Goal: Task Accomplishment & Management: Use online tool/utility

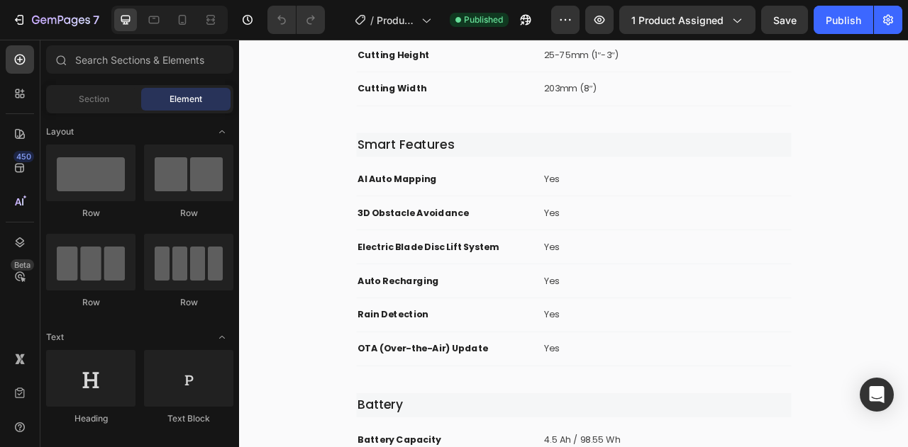
scroll to position [4652, 0]
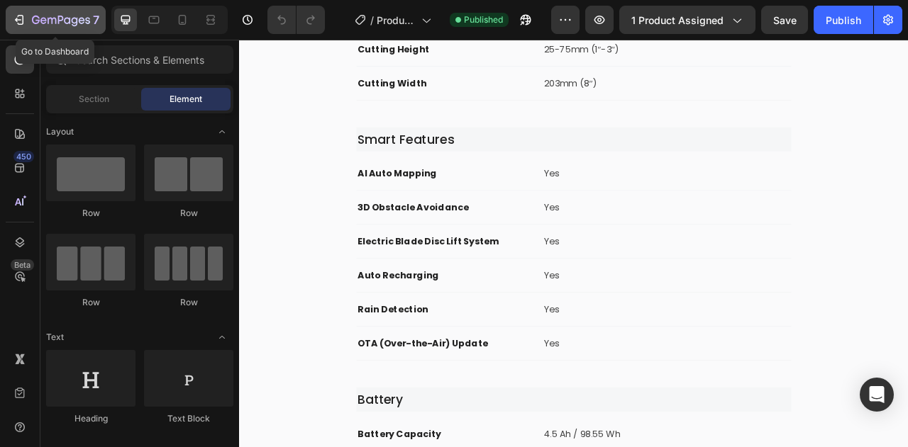
click at [38, 21] on icon "button" at bounding box center [36, 20] width 8 height 9
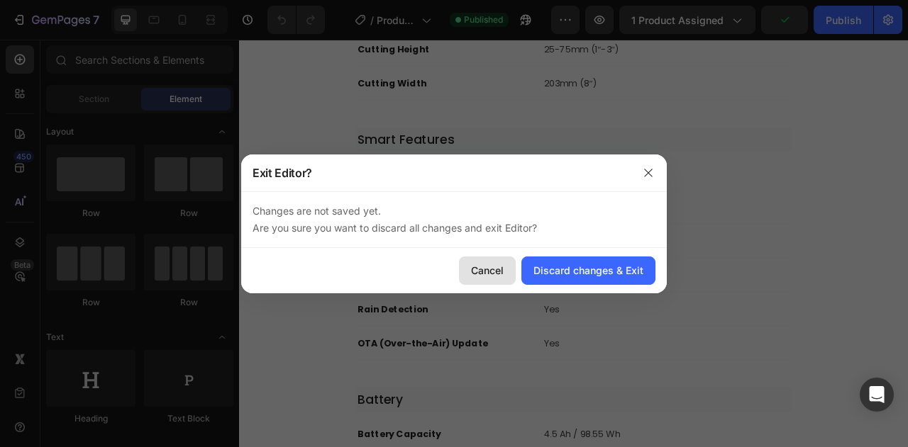
click at [501, 271] on div "Cancel" at bounding box center [487, 270] width 33 height 15
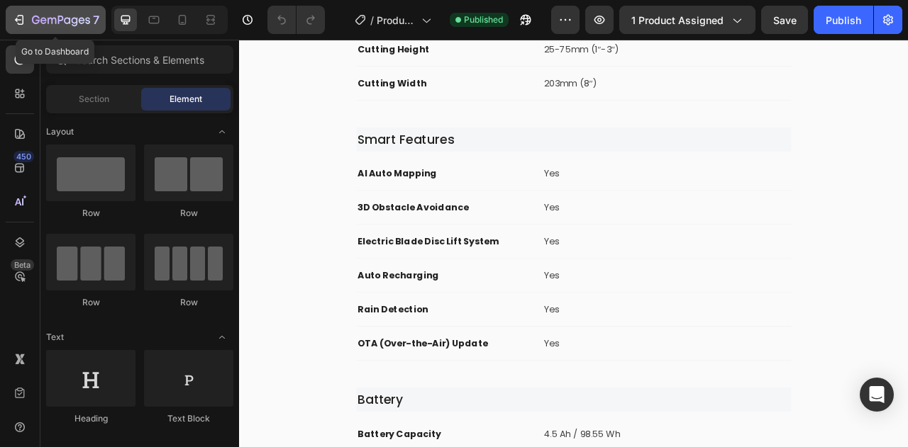
click at [37, 21] on icon "button" at bounding box center [61, 21] width 58 height 12
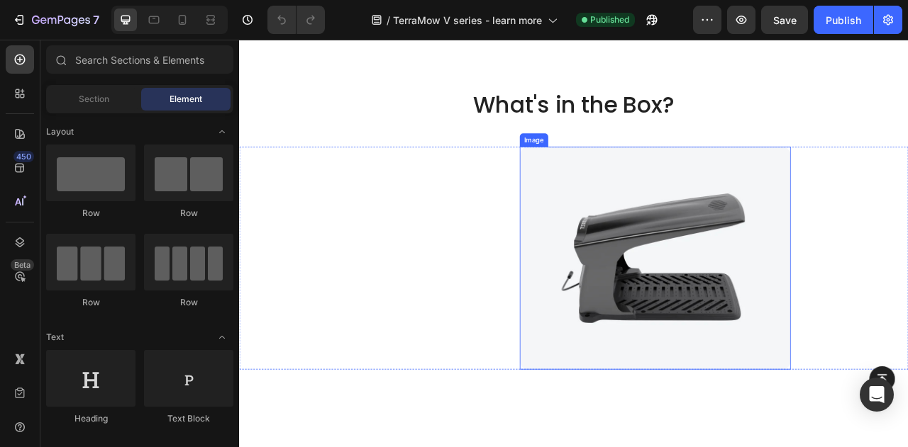
scroll to position [11302, 0]
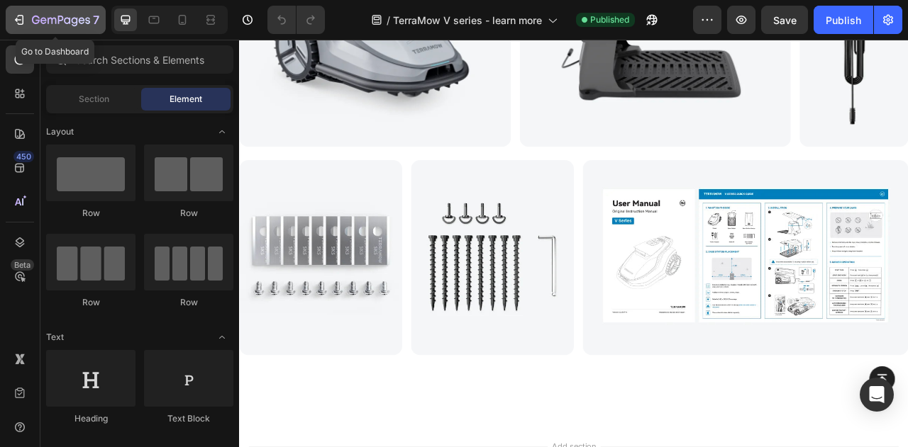
click at [18, 11] on div "7" at bounding box center [55, 19] width 87 height 17
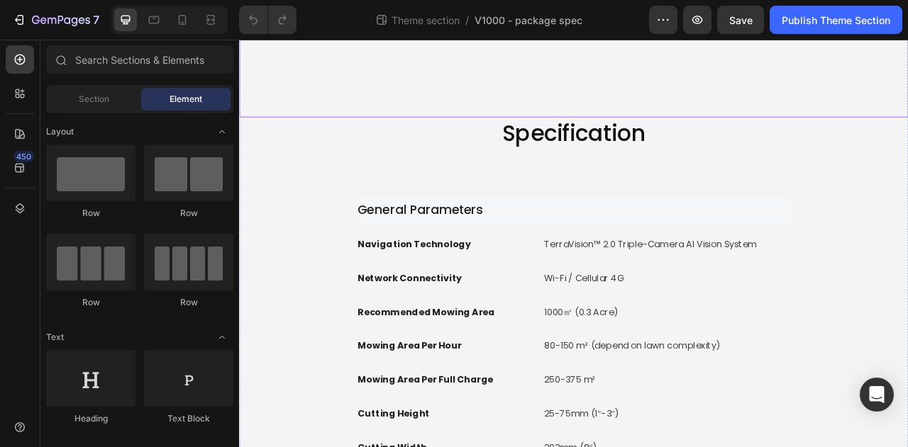
scroll to position [922, 0]
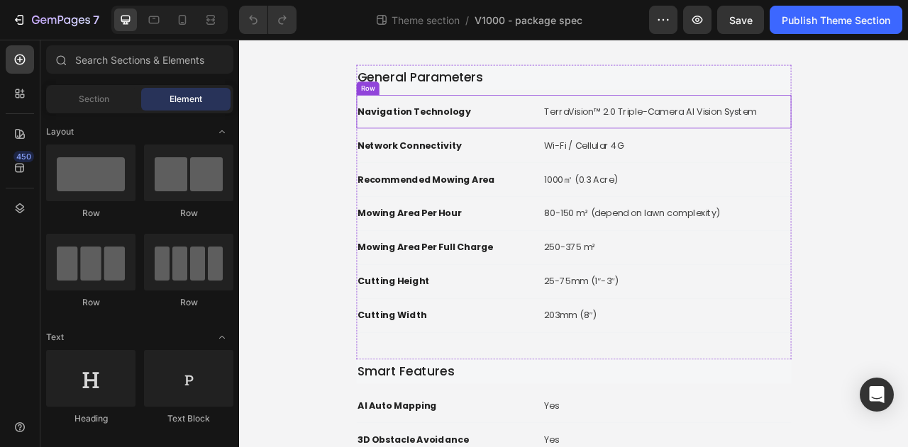
click at [706, 116] on div "Navigation Technology Text block TerraVision™ 2.0 Triple-Camera AI Vision Syste…" at bounding box center [664, 131] width 553 height 43
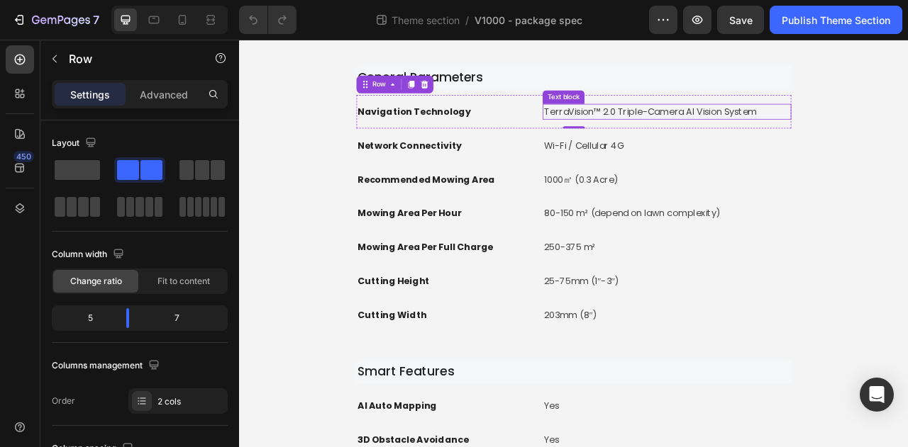
click at [837, 128] on p "TerraVision™ 2.0 Triple-Camera AI Vision System" at bounding box center [782, 131] width 313 height 17
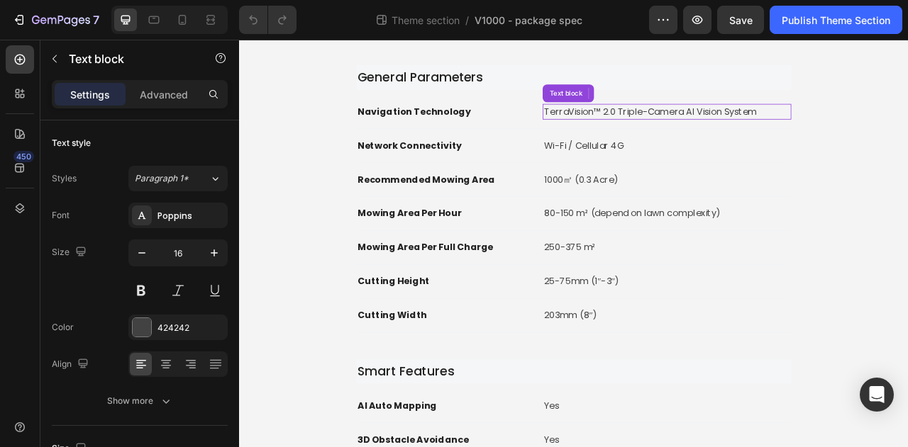
click at [837, 128] on p "TerraVision™ 2.0 Triple-Camera AI Vision System" at bounding box center [782, 131] width 313 height 17
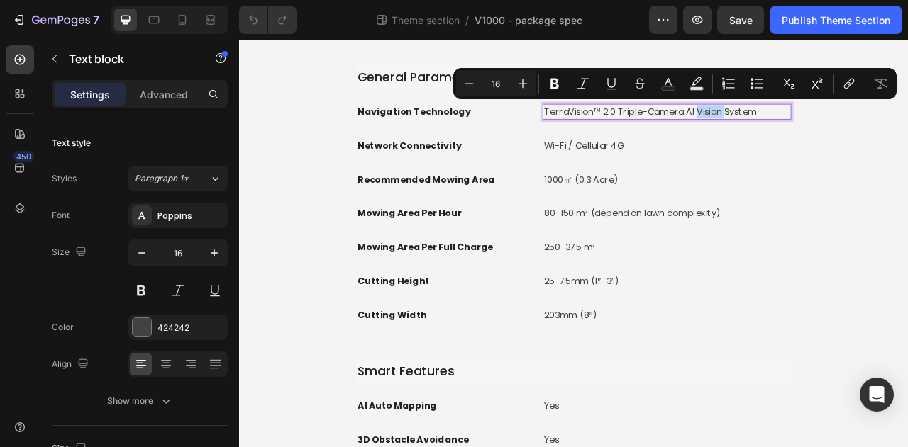
click at [854, 125] on p "TerraVision™ 2.0 Triple-Camera AI Vision System" at bounding box center [782, 131] width 313 height 17
click at [854, 126] on p "TerraVision™ 2.0 Triple-Camera AI Vision System" at bounding box center [782, 131] width 313 height 17
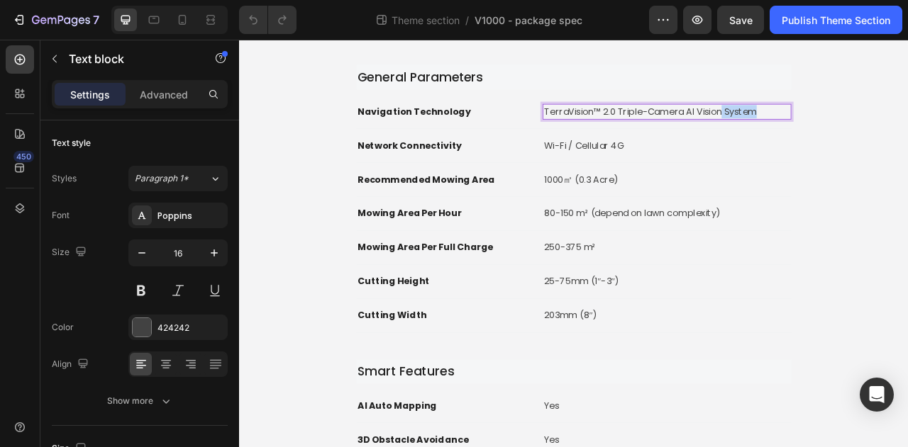
drag, startPoint x: 867, startPoint y: 127, endPoint x: 893, endPoint y: 128, distance: 25.5
click at [893, 128] on p "TerraVision™ 2.0 Triple-Camera AI Vision System" at bounding box center [782, 131] width 313 height 17
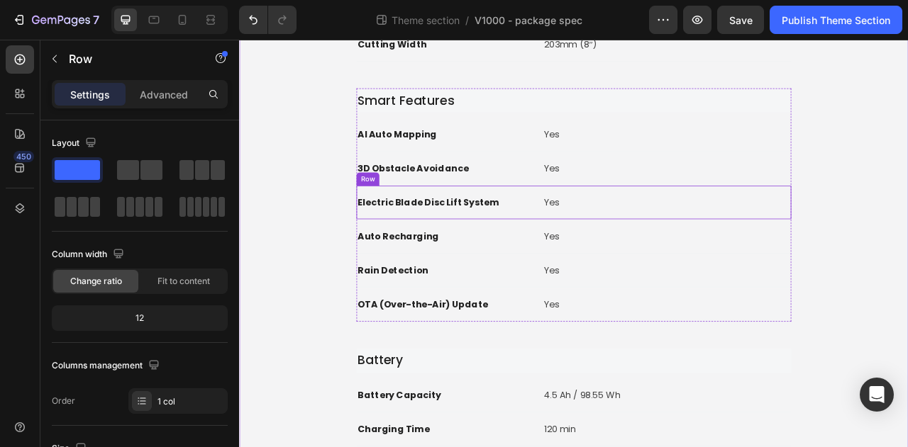
scroll to position [1276, 0]
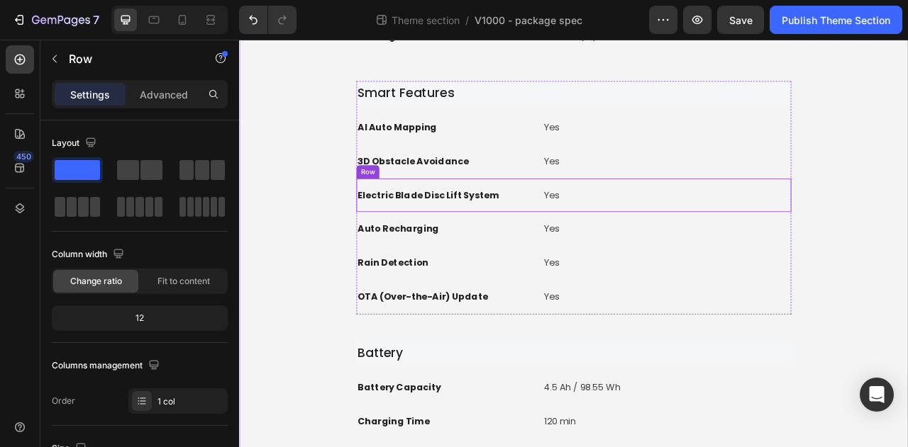
click at [518, 232] on p "Electric Blade Disc Lift System" at bounding box center [500, 237] width 223 height 17
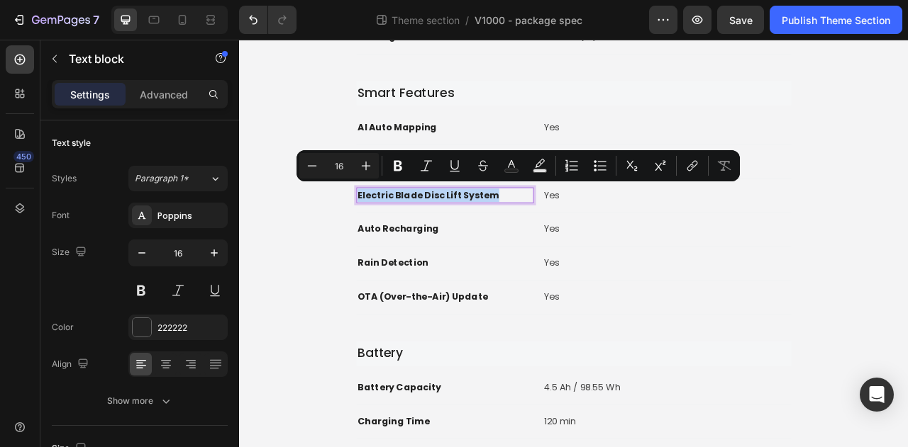
click at [518, 232] on p "Electric Blade Disc Lift System" at bounding box center [500, 237] width 223 height 17
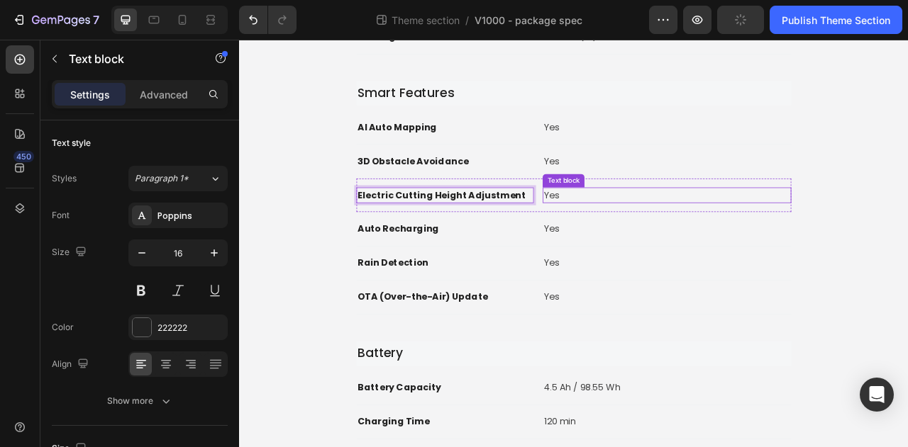
click at [907, 244] on div "General Parameters Heading Navigation Technology Text block TerraVision™ 2.0 Tr…" at bounding box center [665, 341] width 806 height 1249
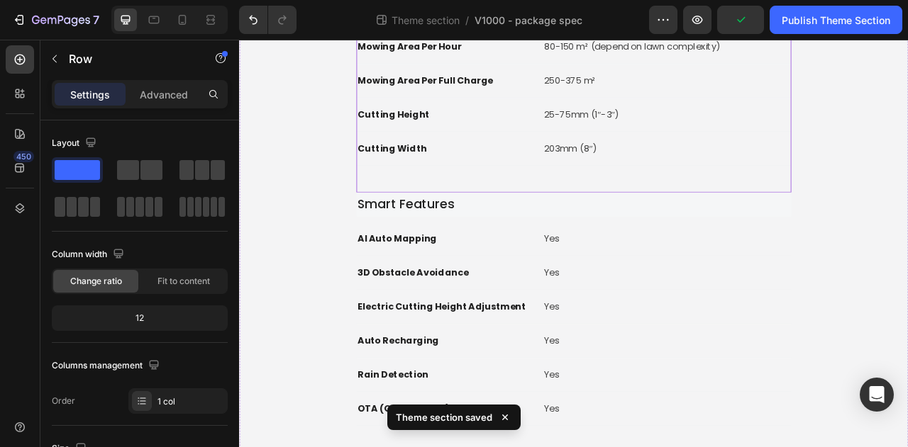
scroll to position [851, 0]
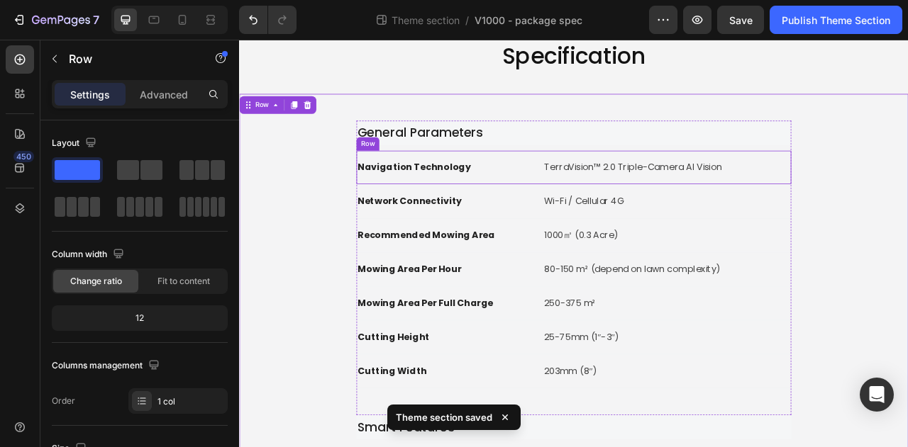
click at [610, 194] on div "Navigation Technology Text block TerraVision™ 2.0 Triple-Camera AI Vision Text …" at bounding box center [664, 202] width 553 height 43
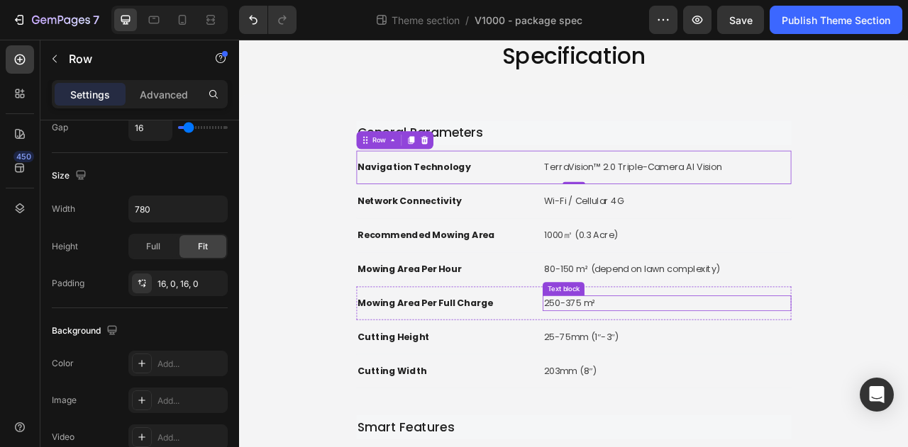
click at [650, 367] on p "250-375 m²" at bounding box center [782, 375] width 313 height 17
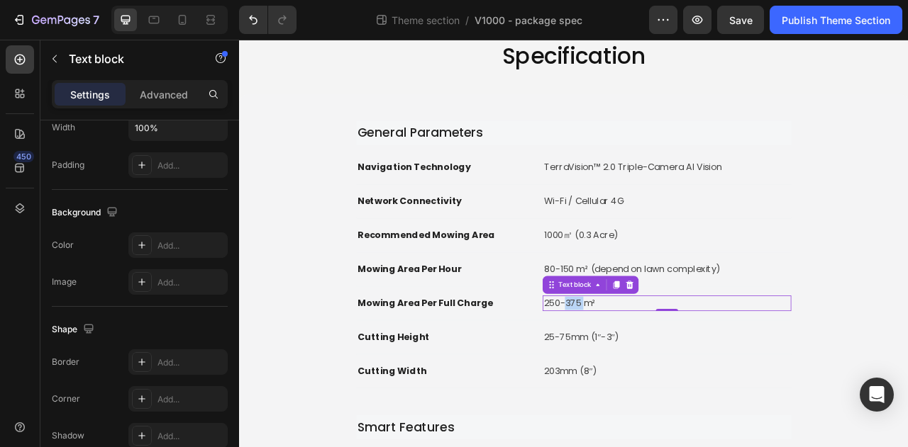
scroll to position [0, 0]
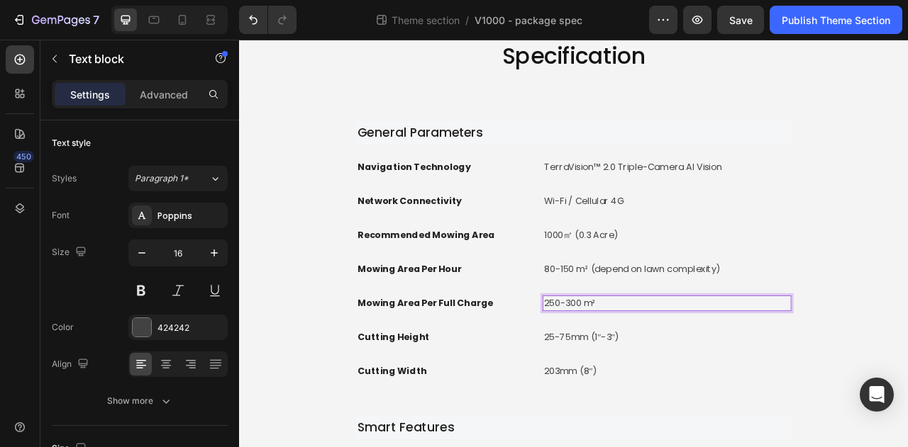
click at [629, 368] on p "250-300 m²" at bounding box center [782, 375] width 313 height 17
click at [648, 369] on p "160-300 m²" at bounding box center [782, 375] width 313 height 17
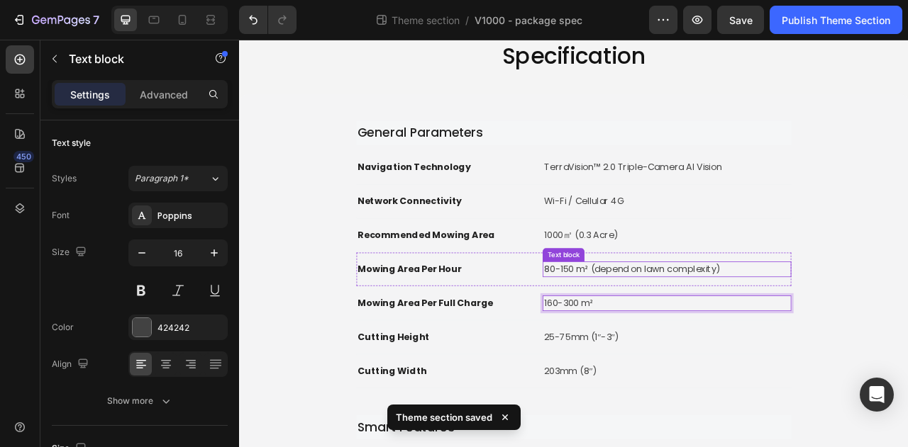
click at [662, 328] on p "80-150 m² (depend on lawn complexity)" at bounding box center [782, 331] width 313 height 17
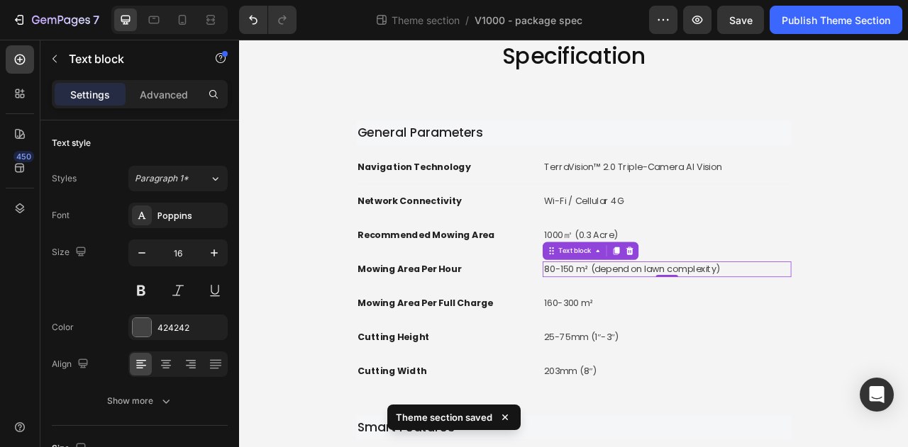
click at [641, 325] on p "80-150 m² (depend on lawn complexity)" at bounding box center [782, 331] width 313 height 17
click at [648, 325] on p "80-150 m² (depend on lawn complexity)" at bounding box center [782, 331] width 313 height 17
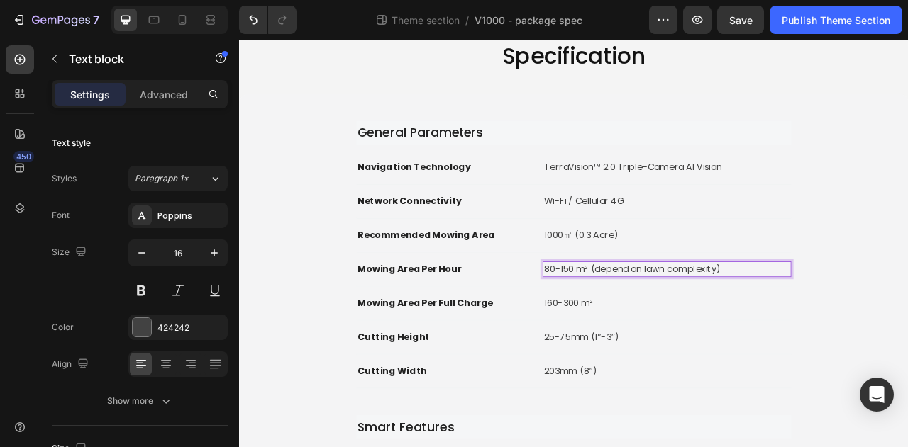
click at [652, 325] on p "80-150 m² (depend on lawn complexity)" at bounding box center [782, 331] width 313 height 17
click at [718, 198] on p "TerraVision™ 2.0 Triple-Camera AI Vision" at bounding box center [782, 202] width 313 height 17
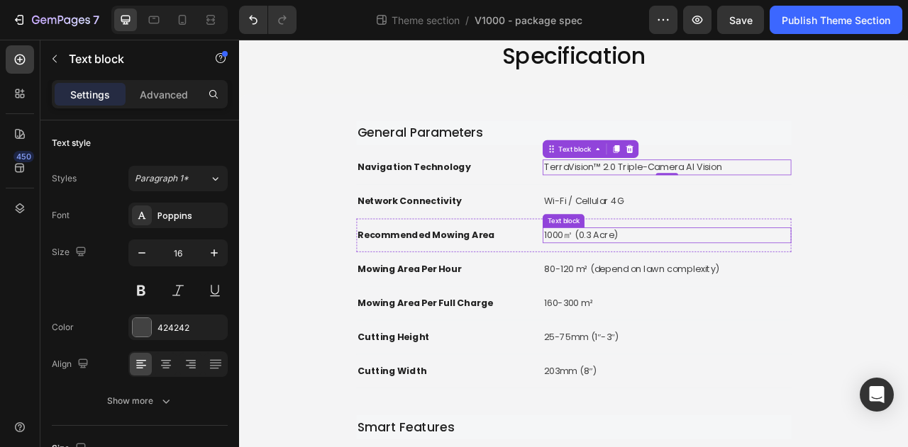
click at [674, 289] on p "1000㎡ (0.3 Acre)" at bounding box center [782, 288] width 313 height 17
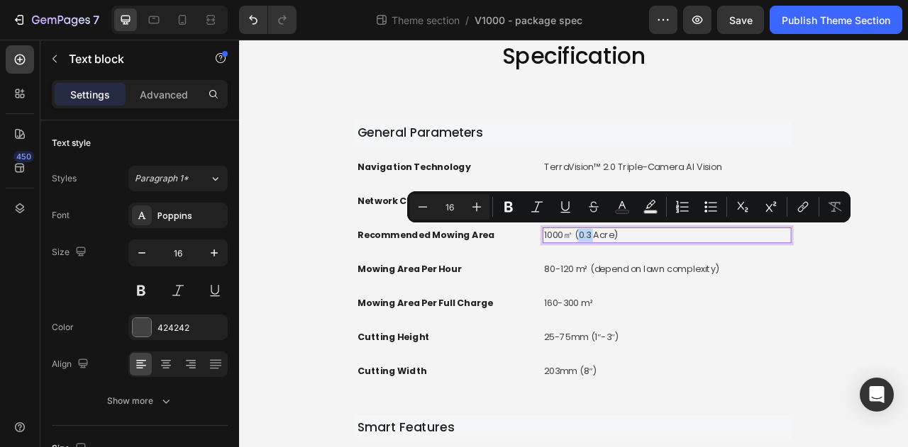
click at [680, 286] on p "1000㎡ (0.3 Acre)" at bounding box center [782, 288] width 313 height 17
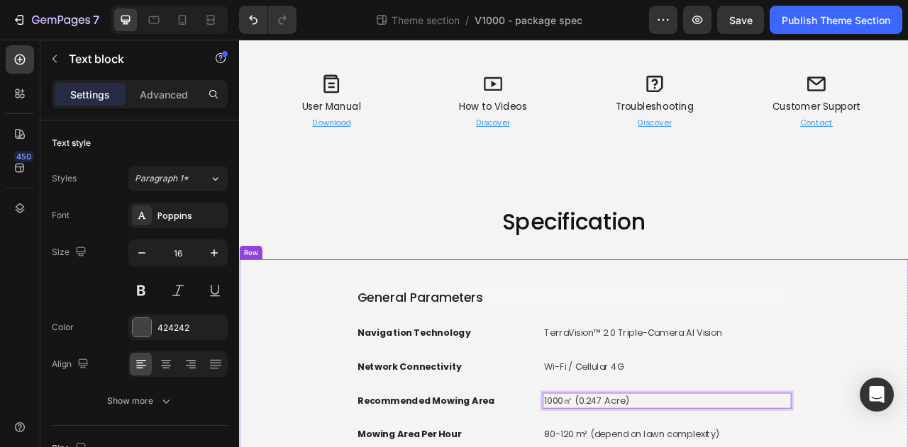
scroll to position [638, 0]
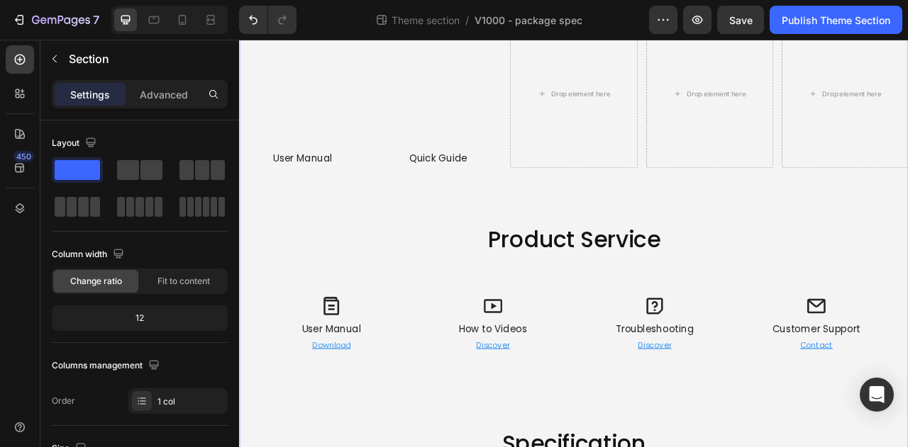
scroll to position [355, 0]
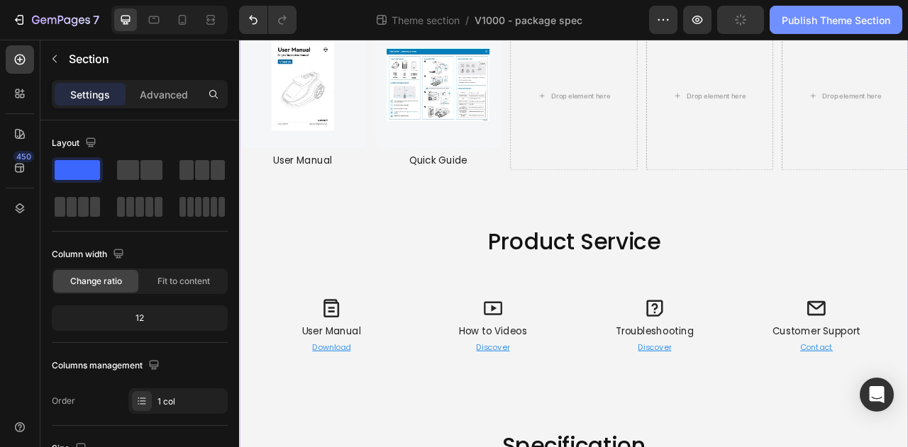
click at [827, 13] on div "Publish Theme Section" at bounding box center [835, 20] width 108 height 15
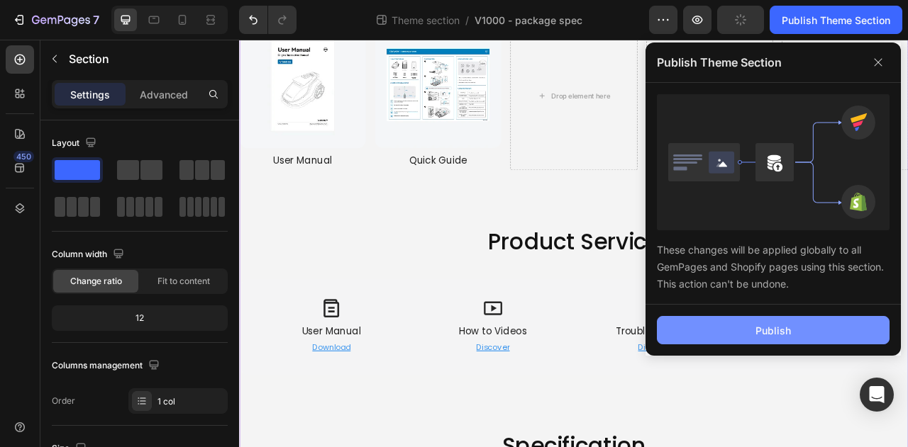
click at [716, 325] on button "Publish" at bounding box center [773, 330] width 233 height 28
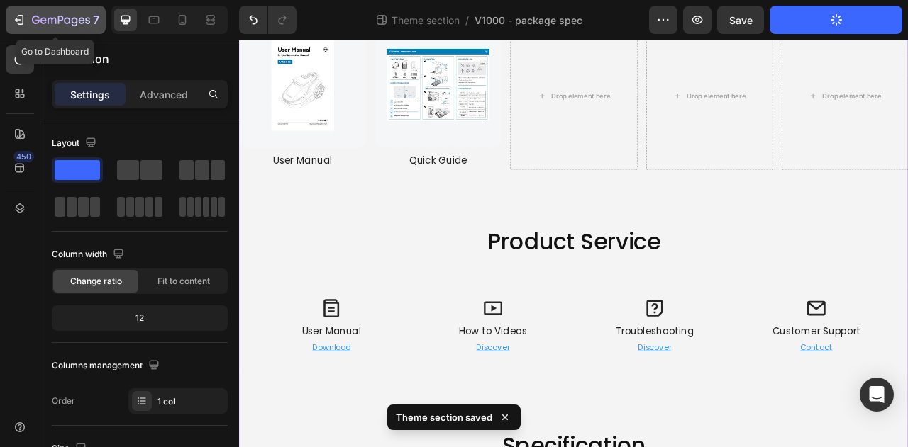
click at [24, 25] on icon "button" at bounding box center [19, 20] width 14 height 14
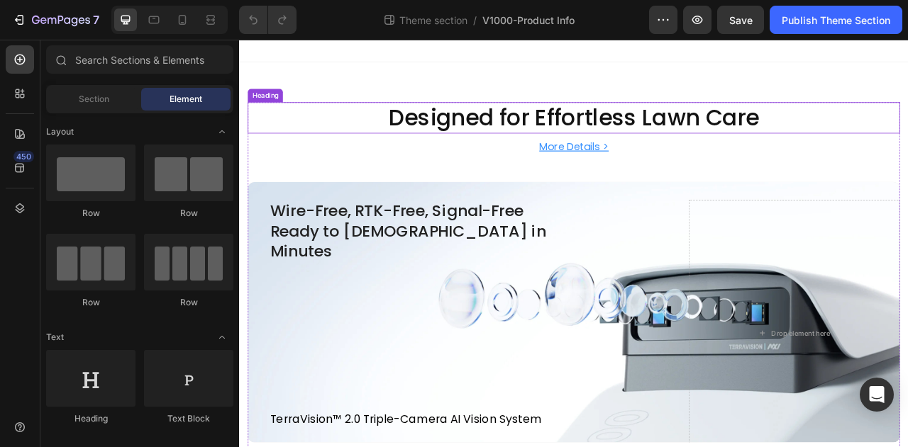
click at [710, 125] on h2 "Designed for Effortless Lawn Care" at bounding box center [665, 139] width 830 height 40
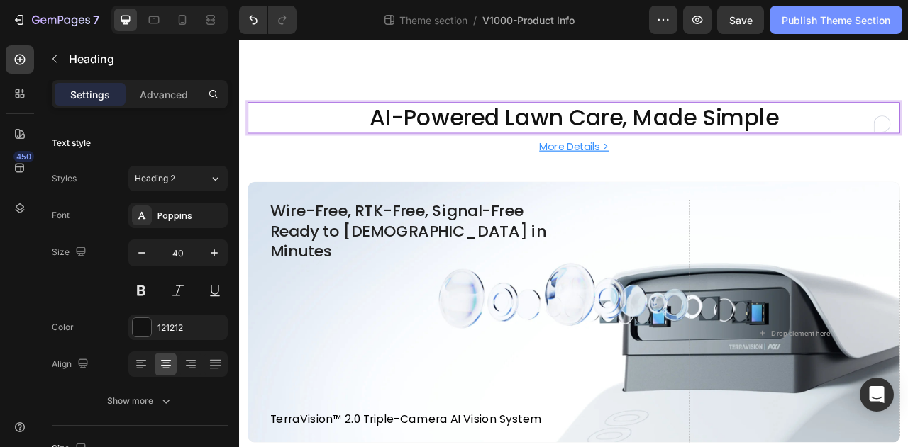
click at [832, 29] on button "Publish Theme Section" at bounding box center [835, 20] width 133 height 28
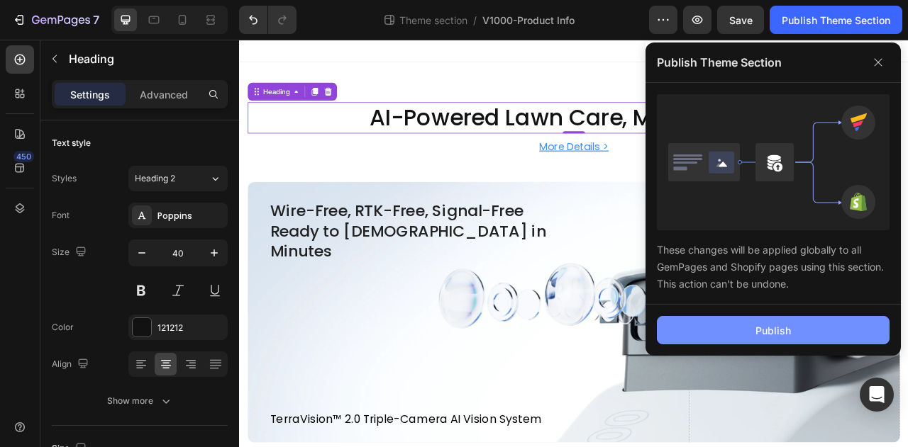
click at [764, 336] on div "Publish" at bounding box center [772, 330] width 35 height 15
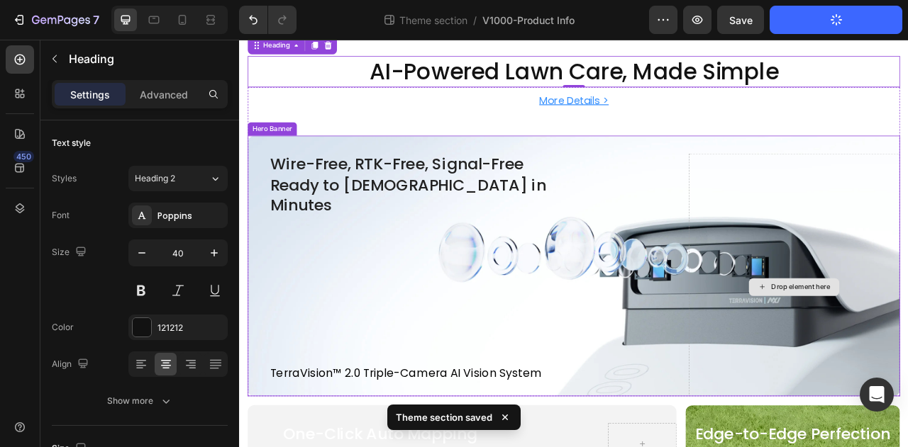
scroll to position [71, 0]
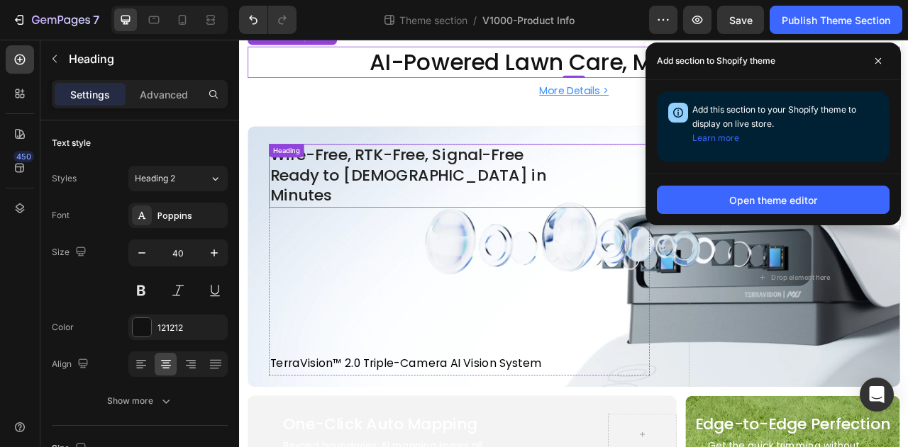
click at [415, 188] on h2 "Wire-Free, RTK-Free, Signal-Free Ready to Mow in Minutes" at bounding box center [470, 212] width 387 height 80
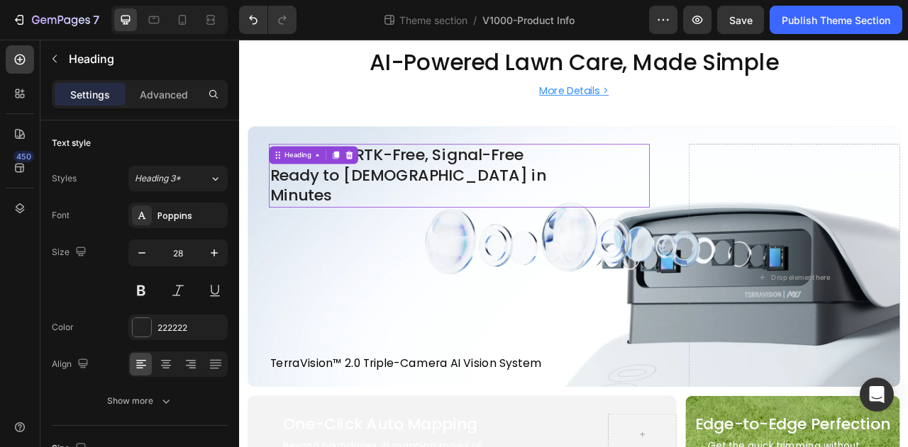
click at [415, 188] on p "Wire-Free, RTK-Free, Signal-Free Ready to Mow in Minutes" at bounding box center [470, 212] width 384 height 77
click at [416, 214] on p "See Smart. Mow Easy. Ready to [DEMOGRAPHIC_DATA] in Minutes" at bounding box center [470, 212] width 384 height 77
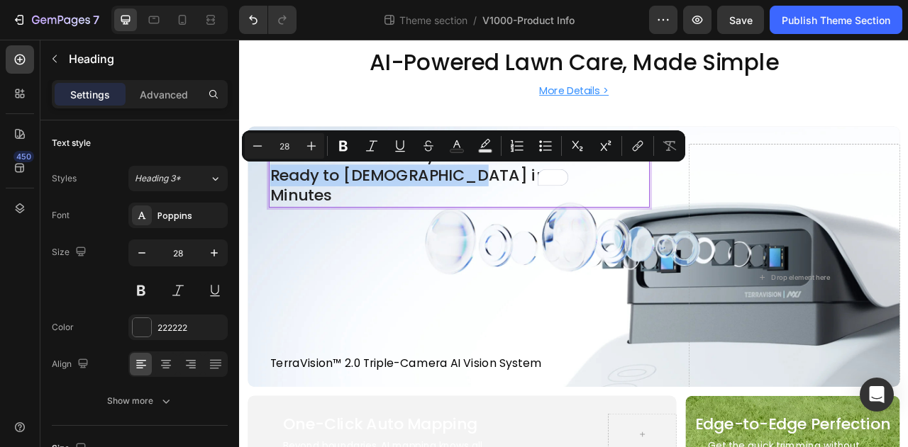
click at [416, 214] on p "See Smart. Mow Easy. Ready to [DEMOGRAPHIC_DATA] in Minutes" at bounding box center [470, 212] width 384 height 77
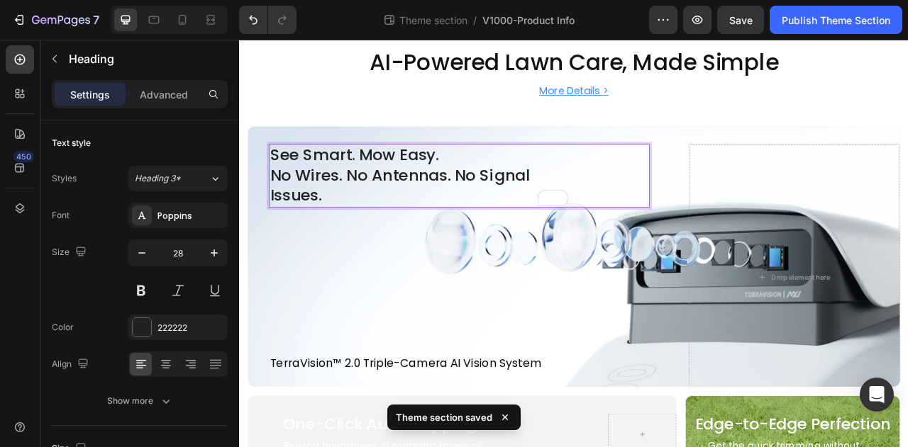
click at [516, 208] on h2 "See Smart. Mow Easy. No Wires. No Antennas. No Signal Issues." at bounding box center [470, 212] width 387 height 80
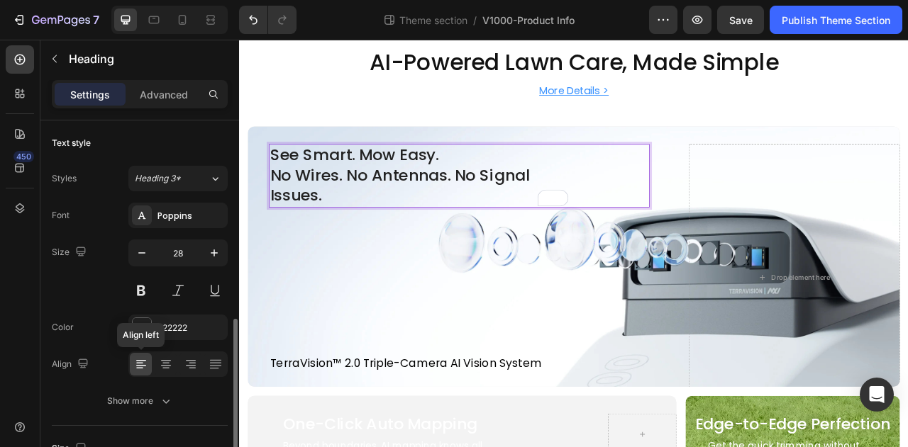
scroll to position [284, 0]
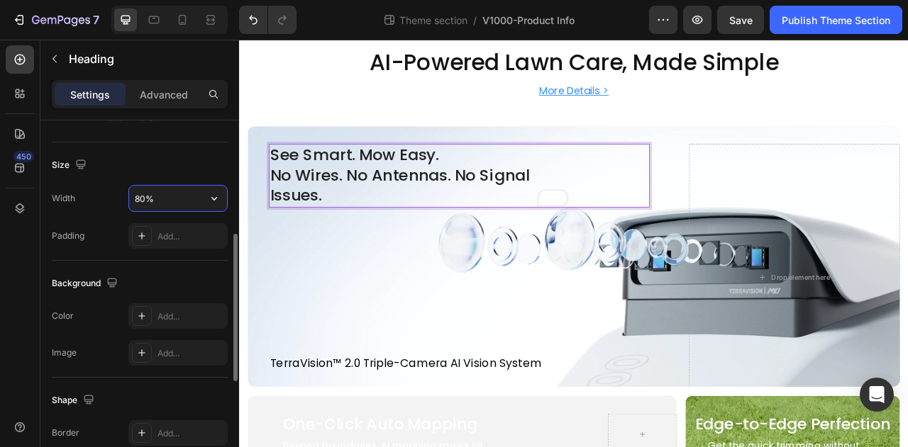
click at [149, 199] on input "80%" at bounding box center [178, 199] width 98 height 26
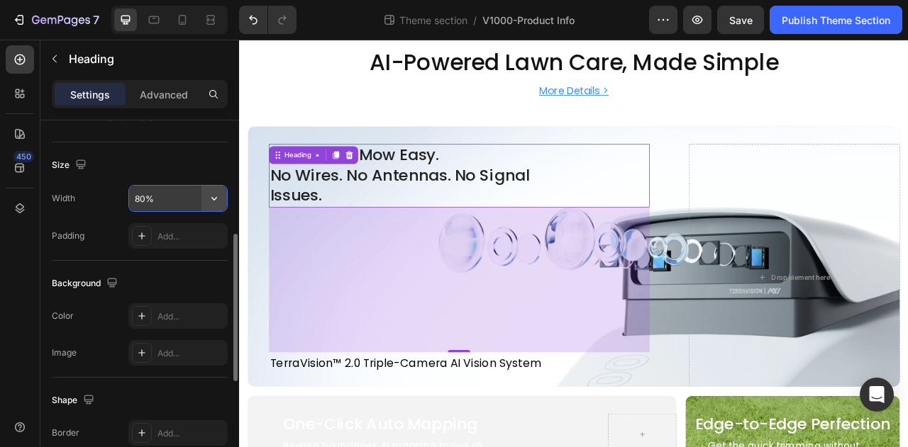
click at [214, 195] on icon "button" at bounding box center [214, 198] width 14 height 14
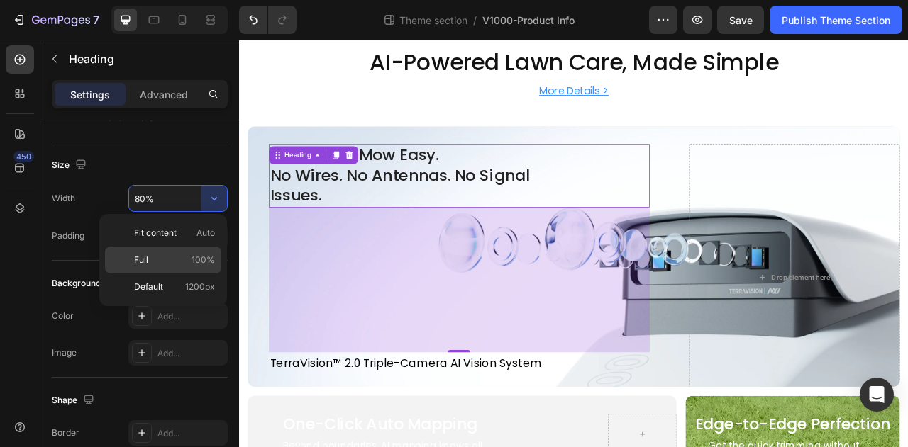
click at [210, 259] on span "100%" at bounding box center [202, 260] width 23 height 13
type input "100%"
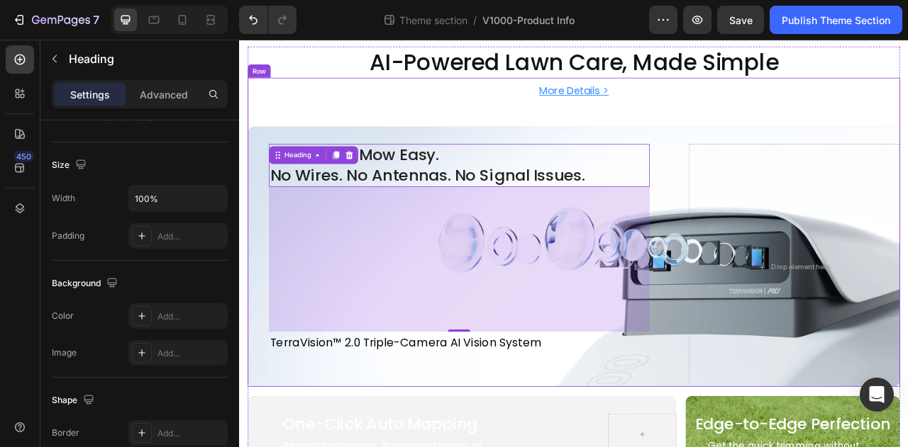
click at [500, 134] on div "More Details > Button" at bounding box center [665, 119] width 830 height 62
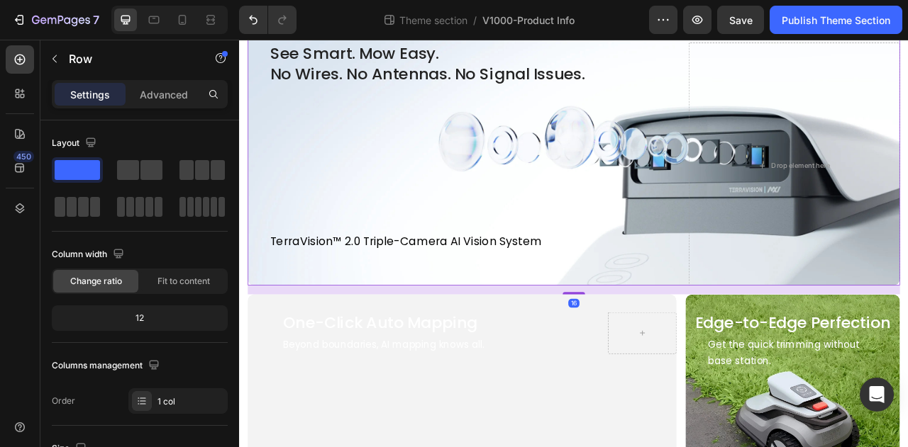
scroll to position [213, 0]
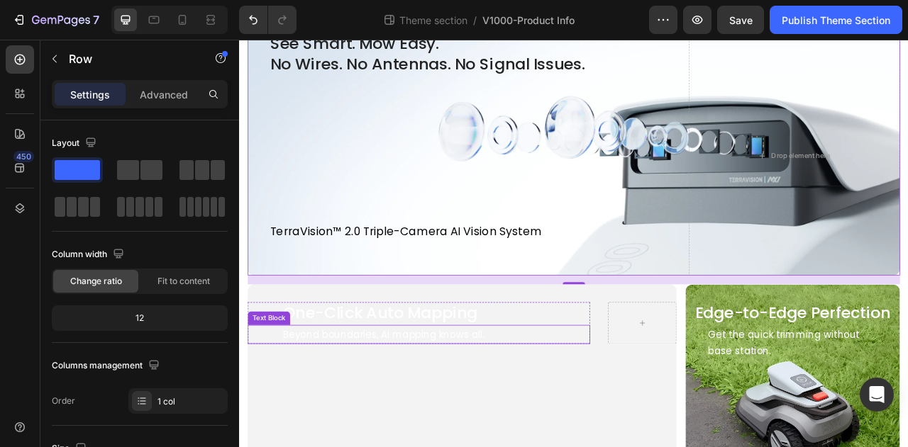
click at [288, 403] on div "Beyond boundaries, AI mapping knows all." at bounding box center [467, 415] width 435 height 25
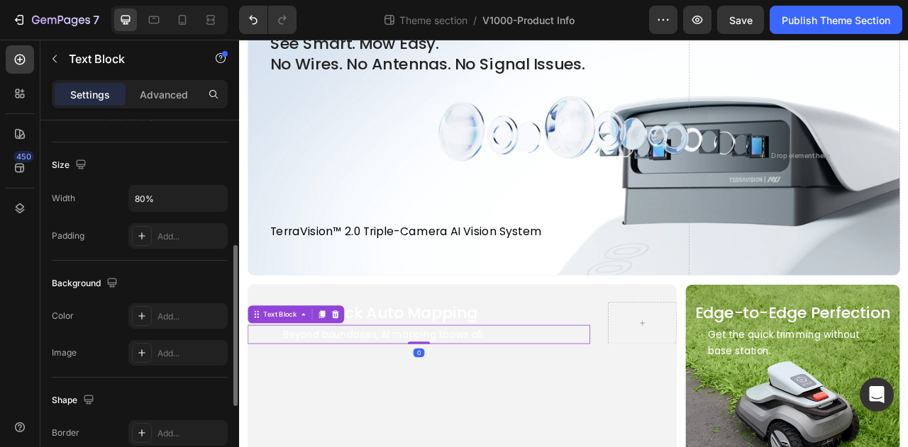
scroll to position [355, 0]
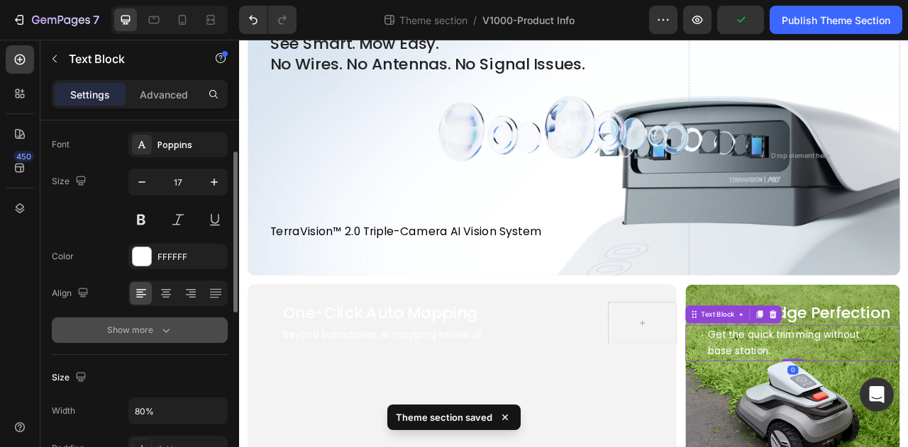
scroll to position [213, 0]
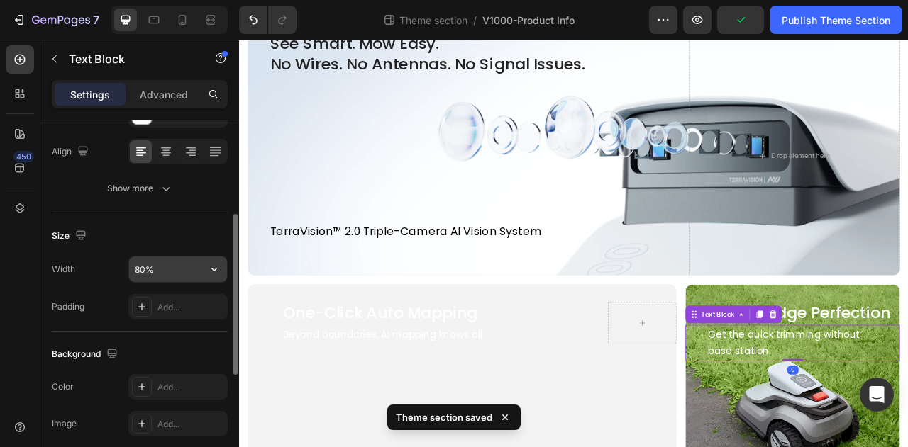
click at [170, 260] on input "80%" at bounding box center [178, 270] width 98 height 26
click at [208, 272] on icon "button" at bounding box center [214, 269] width 14 height 14
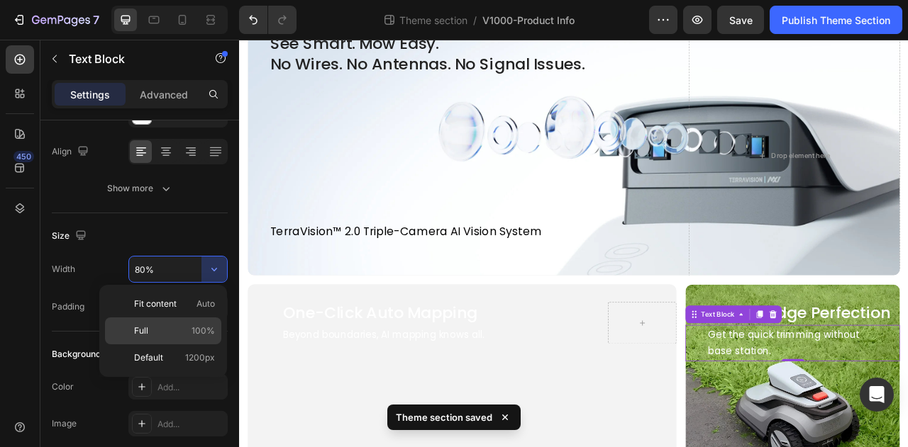
click at [186, 325] on p "Full 100%" at bounding box center [174, 331] width 81 height 13
type input "100%"
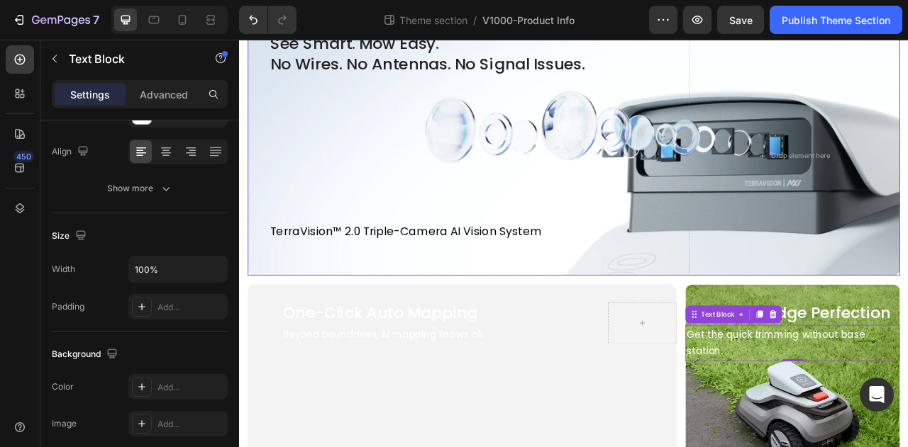
click at [267, 182] on div "See Smart. Mow Easy. No Wires. No Antennas. No Signal Issues. Heading TerraVisi…" at bounding box center [519, 186] width 538 height 313
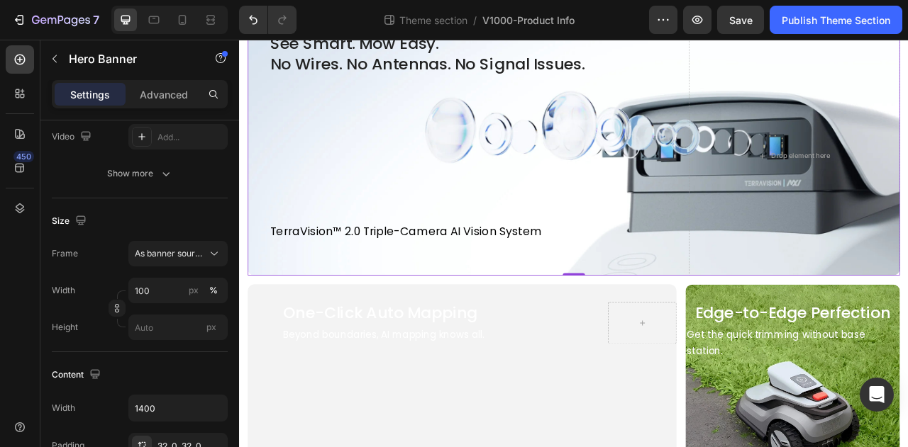
scroll to position [0, 0]
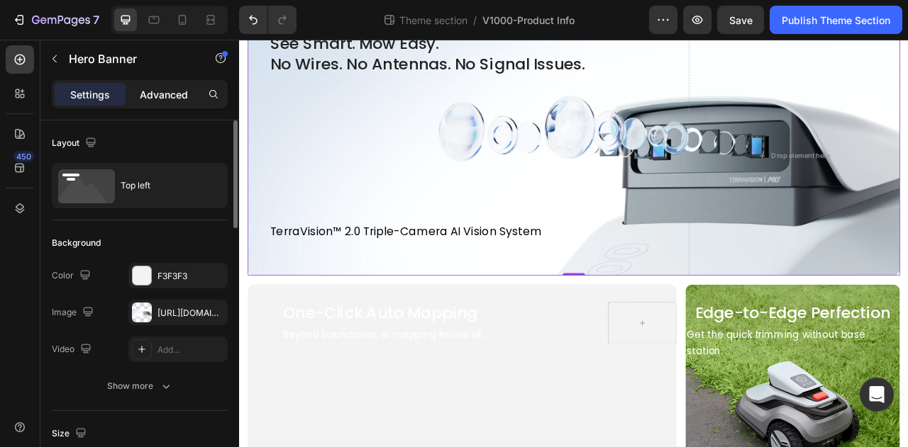
click at [162, 100] on p "Advanced" at bounding box center [164, 94] width 48 height 15
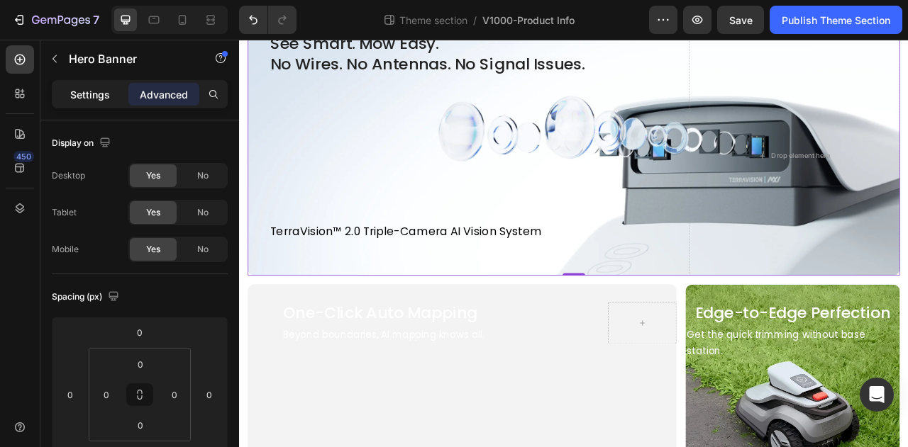
click at [107, 99] on p "Settings" at bounding box center [90, 94] width 40 height 15
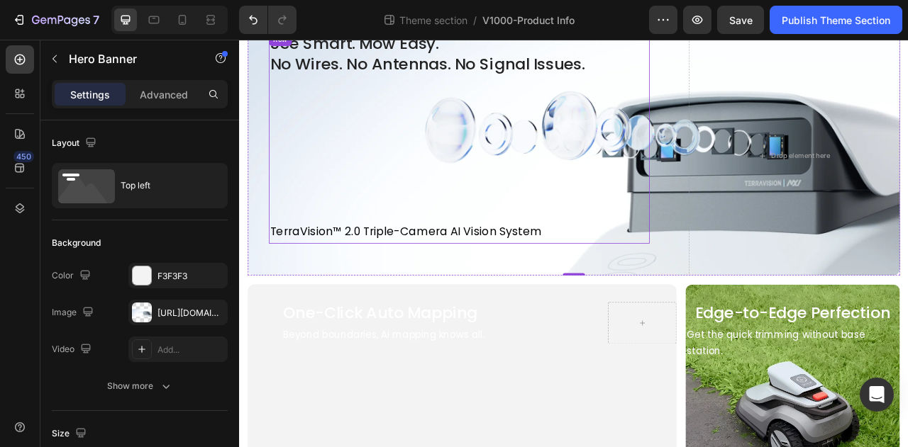
click at [308, 123] on div "See Smart. Mow Easy. No Wires. No Antennas. No Signal Issues. Heading TerraVisi…" at bounding box center [519, 164] width 484 height 269
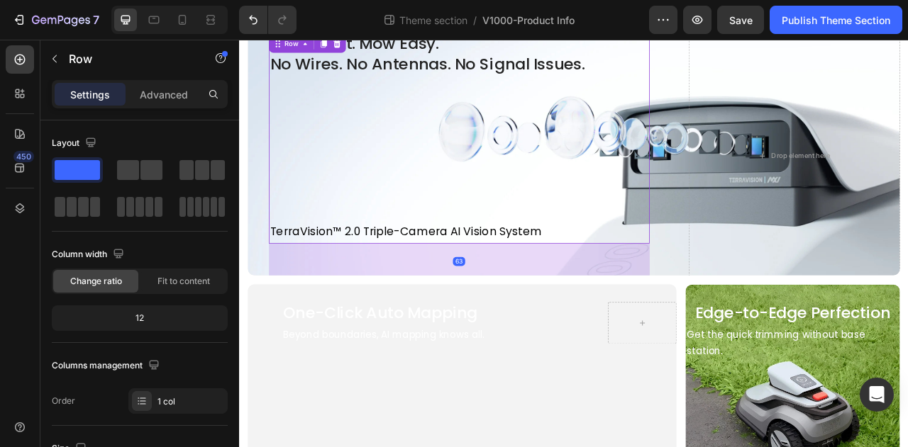
scroll to position [71, 0]
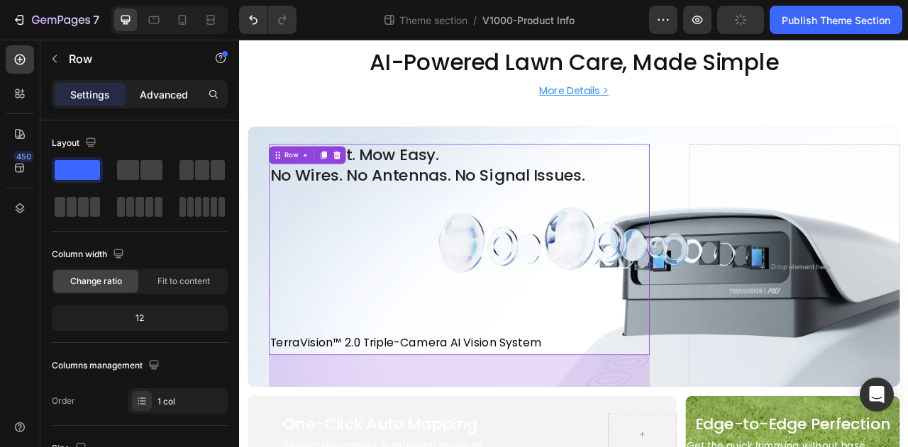
click at [169, 93] on p "Advanced" at bounding box center [164, 94] width 48 height 15
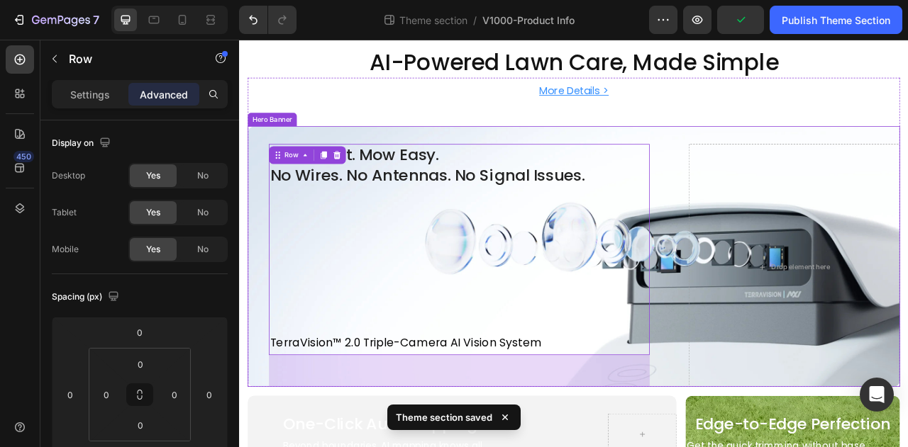
click at [266, 222] on div "See Smart. Mow Easy. No Wires. No Antennas. No Signal Issues. Heading TerraVisi…" at bounding box center [519, 328] width 538 height 313
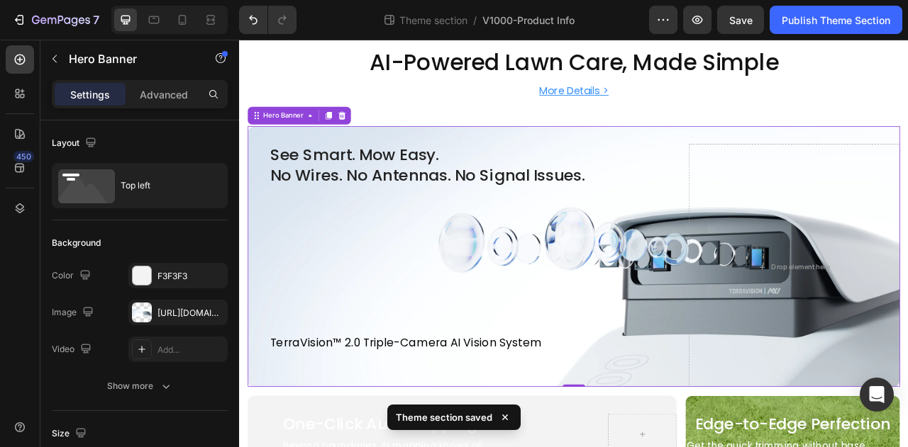
click at [159, 113] on div "Settings Advanced" at bounding box center [139, 100] width 199 height 40
click at [160, 99] on p "Advanced" at bounding box center [164, 94] width 48 height 15
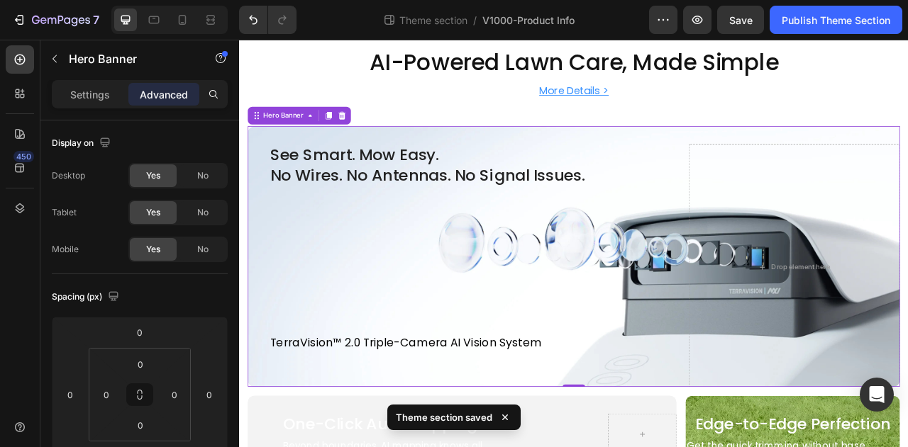
click at [167, 87] on p "Advanced" at bounding box center [164, 94] width 48 height 15
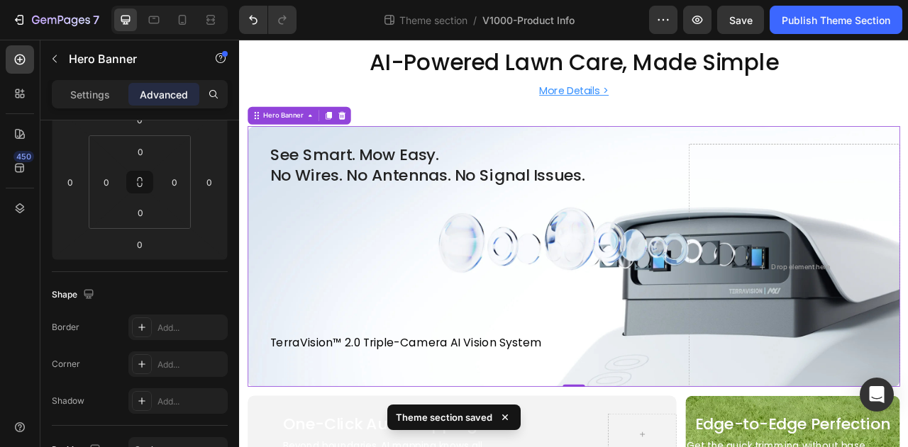
scroll to position [425, 0]
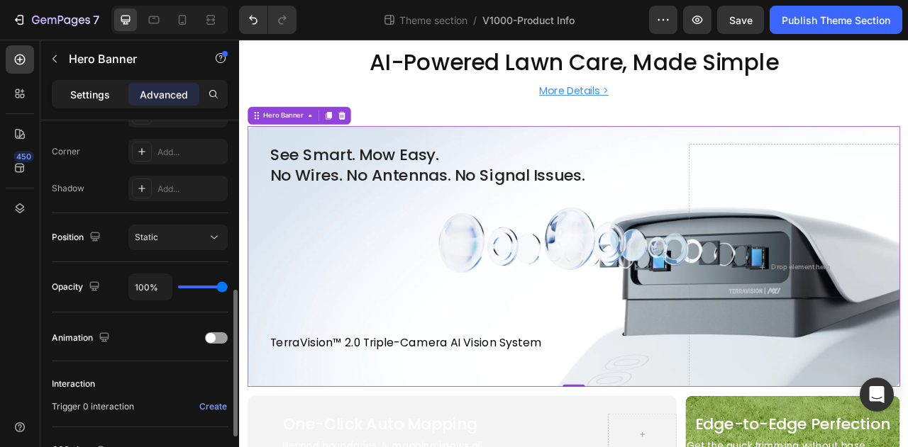
click at [95, 84] on div "Settings" at bounding box center [90, 94] width 71 height 23
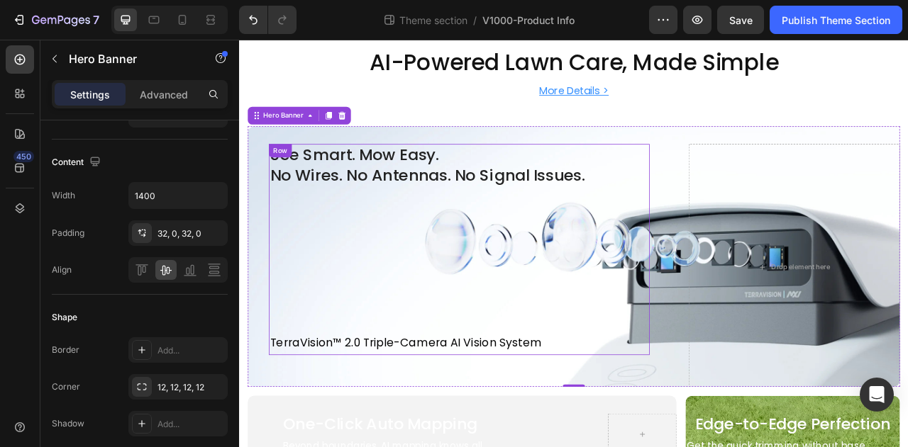
click at [298, 243] on div "See Smart. Mow Easy. No Wires. No Antennas. No Signal Issues. Heading TerraVisi…" at bounding box center [519, 306] width 484 height 269
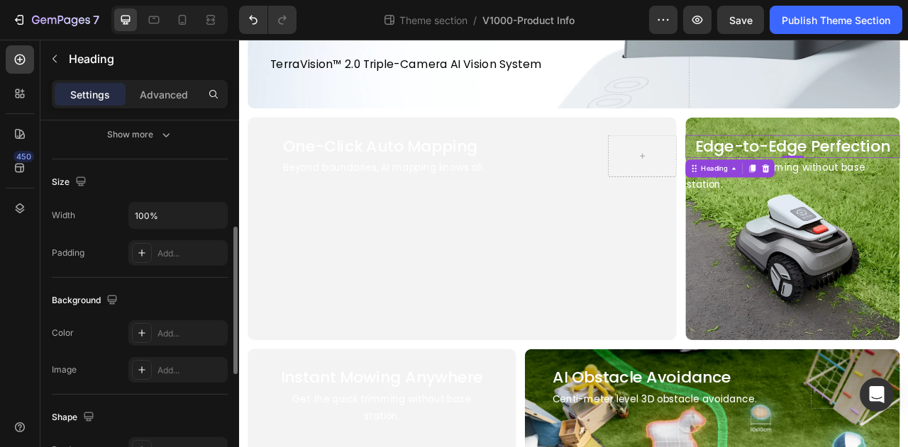
scroll to position [125, 0]
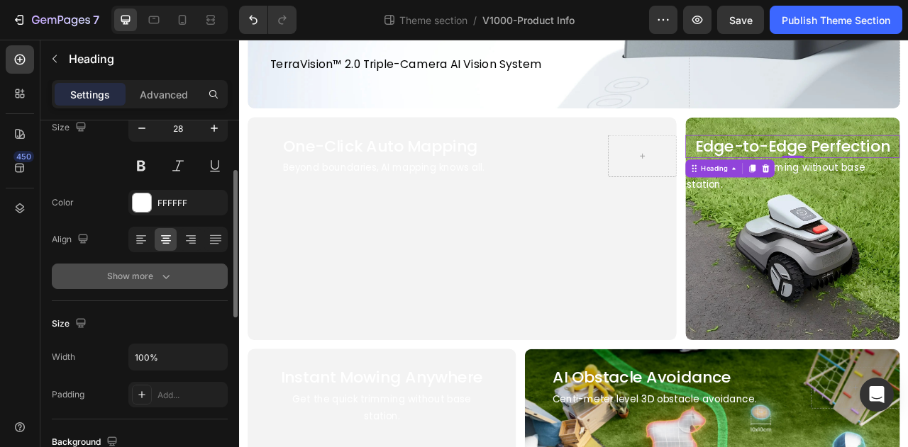
click at [142, 274] on div "Show more" at bounding box center [140, 276] width 66 height 14
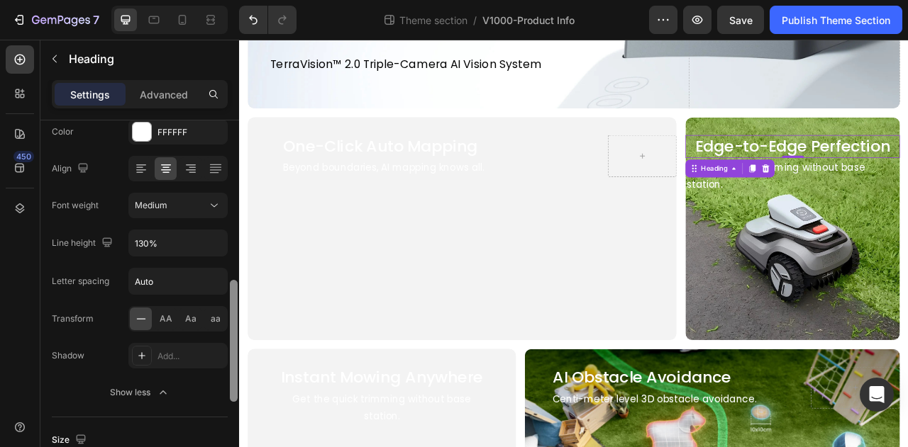
scroll to position [338, 0]
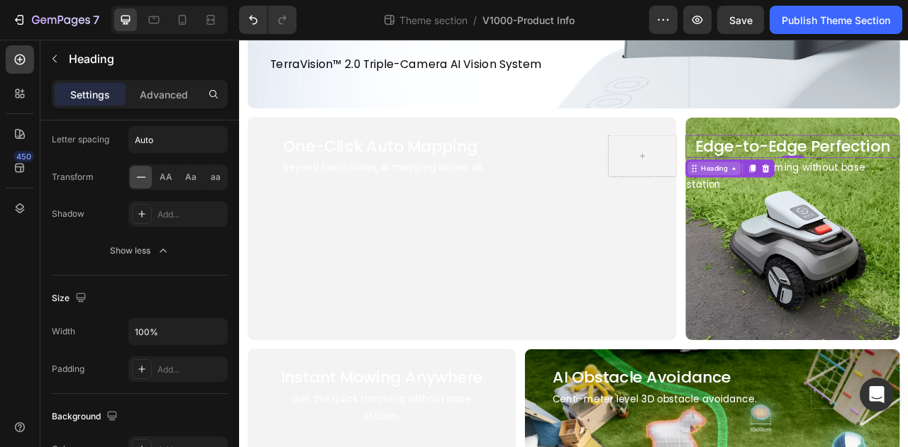
click at [825, 204] on div "Heading" at bounding box center [842, 203] width 39 height 13
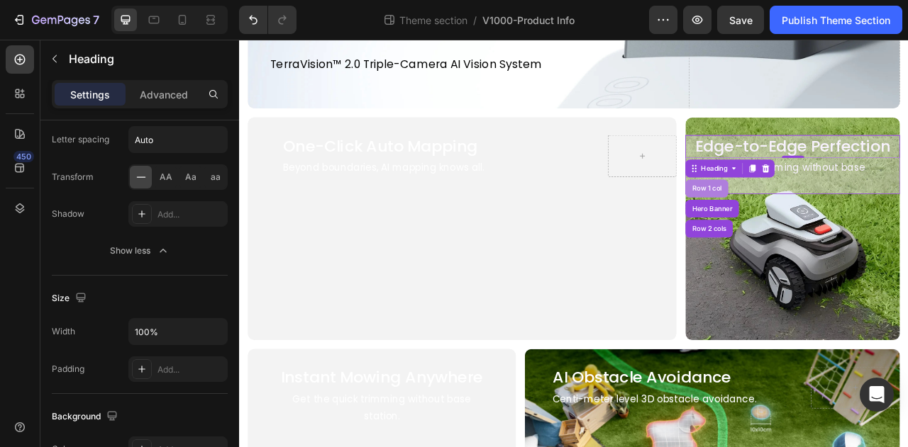
click at [833, 234] on div "Row 1 col" at bounding box center [833, 229] width 55 height 23
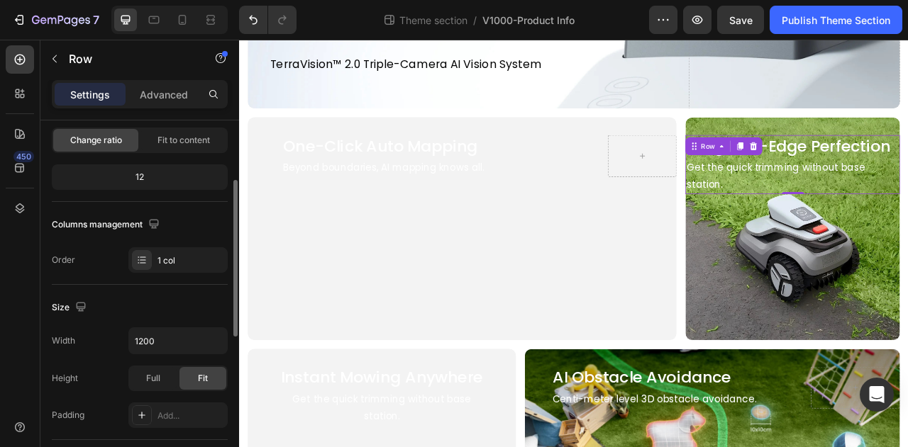
scroll to position [283, 0]
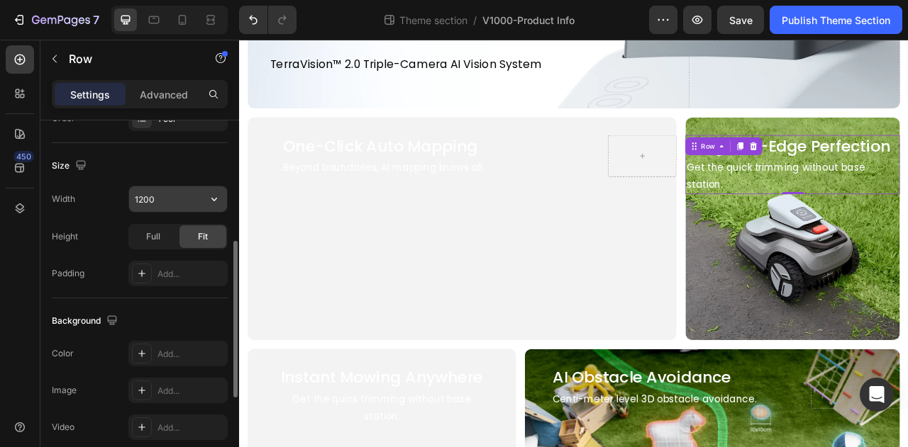
click at [153, 202] on input "1200" at bounding box center [178, 199] width 98 height 26
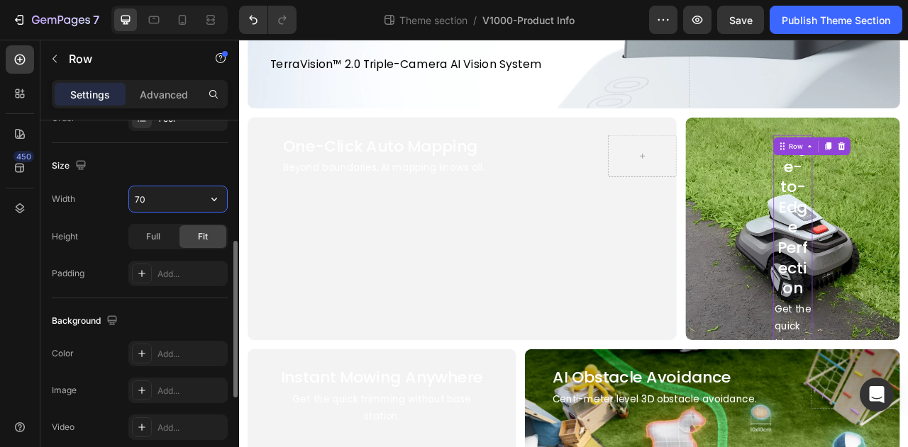
type input "7"
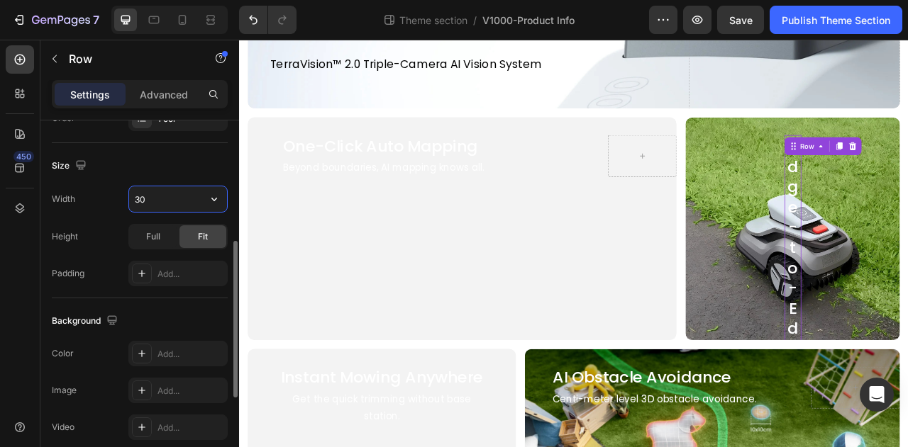
type input "3"
type input "500"
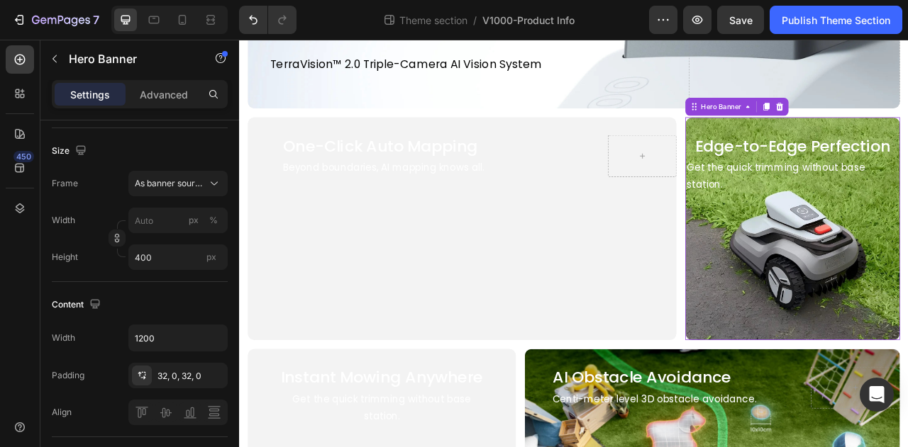
scroll to position [0, 0]
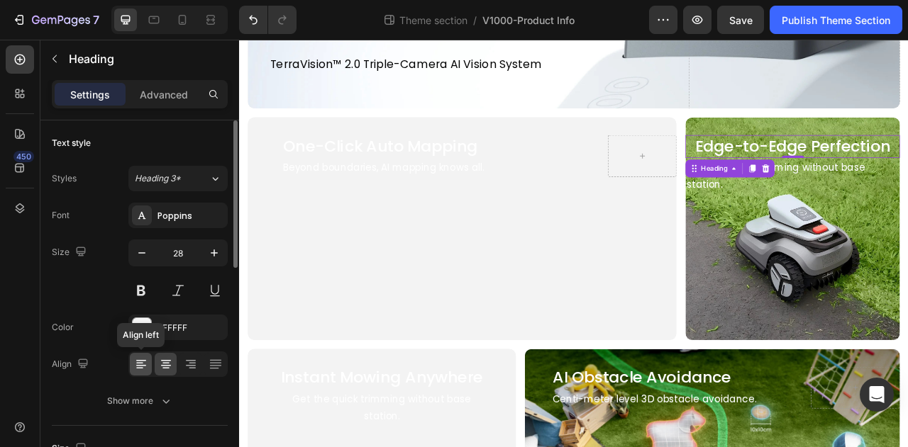
click at [142, 363] on icon at bounding box center [139, 363] width 7 height 1
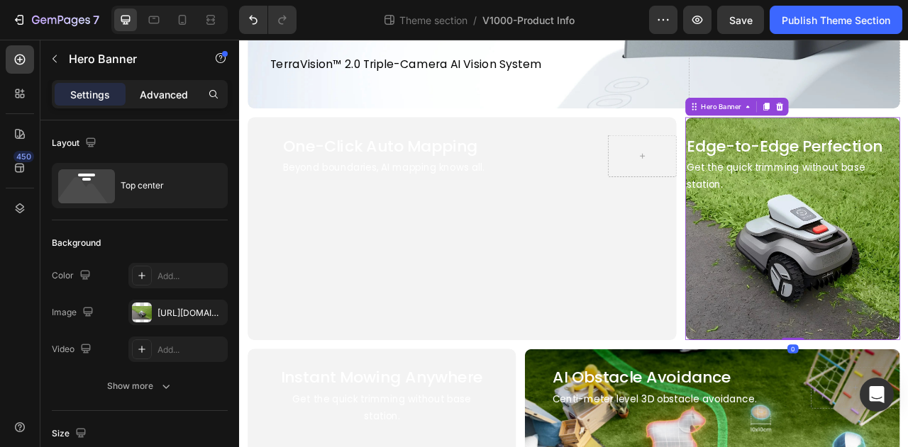
click at [155, 90] on p "Advanced" at bounding box center [164, 94] width 48 height 15
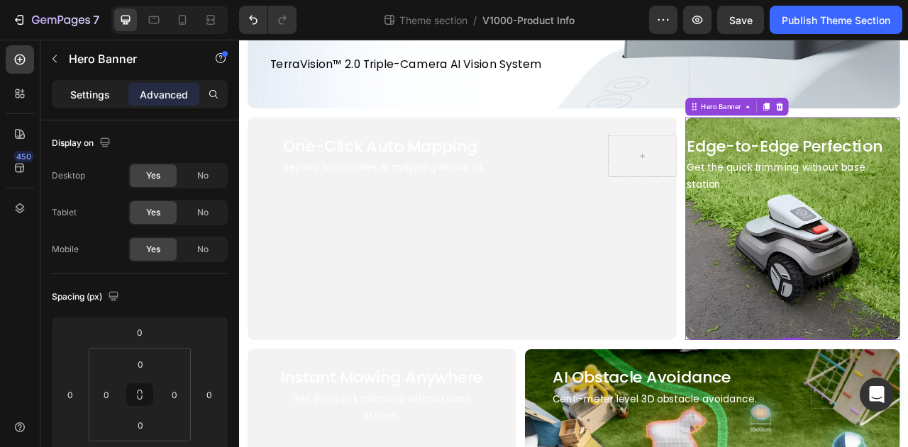
click at [98, 94] on p "Settings" at bounding box center [90, 94] width 40 height 15
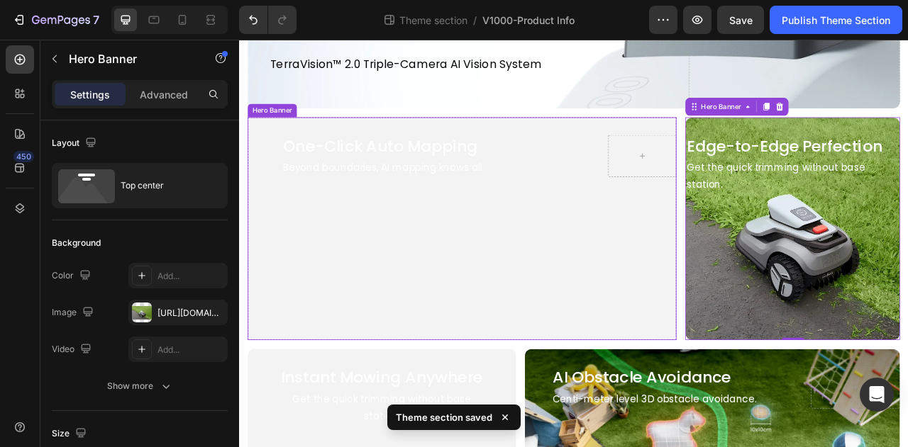
scroll to position [496, 0]
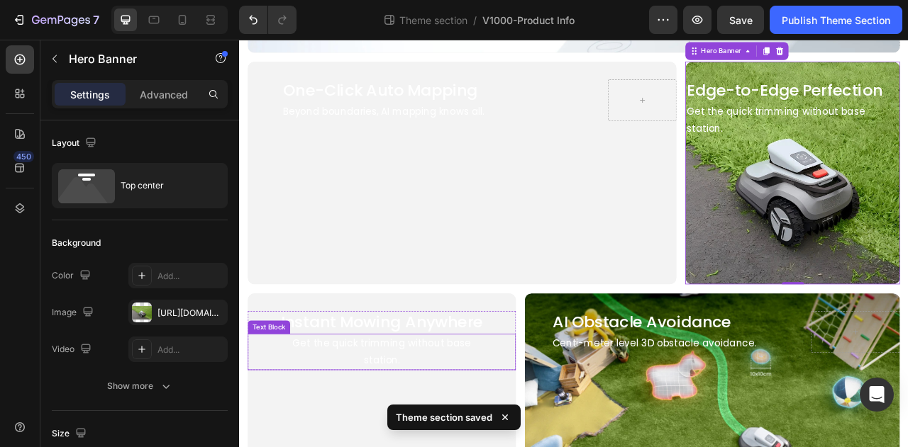
click at [379, 418] on p "Get the quick trimming without base station." at bounding box center [420, 437] width 270 height 43
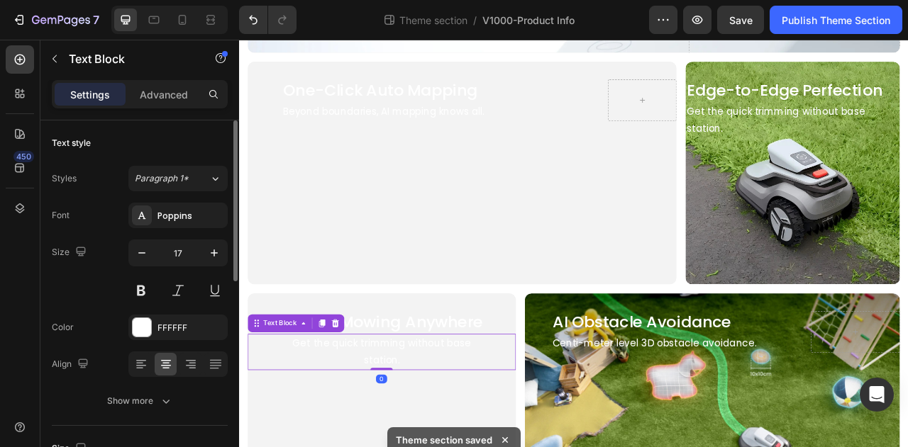
click at [152, 367] on div at bounding box center [177, 365] width 99 height 26
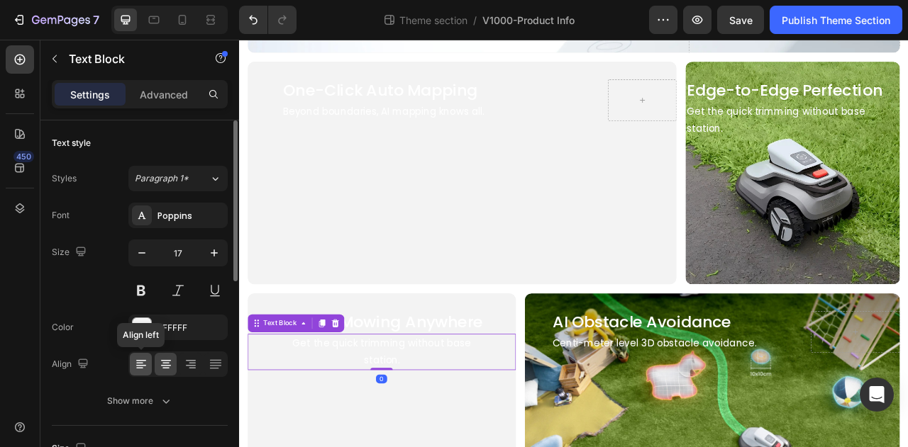
click at [147, 366] on div at bounding box center [141, 364] width 22 height 23
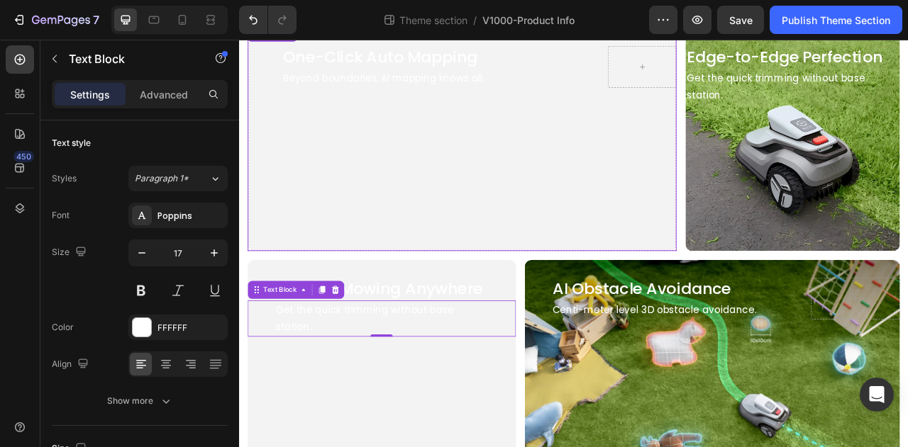
scroll to position [567, 0]
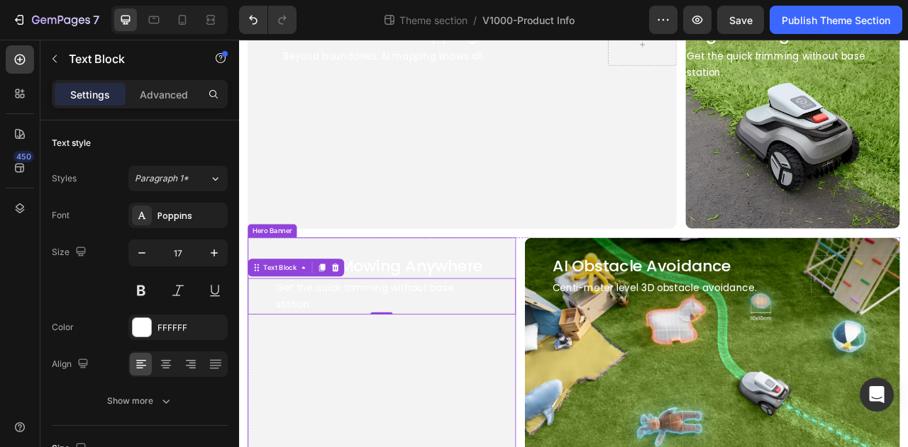
click at [494, 440] on video "Background Image" at bounding box center [420, 376] width 341 height 170
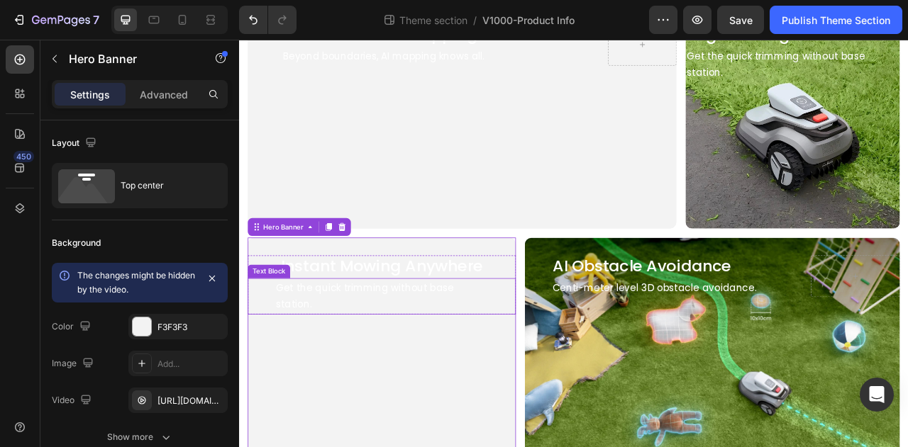
click at [491, 345] on p "Get the quick trimming without base station." at bounding box center [420, 366] width 270 height 43
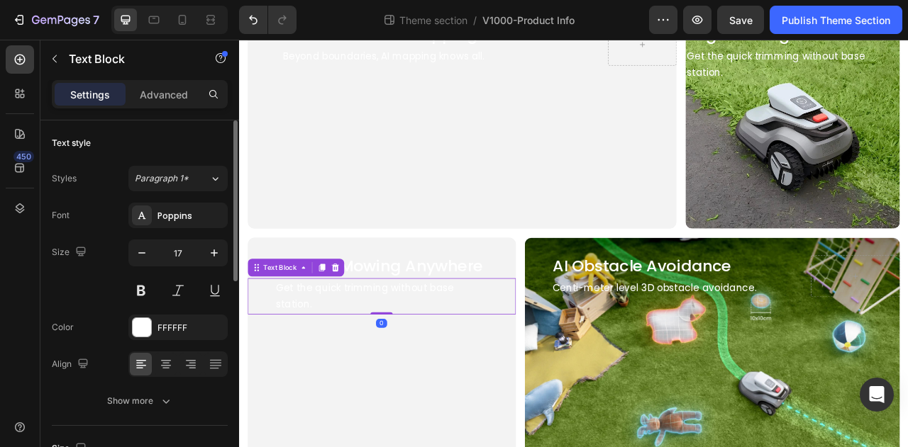
scroll to position [142, 0]
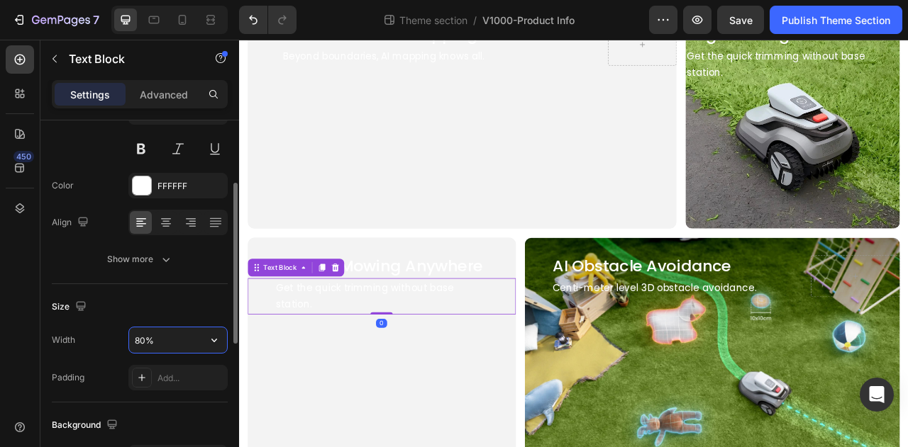
click at [161, 341] on input "80%" at bounding box center [178, 341] width 98 height 26
click at [216, 342] on icon "button" at bounding box center [214, 340] width 14 height 14
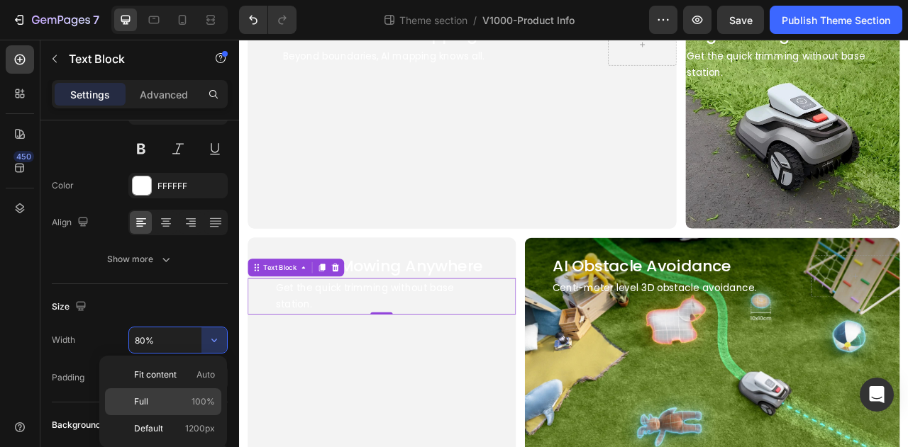
click at [196, 401] on span "100%" at bounding box center [202, 402] width 23 height 13
type input "100%"
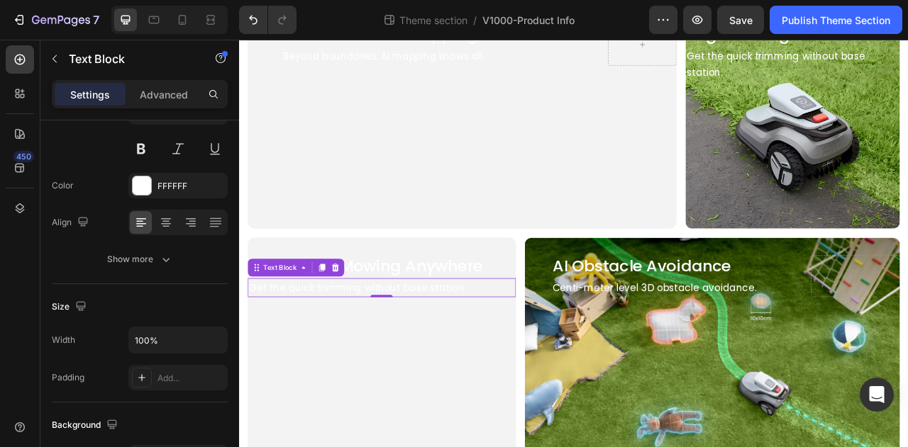
click at [540, 333] on h2 "Instant Mowing Anywhere" at bounding box center [420, 328] width 341 height 28
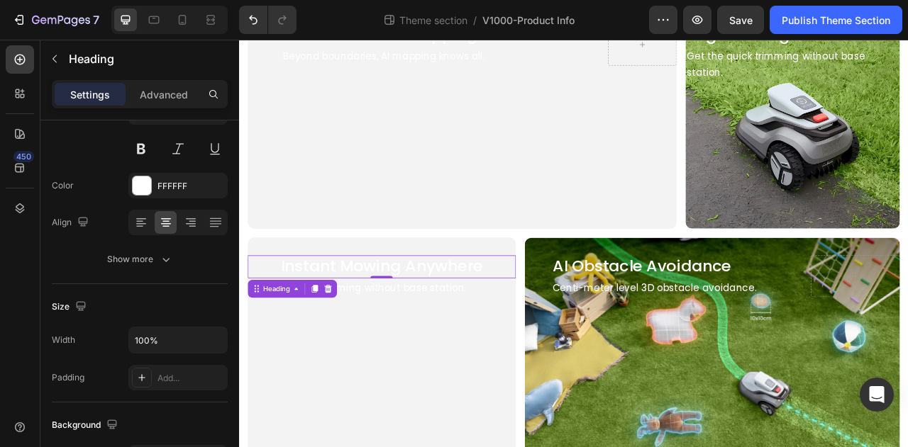
scroll to position [0, 0]
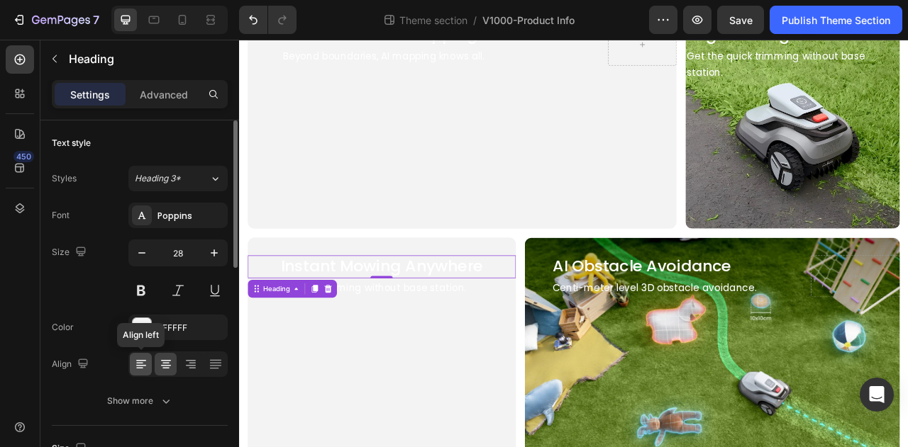
click at [140, 369] on icon at bounding box center [141, 364] width 14 height 14
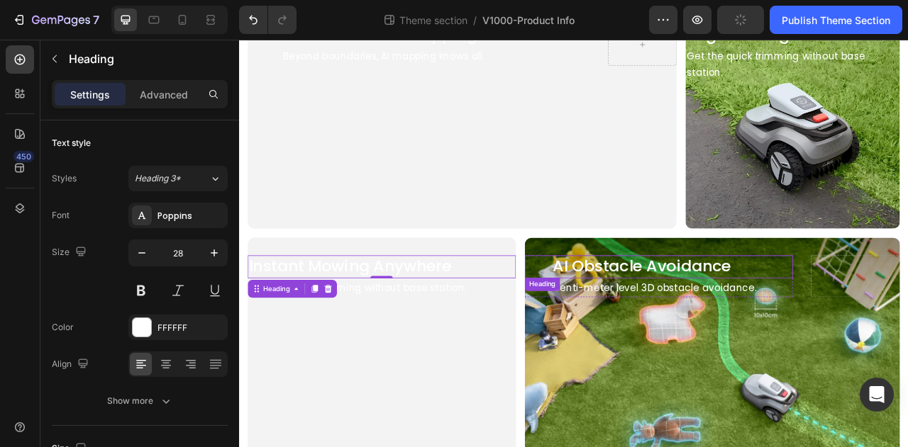
click at [747, 326] on h2 "AI Obstacle Avoidance" at bounding box center [772, 328] width 273 height 28
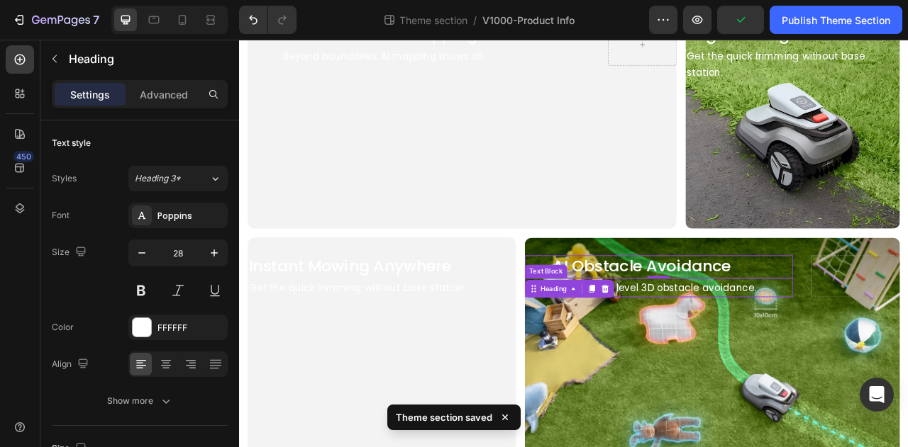
click at [759, 359] on p "Centi-meter level 3D obstacle avoidance." at bounding box center [772, 356] width 270 height 22
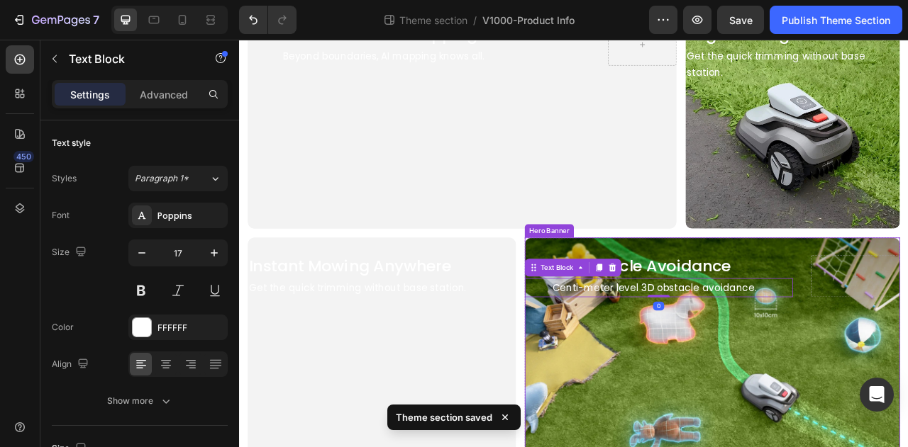
click at [743, 413] on div "Background Image" at bounding box center [840, 433] width 525 height 312
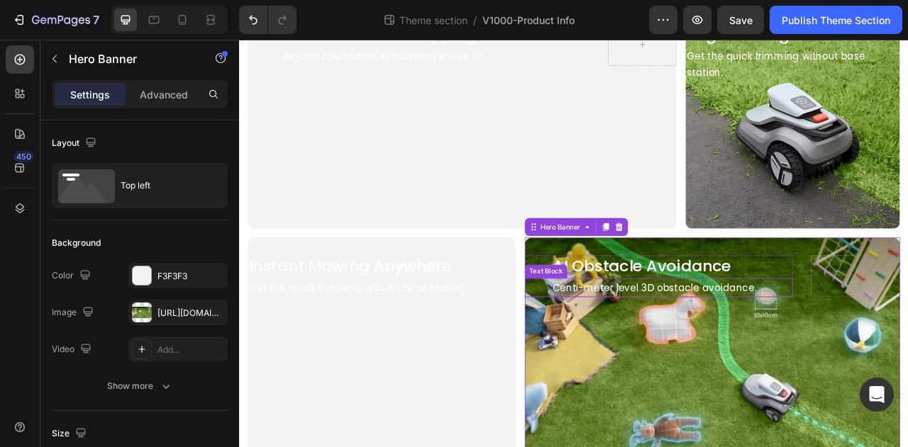
click at [705, 332] on h2 "AI Obstacle Avoidance" at bounding box center [772, 328] width 273 height 28
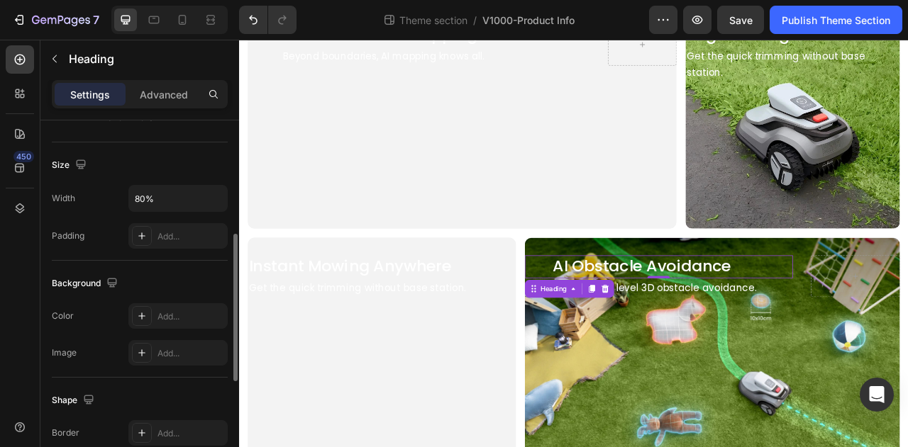
scroll to position [142, 0]
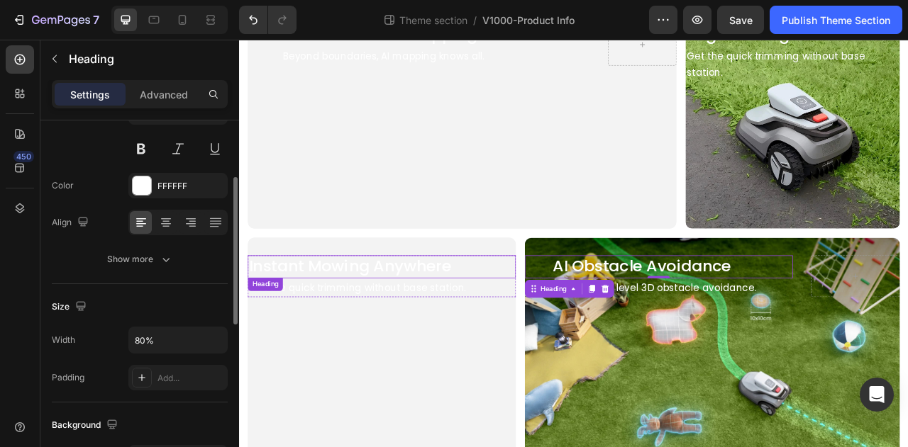
click at [308, 325] on h2 "Instant Mowing Anywhere" at bounding box center [420, 328] width 341 height 28
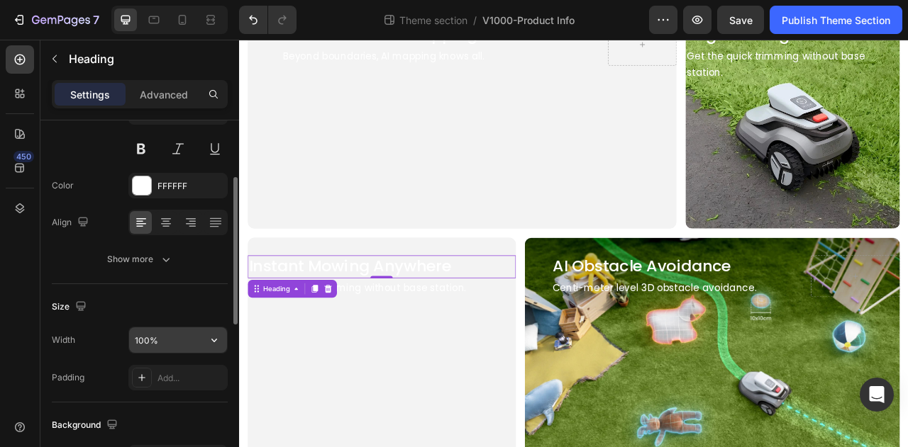
click at [169, 344] on input "100%" at bounding box center [178, 341] width 98 height 26
click at [216, 342] on icon "button" at bounding box center [214, 340] width 14 height 14
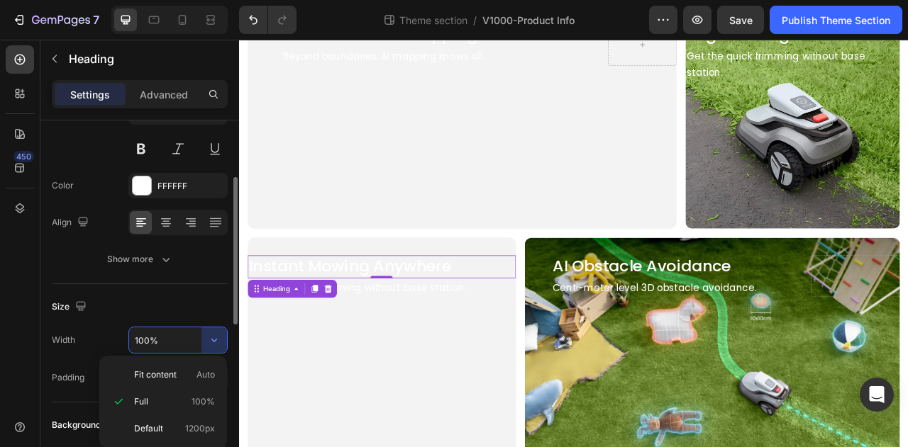
click at [174, 344] on input "100%" at bounding box center [178, 341] width 98 height 26
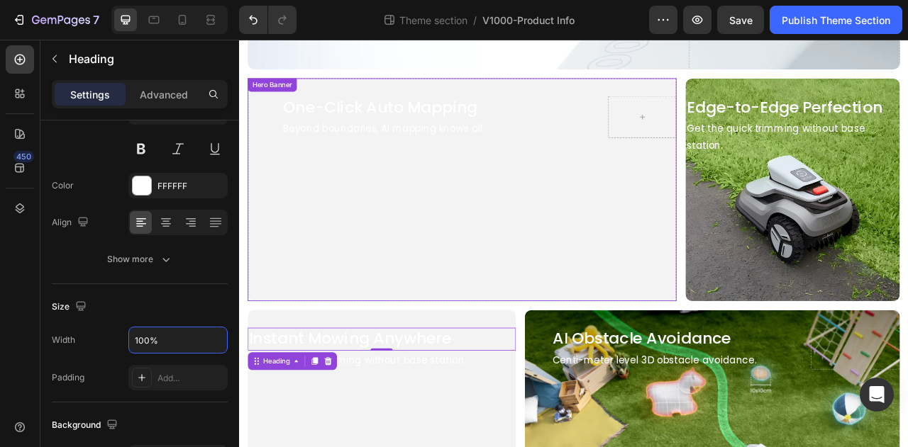
scroll to position [425, 0]
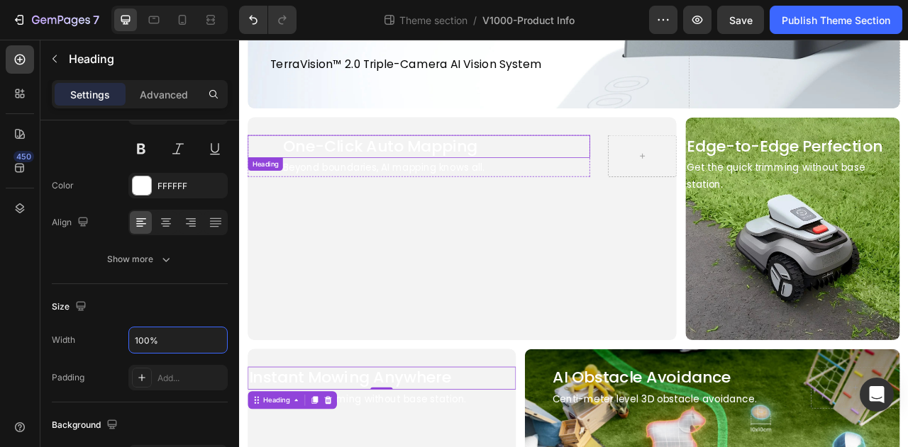
click at [415, 173] on h2 "One-Click Auto Mapping" at bounding box center [467, 175] width 349 height 28
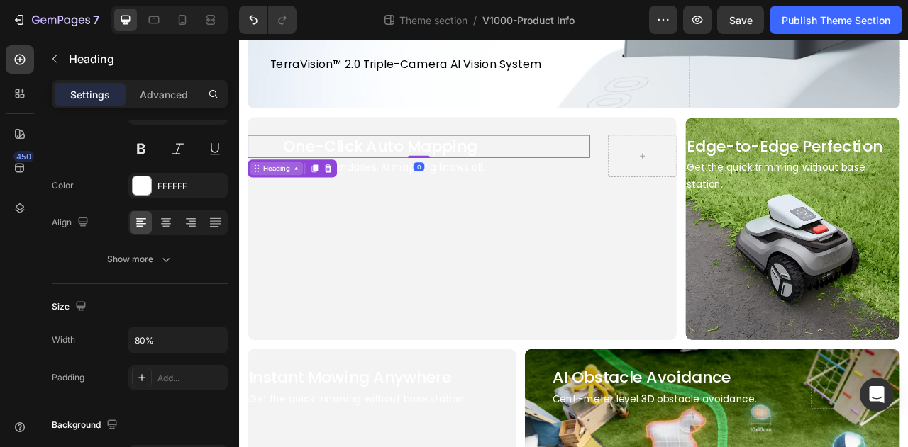
click at [292, 206] on div "Heading" at bounding box center [285, 203] width 67 height 17
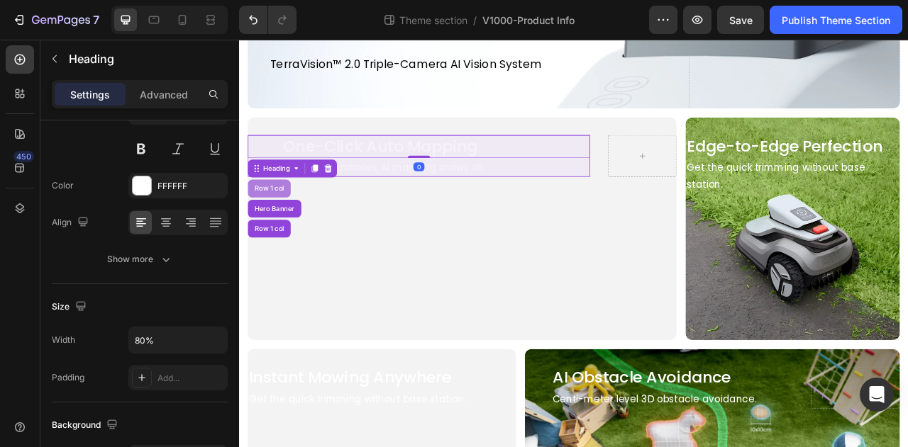
click at [286, 225] on div "Row 1 col" at bounding box center [276, 229] width 43 height 9
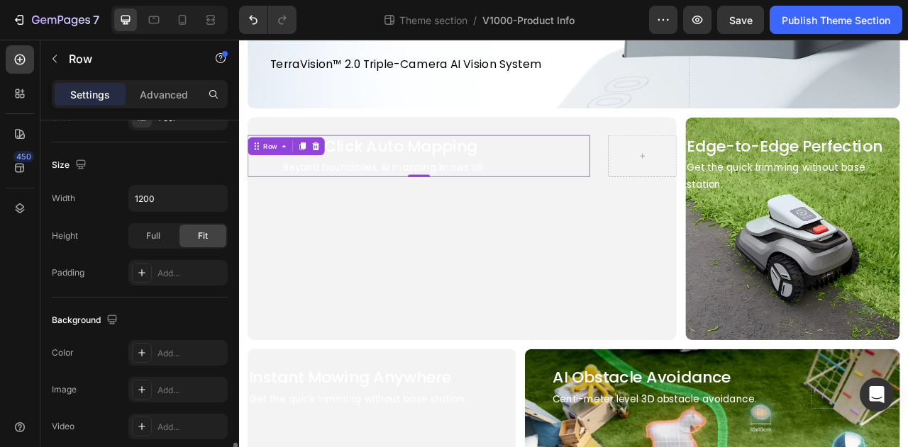
scroll to position [496, 0]
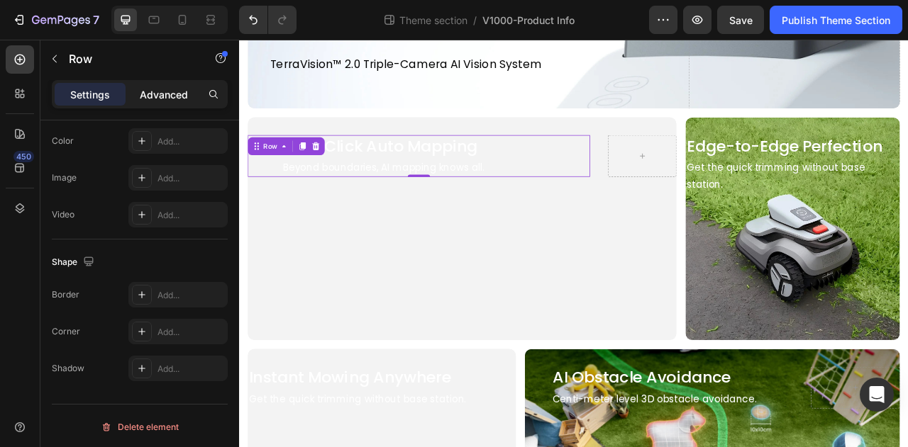
click at [169, 89] on p "Advanced" at bounding box center [164, 94] width 48 height 15
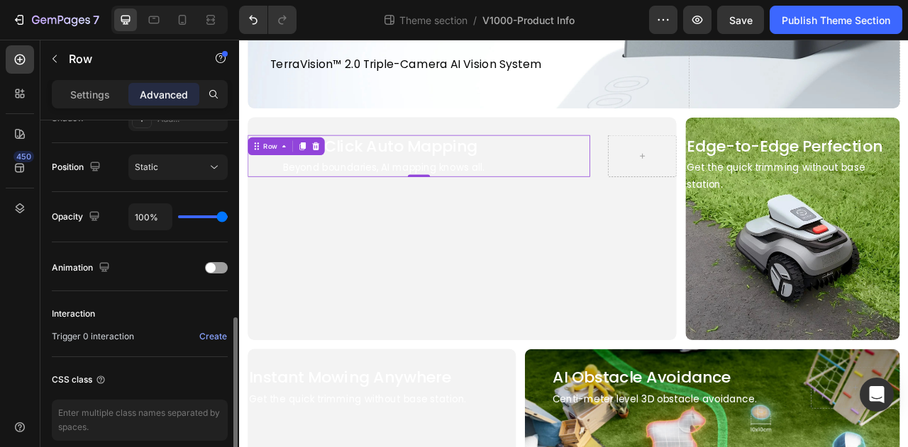
scroll to position [354, 0]
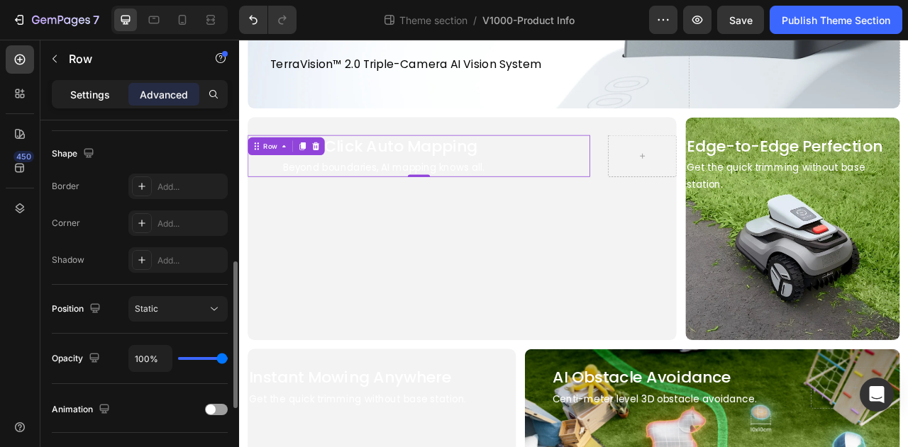
drag, startPoint x: 104, startPoint y: 96, endPoint x: 152, endPoint y: 233, distance: 145.8
click at [104, 95] on p "Settings" at bounding box center [90, 94] width 40 height 15
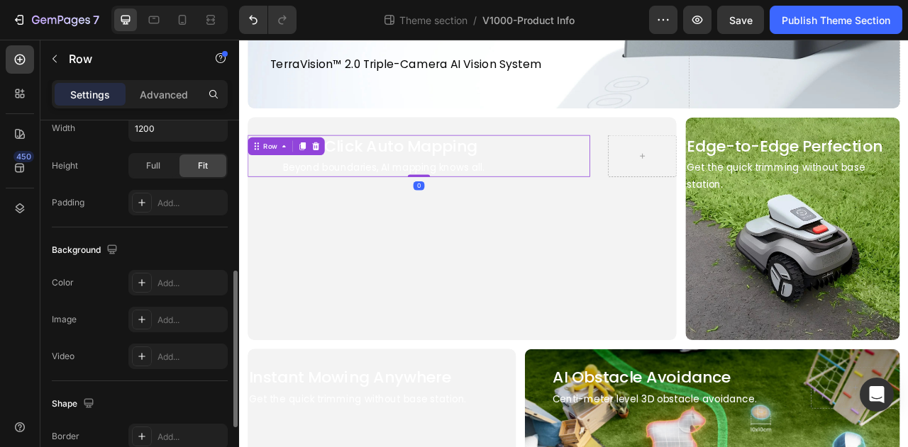
scroll to position [283, 0]
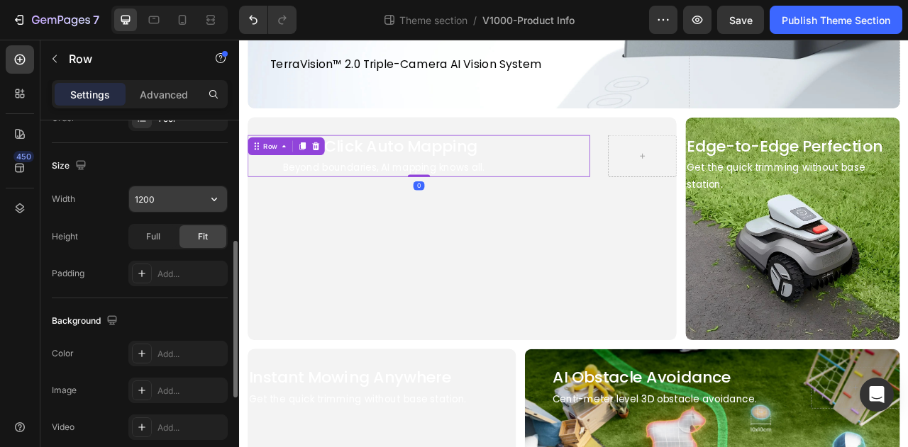
click at [170, 203] on input "1200" at bounding box center [178, 199] width 98 height 26
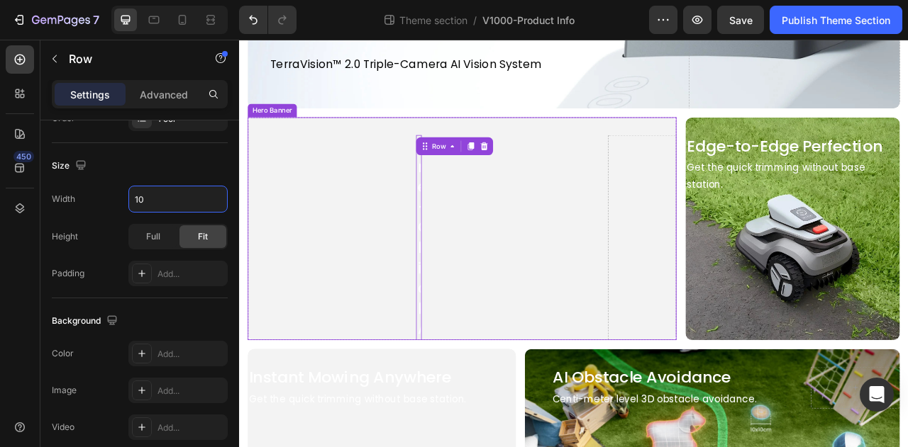
type input "1"
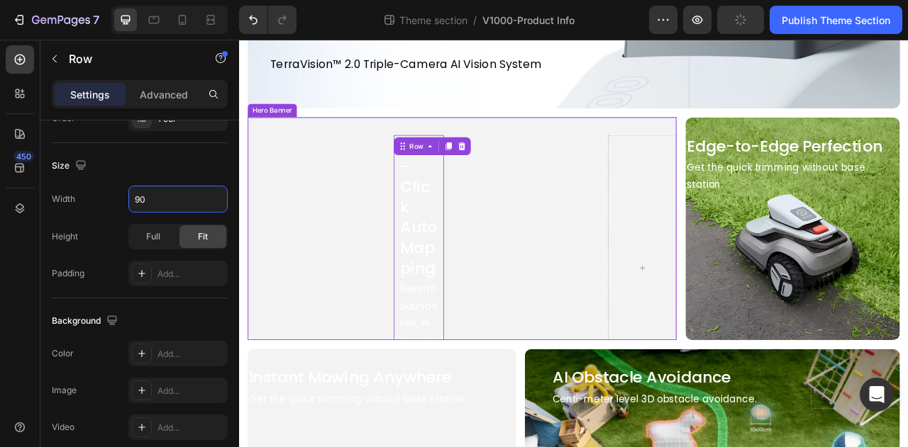
type input "9"
type input "800"
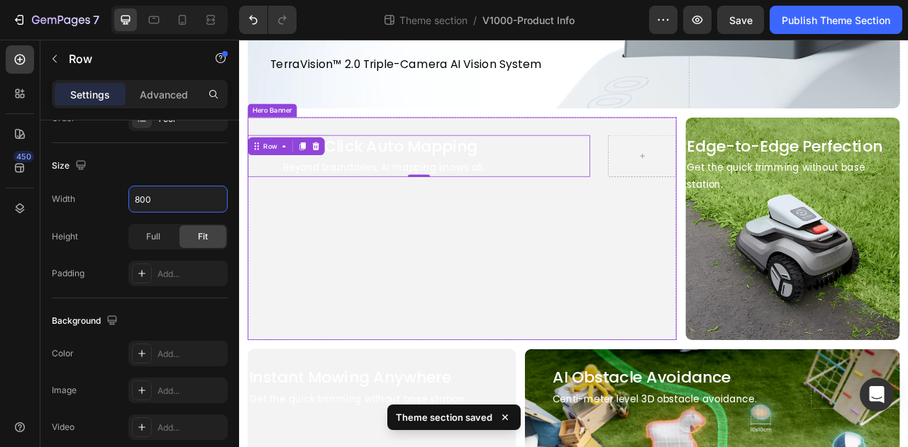
click at [466, 283] on video "Background Image" at bounding box center [522, 291] width 545 height 307
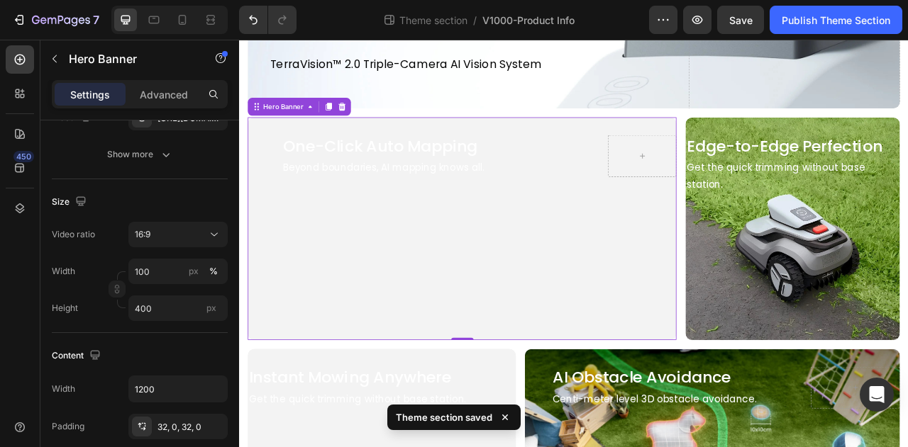
scroll to position [0, 0]
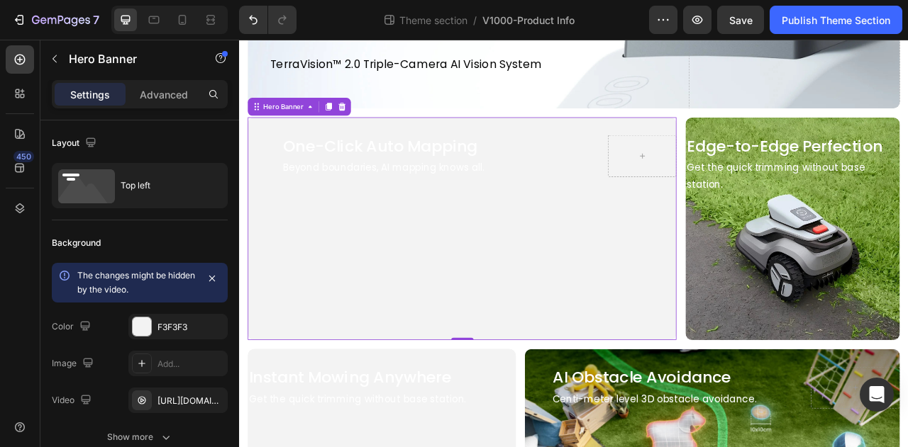
click at [274, 234] on video "Background Image" at bounding box center [522, 291] width 545 height 307
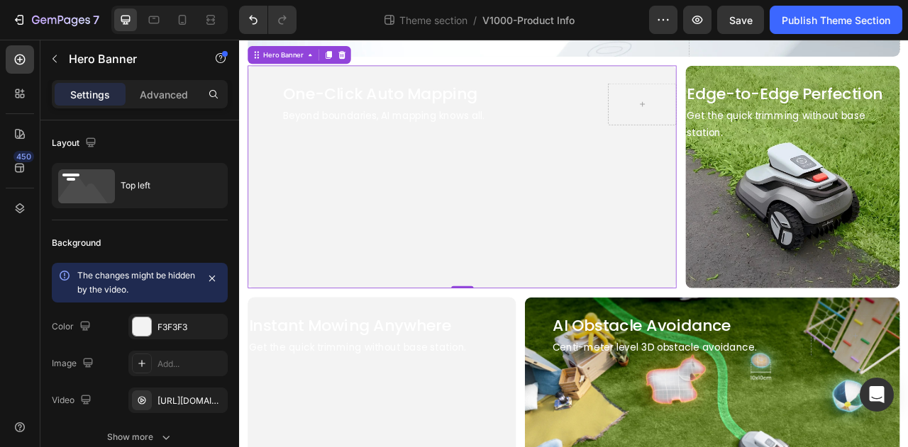
scroll to position [496, 0]
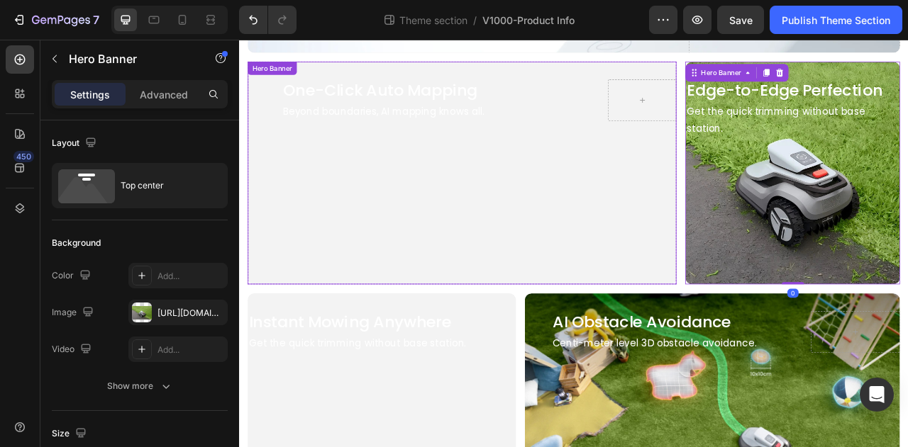
click at [418, 214] on video "Background Image" at bounding box center [522, 220] width 545 height 307
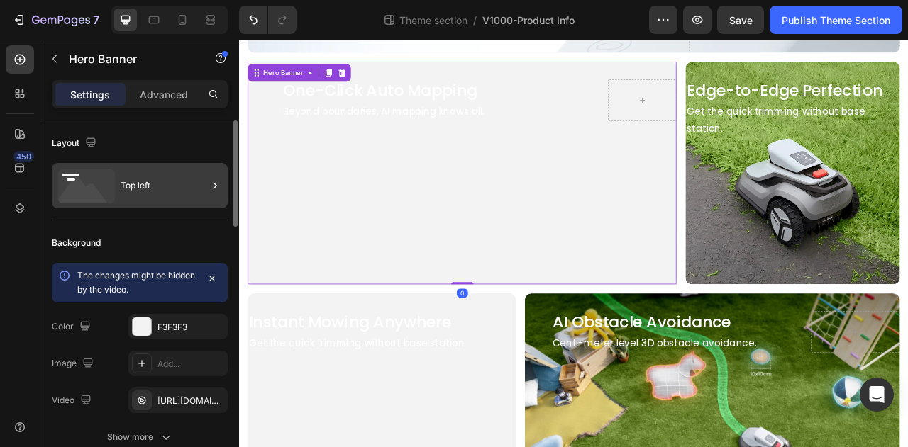
click at [178, 186] on div "Top left" at bounding box center [164, 185] width 87 height 33
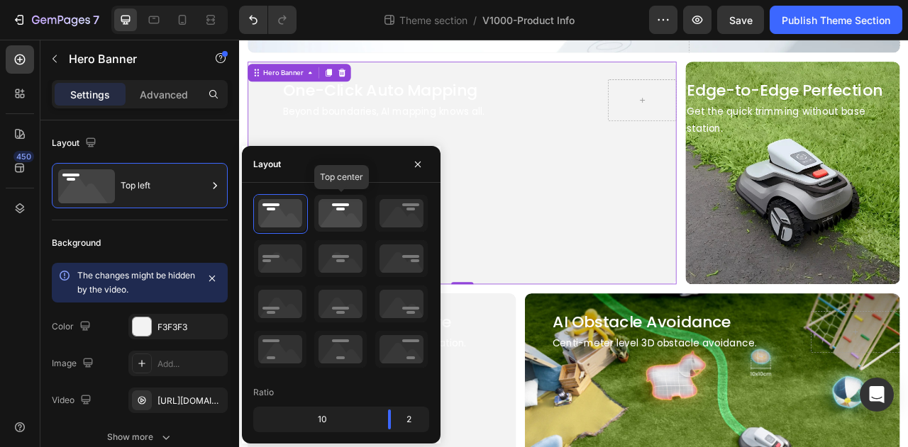
click at [355, 222] on icon at bounding box center [340, 213] width 52 height 37
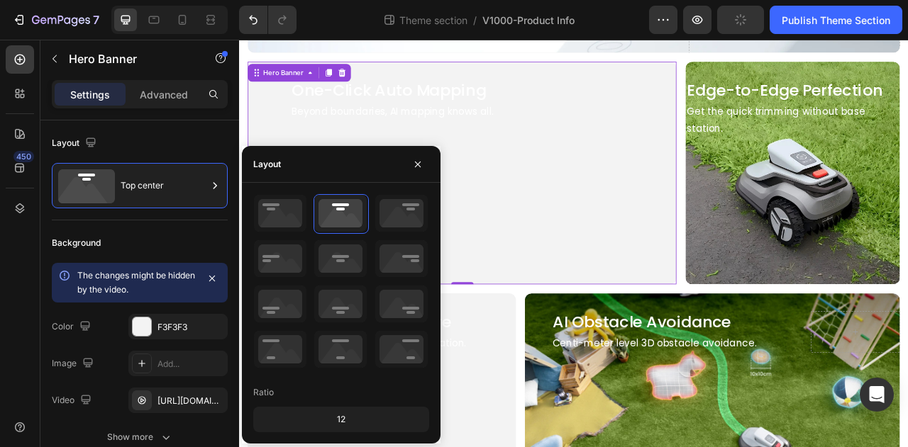
click at [572, 186] on video "Background Image" at bounding box center [522, 220] width 545 height 307
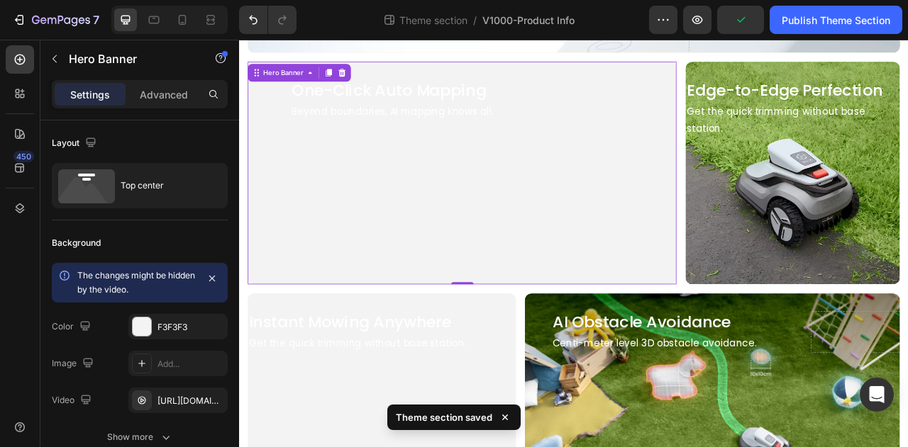
click at [347, 187] on video "Background Image" at bounding box center [522, 220] width 545 height 307
click at [142, 91] on p "Advanced" at bounding box center [164, 94] width 48 height 15
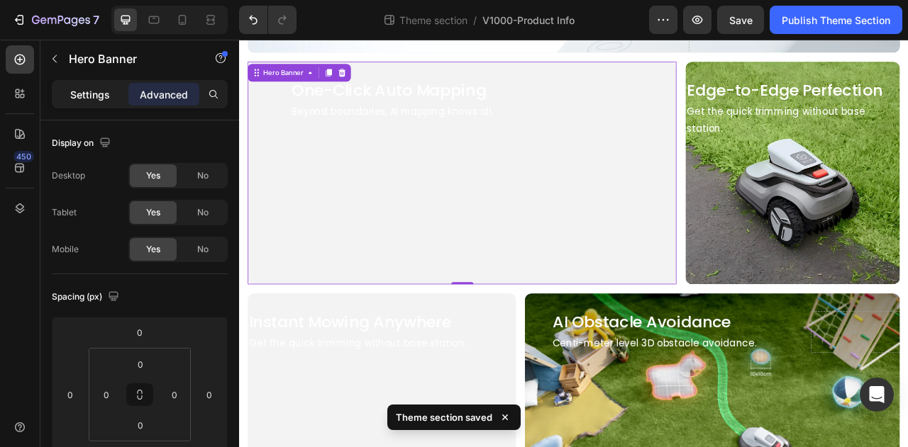
click at [82, 97] on p "Settings" at bounding box center [90, 94] width 40 height 15
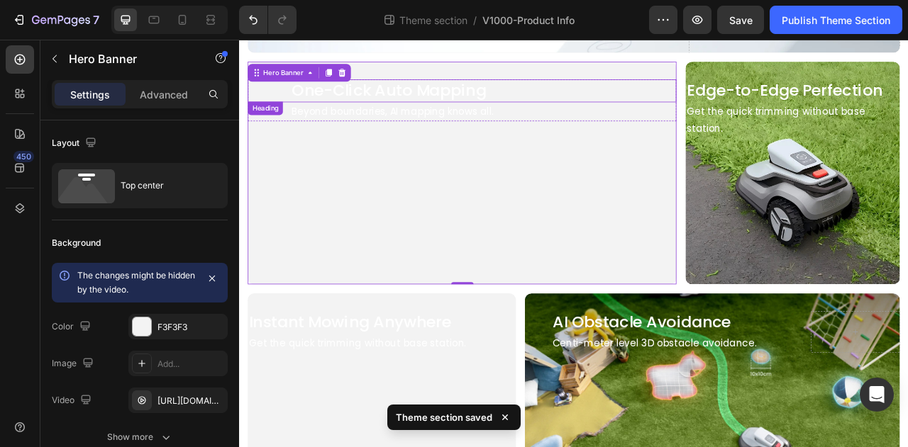
click at [281, 104] on div "One-Click Auto Mapping" at bounding box center [522, 104] width 545 height 28
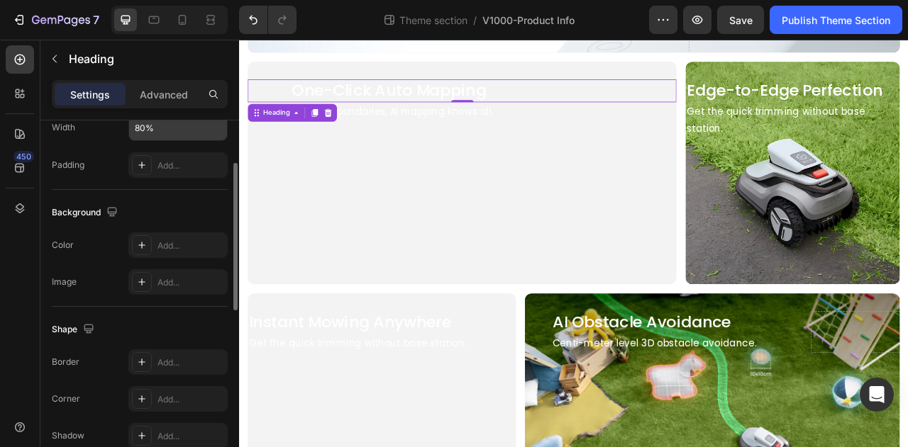
scroll to position [284, 0]
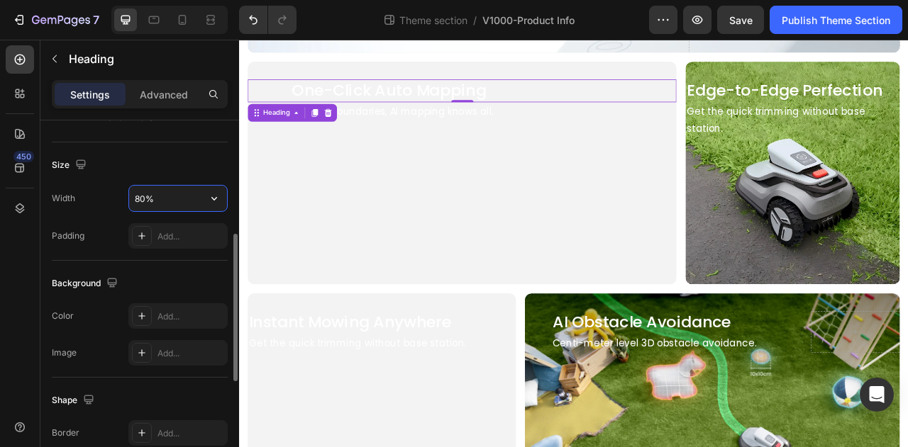
click at [184, 201] on input "80%" at bounding box center [178, 199] width 98 height 26
click at [220, 191] on icon "button" at bounding box center [214, 198] width 14 height 14
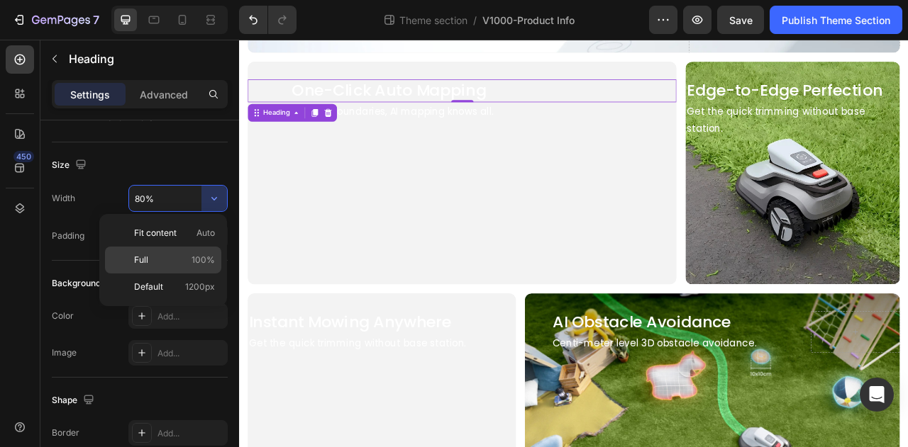
click at [200, 256] on span "100%" at bounding box center [202, 260] width 23 height 13
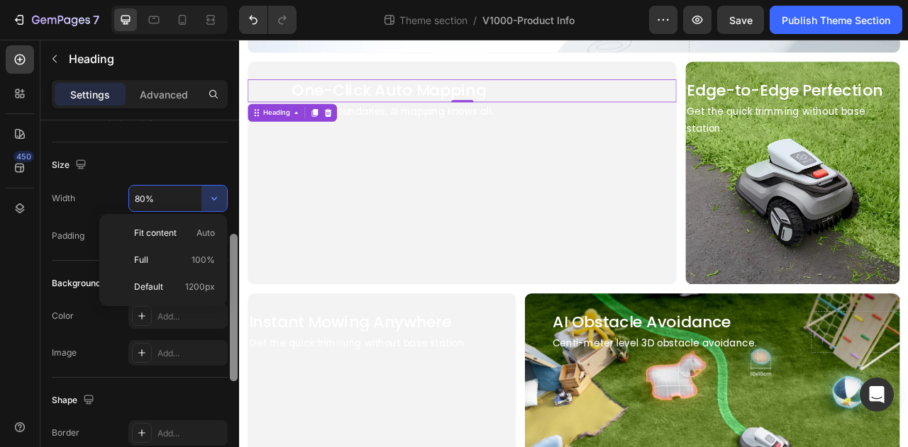
type input "100%"
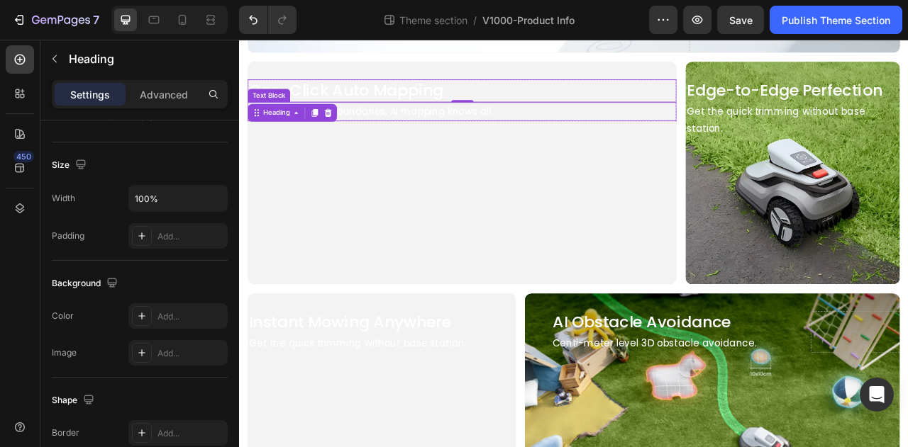
click at [444, 132] on p "Beyond boundaries, AI mapping knows all." at bounding box center [522, 132] width 433 height 22
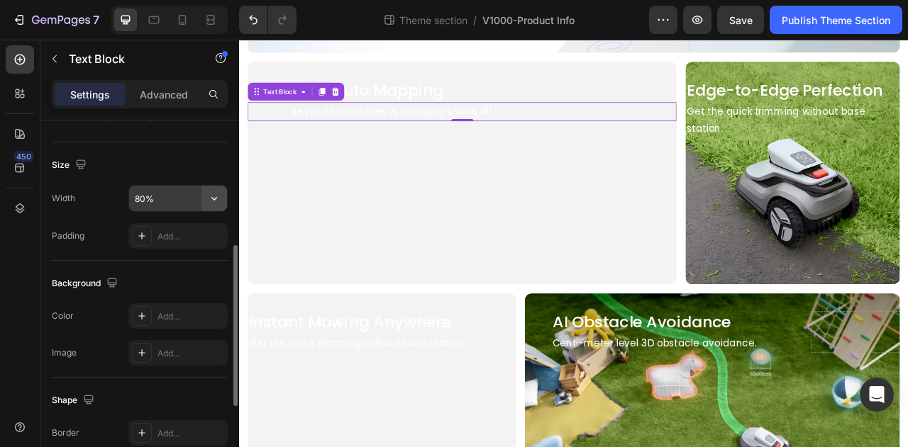
click at [202, 194] on button "button" at bounding box center [214, 199] width 26 height 26
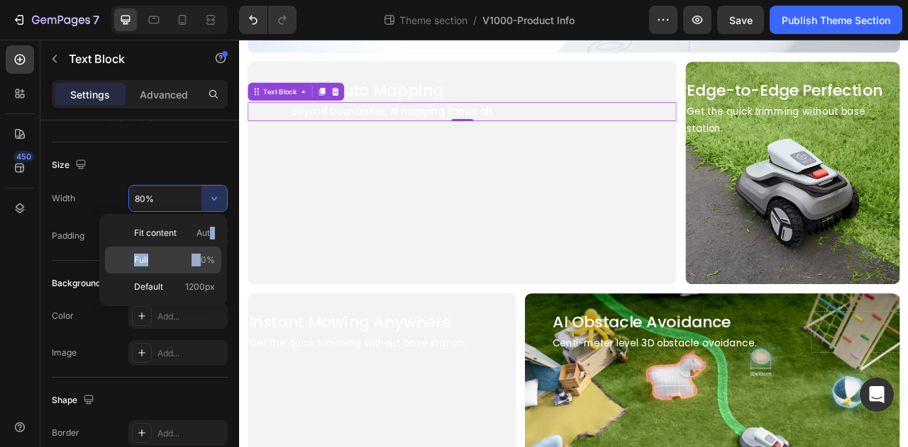
drag, startPoint x: 212, startPoint y: 238, endPoint x: 201, endPoint y: 260, distance: 25.4
click at [201, 260] on div "Fit content Auto Full 100% Default 1200px" at bounding box center [163, 260] width 116 height 81
click at [201, 260] on span "100%" at bounding box center [202, 260] width 23 height 13
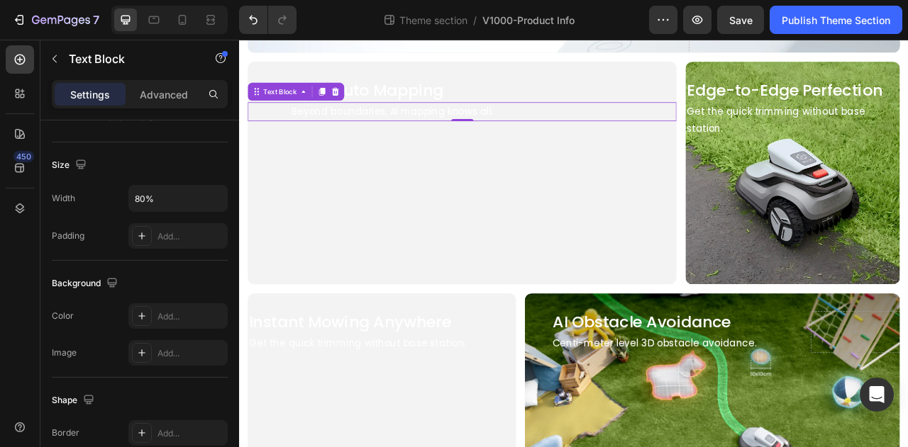
type input "100%"
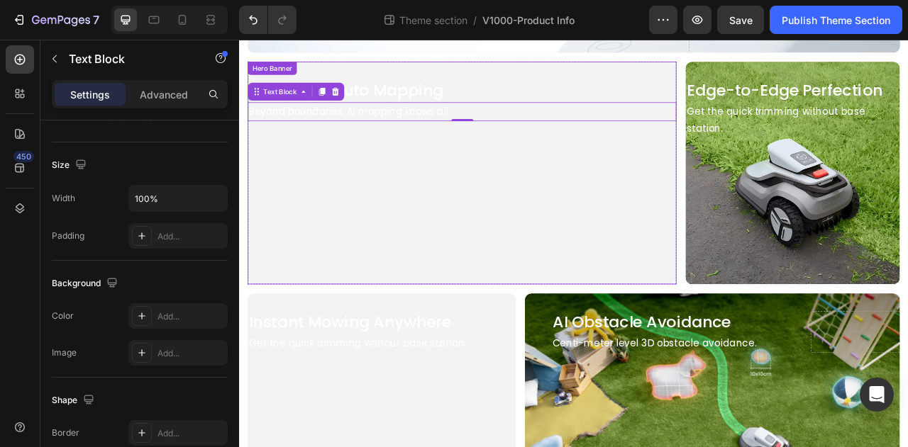
click at [364, 246] on video "Background Image" at bounding box center [522, 220] width 545 height 307
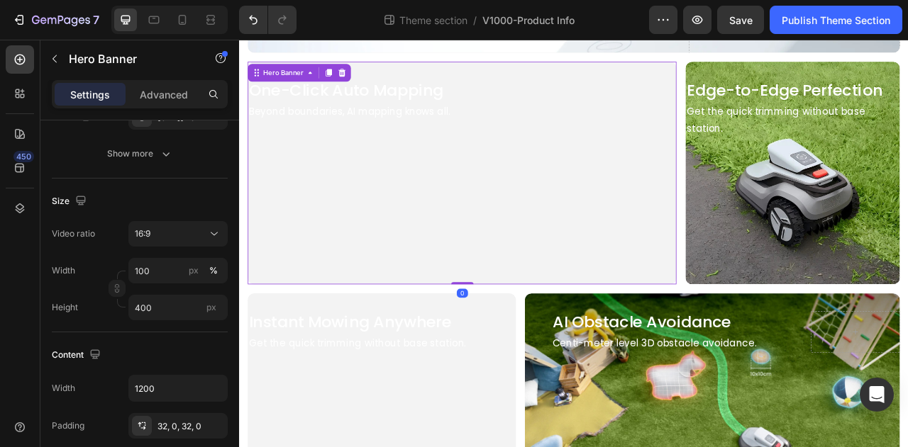
scroll to position [0, 0]
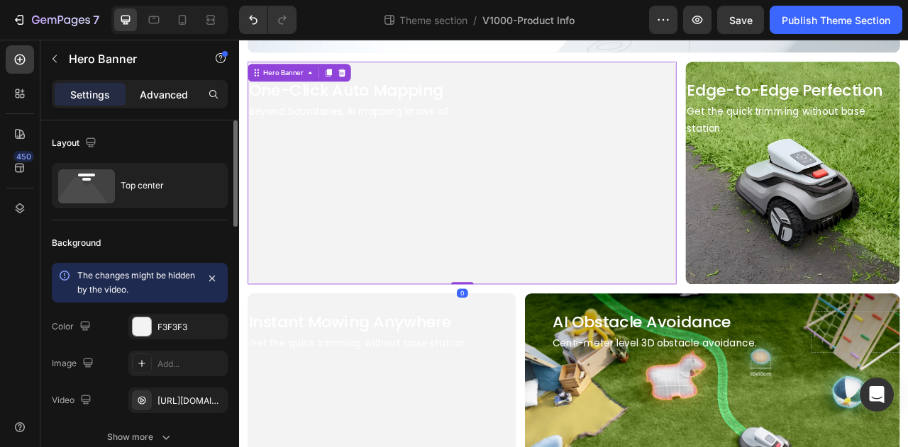
click at [133, 91] on div "Advanced" at bounding box center [163, 94] width 71 height 23
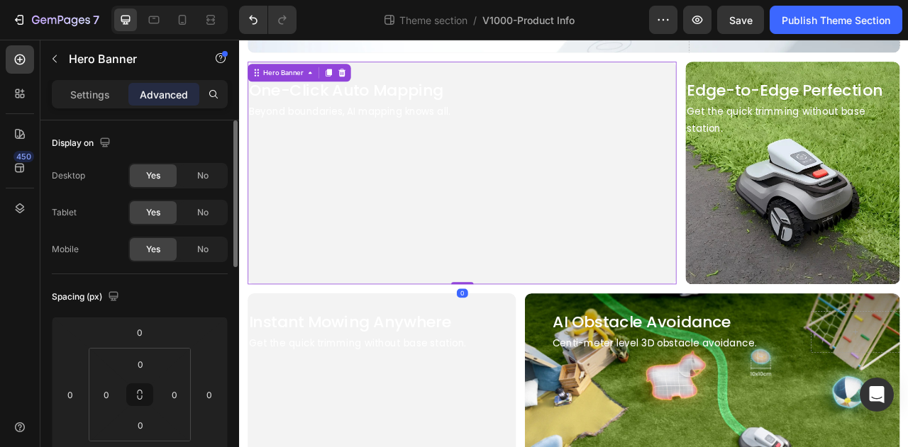
scroll to position [213, 0]
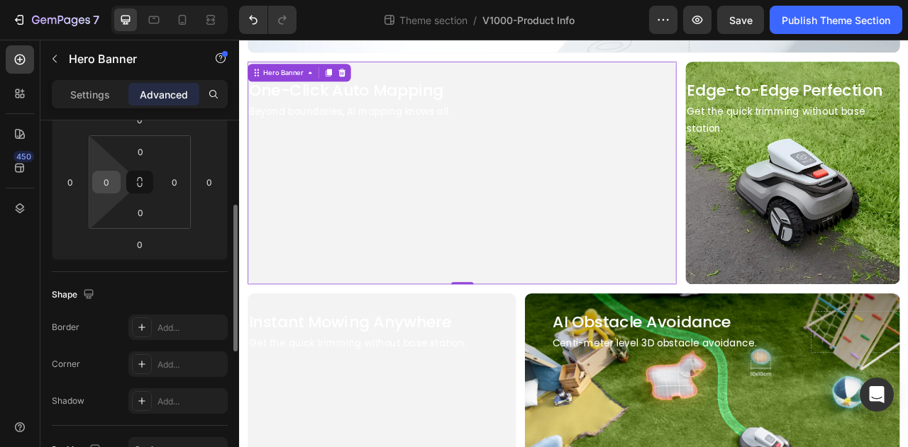
click at [112, 186] on input "0" at bounding box center [106, 182] width 21 height 21
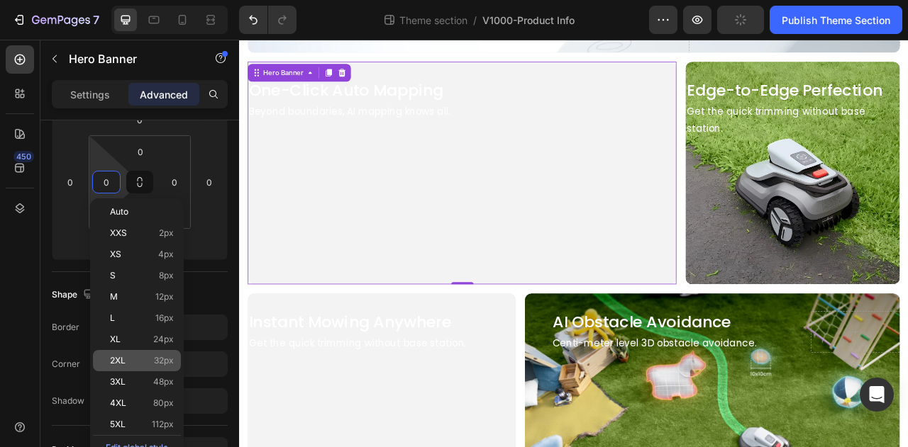
click at [152, 359] on p "2XL 32px" at bounding box center [142, 361] width 64 height 10
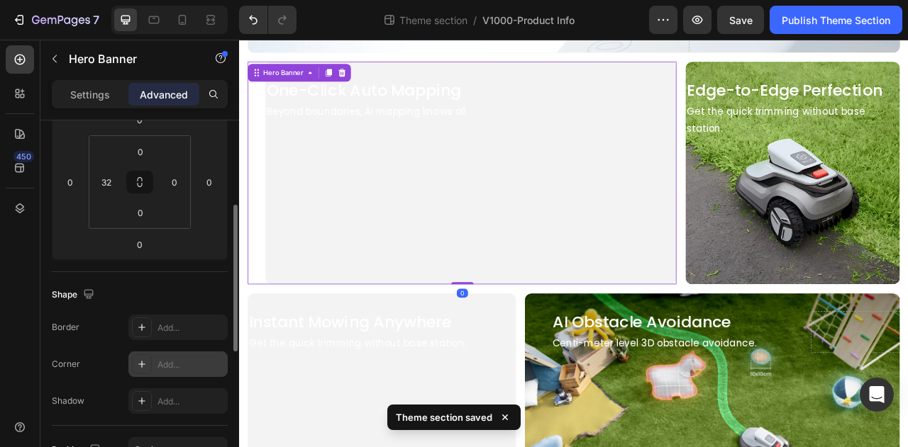
type input "0"
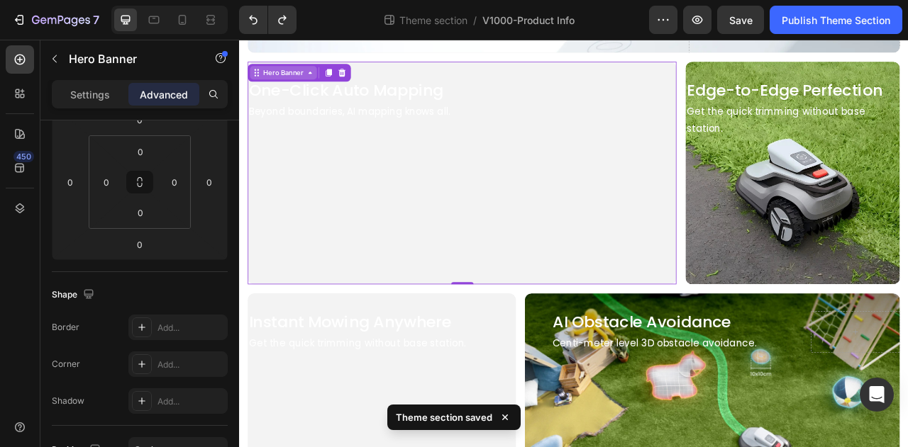
click at [311, 75] on div "Hero Banner" at bounding box center [295, 81] width 57 height 13
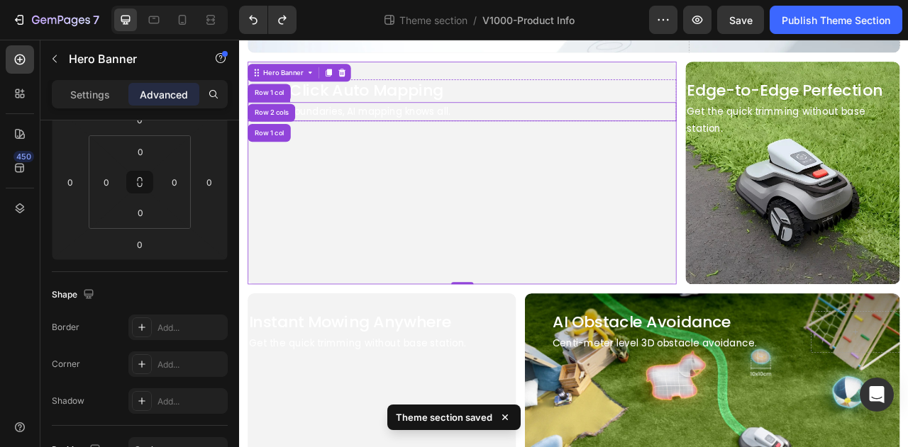
click at [576, 108] on h2 "One-Click Auto Mapping" at bounding box center [522, 104] width 545 height 28
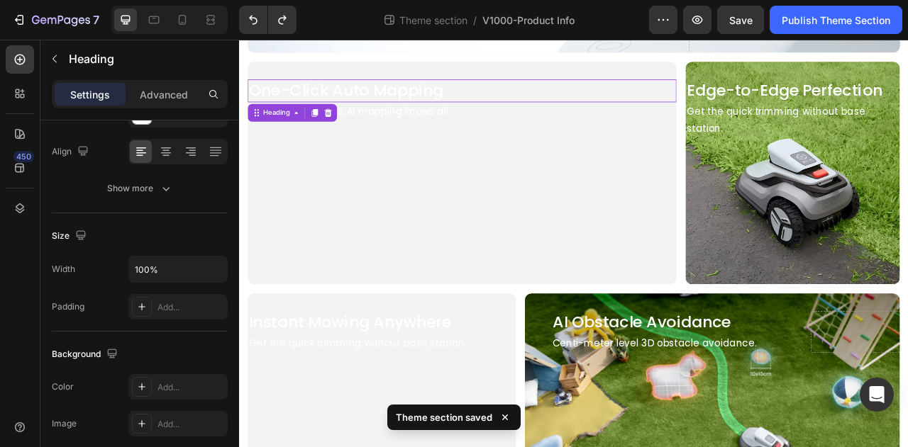
scroll to position [0, 0]
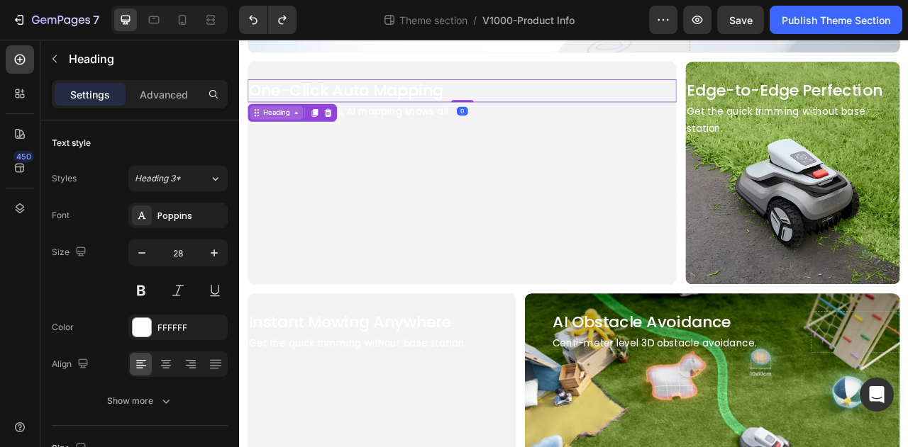
click at [300, 130] on div "Heading" at bounding box center [286, 132] width 39 height 13
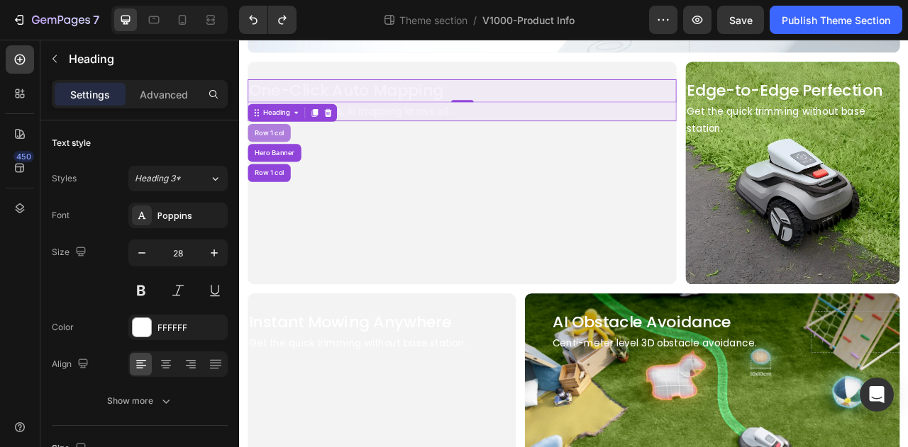
click at [282, 157] on div "Row 1 col" at bounding box center [276, 158] width 43 height 9
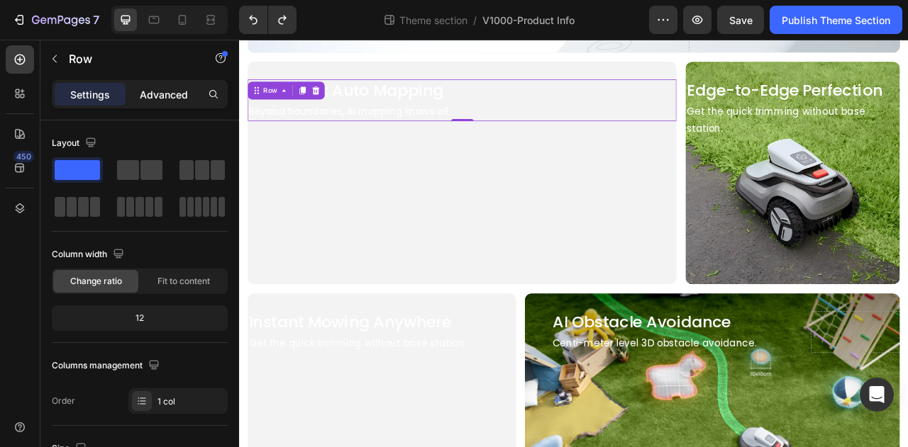
click at [162, 91] on p "Advanced" at bounding box center [164, 94] width 48 height 15
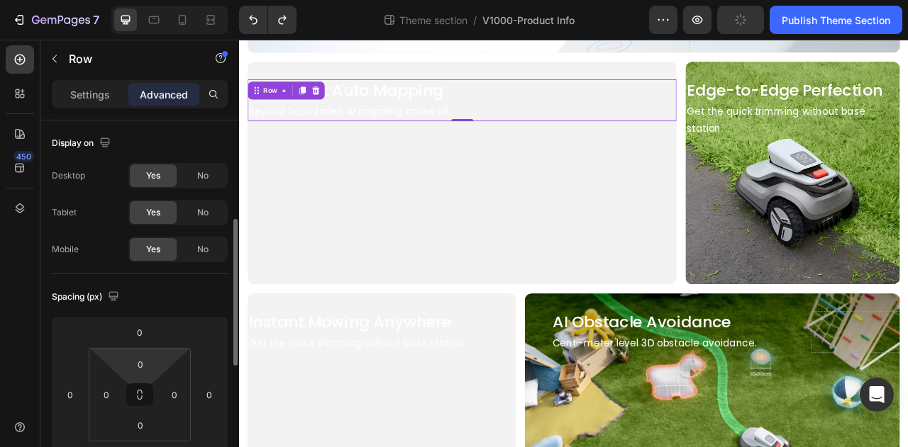
scroll to position [71, 0]
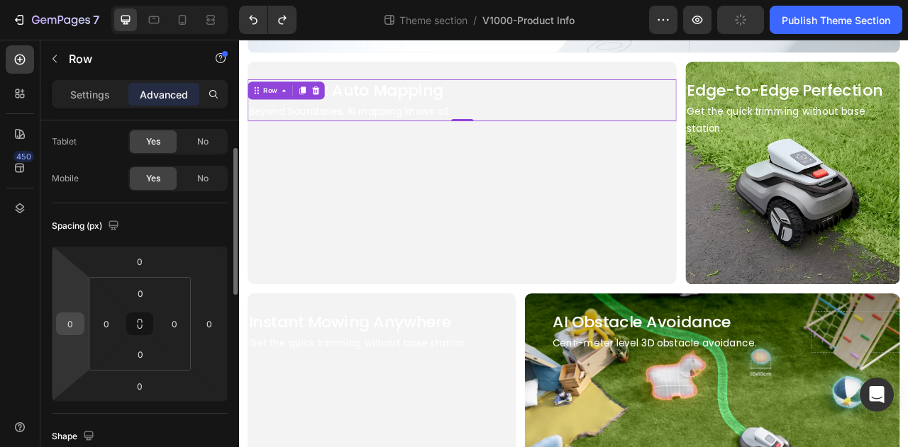
click at [72, 324] on input "0" at bounding box center [70, 323] width 21 height 21
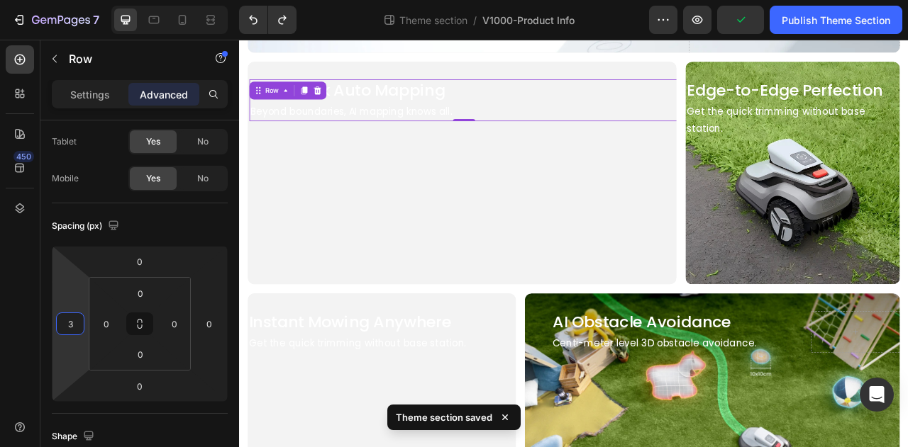
type input "32"
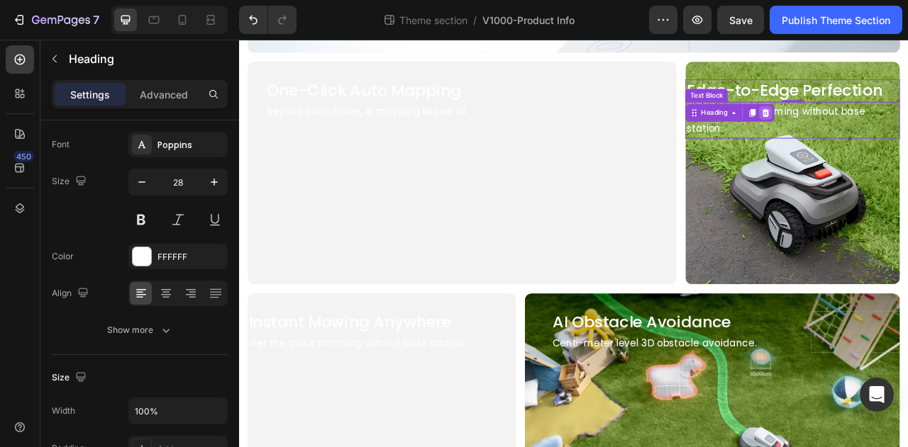
scroll to position [0, 0]
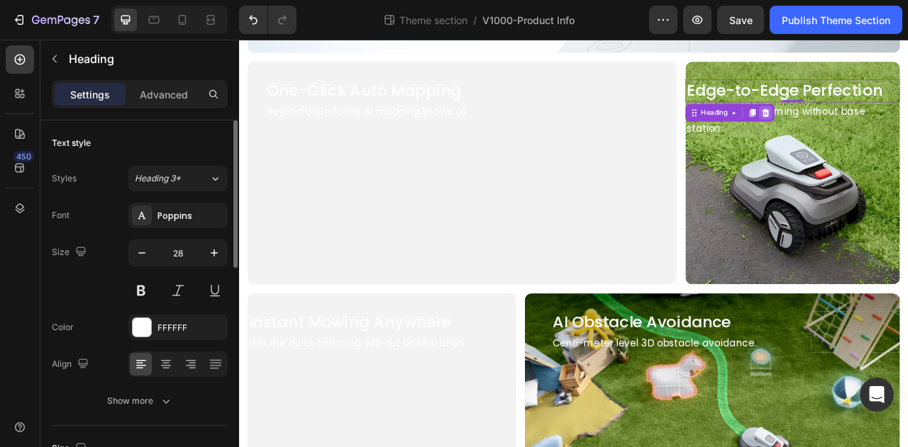
click at [907, 128] on icon at bounding box center [908, 132] width 11 height 11
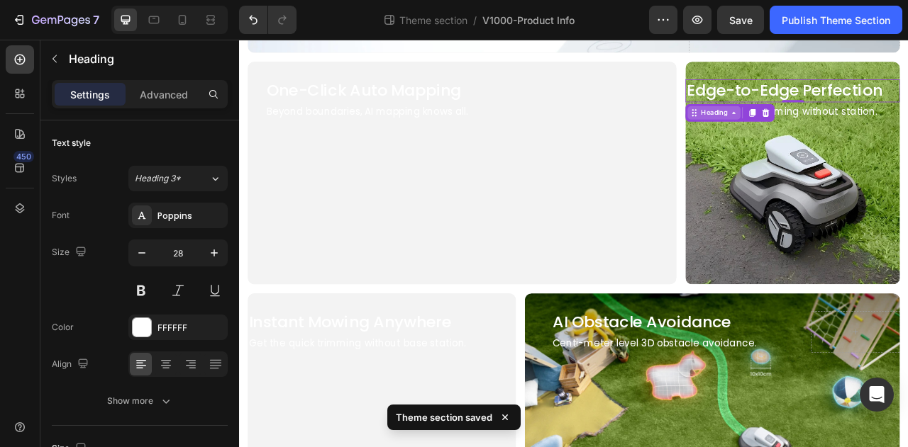
click at [828, 126] on div "Heading" at bounding box center [842, 132] width 39 height 13
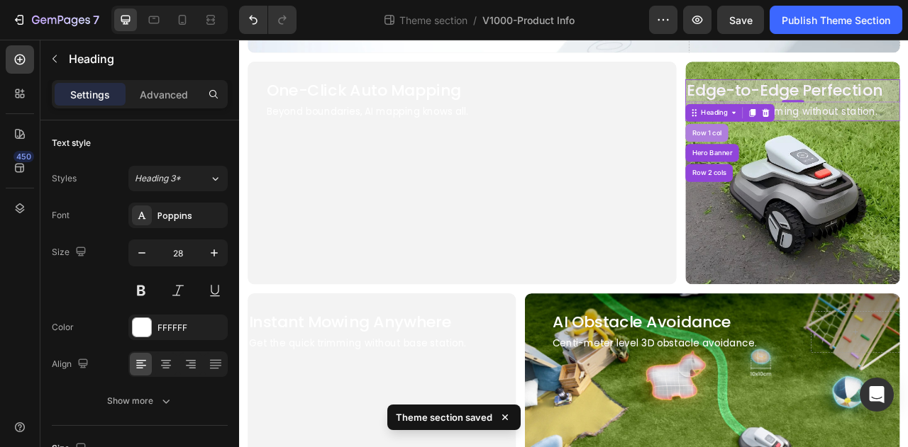
click at [826, 148] on div "Row 1 col" at bounding box center [833, 158] width 55 height 23
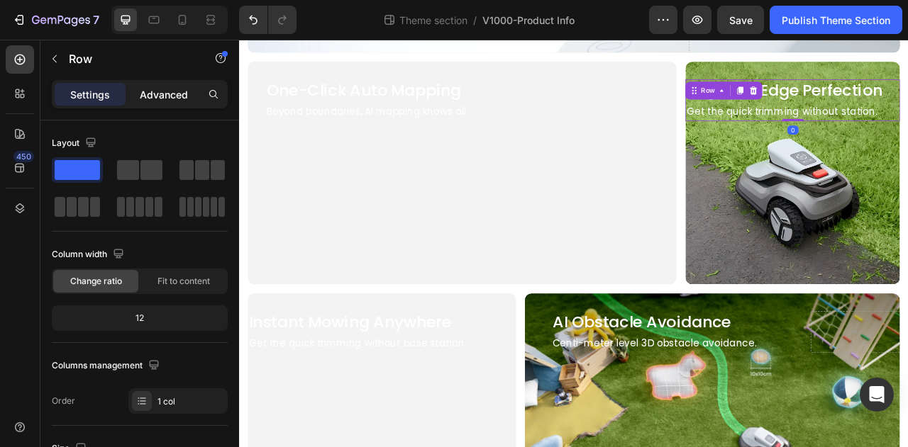
click at [165, 96] on p "Advanced" at bounding box center [164, 94] width 48 height 15
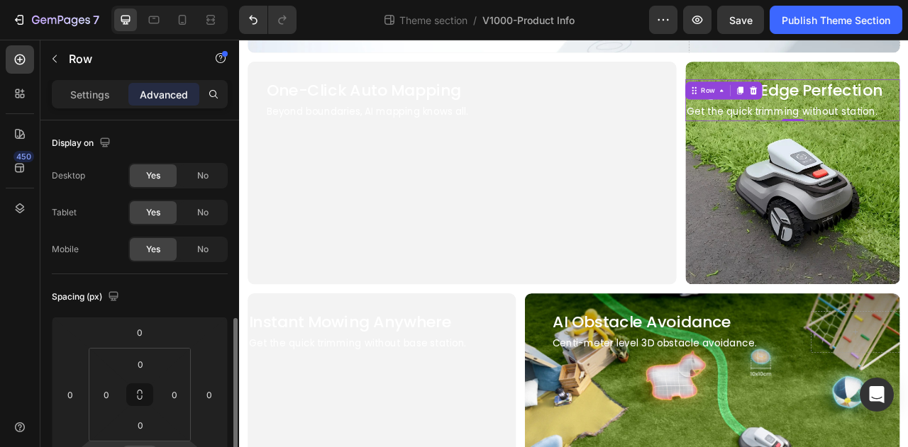
scroll to position [142, 0]
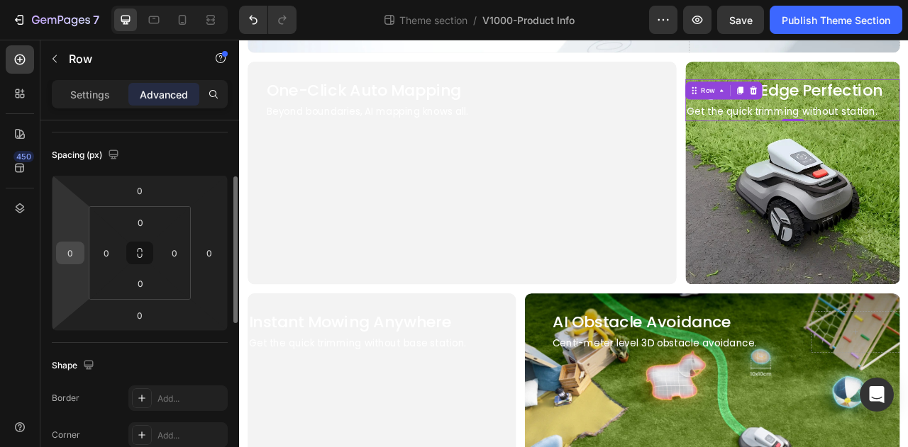
click at [66, 257] on input "0" at bounding box center [70, 253] width 21 height 21
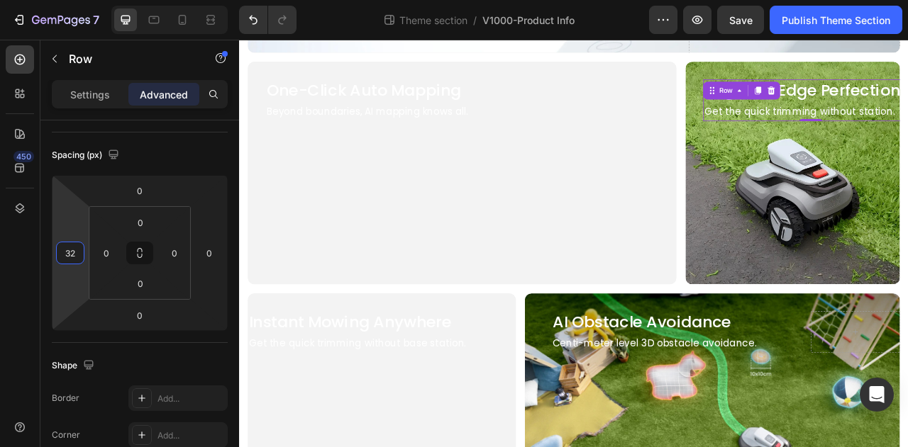
type input "3"
type input "16"
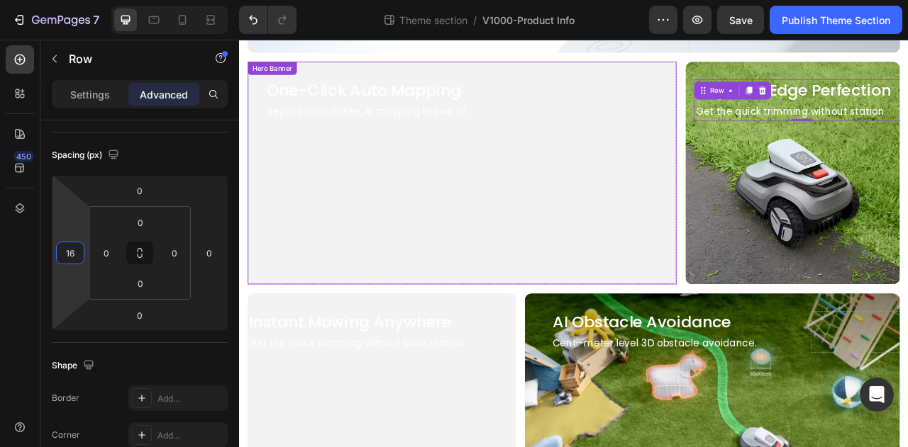
click at [475, 194] on video "Background Image" at bounding box center [522, 220] width 545 height 307
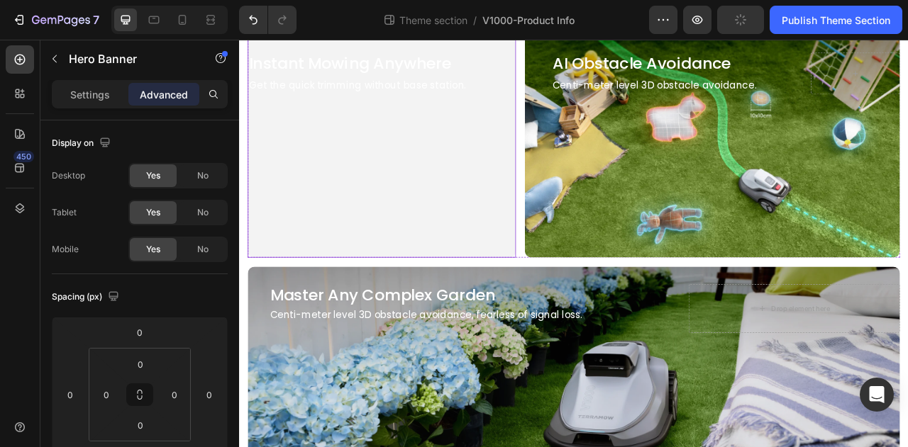
scroll to position [851, 0]
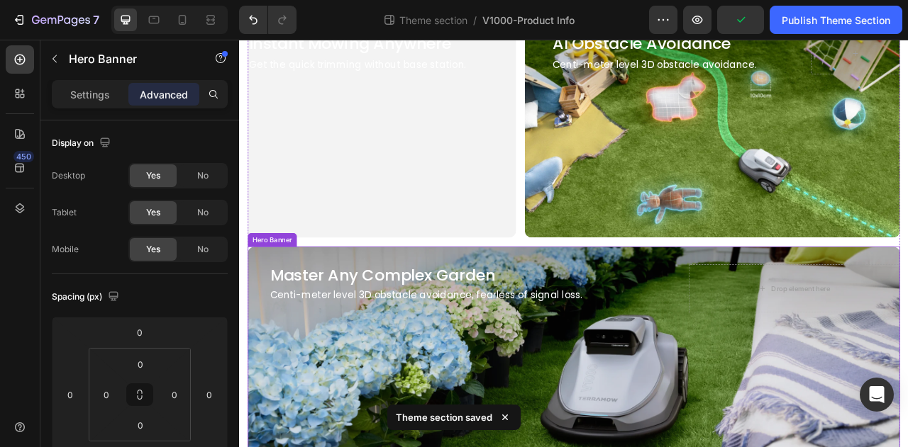
click at [301, 399] on div "Master Any Complex Garden Heading Centi-meter level 3D obstacle avoidance, fear…" at bounding box center [665, 356] width 830 height 107
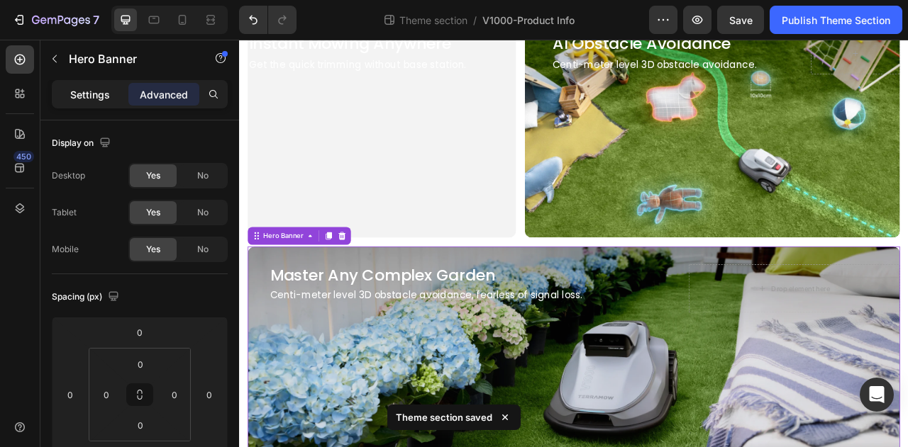
click at [117, 94] on div "Settings" at bounding box center [90, 94] width 71 height 23
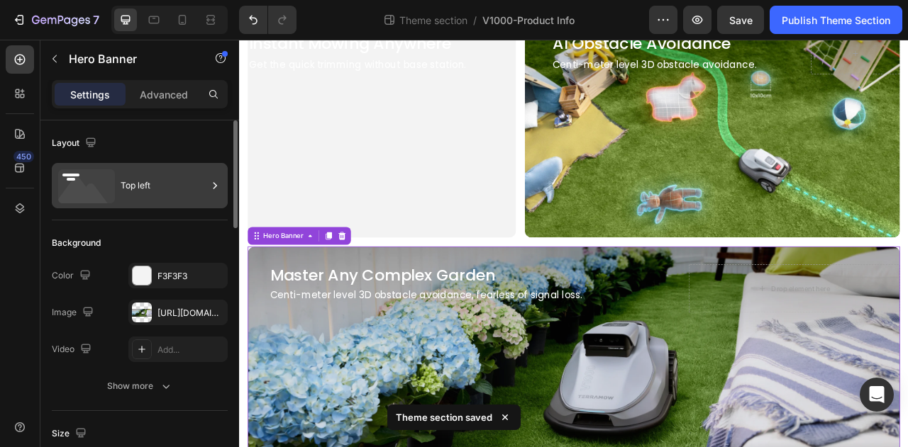
click at [159, 191] on div "Top left" at bounding box center [164, 185] width 87 height 33
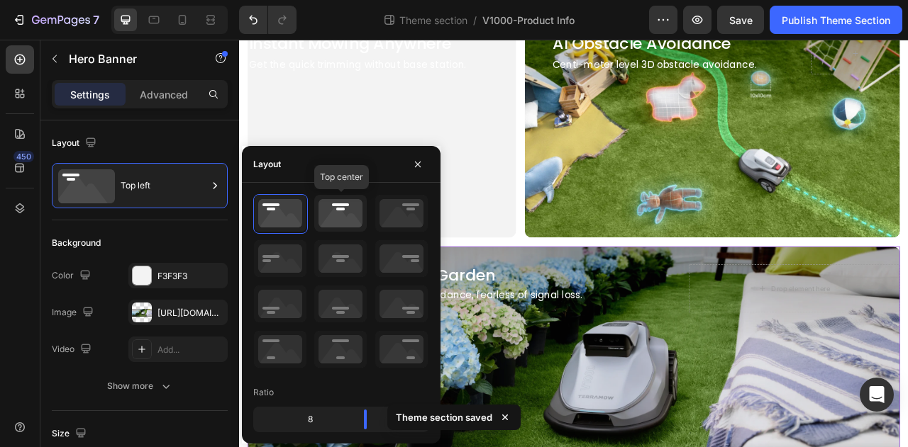
click at [347, 199] on icon at bounding box center [340, 213] width 52 height 37
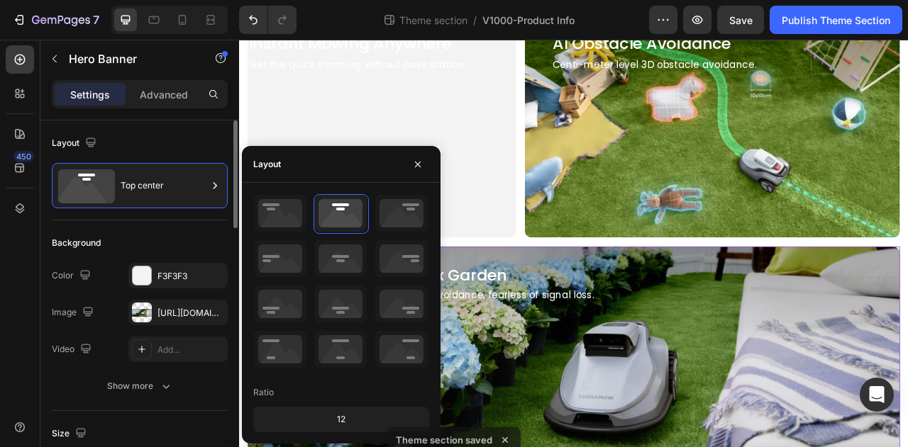
scroll to position [213, 0]
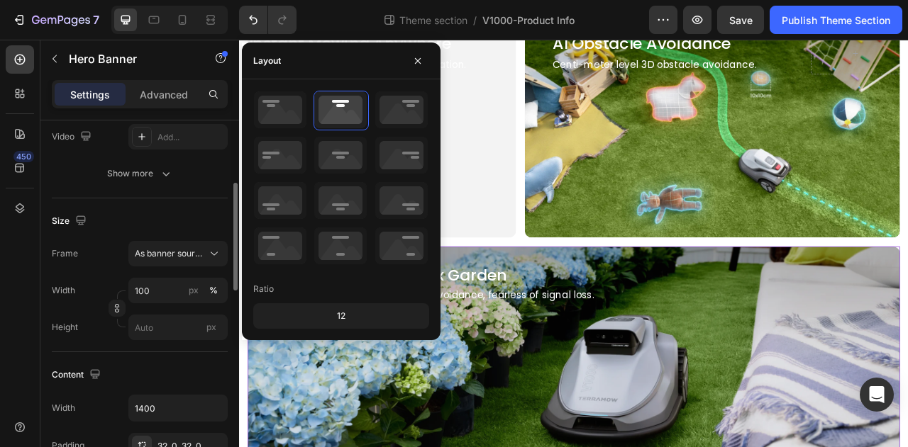
click at [637, 372] on div "Master Any Complex Garden Heading Centi-meter level 3D obstacle avoidance, fear…" at bounding box center [665, 356] width 830 height 62
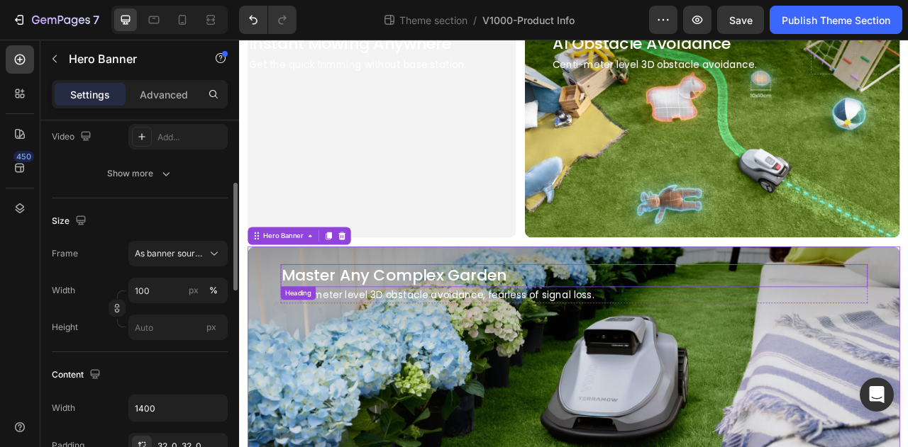
click at [620, 328] on h2 "Master Any Complex Garden" at bounding box center [589, 339] width 597 height 28
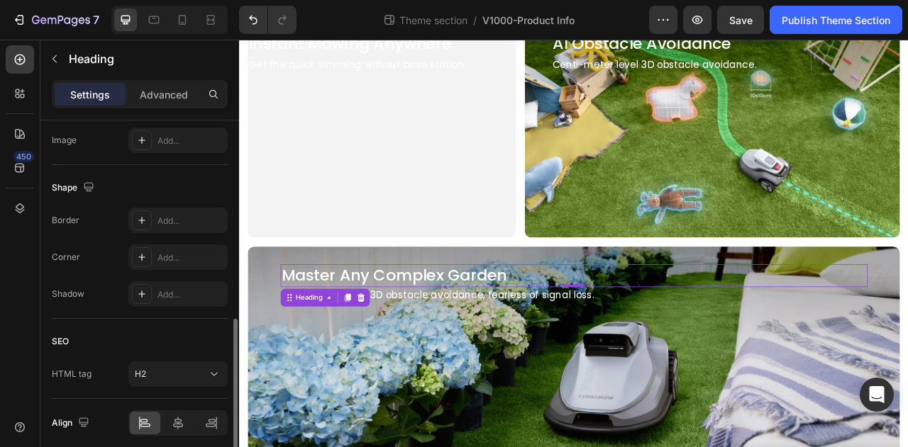
scroll to position [355, 0]
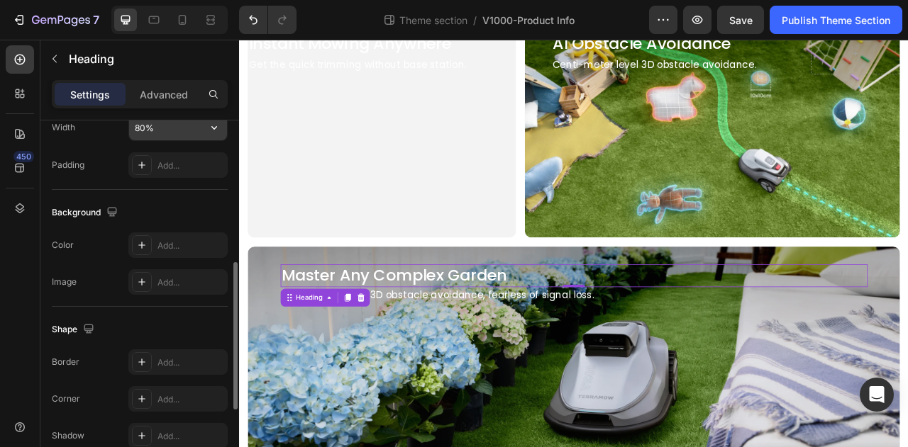
click at [183, 133] on input "80%" at bounding box center [178, 128] width 98 height 26
click at [220, 133] on icon "button" at bounding box center [214, 128] width 14 height 14
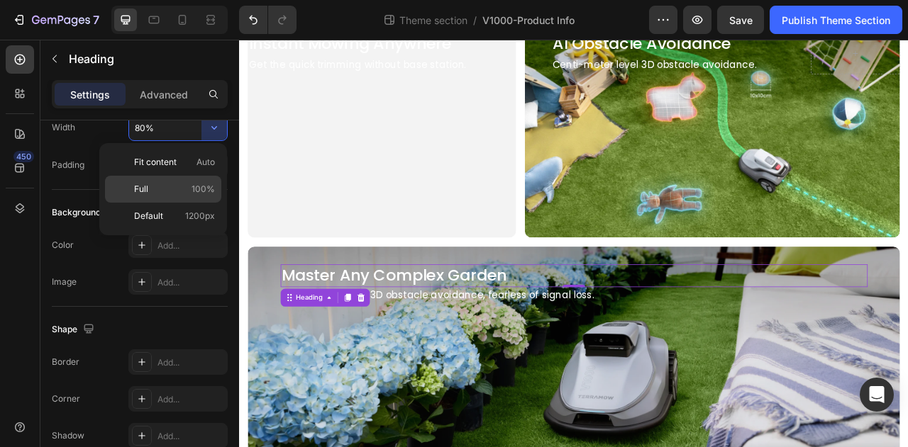
drag, startPoint x: 184, startPoint y: 186, endPoint x: 57, endPoint y: 267, distance: 150.5
click at [184, 186] on p "Full 100%" at bounding box center [174, 189] width 81 height 13
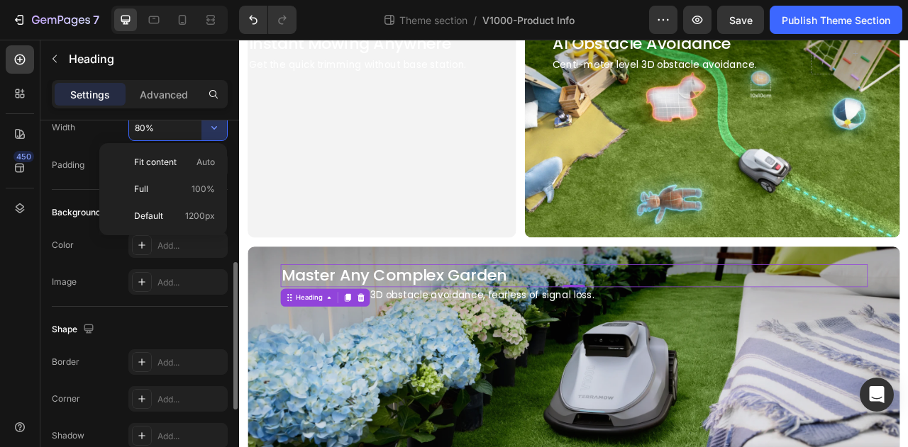
type input "100%"
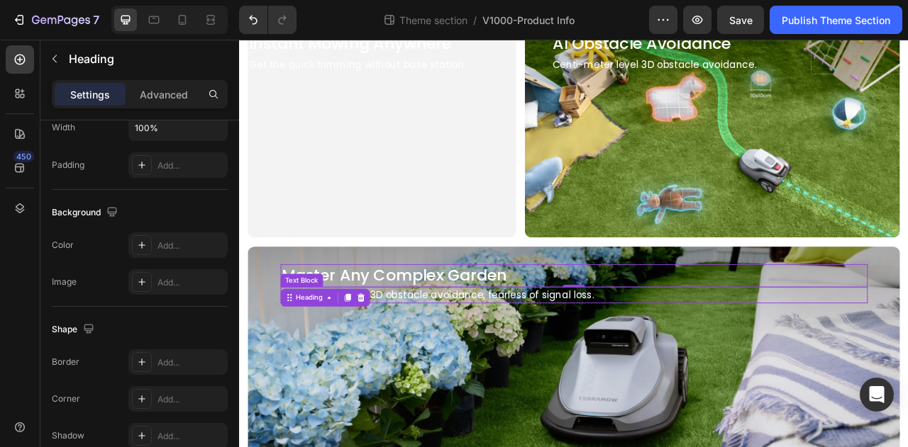
click at [483, 359] on p "Centi-meter level 3D obstacle avoidance, fearless of signal loss." at bounding box center [665, 365] width 744 height 18
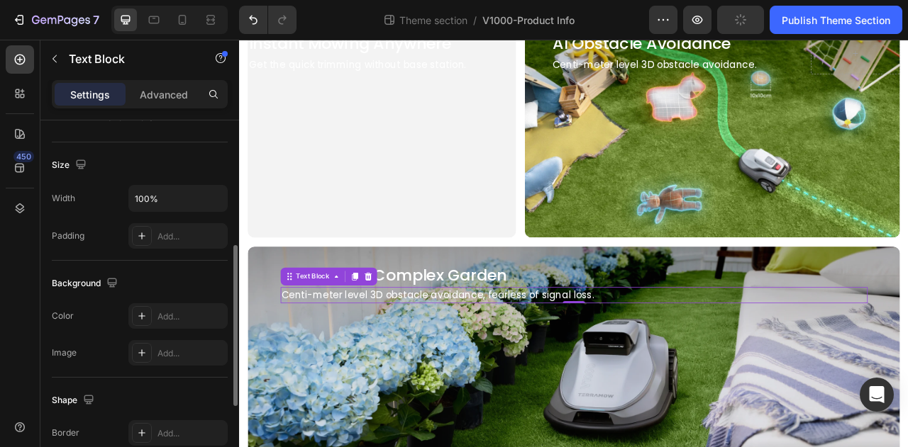
scroll to position [922, 0]
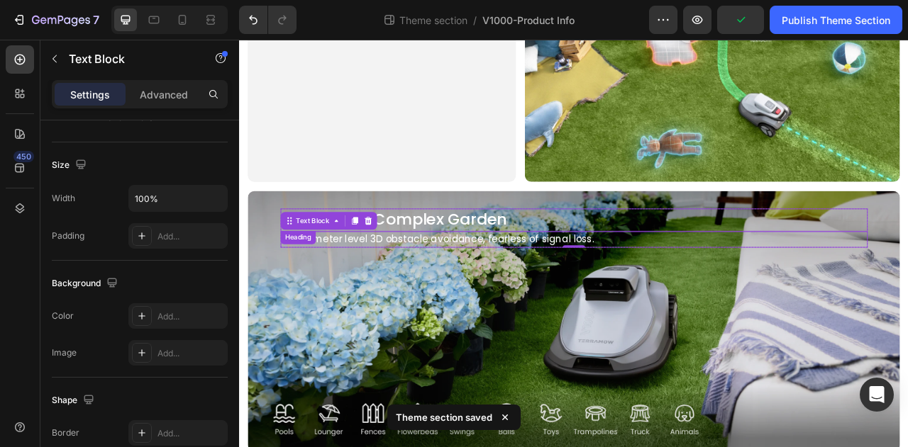
click at [574, 270] on h2 "Master Any Complex Garden" at bounding box center [664, 269] width 747 height 28
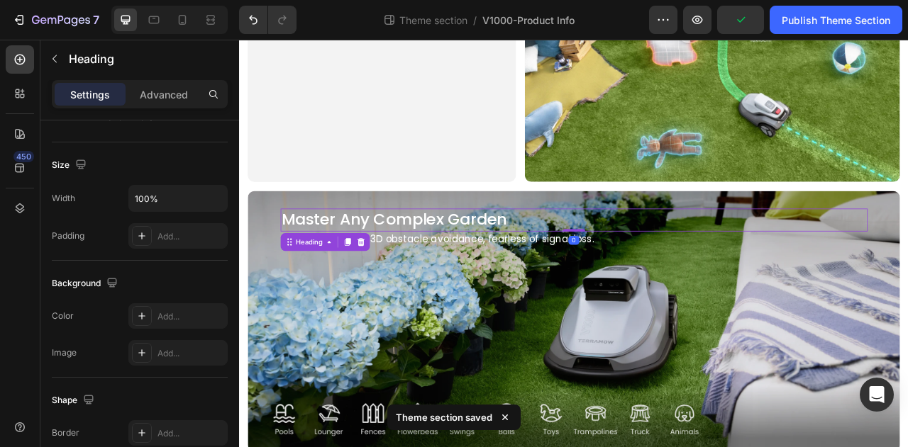
scroll to position [0, 0]
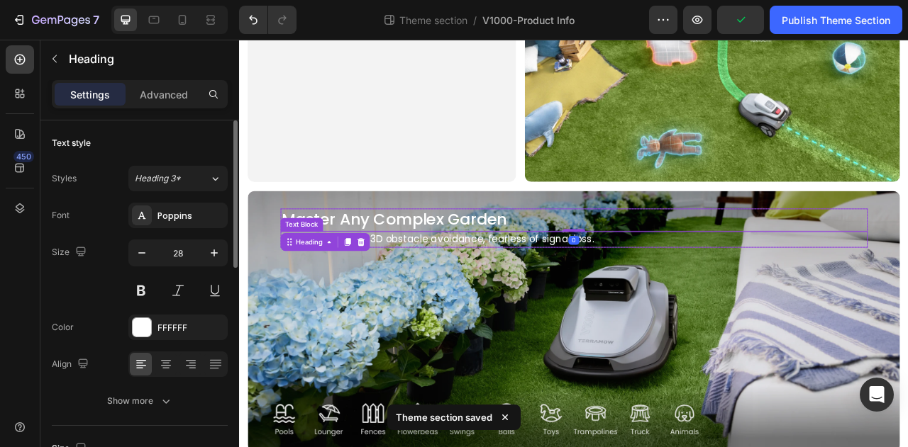
click at [370, 323] on div "Master Any Complex Garden Heading 0 Centi-meter level 3D obstacle avoidance, fe…" at bounding box center [665, 285] width 830 height 107
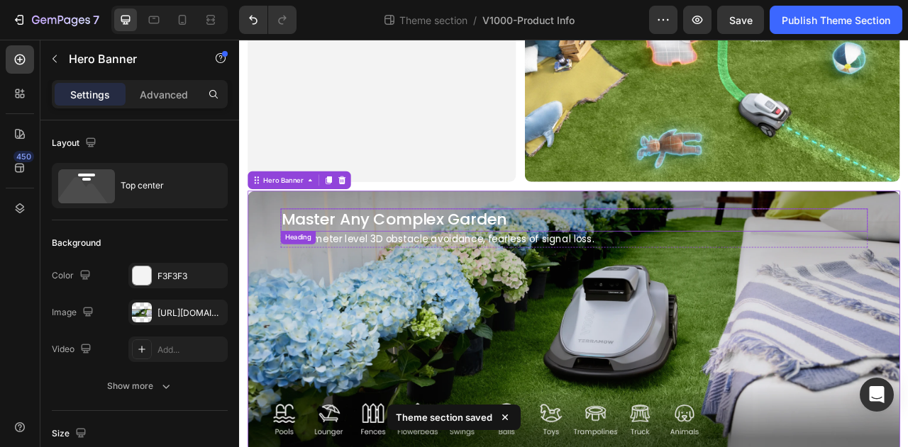
click at [515, 258] on h2 "Master Any Complex Garden" at bounding box center [664, 269] width 747 height 28
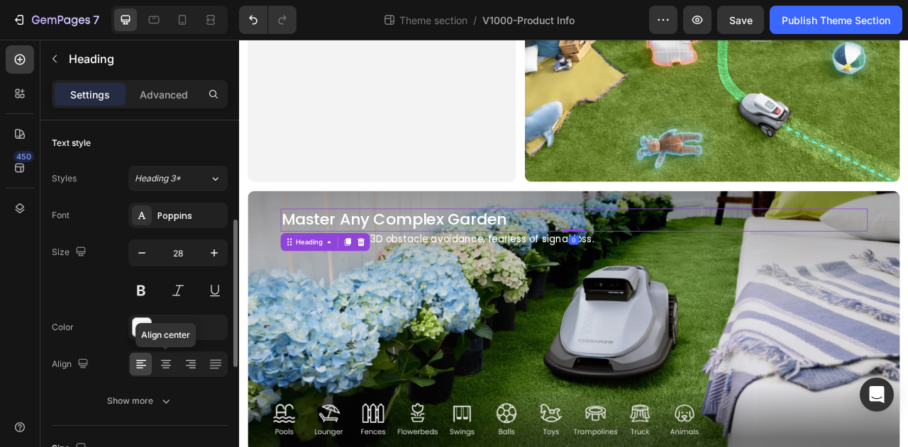
scroll to position [213, 0]
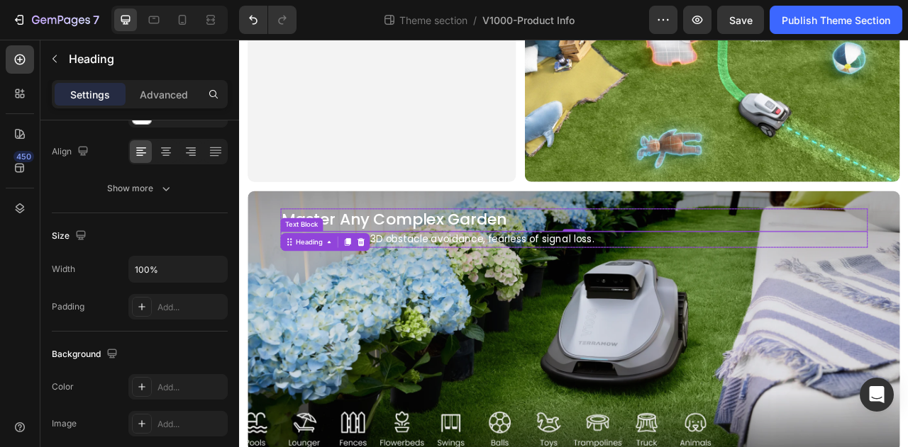
click at [593, 294] on p "Centi-meter level 3D obstacle avoidance, fearless of signal loss." at bounding box center [665, 294] width 744 height 18
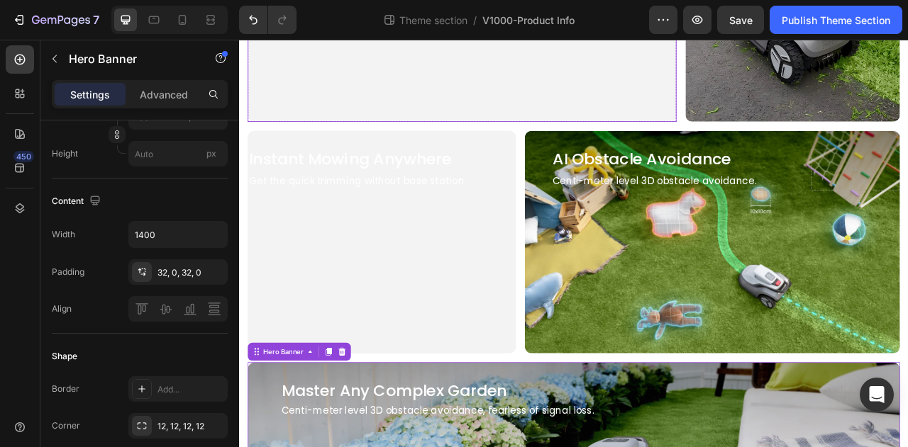
scroll to position [496, 0]
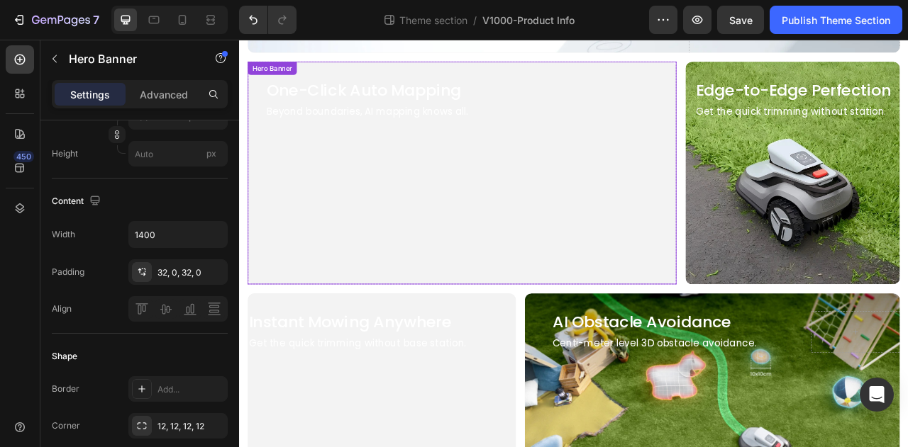
click at [424, 210] on video "Background Image" at bounding box center [522, 220] width 545 height 307
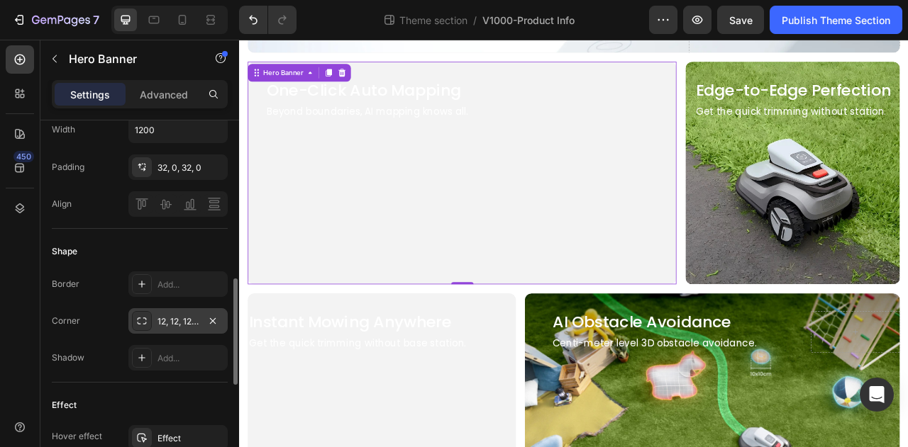
scroll to position [472, 0]
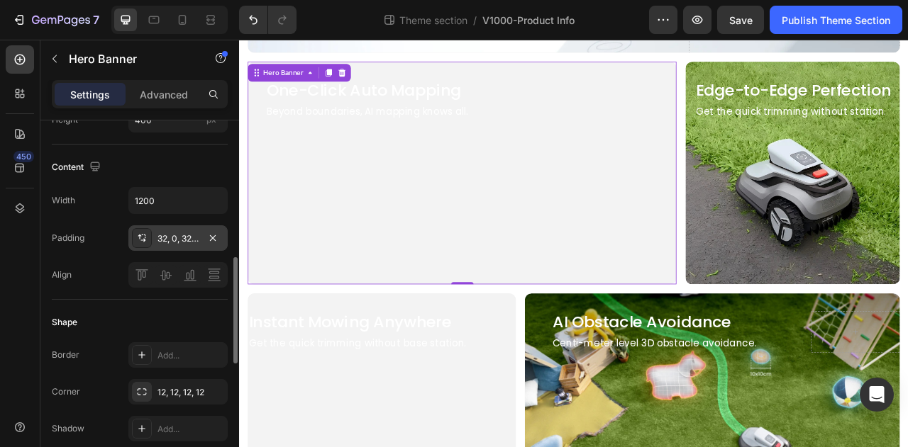
click at [191, 243] on div "32, 0, 32, 0" at bounding box center [177, 238] width 99 height 26
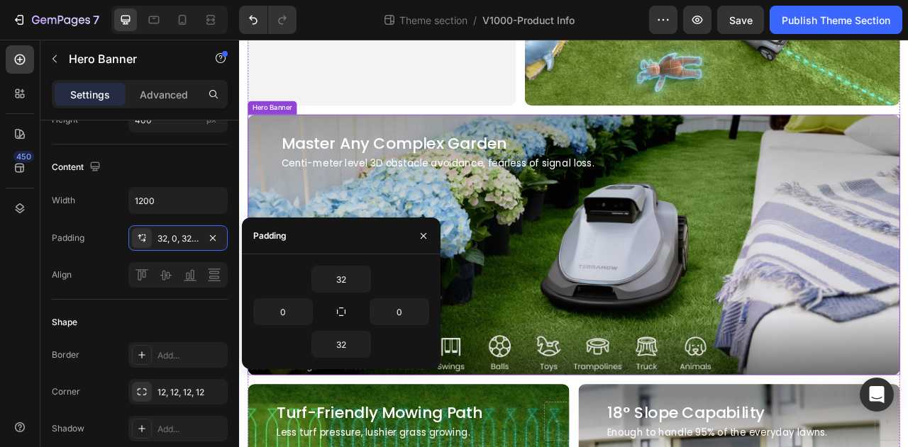
scroll to position [1064, 0]
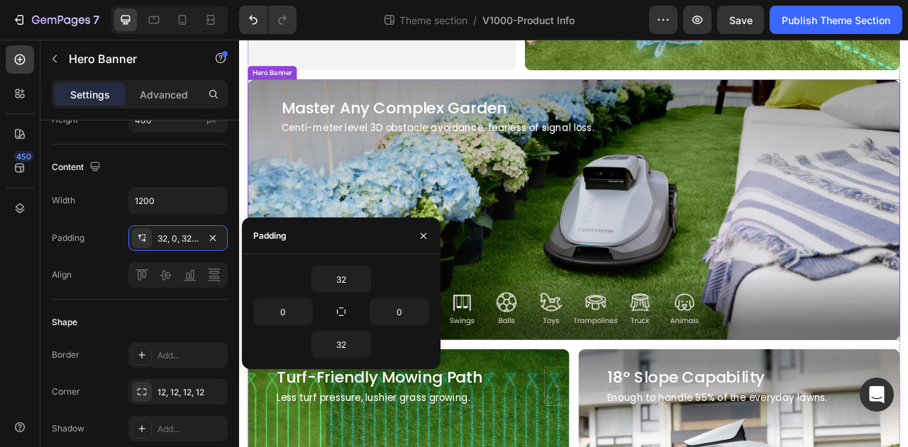
click at [625, 284] on div "Overlay" at bounding box center [665, 256] width 830 height 332
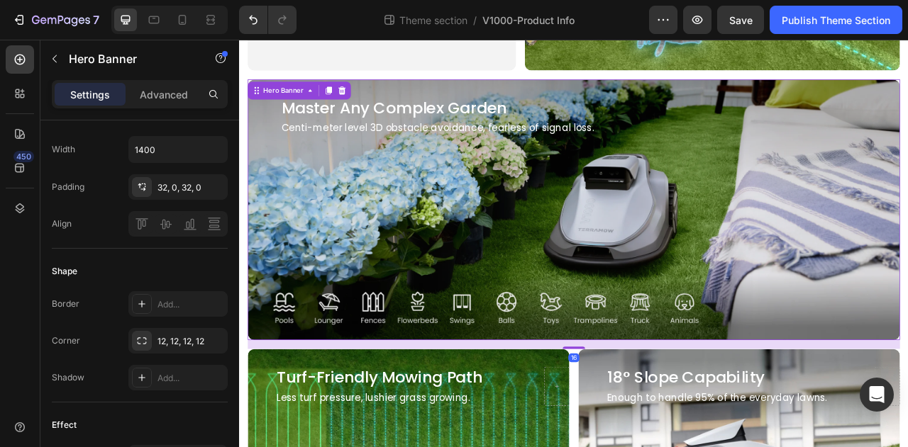
scroll to position [922, 0]
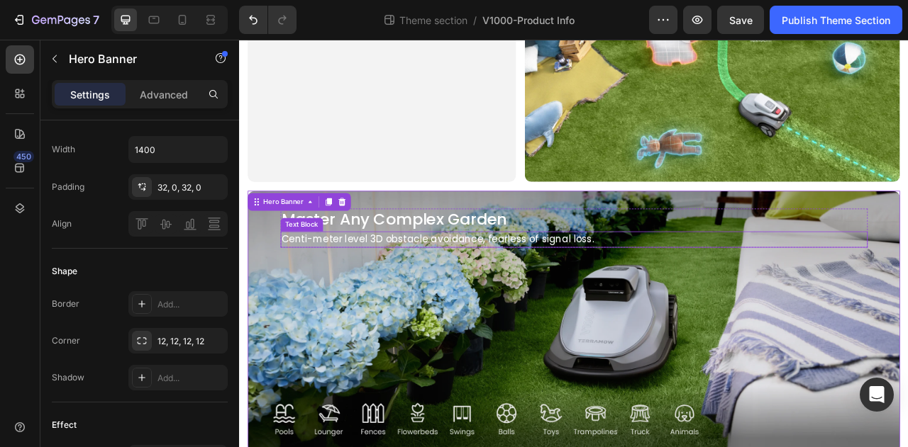
click at [401, 289] on p "Centi-meter level 3D obstacle avoidance, fearless of signal loss." at bounding box center [665, 294] width 744 height 18
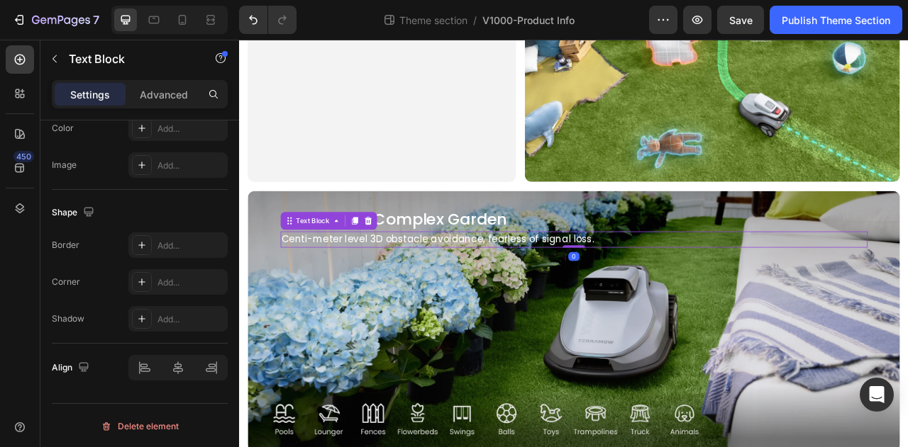
scroll to position [0, 0]
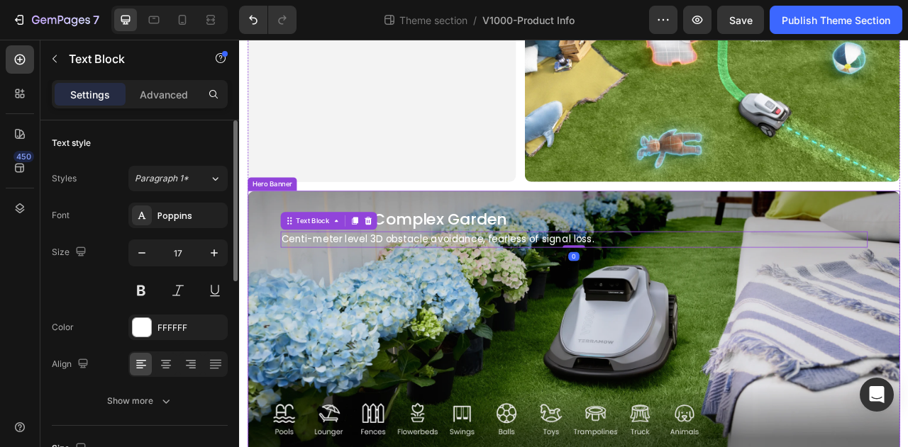
click at [399, 337] on div "Overlay" at bounding box center [665, 398] width 830 height 332
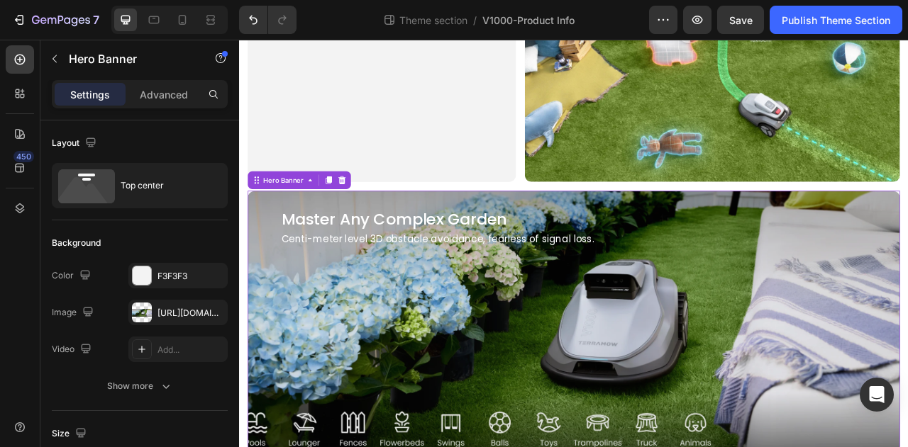
click at [307, 267] on h2 "Master Any Complex Garden" at bounding box center [664, 269] width 747 height 28
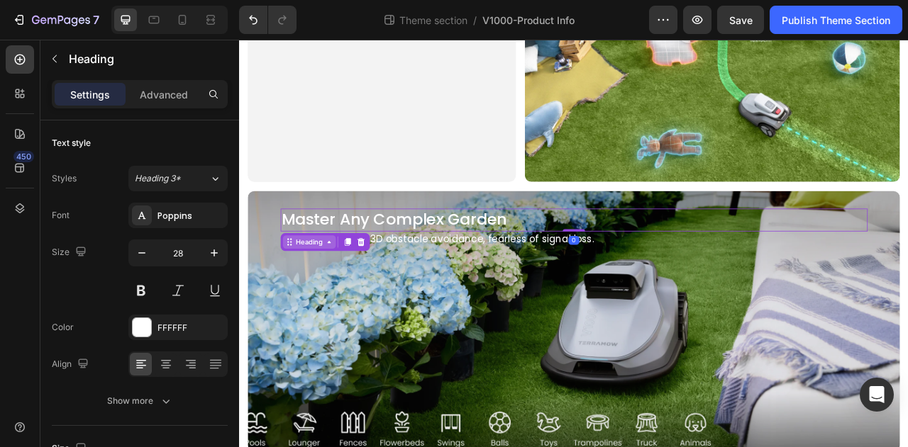
click at [310, 299] on div "Heading" at bounding box center [327, 297] width 39 height 13
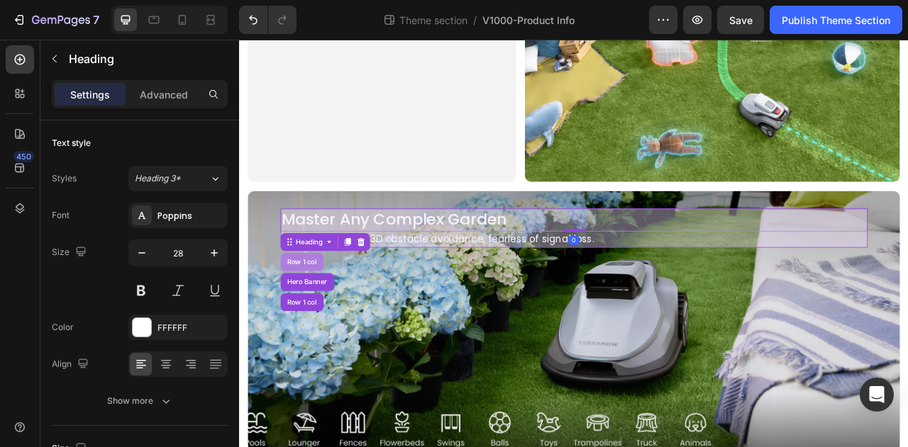
click at [312, 311] on div "Row 1 col" at bounding box center [318, 322] width 55 height 23
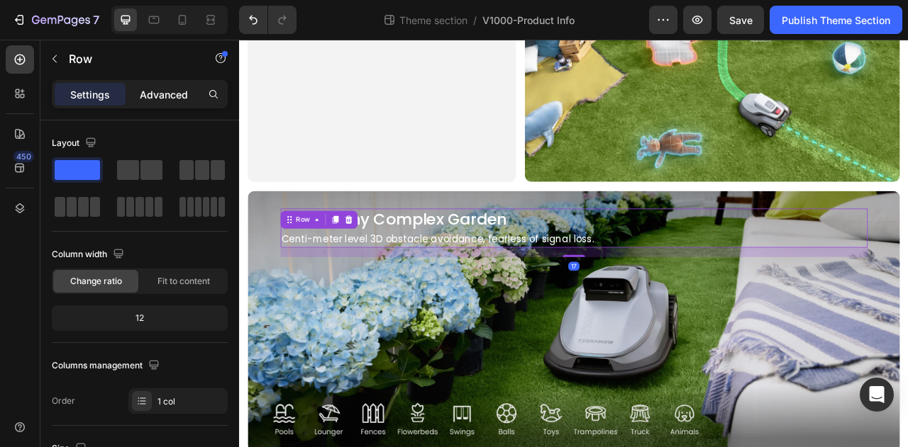
click at [155, 98] on p "Advanced" at bounding box center [164, 94] width 48 height 15
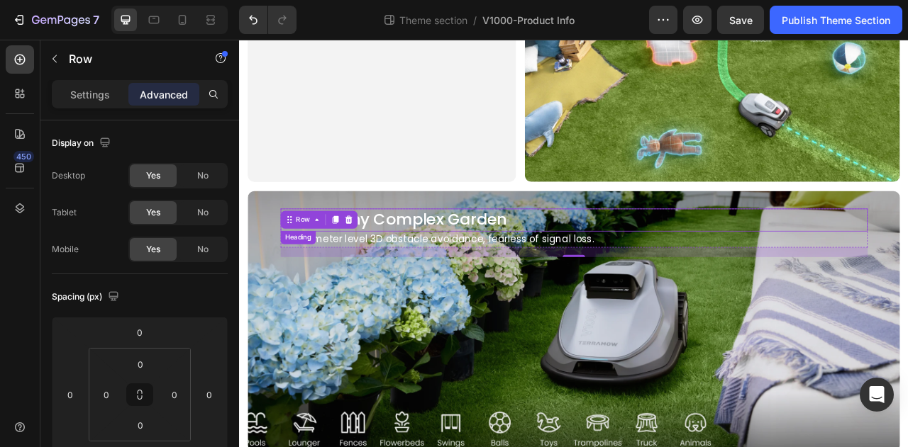
click at [422, 262] on h2 "Master Any Complex Garden" at bounding box center [664, 269] width 747 height 28
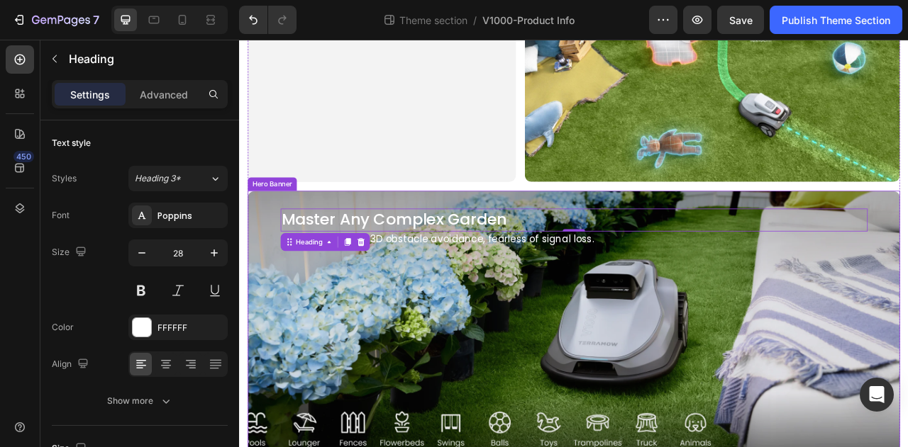
click at [539, 314] on div "Master Any Complex Garden Heading 0 Centi-meter level 3D obstacle avoidance, fe…" at bounding box center [665, 285] width 830 height 107
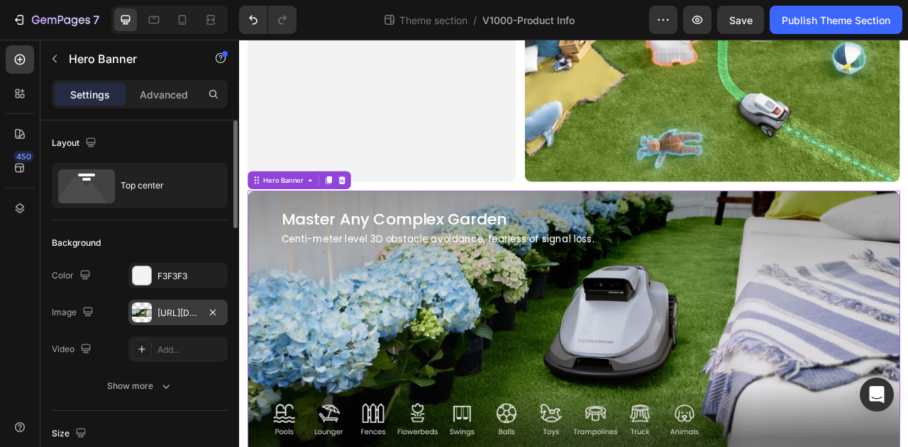
scroll to position [284, 0]
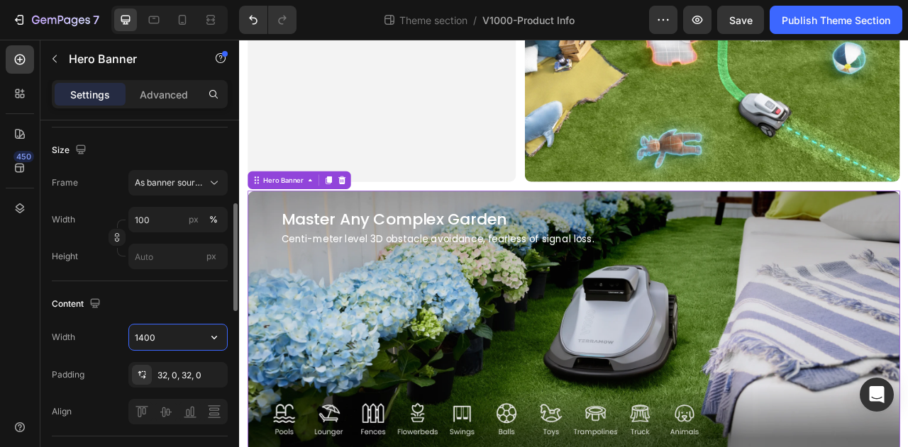
click at [158, 340] on input "1400" at bounding box center [178, 338] width 98 height 26
click at [218, 335] on icon "button" at bounding box center [214, 337] width 14 height 14
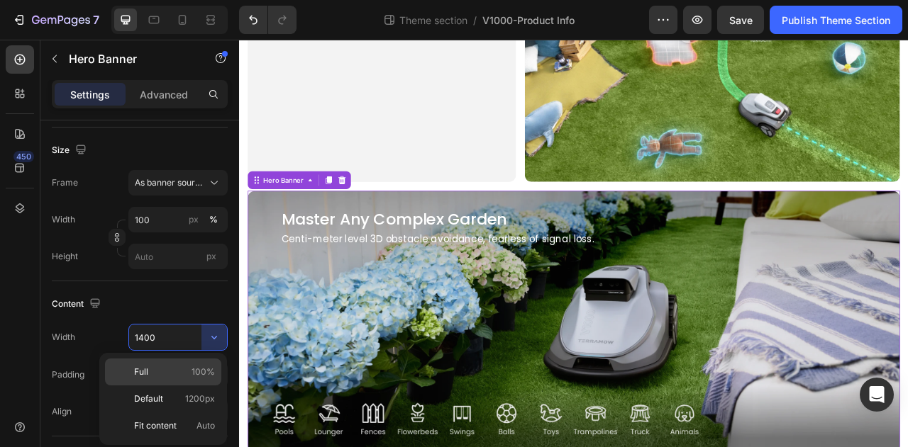
click at [206, 374] on span "100%" at bounding box center [202, 372] width 23 height 13
type input "100%"
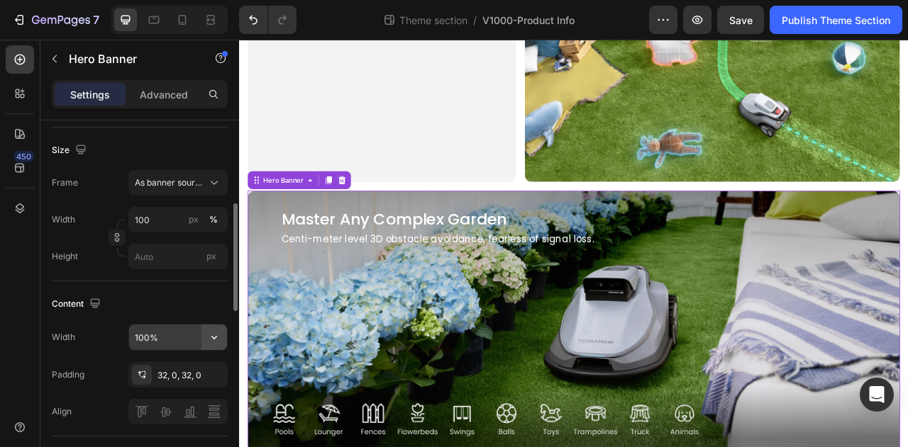
click at [202, 343] on button "button" at bounding box center [214, 338] width 26 height 26
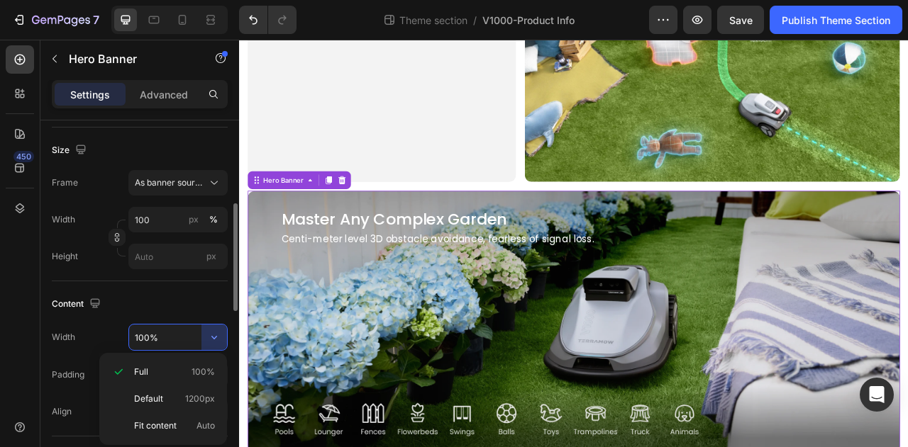
click at [206, 303] on div "Content" at bounding box center [140, 304] width 176 height 23
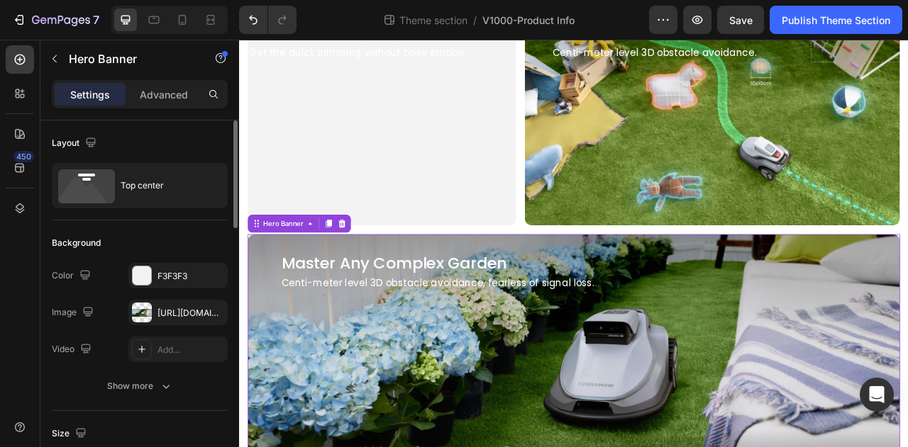
scroll to position [851, 0]
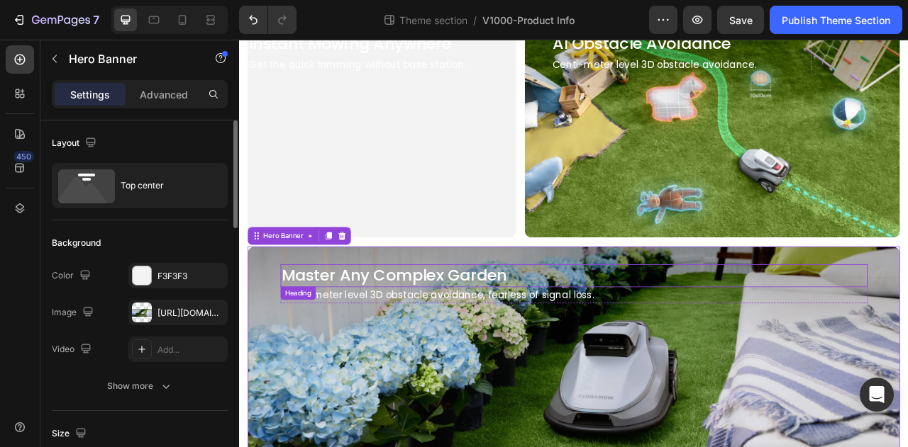
drag, startPoint x: 341, startPoint y: 342, endPoint x: 342, endPoint y: 328, distance: 14.3
click at [341, 342] on h2 "Master Any Complex Garden" at bounding box center [664, 339] width 747 height 28
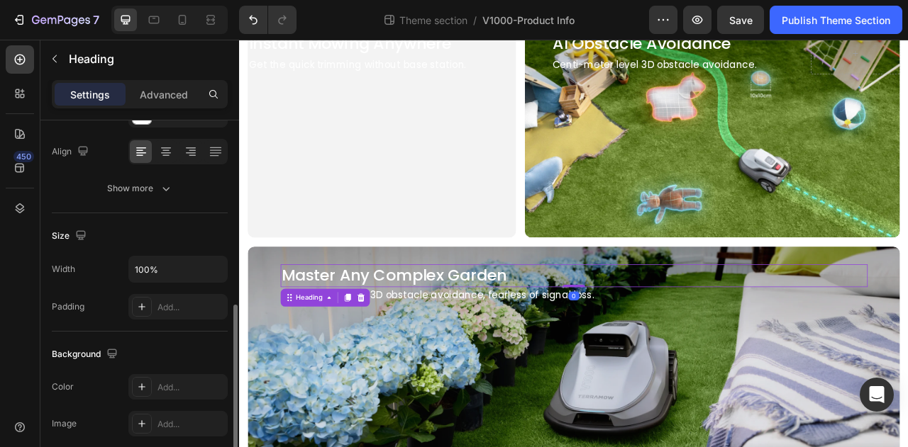
scroll to position [284, 0]
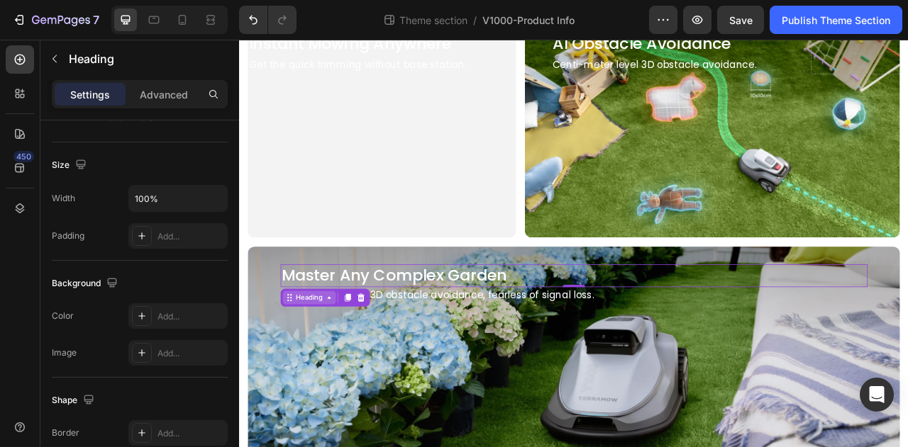
click at [330, 362] on div "Heading" at bounding box center [327, 368] width 39 height 13
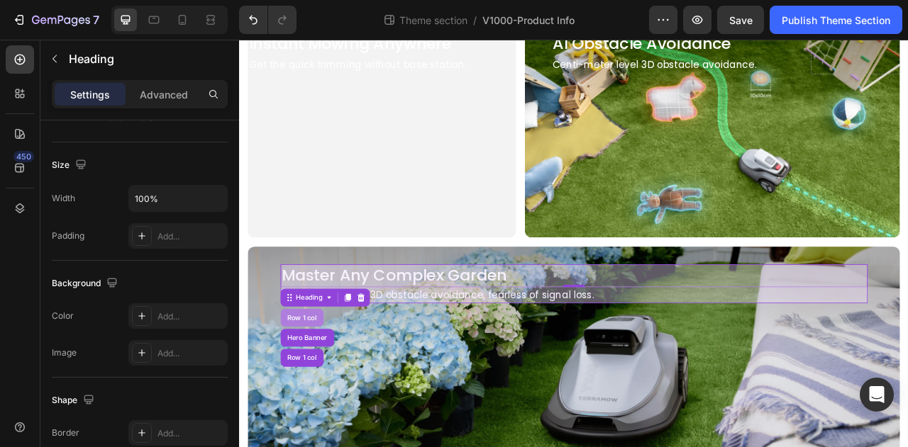
click at [328, 391] on div "Row 1 col" at bounding box center [318, 393] width 43 height 9
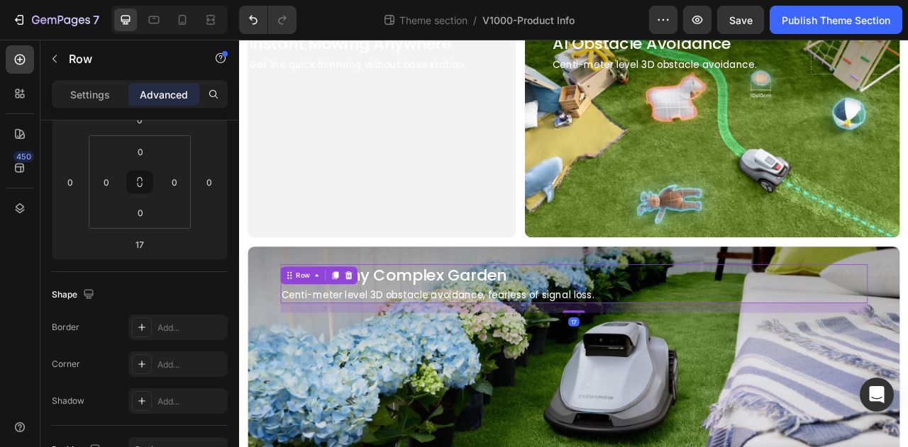
scroll to position [496, 0]
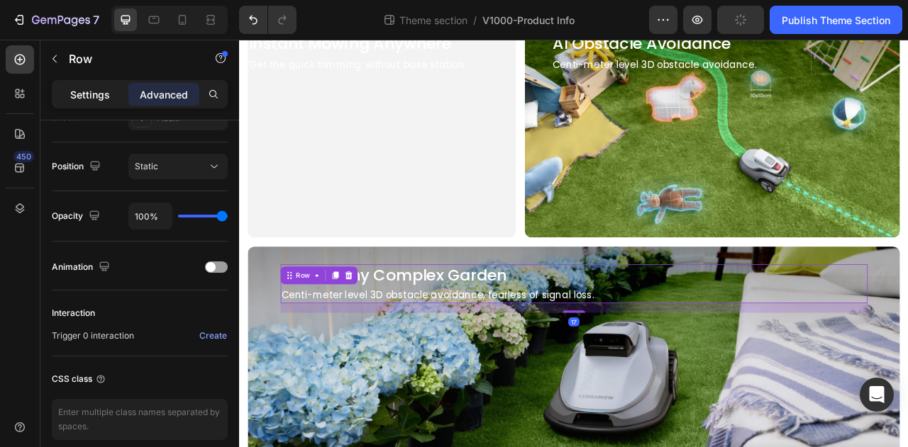
click at [94, 99] on p "Settings" at bounding box center [90, 94] width 40 height 15
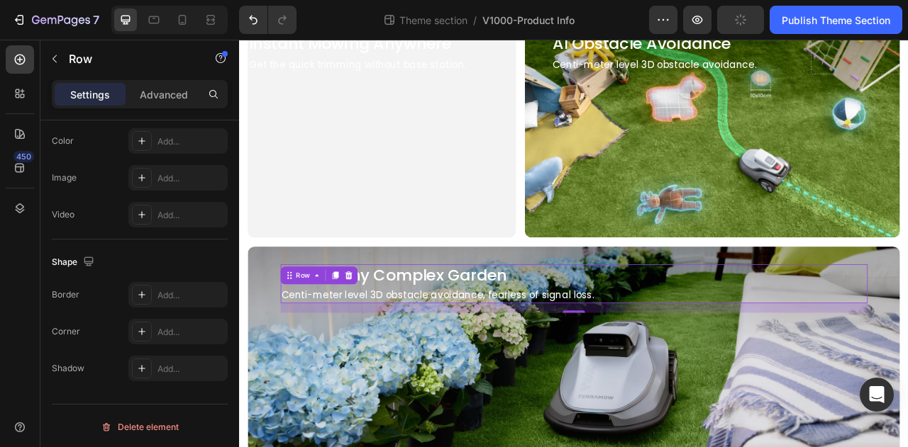
scroll to position [212, 0]
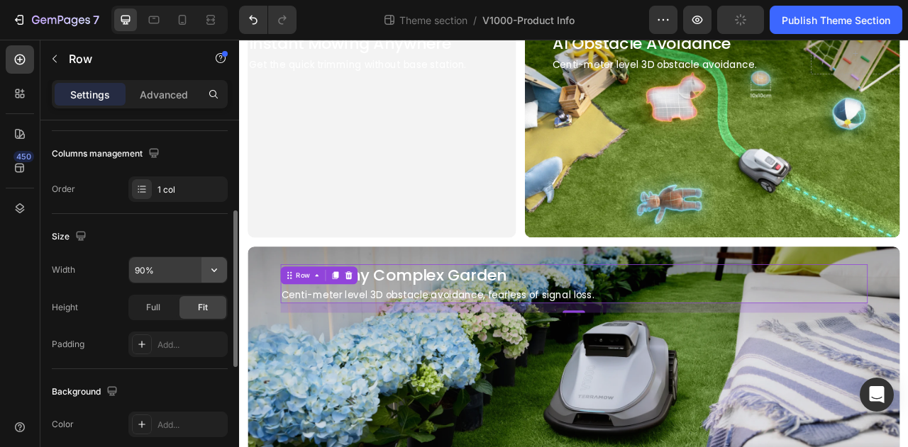
click at [222, 272] on button "button" at bounding box center [214, 270] width 26 height 26
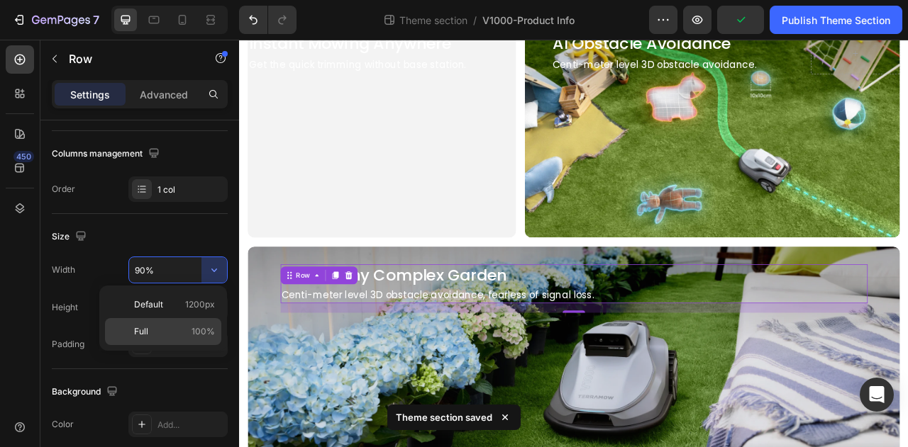
click at [194, 325] on span "100%" at bounding box center [202, 331] width 23 height 13
type input "100%"
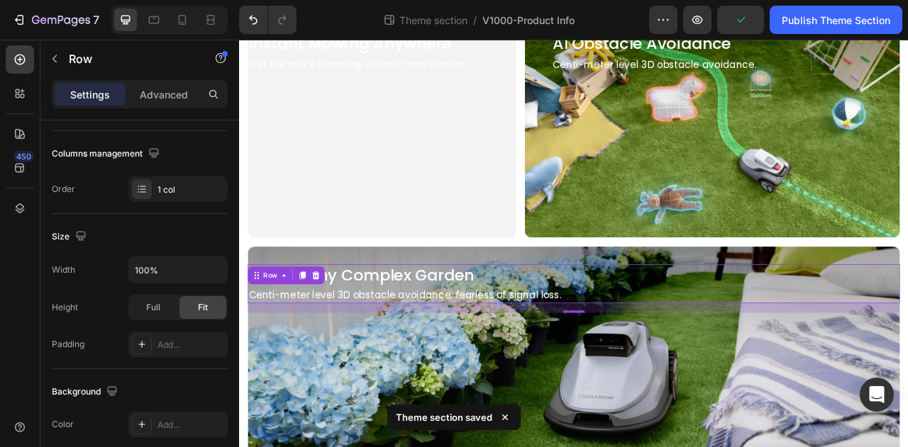
click at [165, 109] on div "Settings Advanced" at bounding box center [139, 100] width 199 height 40
click at [164, 88] on p "Advanced" at bounding box center [164, 94] width 48 height 15
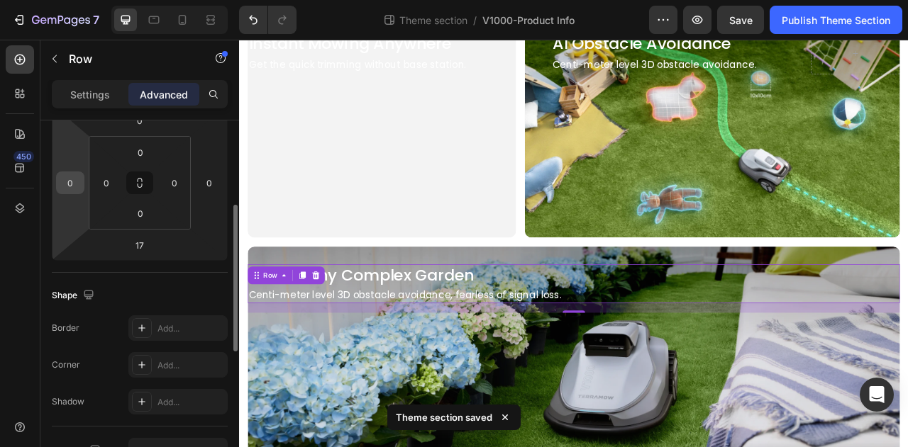
click at [72, 186] on input "0" at bounding box center [70, 182] width 21 height 21
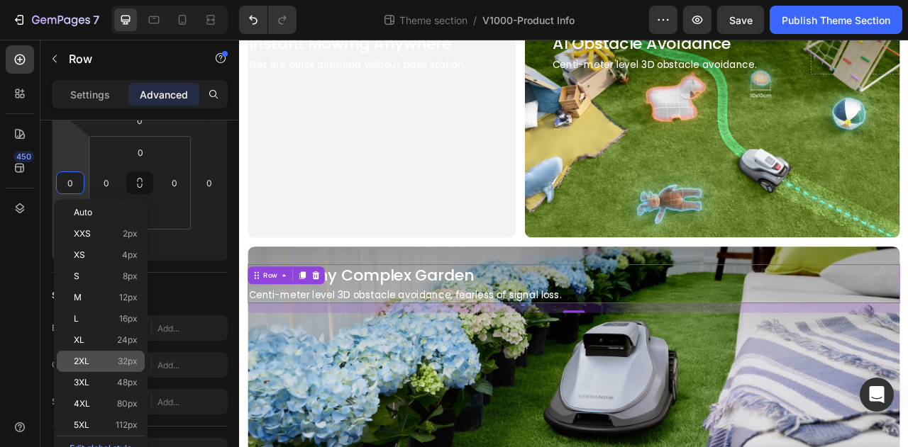
click at [121, 361] on span "32px" at bounding box center [128, 362] width 20 height 10
type input "32"
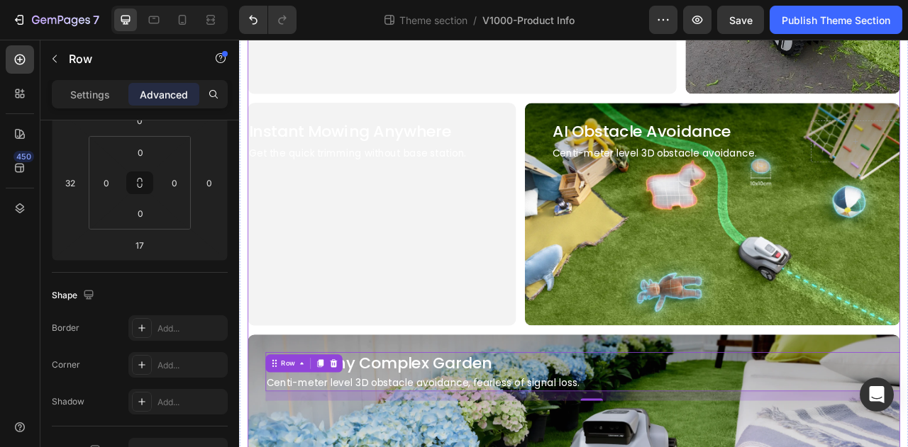
scroll to position [709, 0]
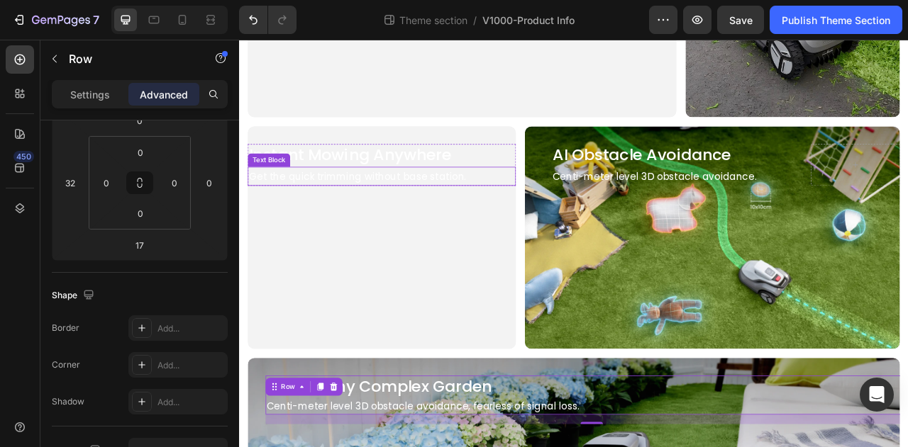
click at [517, 208] on p "Get the quick trimming without base station." at bounding box center [420, 214] width 338 height 22
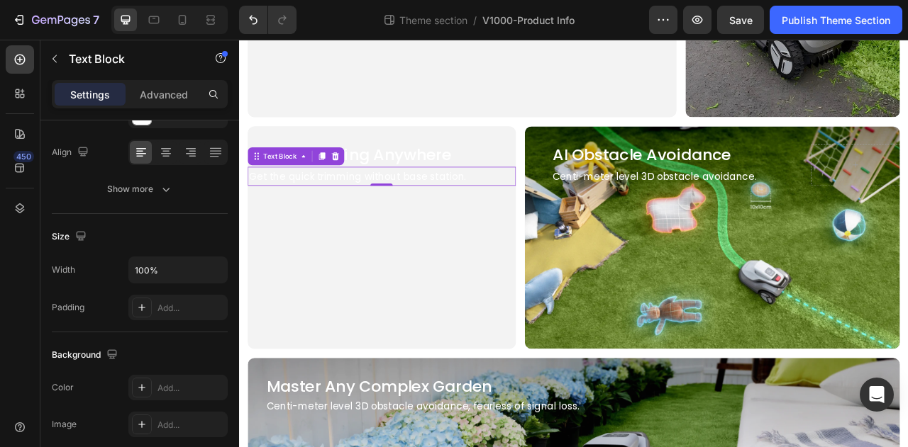
scroll to position [0, 0]
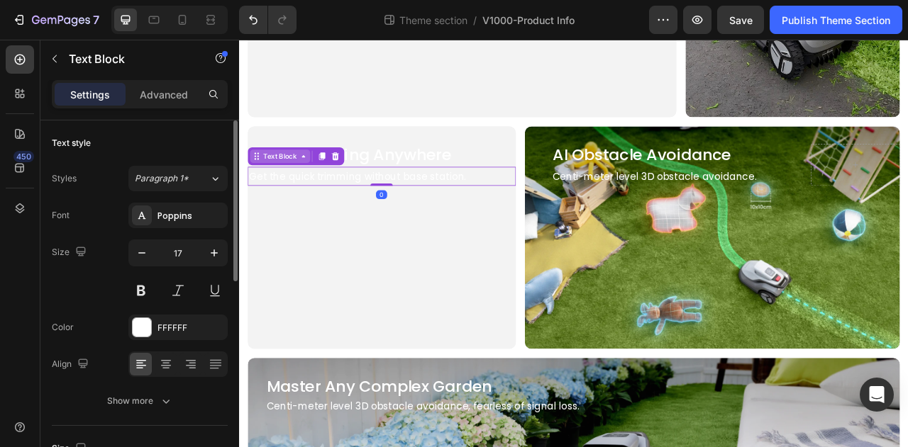
click at [294, 182] on div "Text Block" at bounding box center [291, 188] width 48 height 13
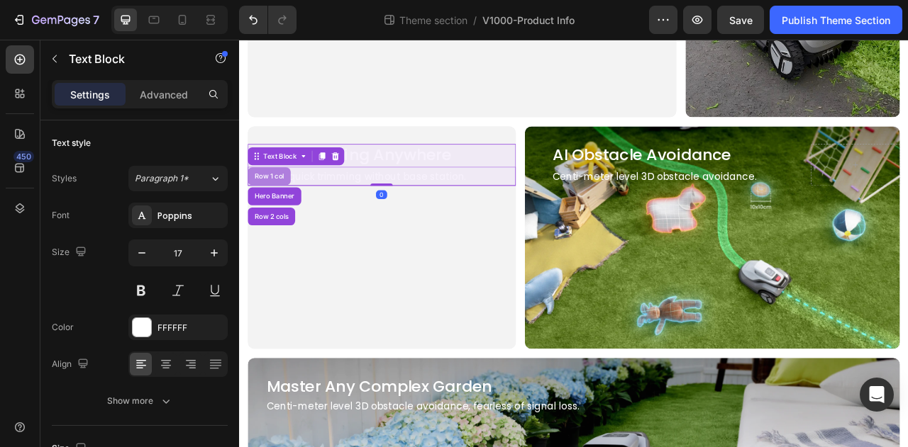
click at [284, 212] on div "Row 1 col" at bounding box center [276, 213] width 43 height 9
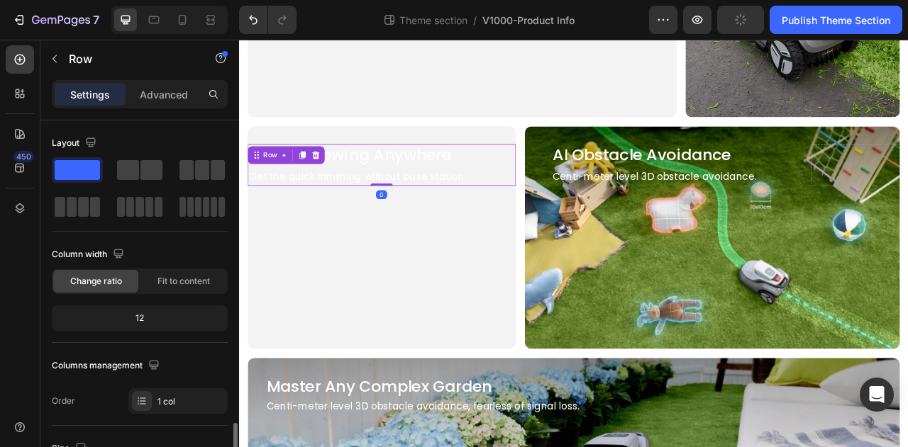
scroll to position [213, 0]
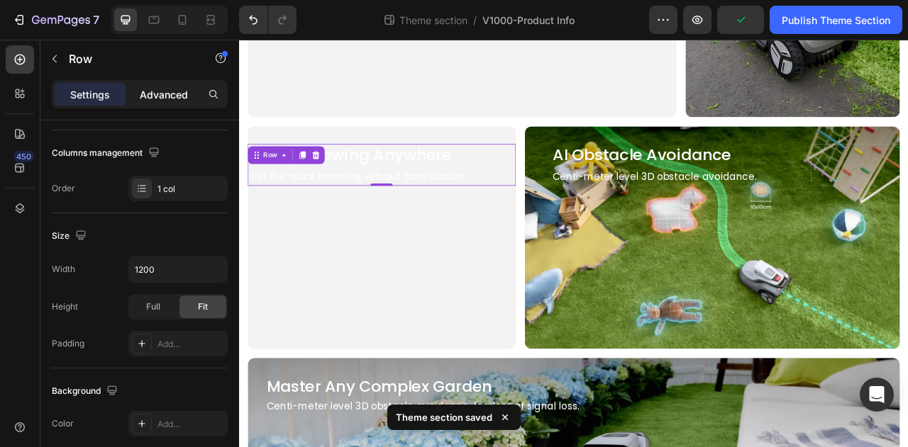
click at [158, 99] on p "Advanced" at bounding box center [164, 94] width 48 height 15
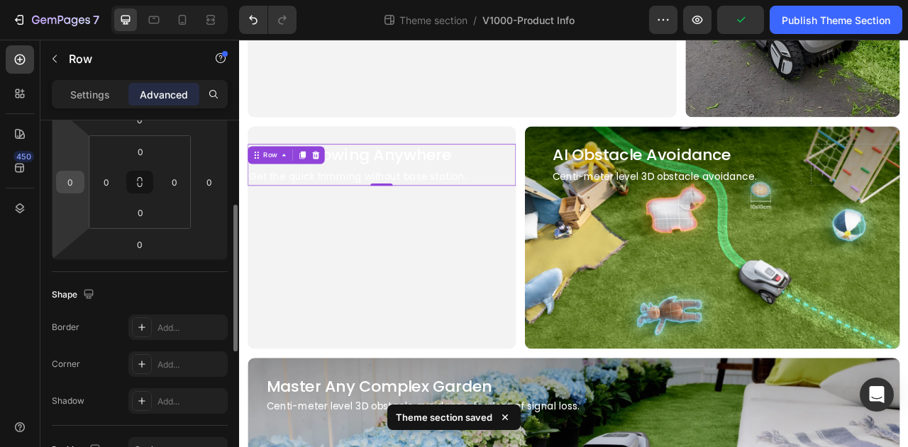
click at [77, 189] on input "0" at bounding box center [70, 182] width 21 height 21
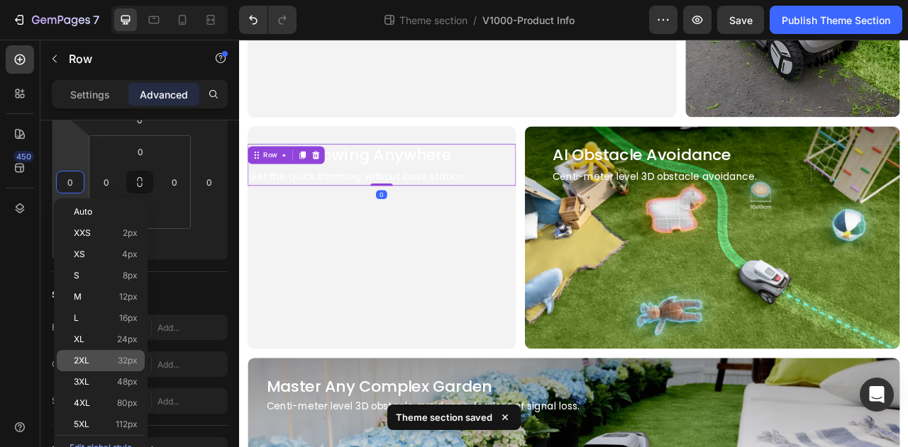
click at [126, 352] on div "2XL 32px" at bounding box center [101, 360] width 88 height 21
type input "32"
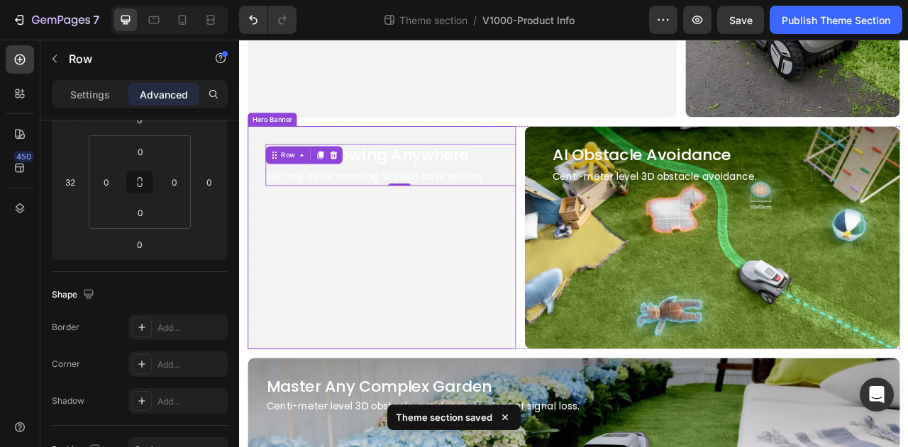
click at [350, 315] on video "Background Image" at bounding box center [420, 235] width 341 height 170
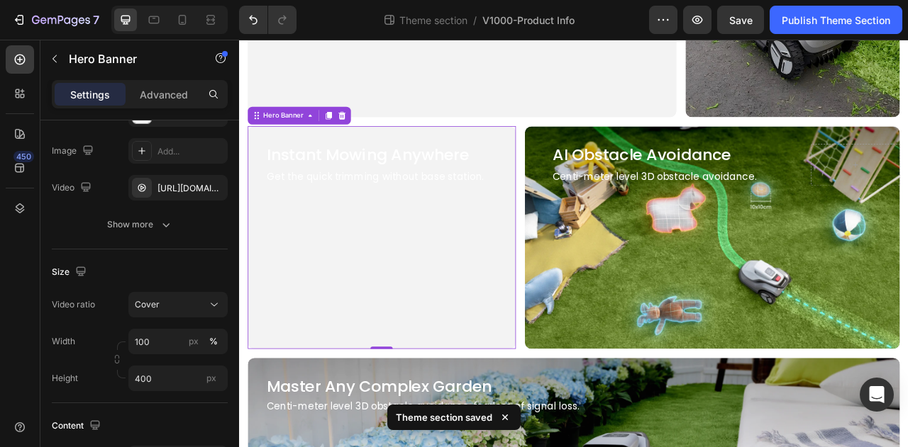
scroll to position [0, 0]
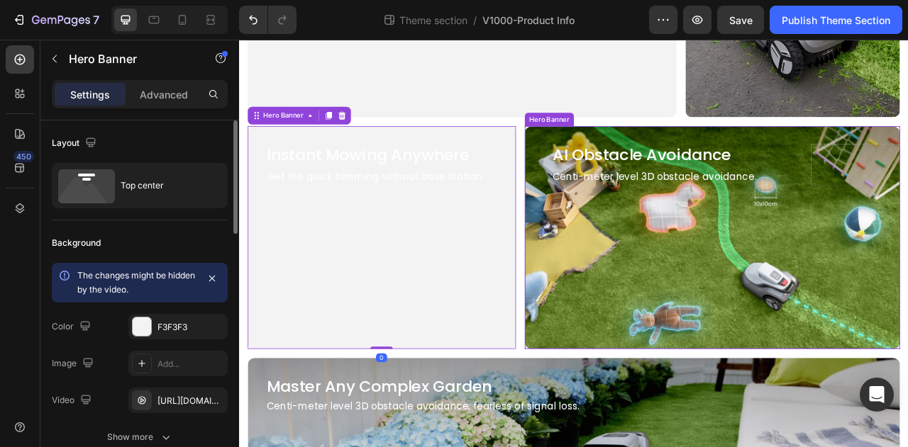
click at [635, 232] on div "AI Obstacle Avoidance Heading Centi-meter level 3D obstacle avoidance. Text Blo…" at bounding box center [840, 199] width 477 height 99
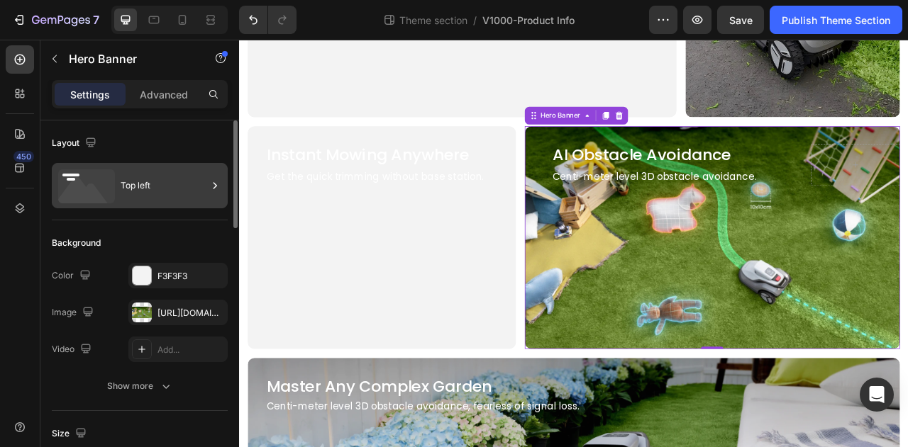
click at [167, 177] on div "Top left" at bounding box center [164, 185] width 87 height 33
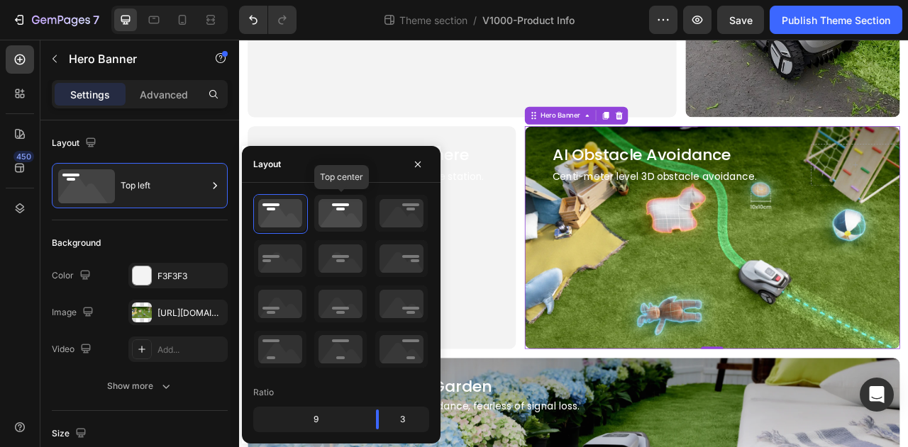
click at [344, 212] on icon at bounding box center [340, 213] width 52 height 37
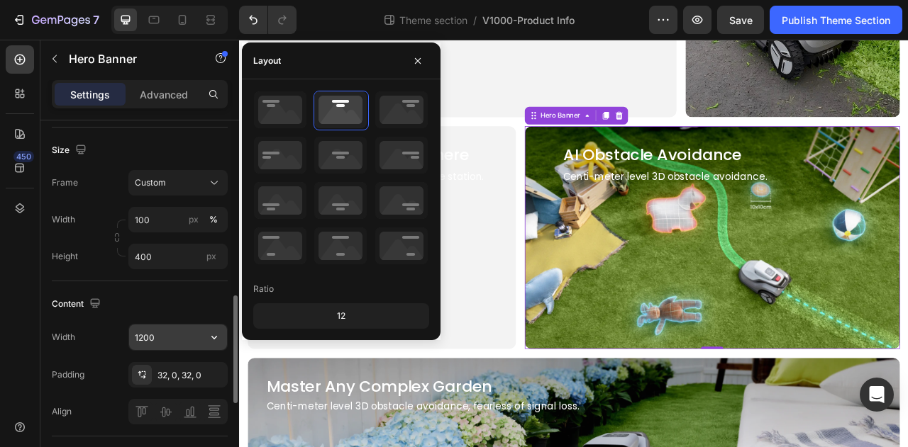
scroll to position [355, 0]
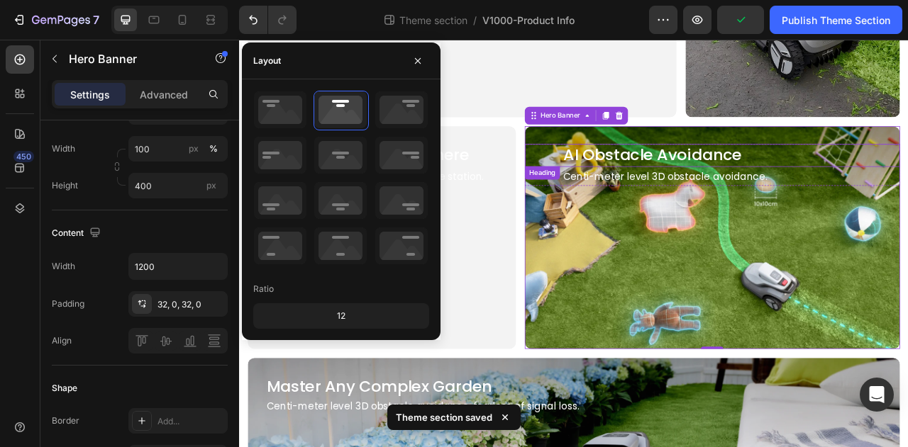
click at [732, 186] on h2 "AI Obstacle Avoidance" at bounding box center [841, 186] width 382 height 28
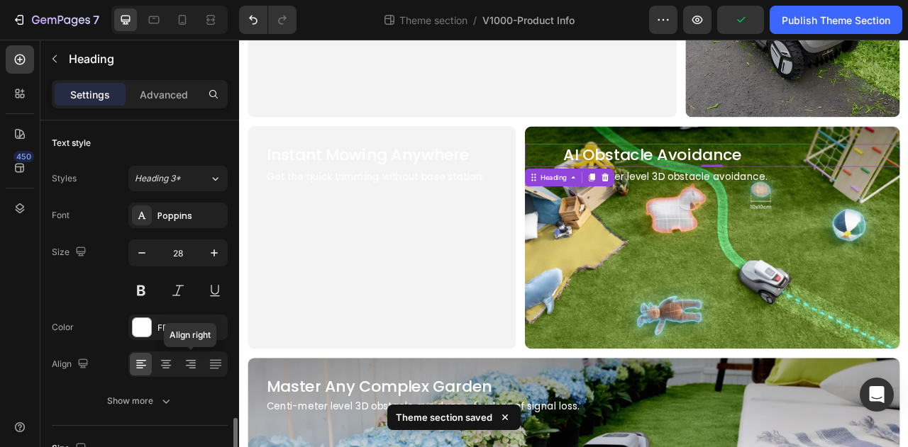
scroll to position [284, 0]
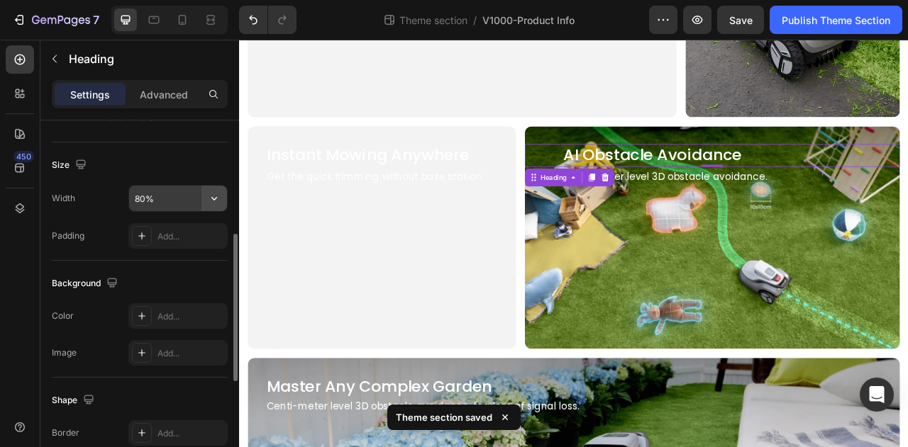
click at [220, 194] on icon "button" at bounding box center [214, 198] width 14 height 14
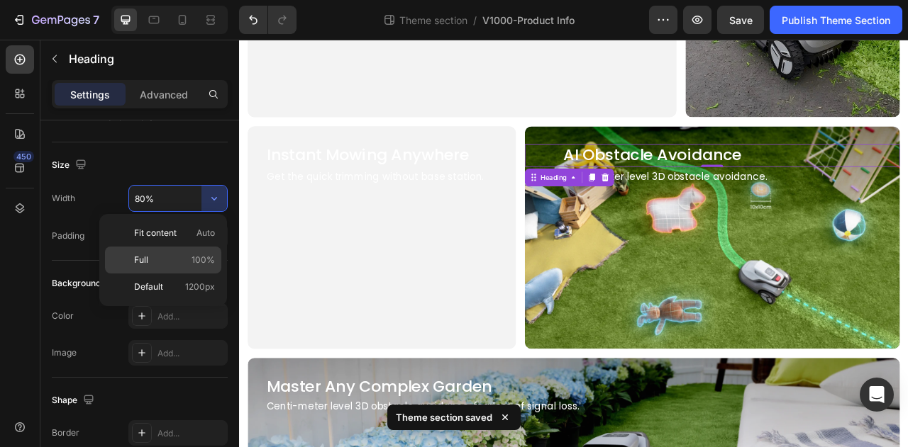
click at [187, 274] on div "Full 100%" at bounding box center [163, 287] width 116 height 27
type input "100%"
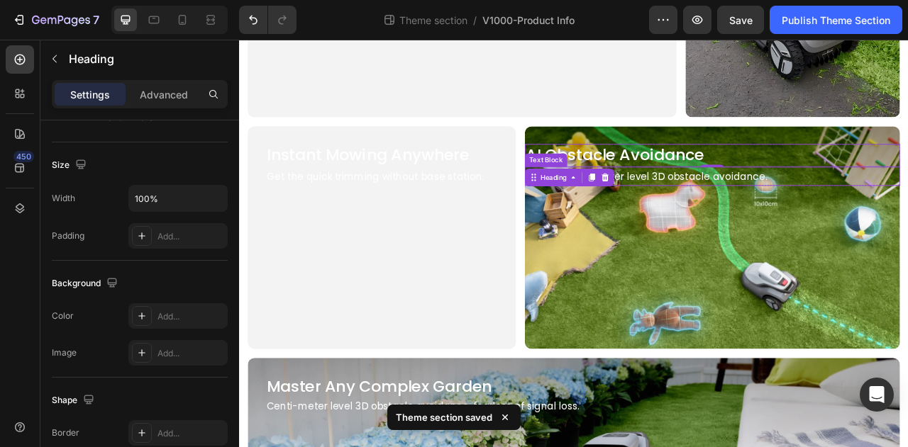
click at [806, 210] on p "Centi-meter level 3D obstacle avoidance." at bounding box center [840, 214] width 379 height 22
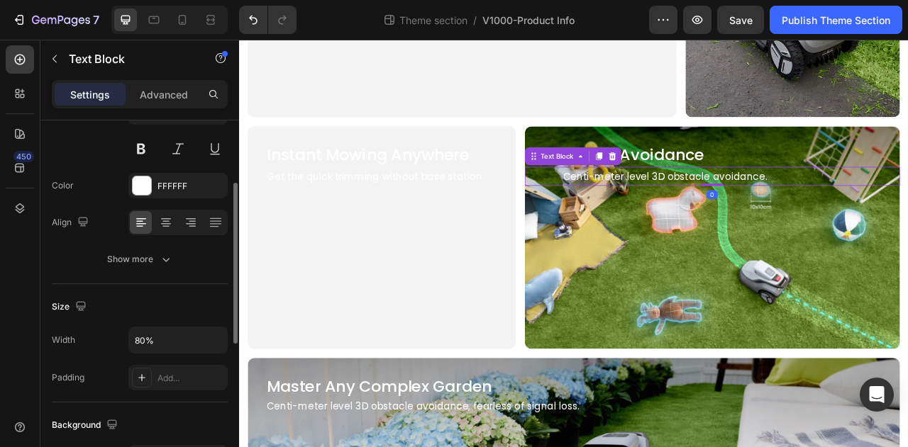
scroll to position [213, 0]
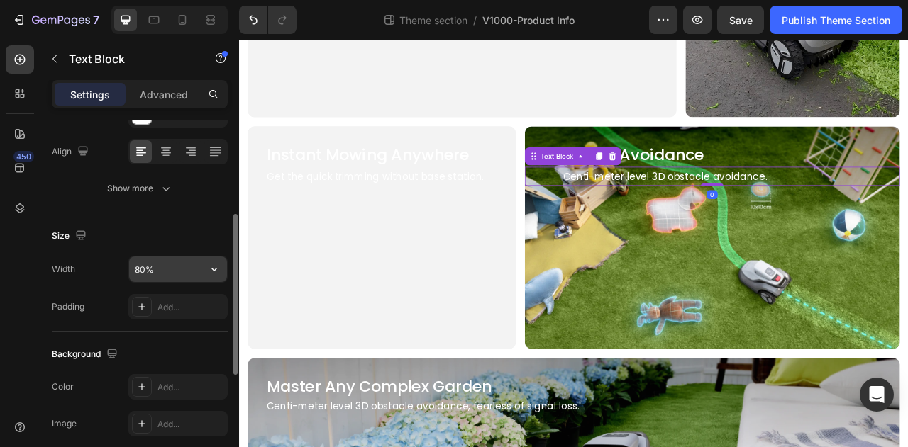
click at [178, 269] on input "80%" at bounding box center [178, 270] width 98 height 26
click at [218, 272] on icon "button" at bounding box center [214, 269] width 14 height 14
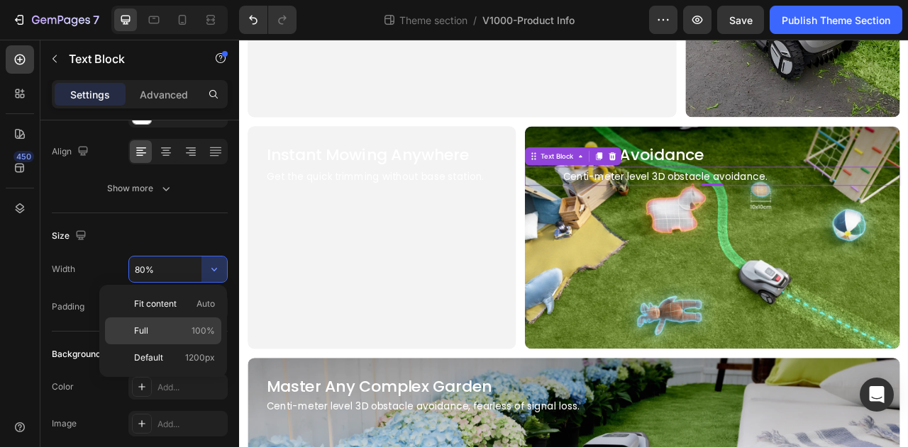
click at [183, 330] on p "Full 100%" at bounding box center [174, 331] width 81 height 13
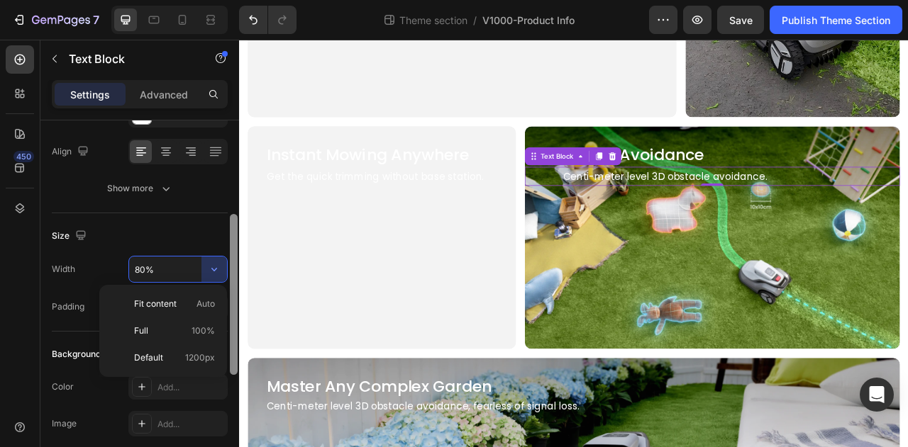
type input "100%"
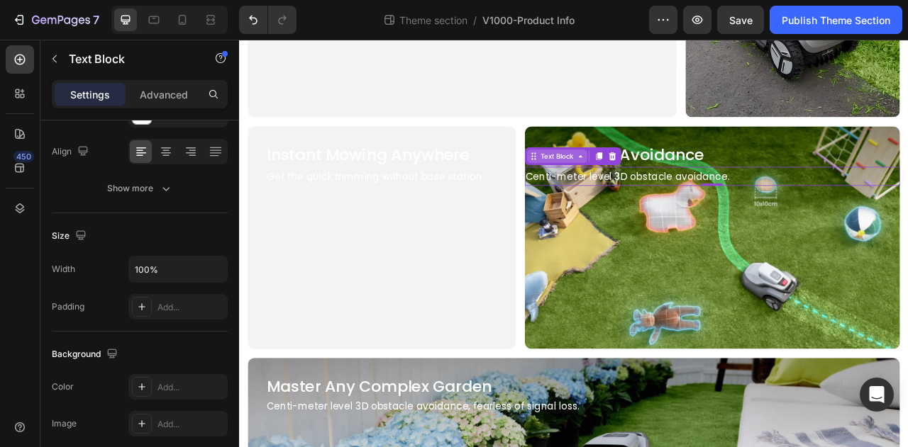
click at [636, 182] on div "Text Block" at bounding box center [643, 188] width 48 height 13
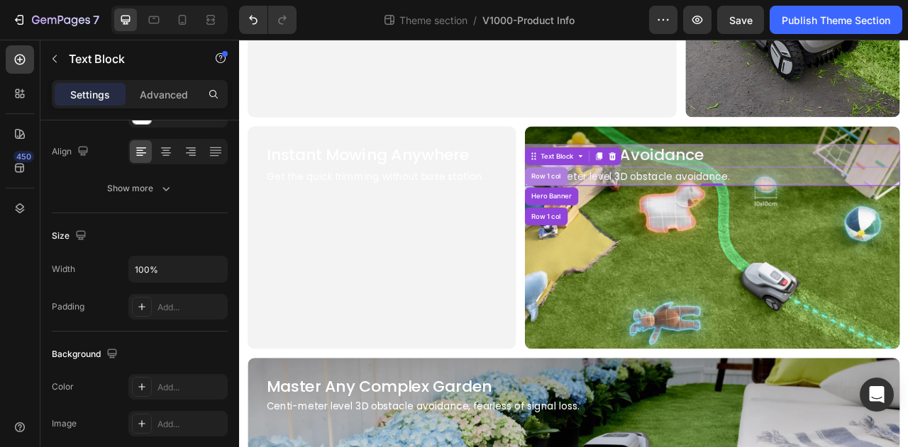
click at [633, 202] on div "Row 1 col" at bounding box center [629, 213] width 55 height 23
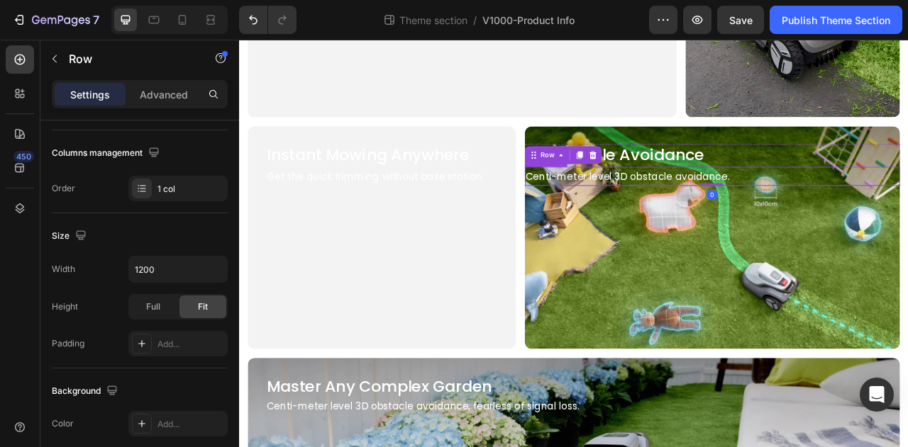
scroll to position [0, 0]
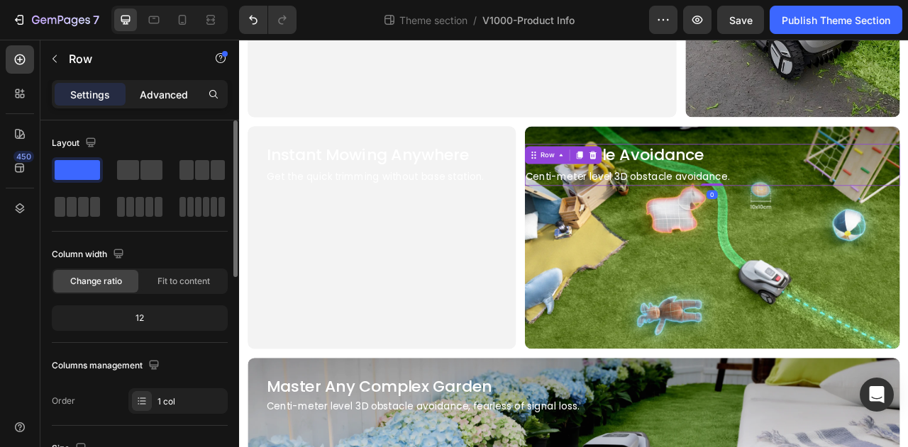
click at [172, 102] on div "Advanced" at bounding box center [163, 94] width 71 height 23
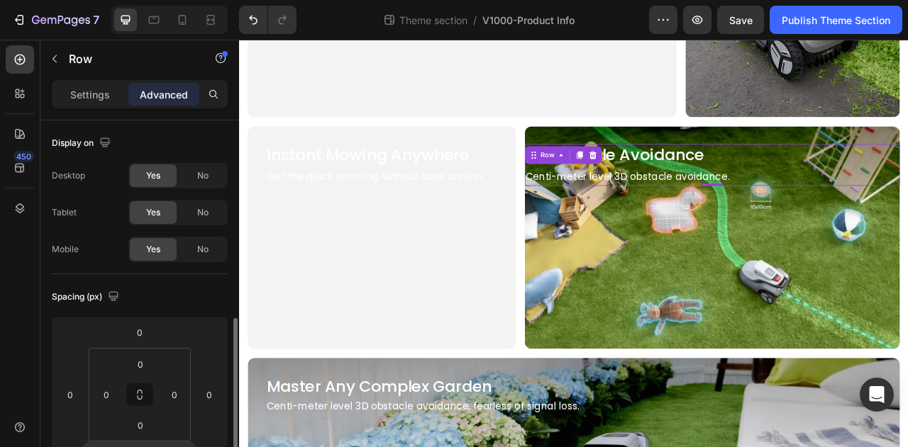
scroll to position [142, 0]
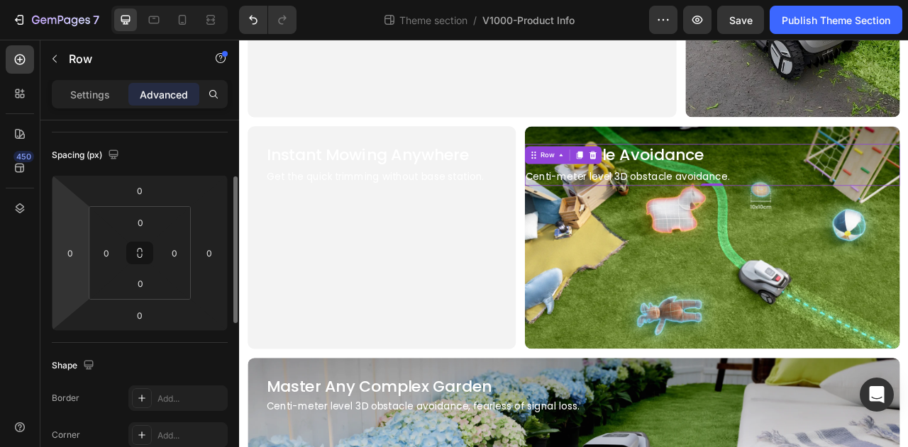
click at [74, 255] on input "0" at bounding box center [70, 253] width 21 height 21
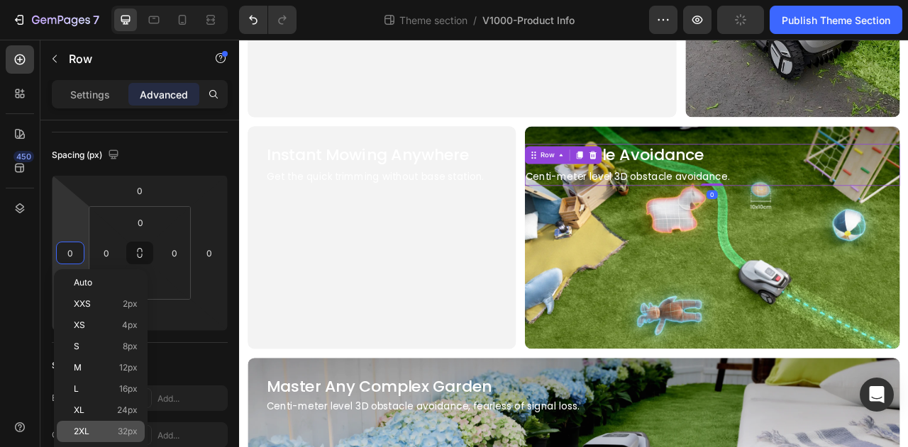
click at [117, 423] on div "2XL 32px" at bounding box center [101, 431] width 88 height 21
type input "32"
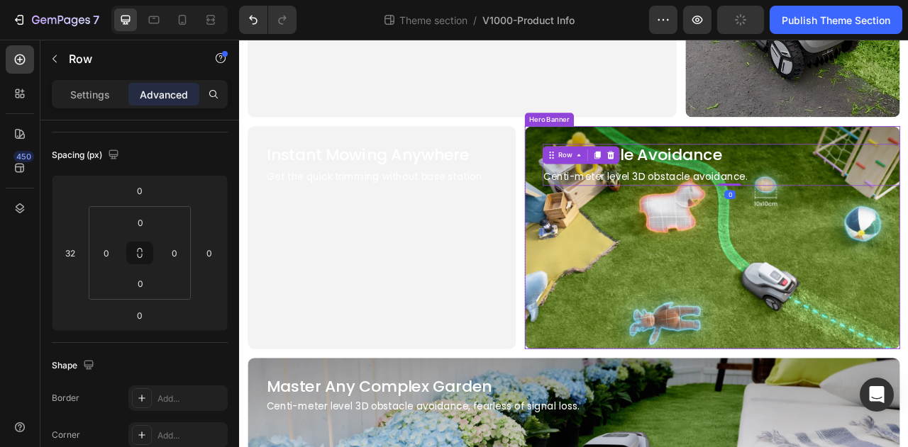
click at [823, 327] on div "Background Image" at bounding box center [840, 291] width 525 height 312
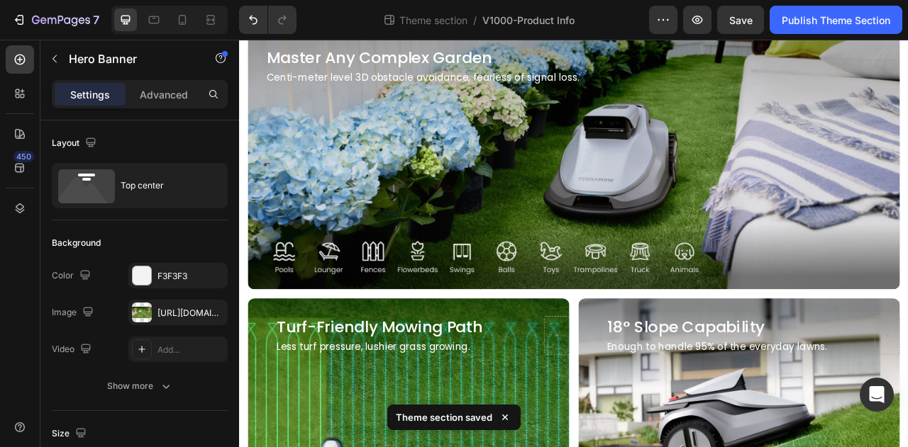
scroll to position [1347, 0]
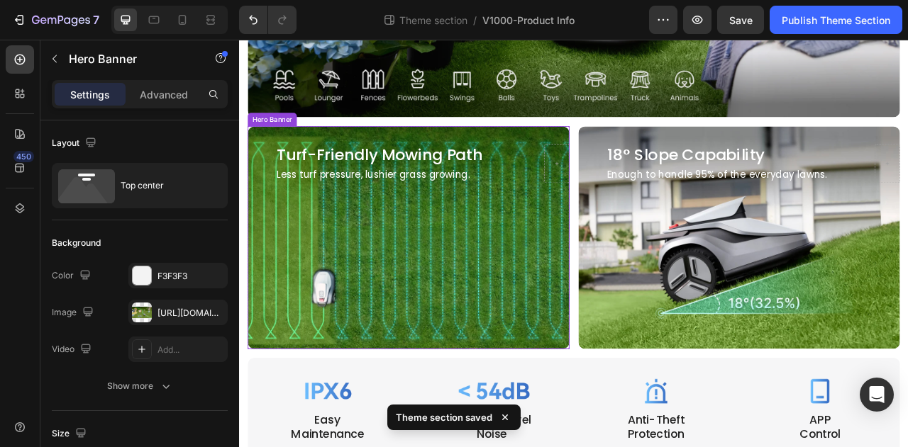
click at [498, 315] on div "Background Image" at bounding box center [454, 291] width 450 height 312
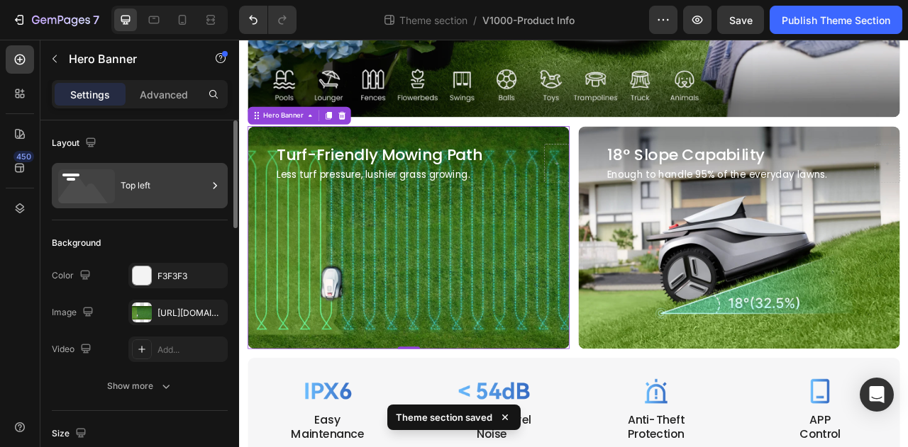
click at [150, 165] on div "Top left" at bounding box center [140, 185] width 176 height 45
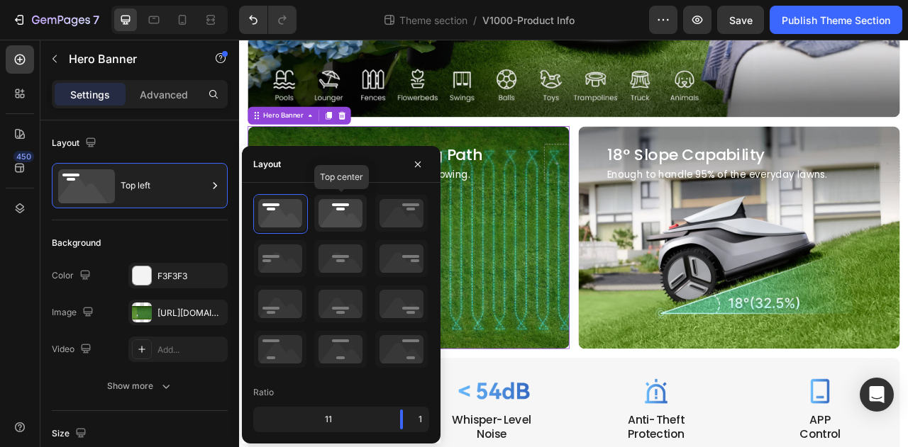
click at [346, 216] on icon at bounding box center [340, 213] width 52 height 37
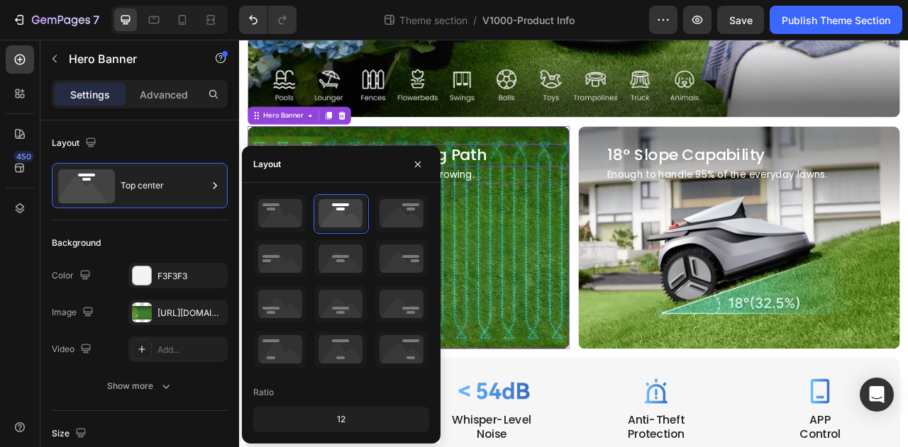
click at [549, 178] on h2 "Turf-Friendly Mowing Path" at bounding box center [455, 186] width 328 height 28
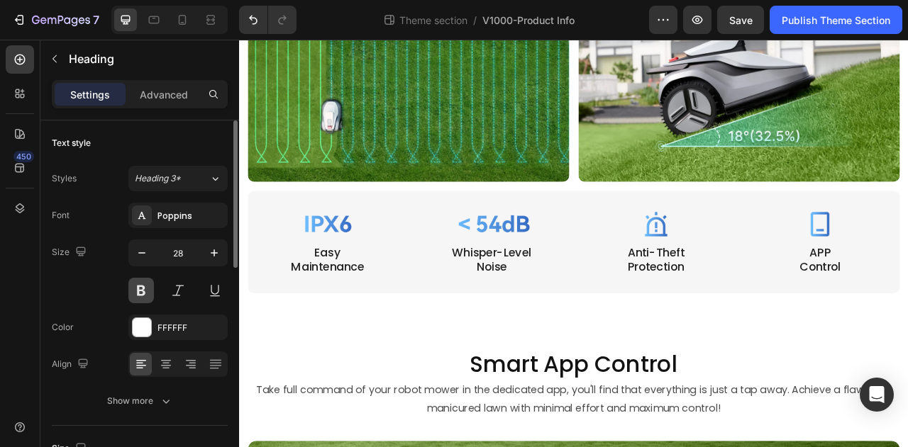
scroll to position [213, 0]
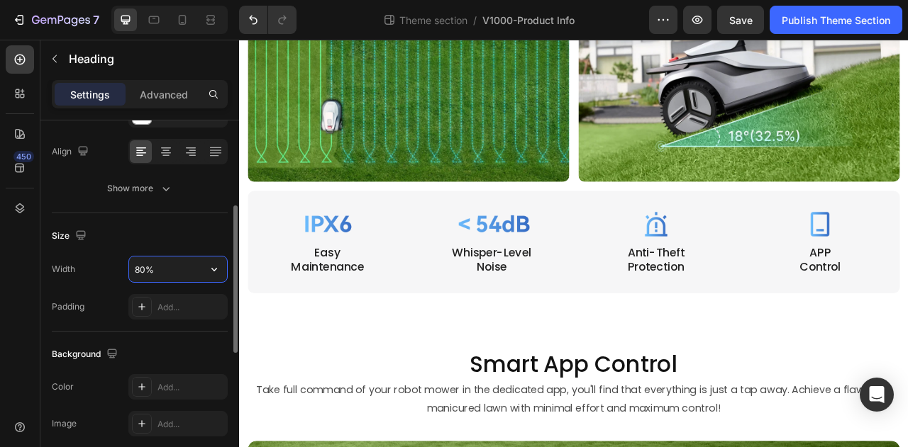
click at [172, 264] on input "80%" at bounding box center [178, 270] width 98 height 26
click at [217, 274] on icon "button" at bounding box center [214, 269] width 14 height 14
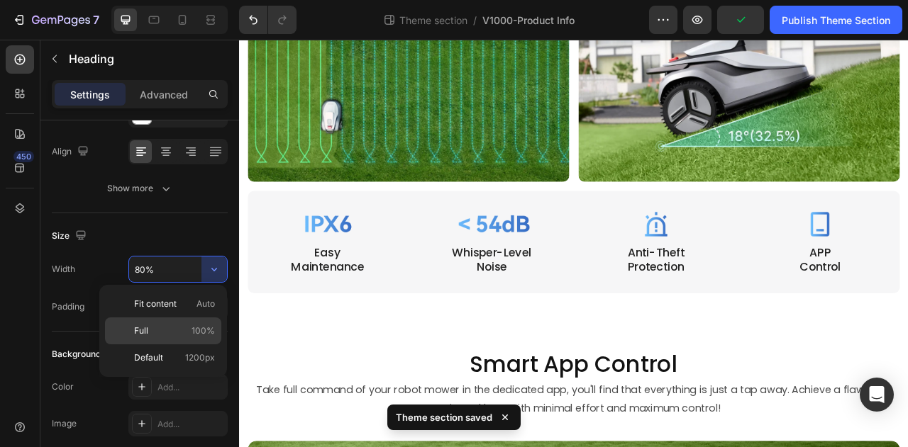
click at [208, 328] on span "100%" at bounding box center [202, 331] width 23 height 13
type input "100%"
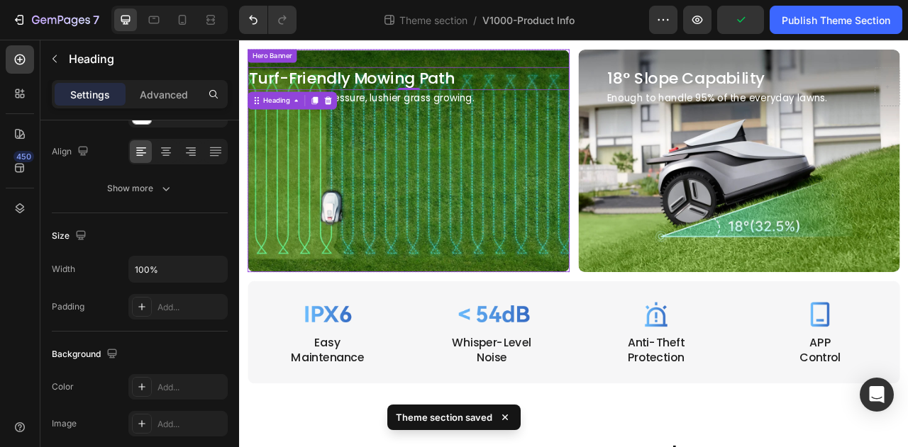
scroll to position [1418, 0]
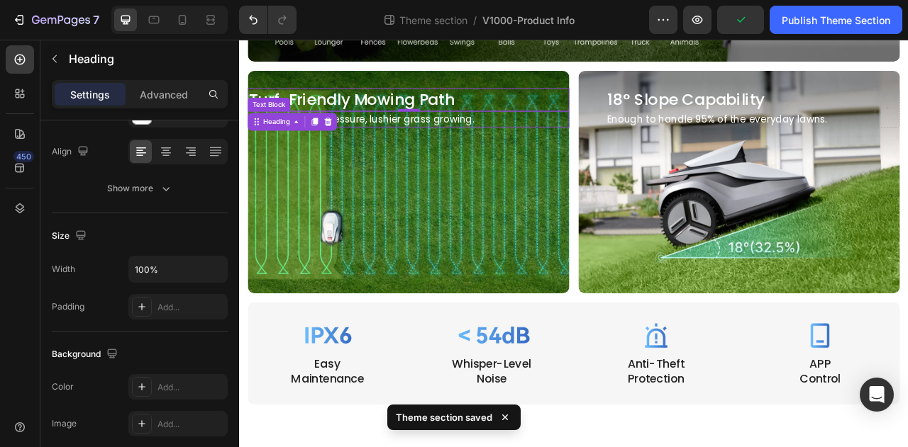
click at [456, 137] on p "Less turf pressure, lushier grass growing." at bounding box center [454, 141] width 325 height 18
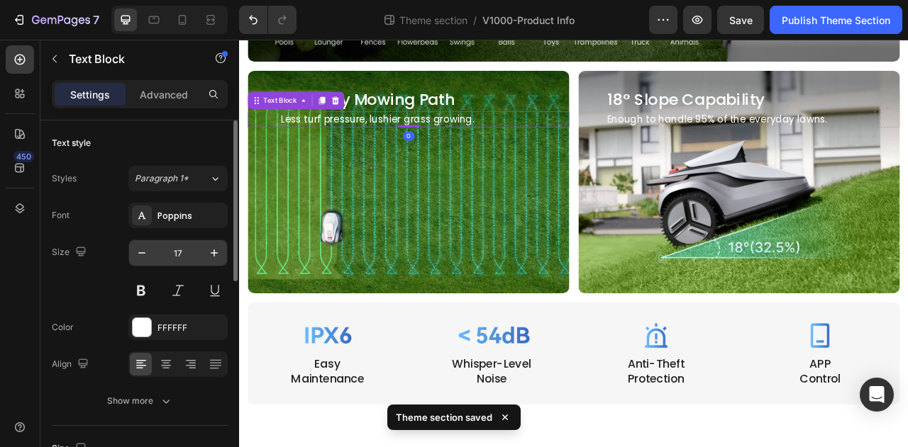
scroll to position [213, 0]
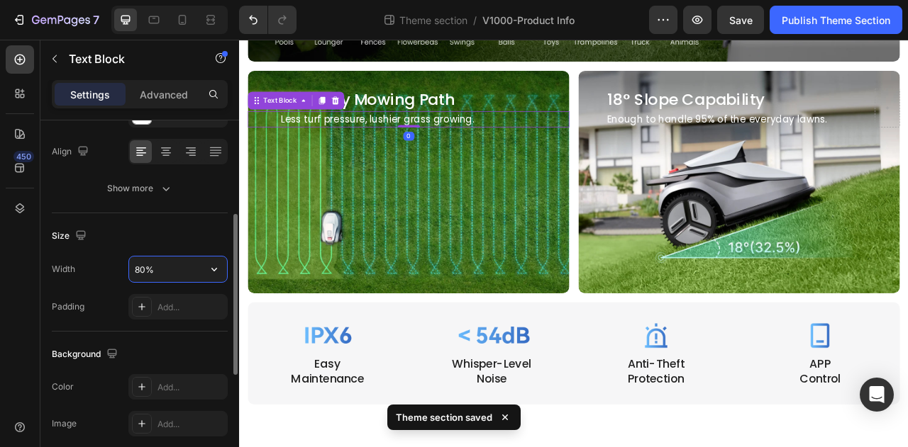
click at [182, 272] on input "80%" at bounding box center [178, 270] width 98 height 26
click at [215, 264] on icon "button" at bounding box center [214, 269] width 14 height 14
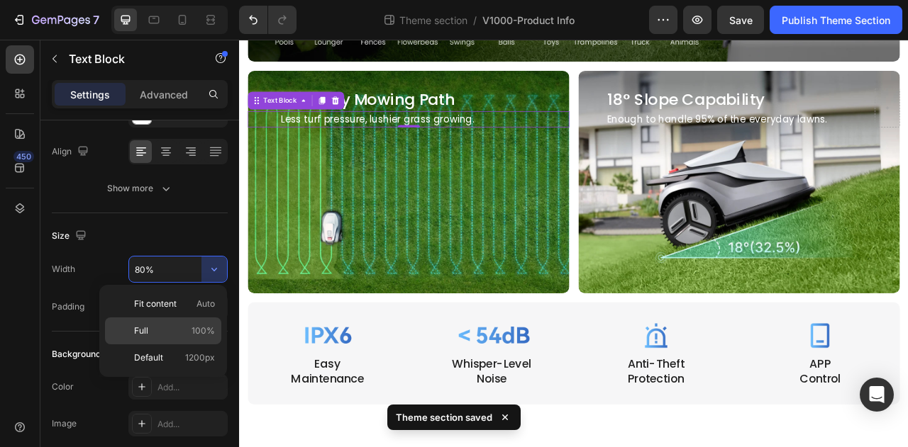
click at [213, 345] on div "Full 100%" at bounding box center [163, 358] width 116 height 27
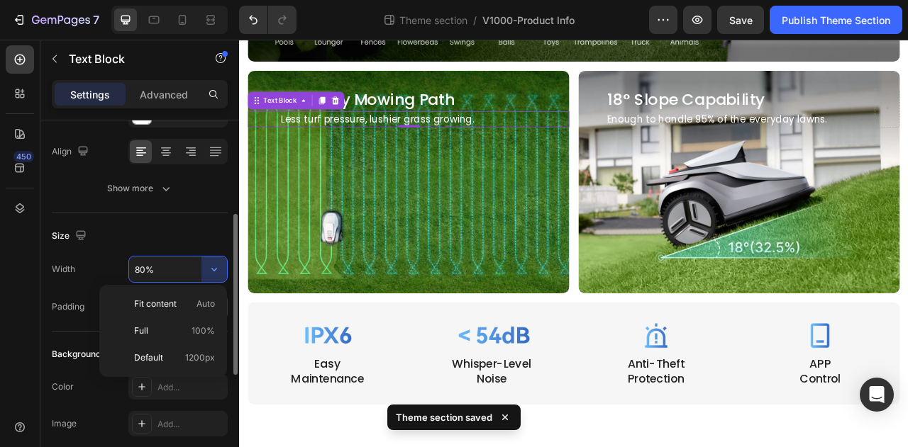
type input "100%"
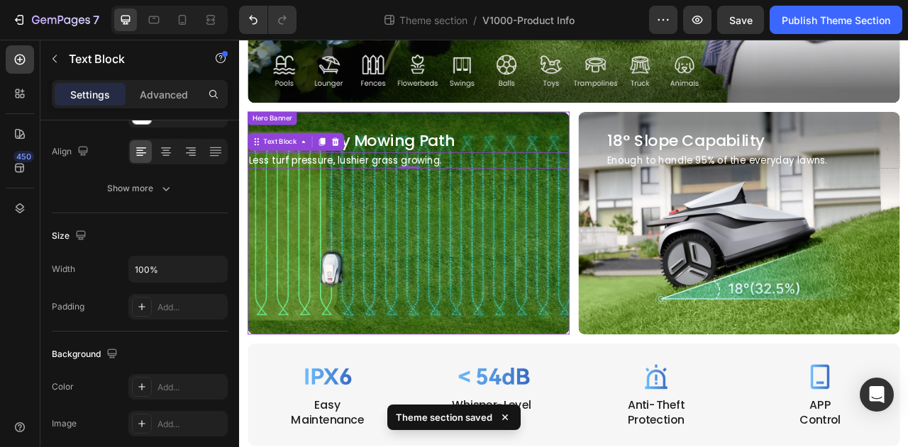
scroll to position [1347, 0]
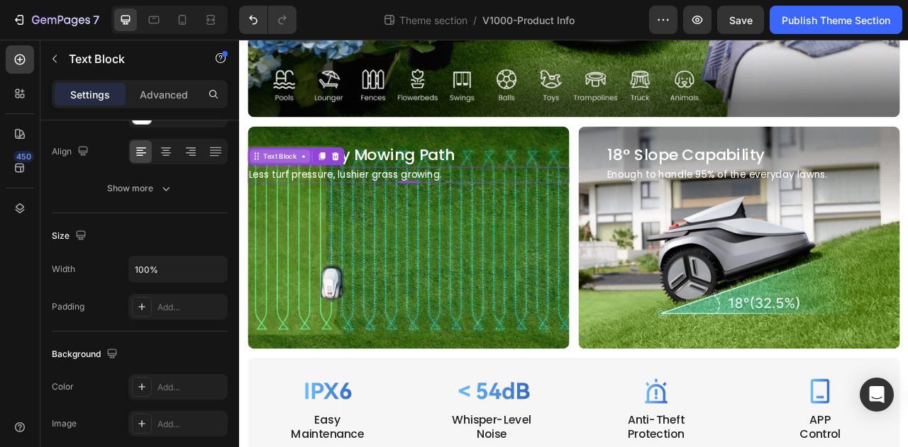
click at [292, 182] on div "Text Block" at bounding box center [291, 188] width 48 height 13
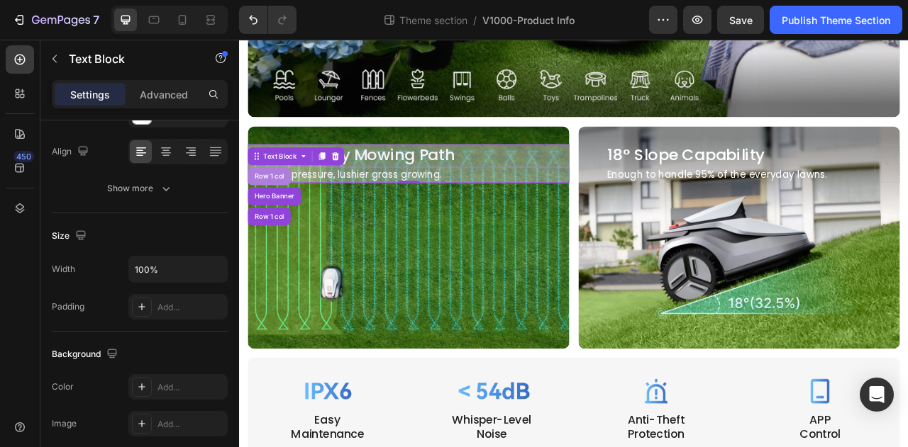
click at [286, 209] on div "Row 1 col" at bounding box center [276, 213] width 43 height 9
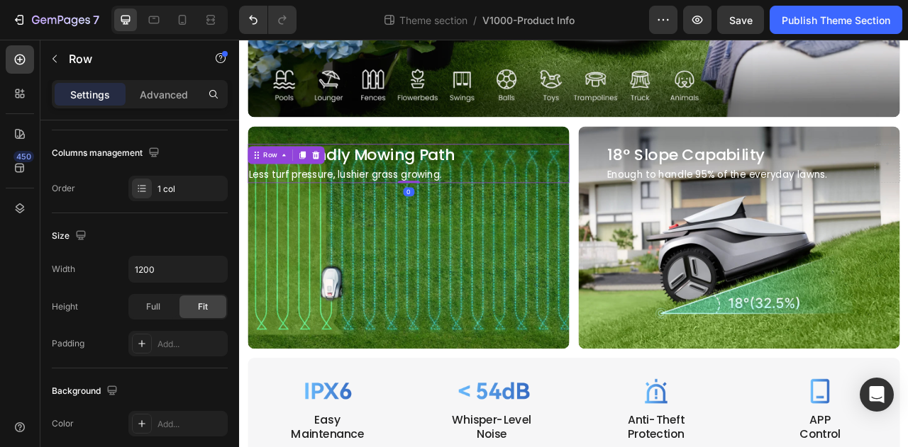
scroll to position [0, 0]
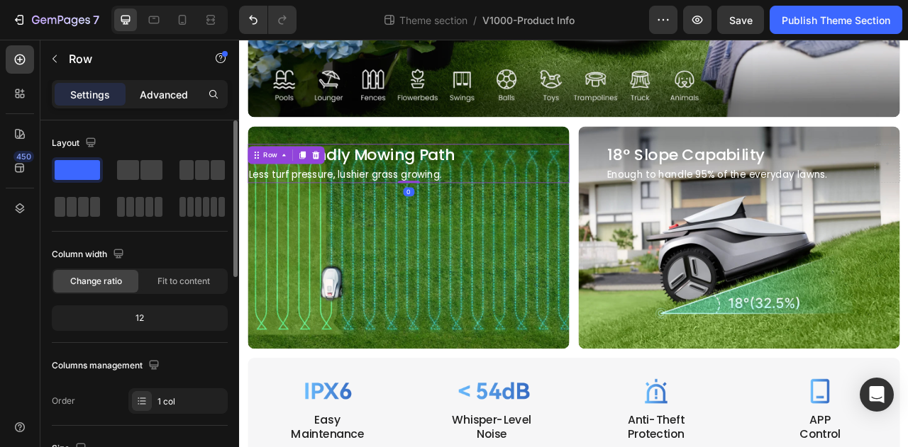
click at [179, 97] on p "Advanced" at bounding box center [164, 94] width 48 height 15
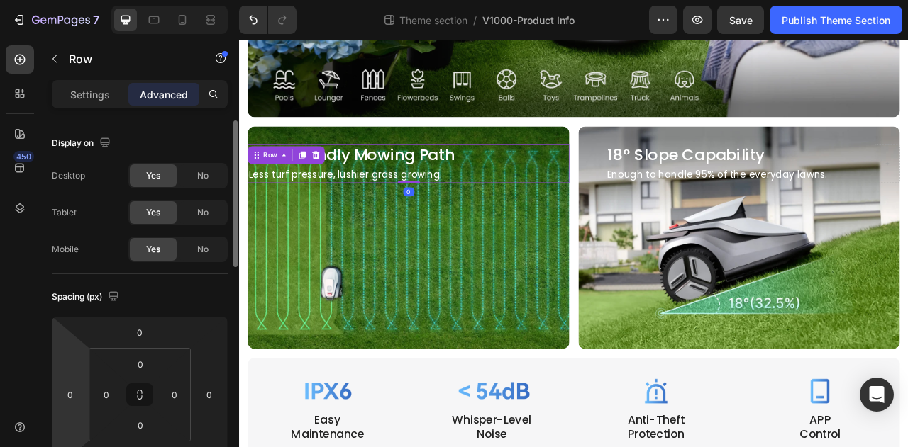
click at [77, 106] on html "7 Theme section / V1000-Product Info Preview Save Publish Theme Section 450 Sec…" at bounding box center [454, 53] width 908 height 106
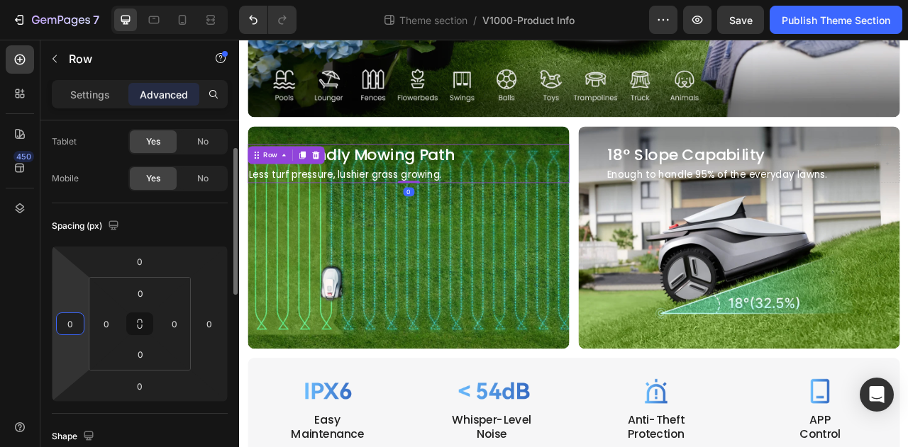
click at [72, 317] on input "0" at bounding box center [70, 323] width 21 height 21
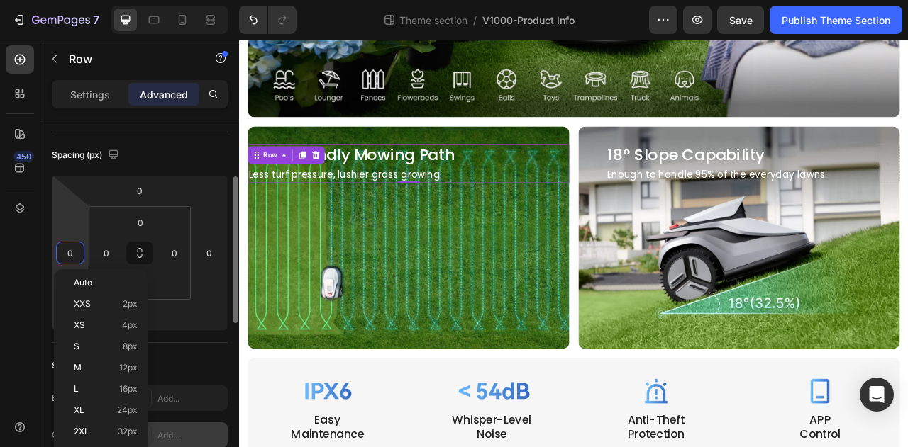
scroll to position [213, 0]
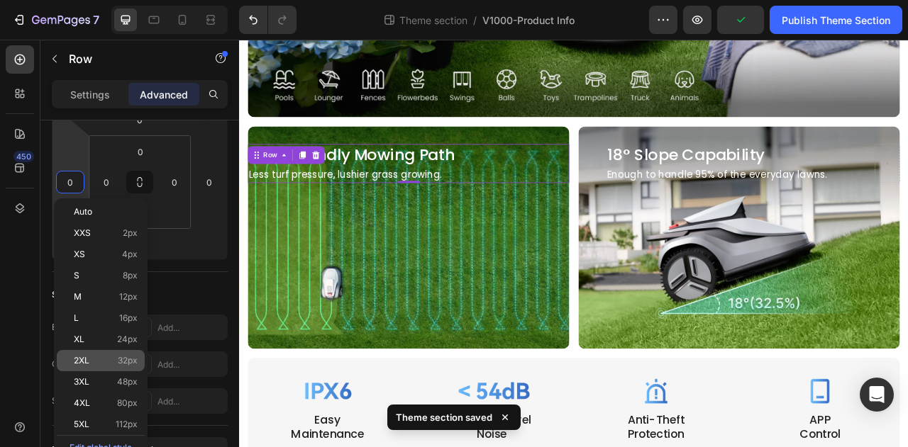
click at [123, 359] on span "32px" at bounding box center [128, 361] width 20 height 10
type input "32"
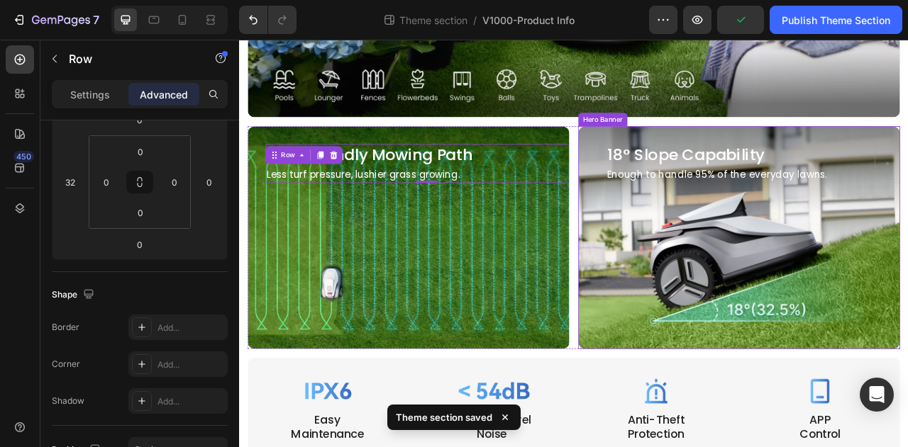
click at [757, 203] on p "Enough to handle 95% of the everyday lawns." at bounding box center [847, 212] width 281 height 18
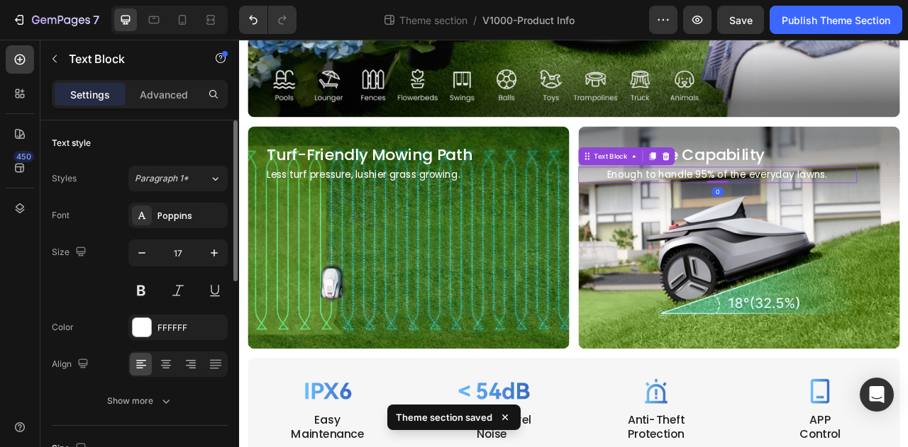
scroll to position [355, 0]
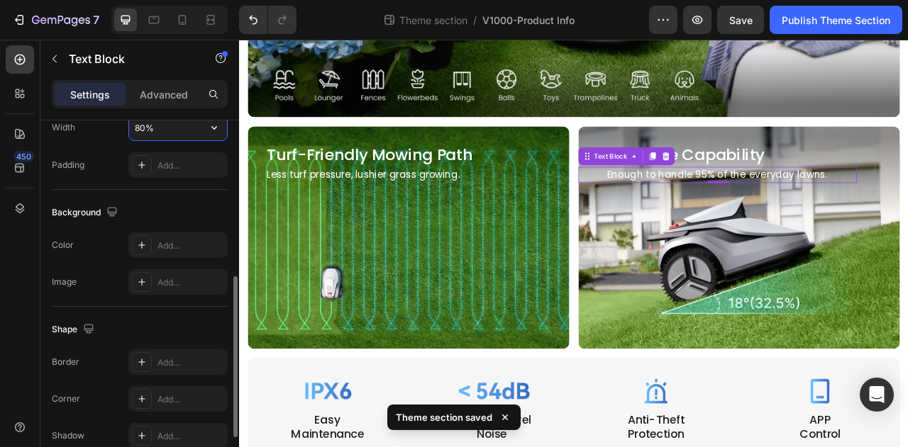
click at [172, 126] on input "80%" at bounding box center [178, 128] width 98 height 26
click at [211, 128] on icon "button" at bounding box center [214, 128] width 14 height 14
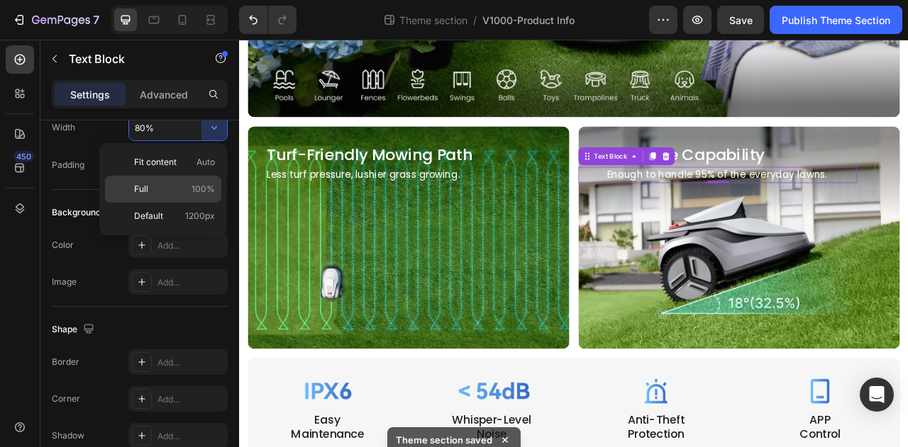
drag, startPoint x: 207, startPoint y: 189, endPoint x: 14, endPoint y: 189, distance: 192.9
click at [207, 189] on span "100%" at bounding box center [202, 189] width 23 height 13
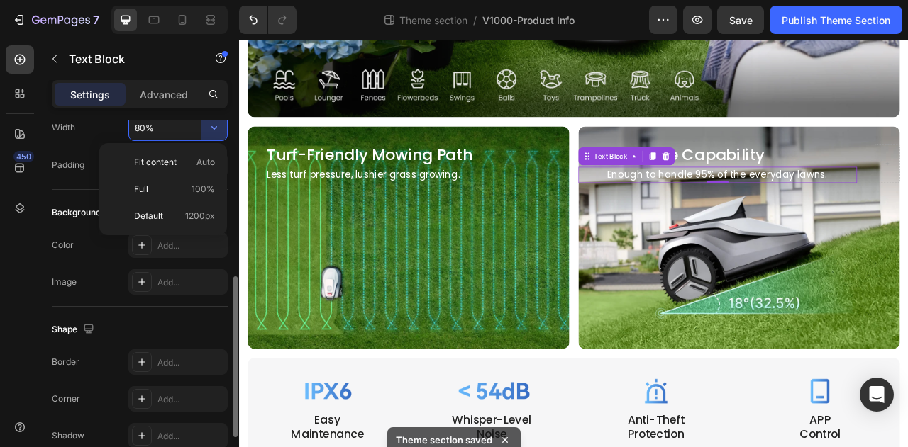
type input "100%"
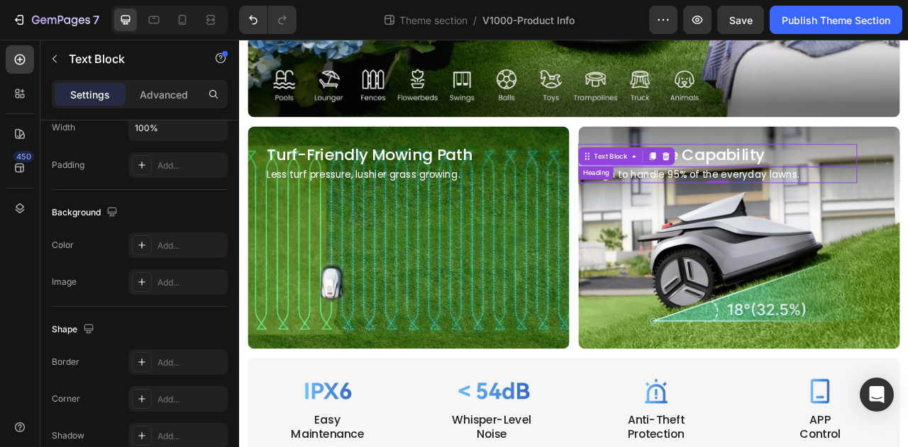
click at [802, 176] on h2 "18° Slope Capability" at bounding box center [848, 186] width 284 height 28
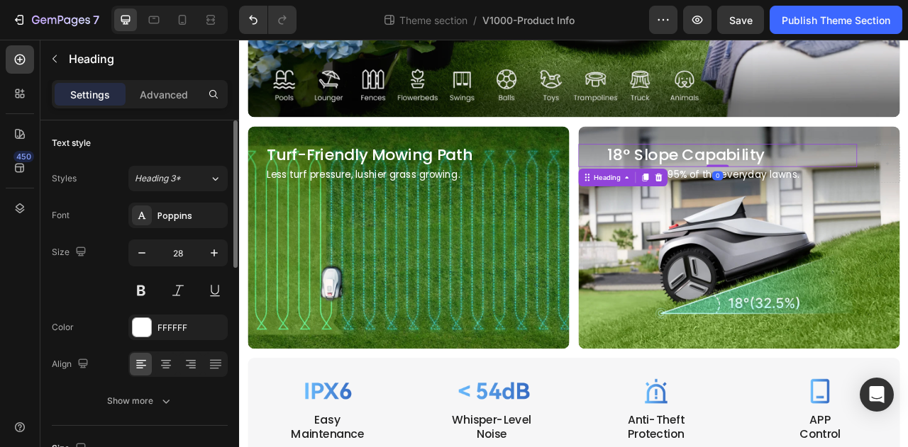
scroll to position [213, 0]
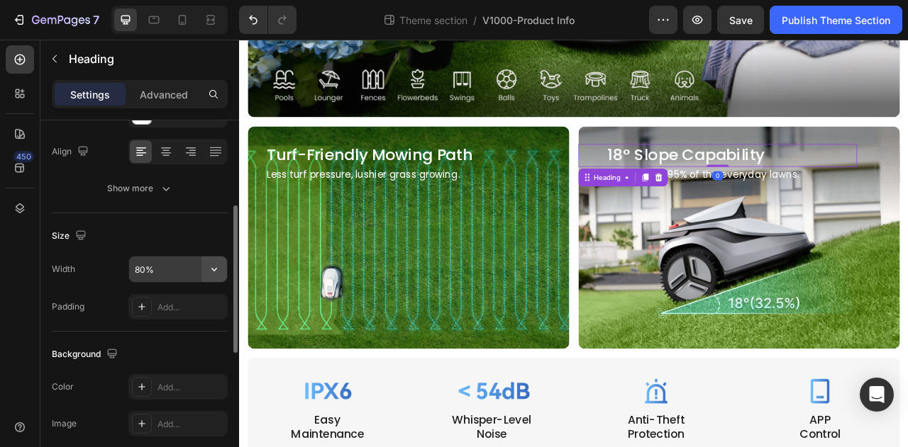
click at [214, 268] on icon "button" at bounding box center [214, 269] width 14 height 14
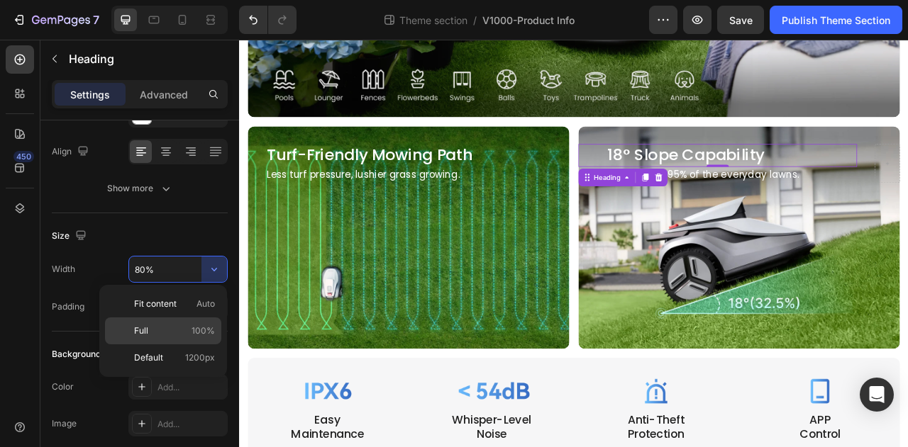
click at [200, 345] on div "Full 100%" at bounding box center [163, 358] width 116 height 27
type input "100%"
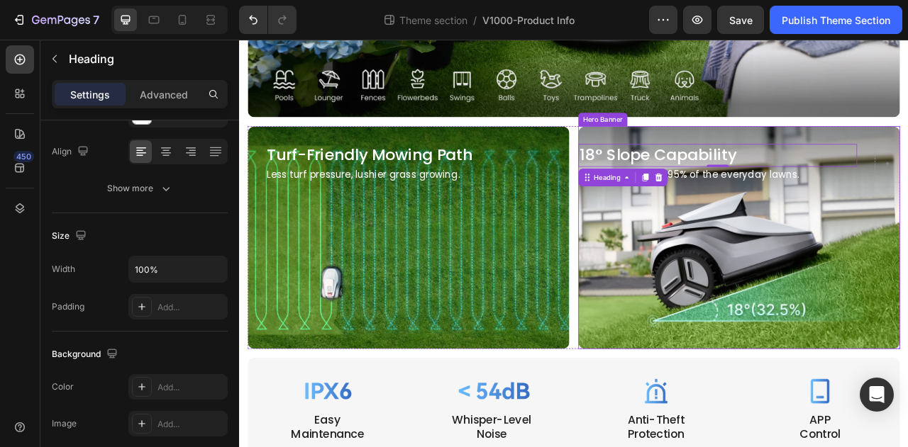
click at [840, 260] on div "Overlay" at bounding box center [874, 292] width 409 height 284
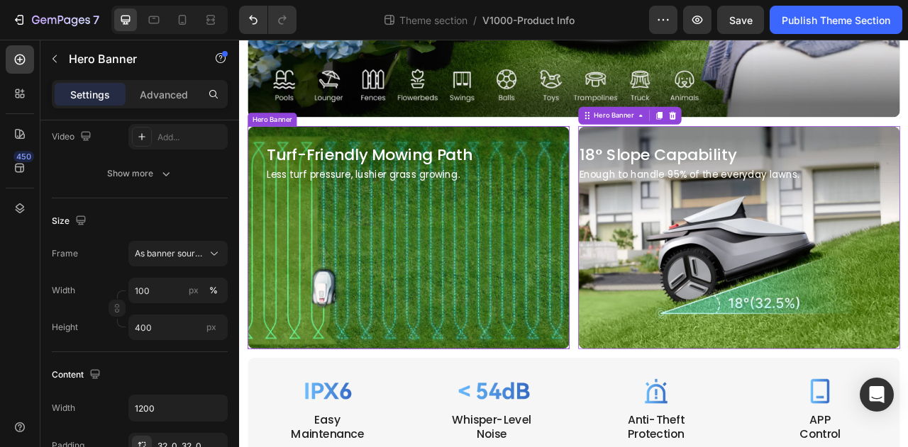
scroll to position [0, 0]
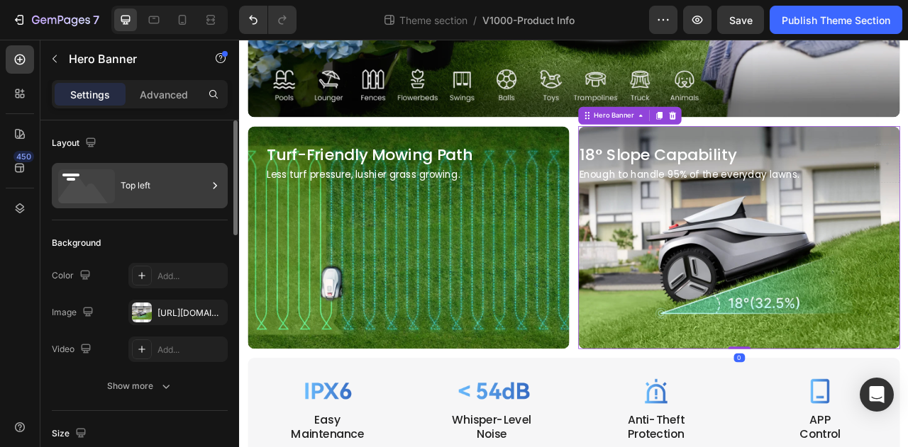
click at [162, 190] on div "Top left" at bounding box center [164, 185] width 87 height 33
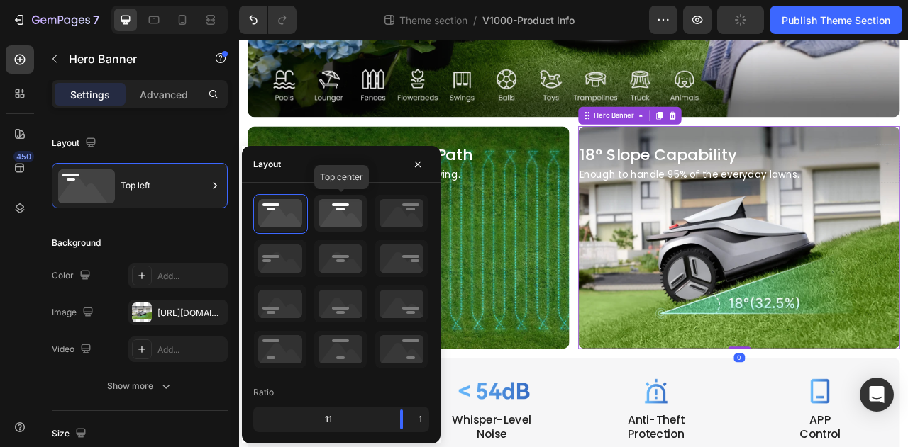
click at [318, 205] on icon at bounding box center [340, 213] width 52 height 37
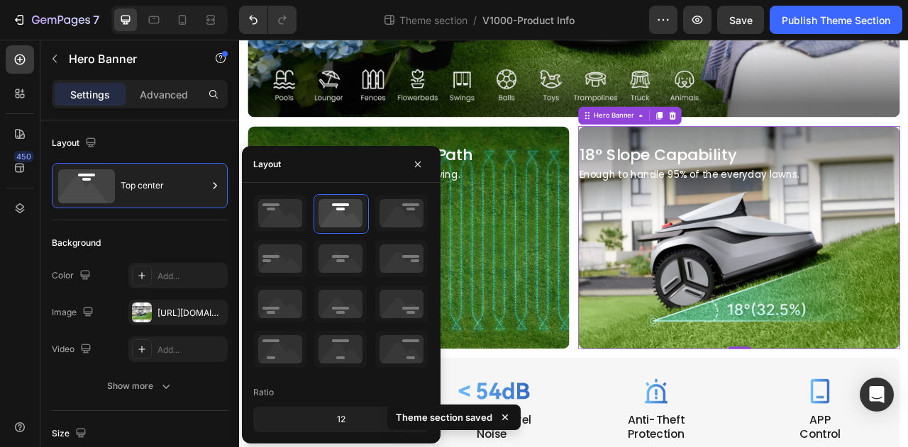
click at [810, 204] on p "Enough to handle 95% of the everyday lawns." at bounding box center [874, 212] width 406 height 18
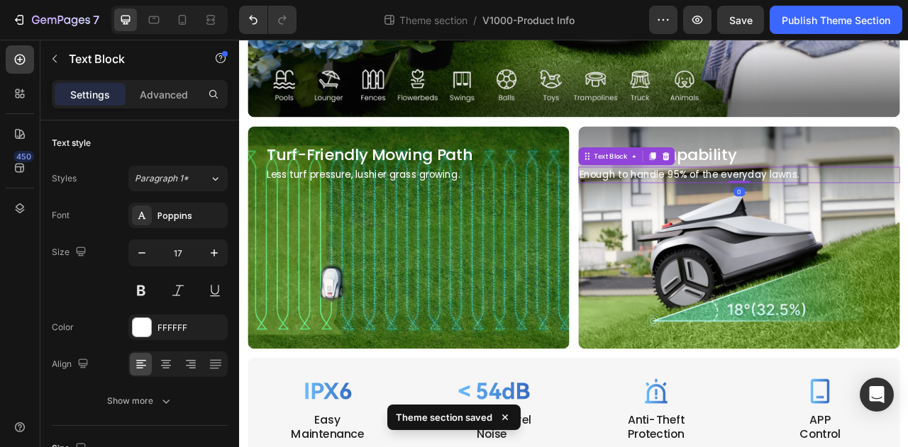
click at [701, 177] on div "Text Block" at bounding box center [731, 188] width 123 height 23
click at [703, 182] on div "Text Block" at bounding box center [711, 188] width 48 height 13
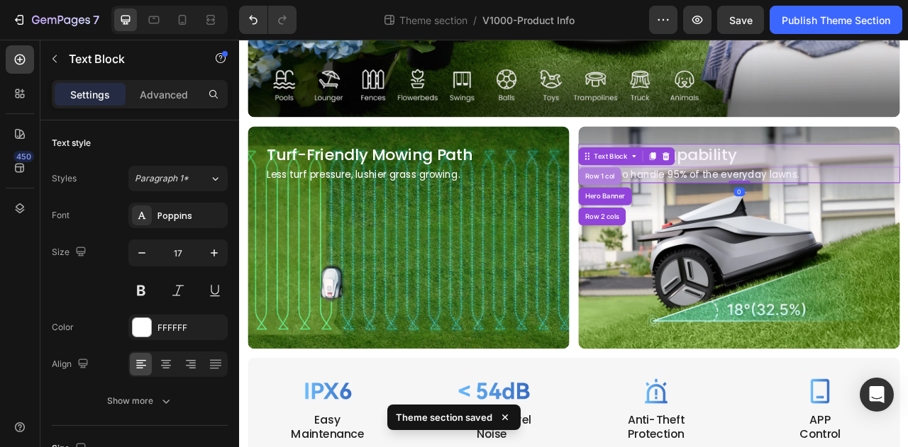
click at [703, 202] on div "Row 1 col" at bounding box center [697, 213] width 55 height 23
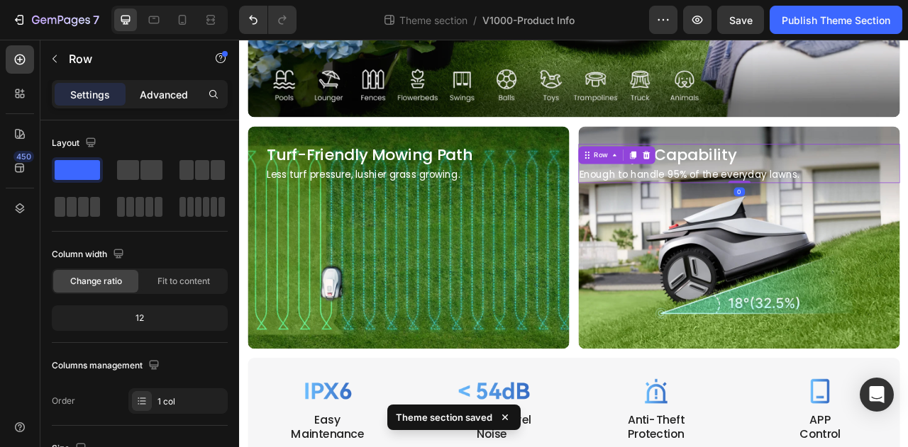
click at [166, 90] on p "Advanced" at bounding box center [164, 94] width 48 height 15
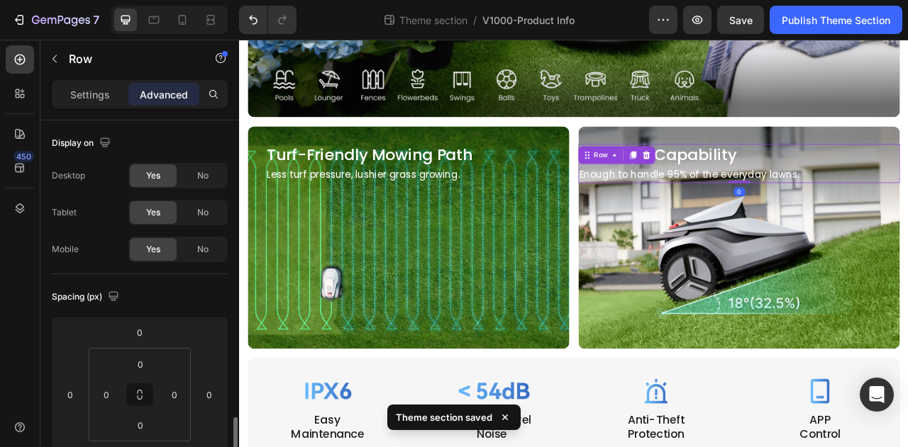
scroll to position [213, 0]
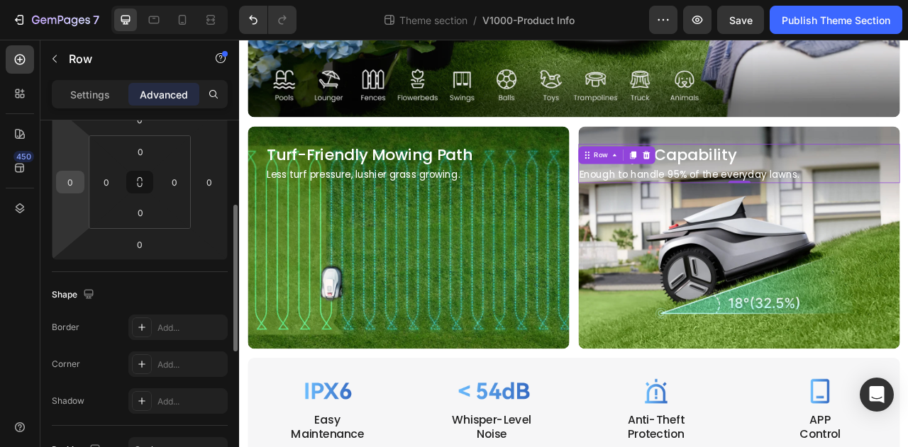
click at [68, 186] on input "0" at bounding box center [70, 182] width 21 height 21
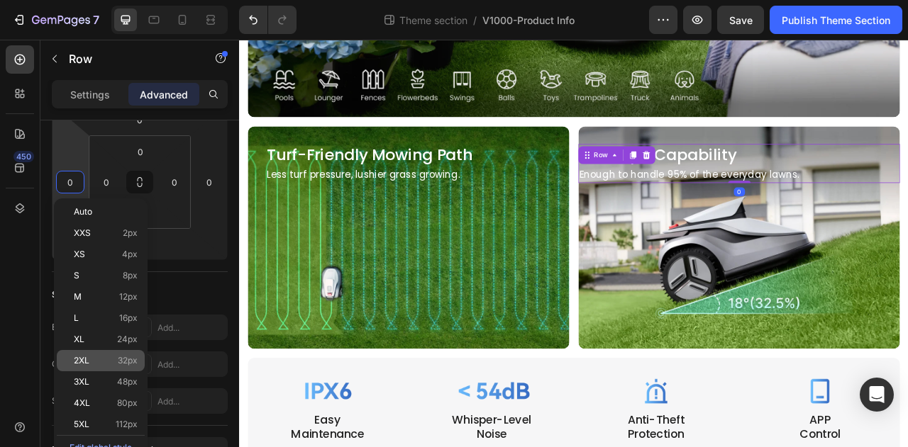
click at [123, 362] on span "32px" at bounding box center [128, 361] width 20 height 10
type input "32"
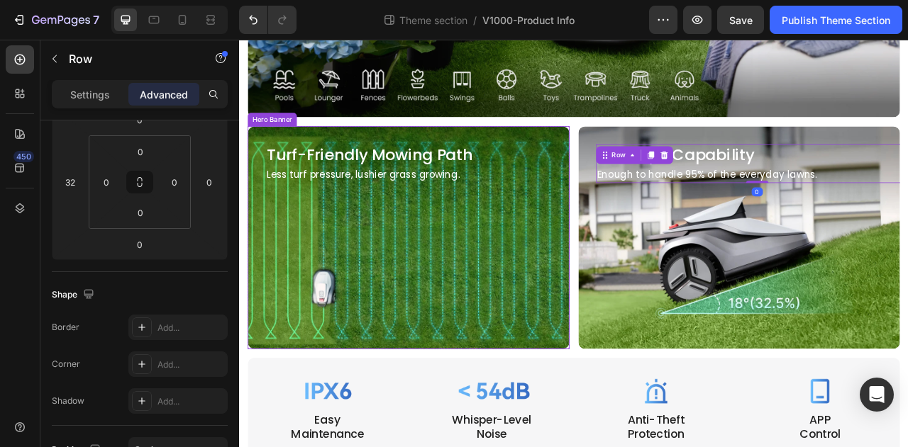
click at [779, 301] on div "Overlay" at bounding box center [874, 292] width 409 height 284
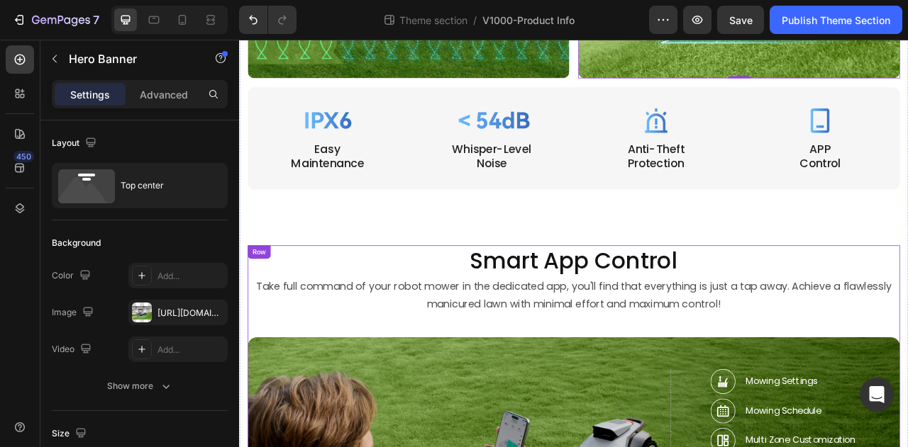
scroll to position [1905, 0]
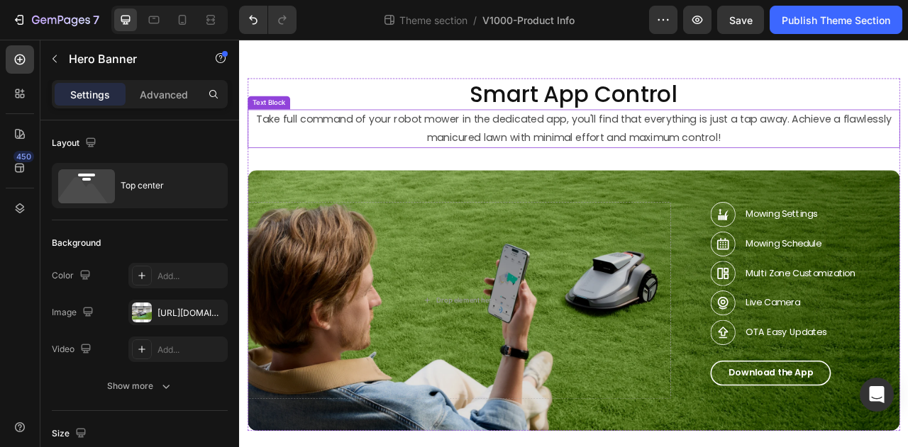
click at [886, 133] on p "Take full command of your robot mower in the dedicated app, you'll find that ev…" at bounding box center [664, 153] width 827 height 46
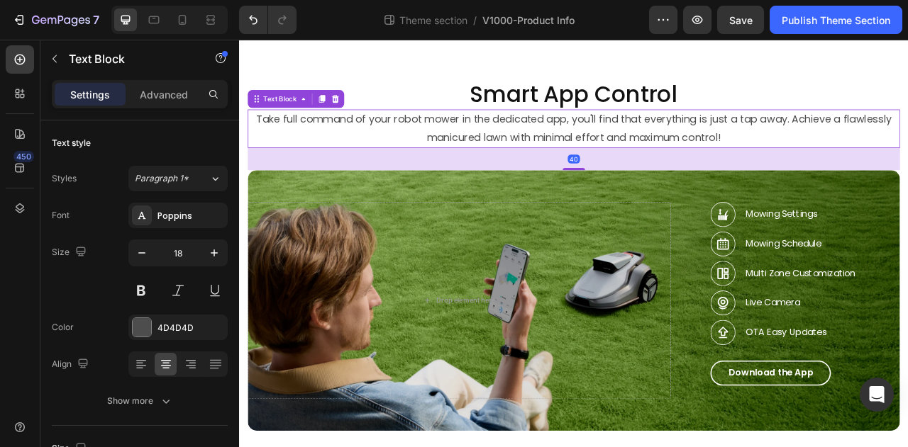
click at [907, 130] on p "Take full command of your robot mower in the dedicated app, you'll find that ev…" at bounding box center [664, 153] width 827 height 46
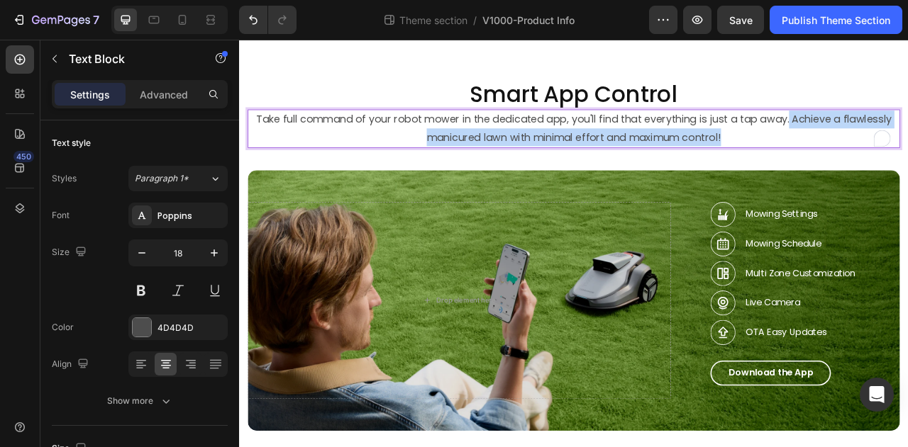
drag, startPoint x: 932, startPoint y: 132, endPoint x: 936, endPoint y: 152, distance: 20.9
click at [907, 152] on p "Take full command of your robot mower in the dedicated app, you'll find that ev…" at bounding box center [664, 153] width 827 height 46
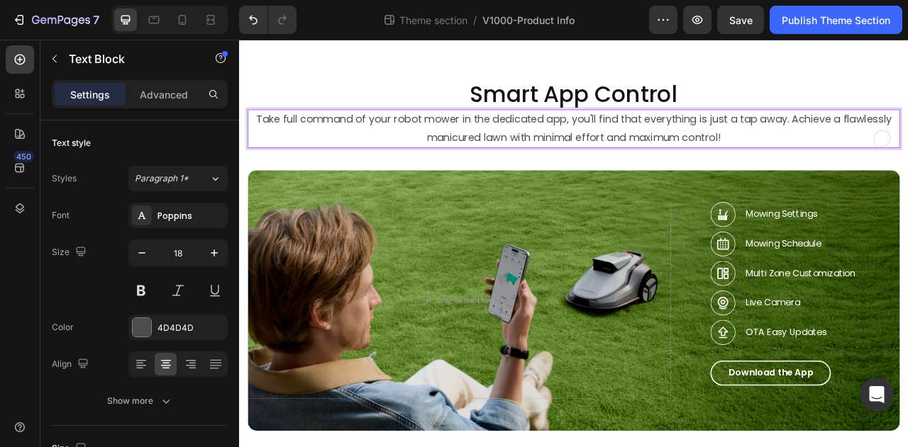
scroll to position [1882, 0]
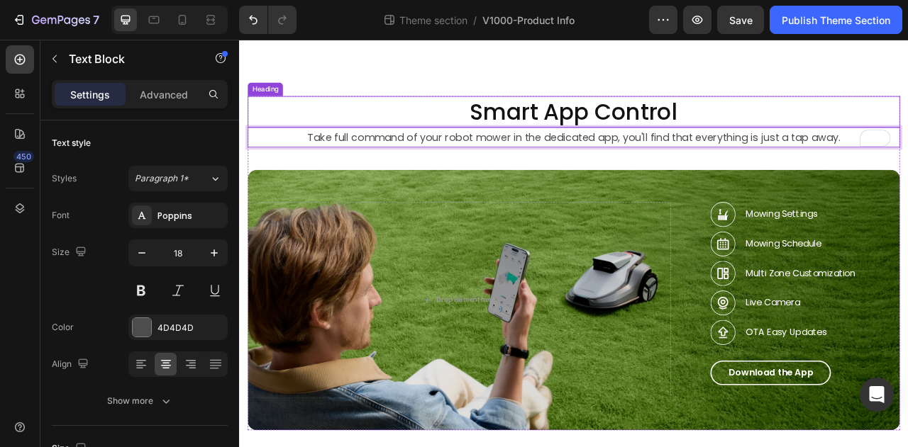
click at [895, 111] on h2 "Smart App Control" at bounding box center [665, 131] width 830 height 40
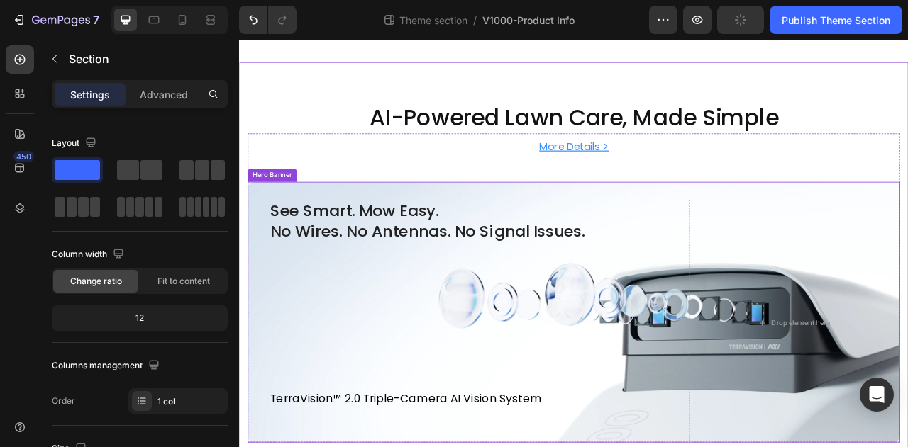
scroll to position [142, 0]
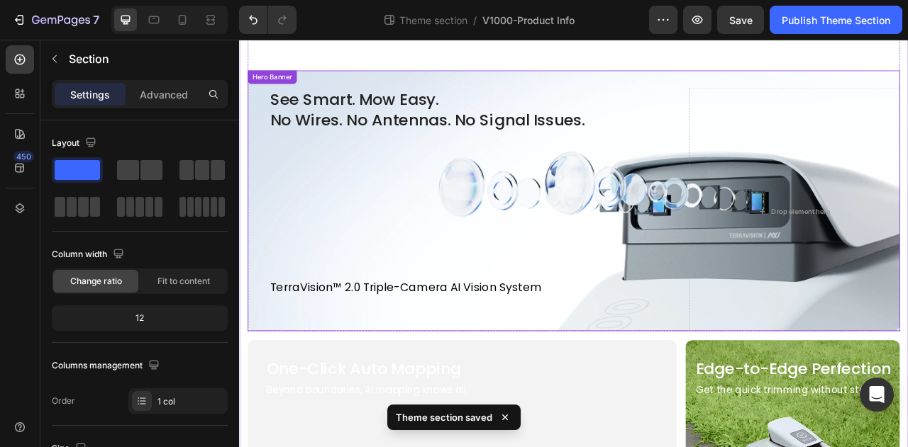
click at [769, 165] on div "See Smart. Mow Easy. No Wires. No Antennas. No Signal Issues. Heading TerraVisi…" at bounding box center [519, 257] width 538 height 313
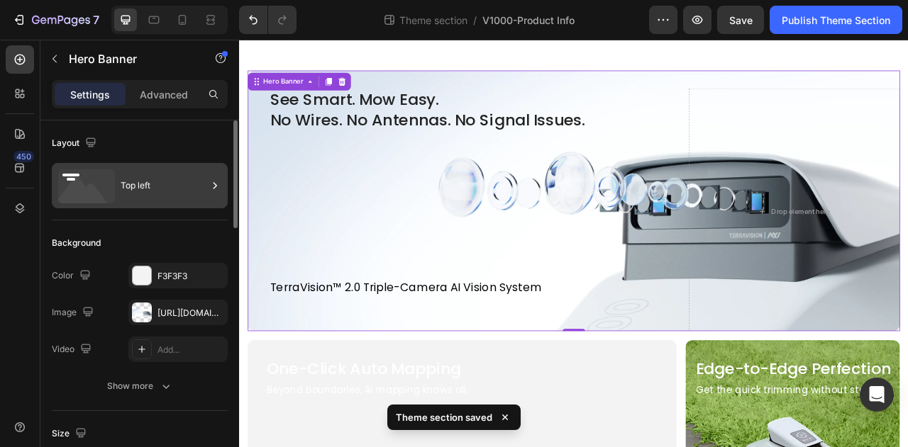
click at [143, 184] on div "Top left" at bounding box center [164, 185] width 87 height 33
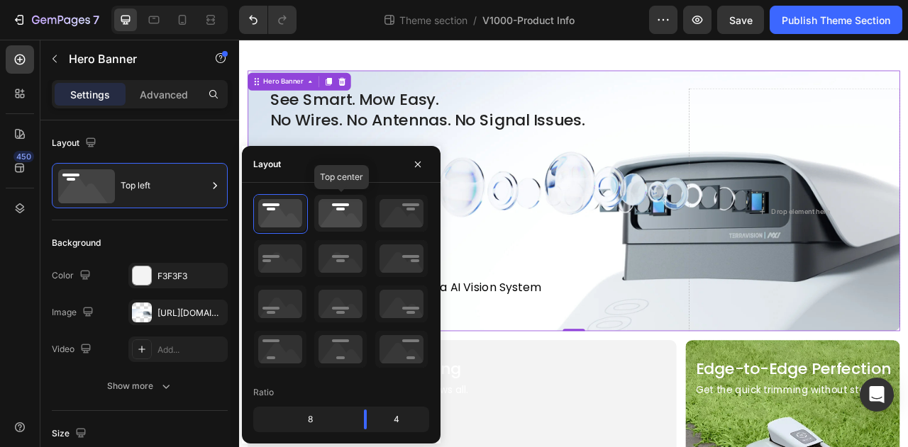
click at [340, 209] on icon at bounding box center [340, 213] width 52 height 37
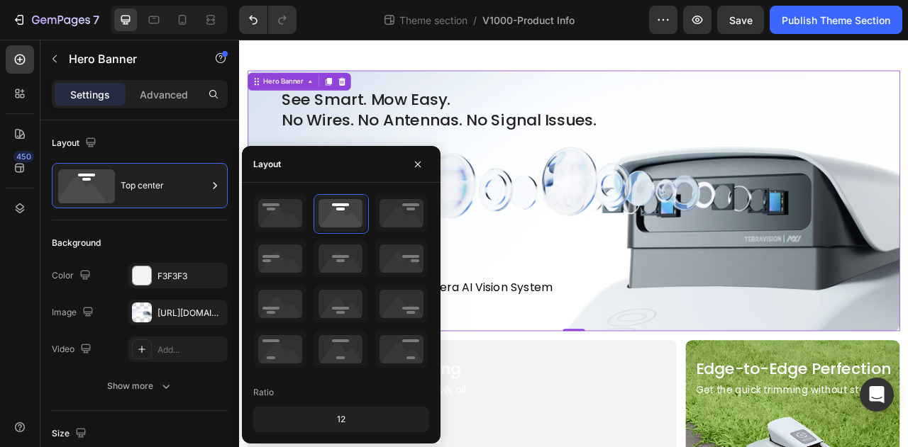
click at [762, 94] on div "See Smart. Mow Easy. No Wires. No Antennas. No Signal Issues. Heading TerraVisi…" at bounding box center [665, 258] width 830 height 359
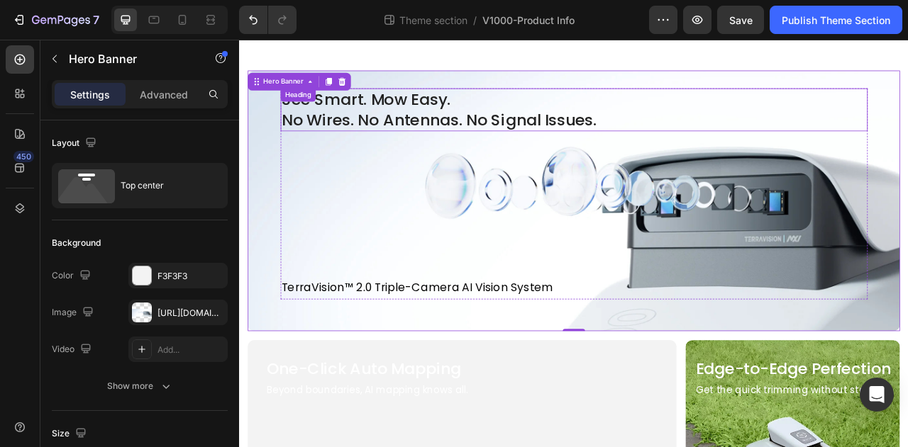
click at [735, 137] on h2 "See Smart. Mow Easy. No Wires. No Antennas. No Signal Issues." at bounding box center [664, 128] width 747 height 55
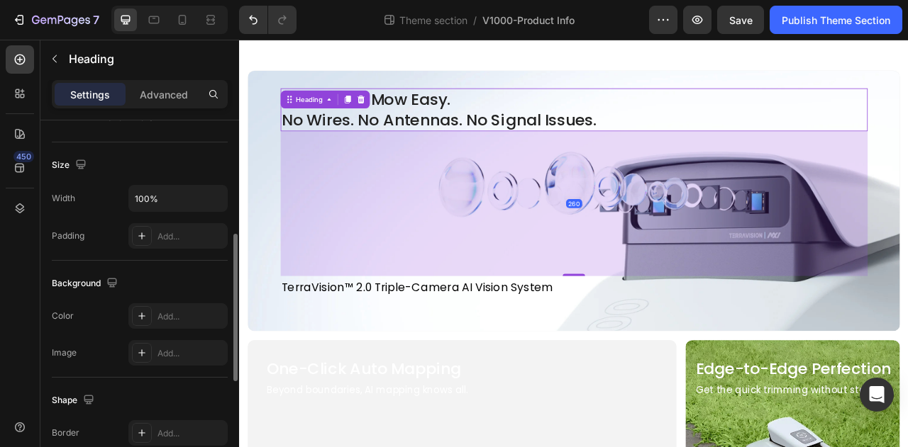
scroll to position [0, 0]
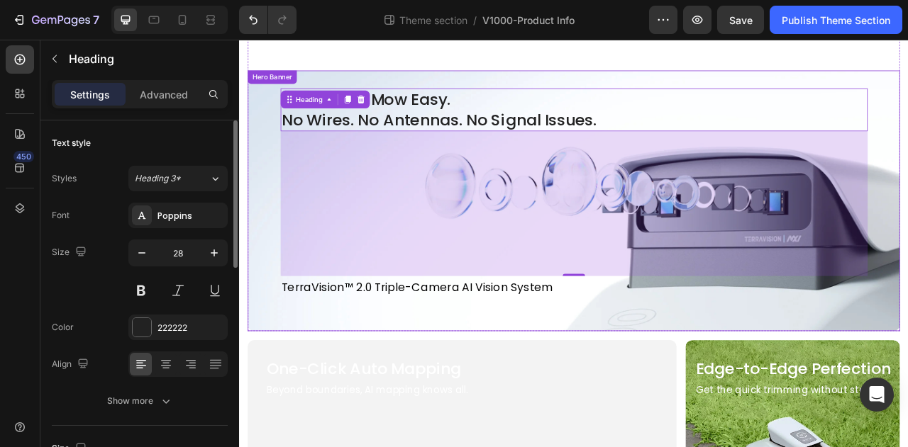
click at [270, 194] on div "See Smart. Mow Easy. No Wires. No Antennas. No Signal Issues. Heading 260 Terra…" at bounding box center [665, 257] width 830 height 313
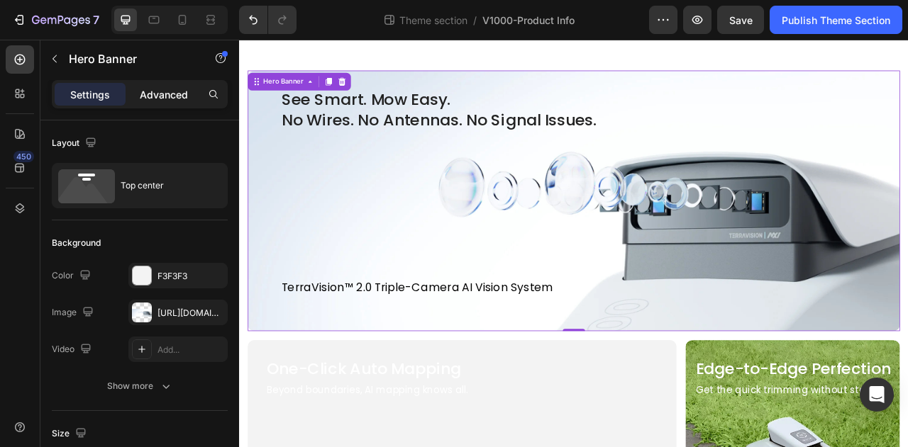
click at [169, 84] on div "Advanced" at bounding box center [163, 94] width 71 height 23
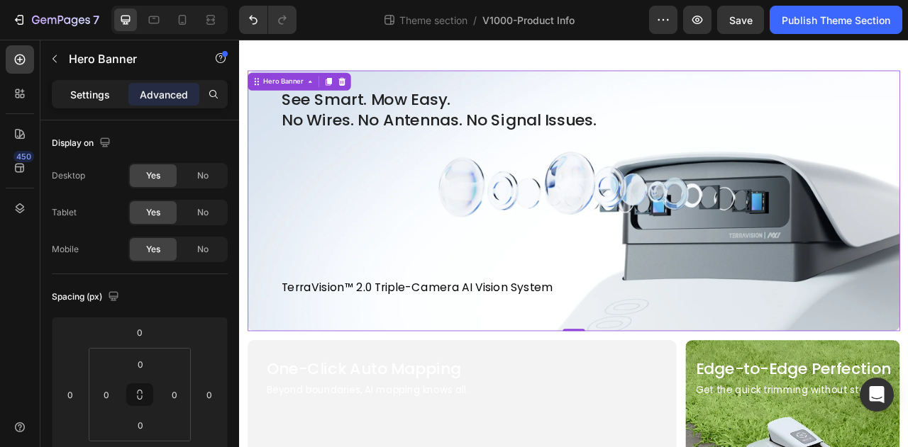
click at [101, 103] on div "Settings" at bounding box center [90, 94] width 71 height 23
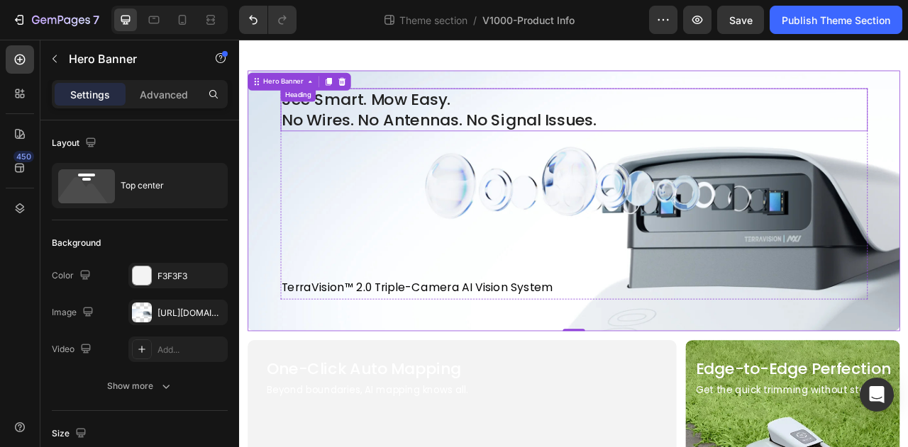
click at [297, 118] on div "See Smart. Mow Easy. No Wires. No Antennas. No Signal Issues. Heading" at bounding box center [664, 128] width 747 height 55
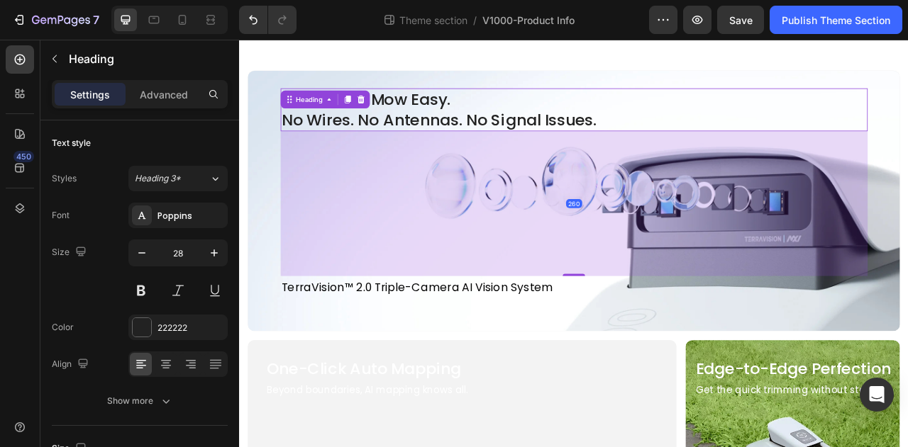
click at [483, 115] on h2 "See Smart. Mow Easy. No Wires. No Antennas. No Signal Issues." at bounding box center [664, 128] width 747 height 55
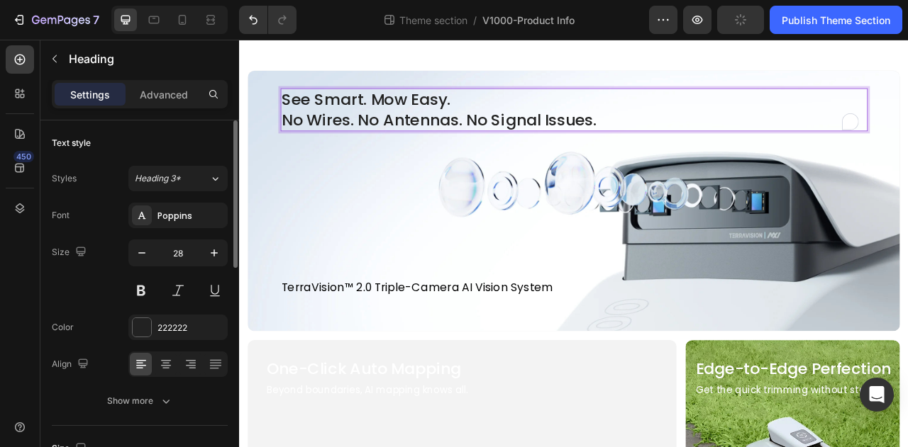
scroll to position [284, 0]
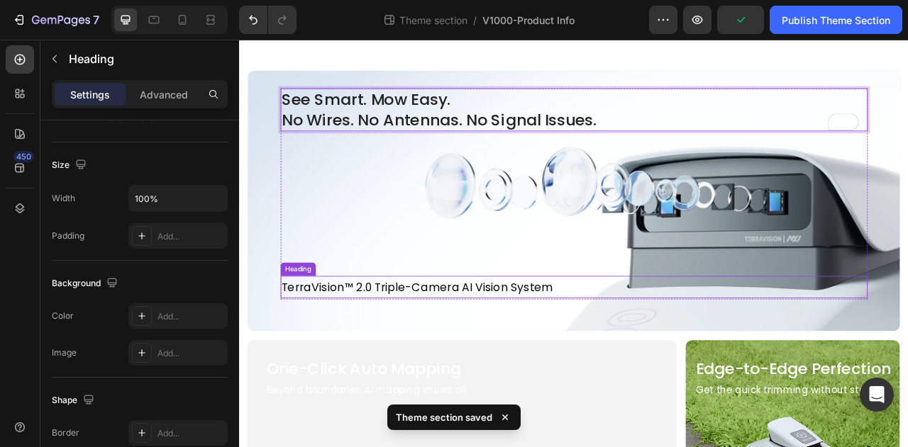
click at [375, 360] on h2 "TerraVision™ 2.0 Triple-Camera AI Vision System" at bounding box center [589, 354] width 597 height 28
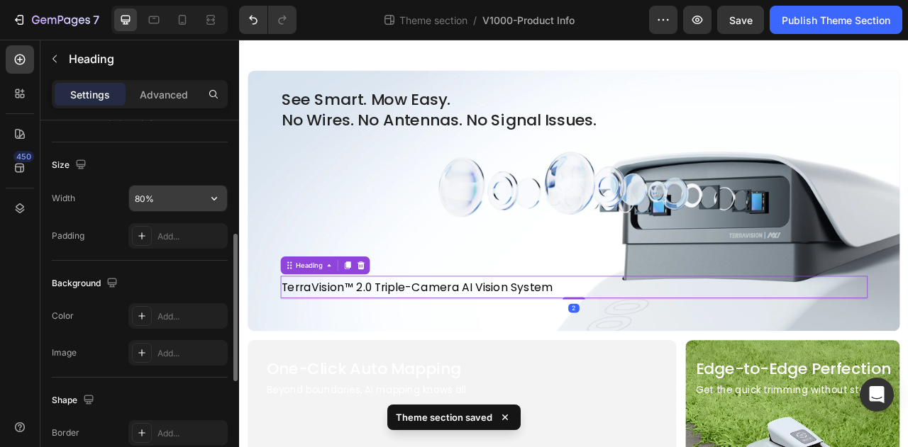
click at [172, 199] on input "80%" at bounding box center [178, 199] width 98 height 26
click at [215, 199] on icon "button" at bounding box center [214, 198] width 14 height 14
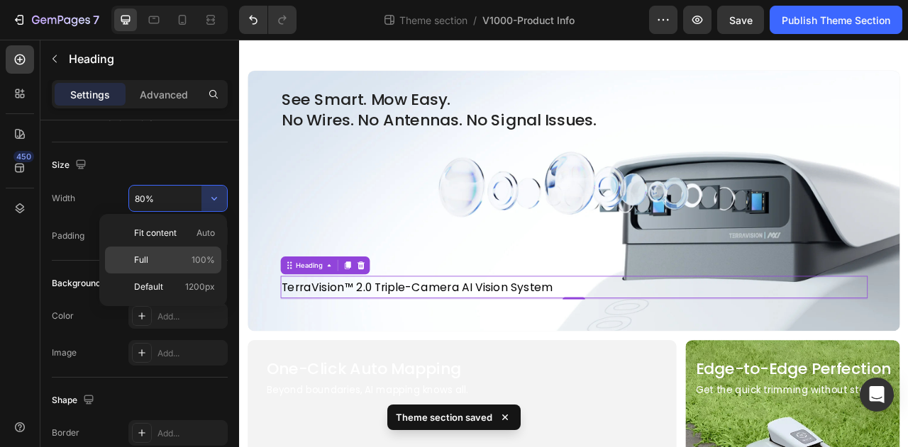
click at [186, 260] on p "Full 100%" at bounding box center [174, 260] width 81 height 13
type input "100%"
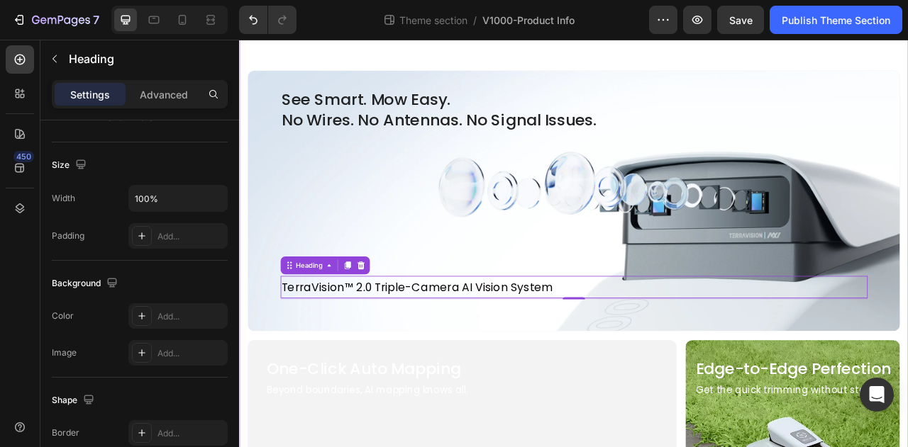
click at [268, 321] on div "See Smart. Mow Easy. No Wires. No Antennas. No Signal Issues. Heading TerraVisi…" at bounding box center [665, 257] width 830 height 313
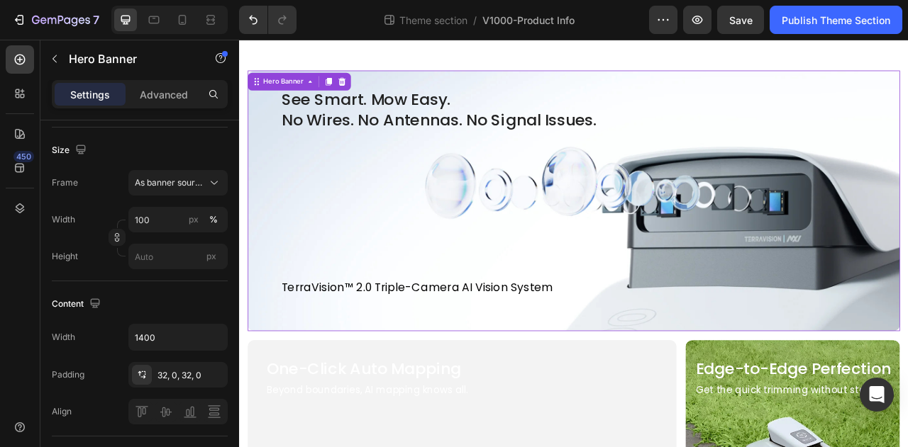
scroll to position [0, 0]
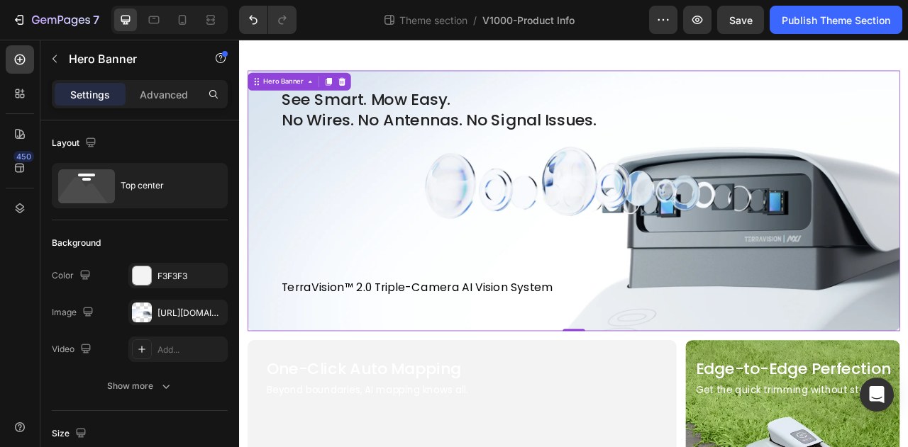
click at [275, 311] on div "See Smart. Mow Easy. No Wires. No Antennas. No Signal Issues. Heading TerraVisi…" at bounding box center [665, 257] width 830 height 313
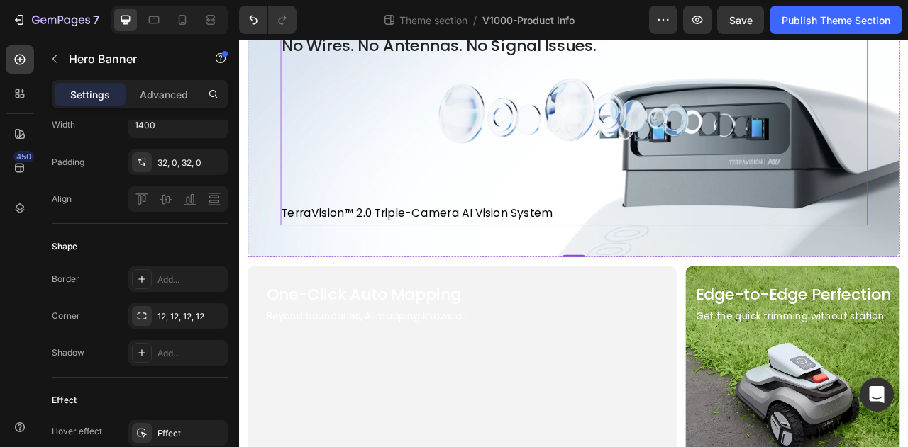
scroll to position [284, 0]
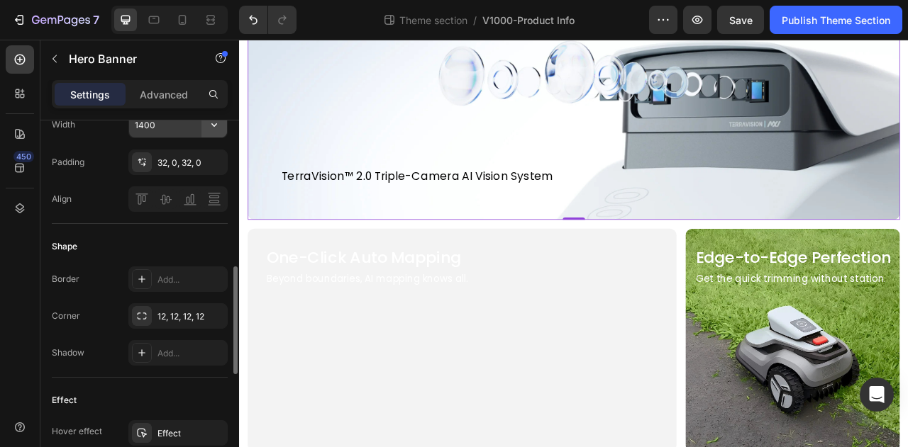
click at [216, 134] on button "button" at bounding box center [214, 125] width 26 height 26
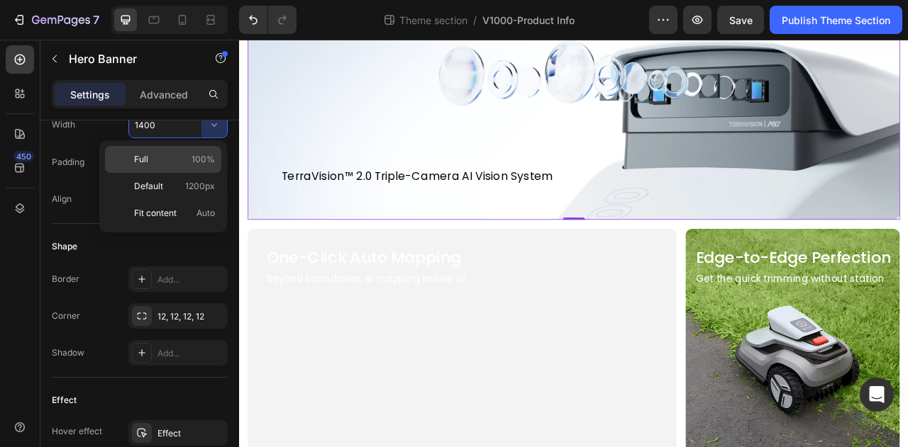
click at [204, 165] on span "100%" at bounding box center [202, 159] width 23 height 13
type input "100%"
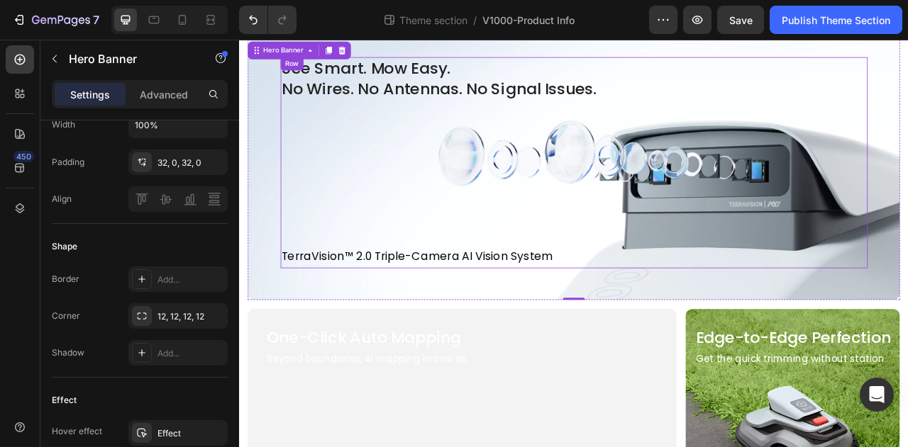
scroll to position [142, 0]
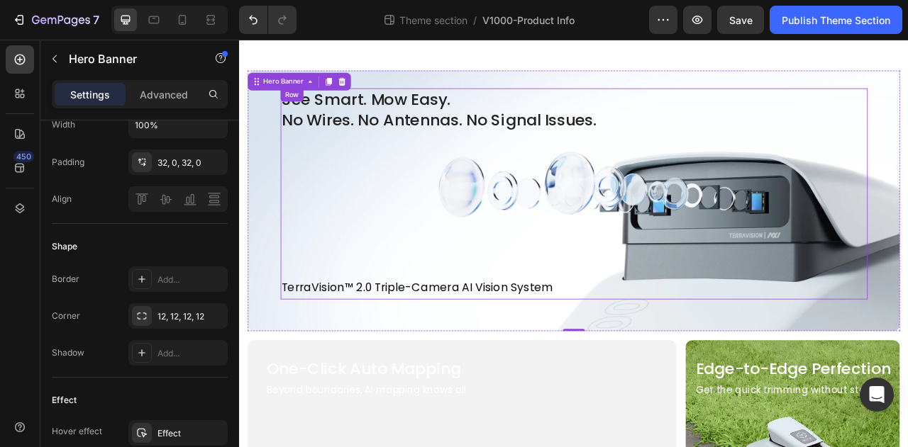
click at [342, 184] on div "See Smart. Mow Easy. No Wires. No Antennas. No Signal Issues. Heading TerraVisi…" at bounding box center [664, 235] width 747 height 269
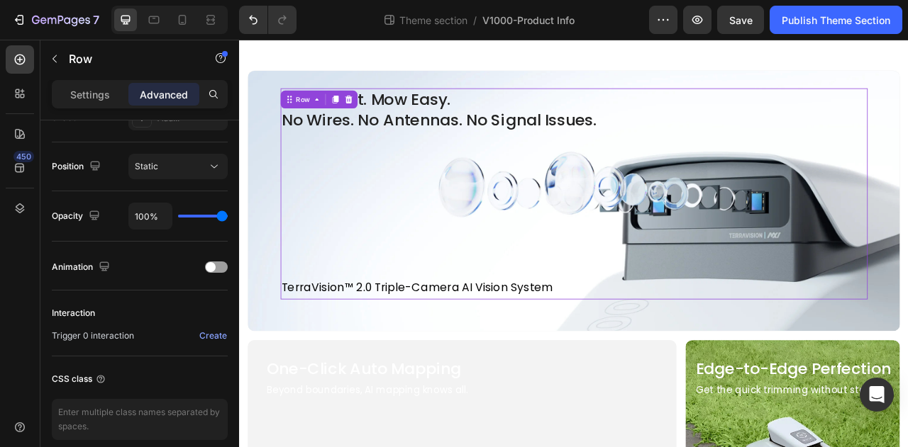
scroll to position [0, 0]
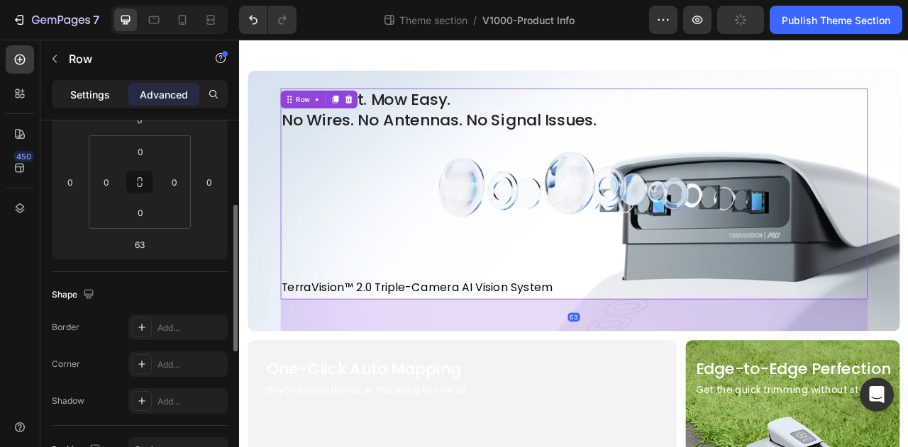
click at [104, 89] on p "Settings" at bounding box center [90, 94] width 40 height 15
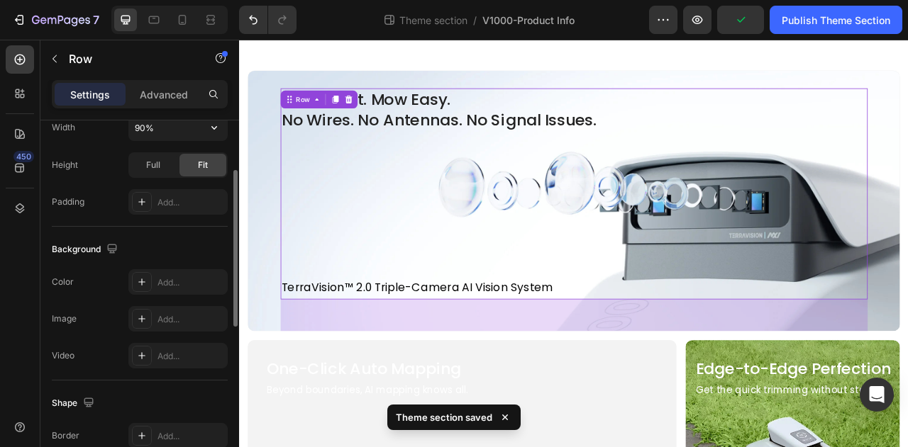
scroll to position [284, 0]
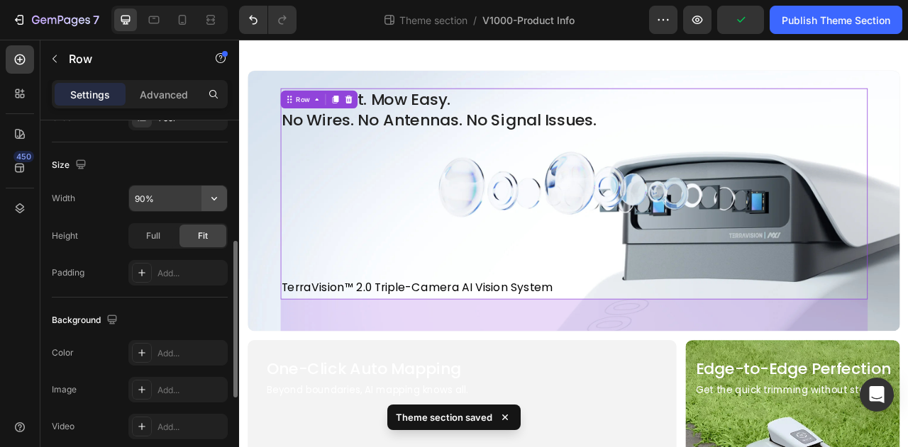
click at [216, 201] on icon "button" at bounding box center [214, 198] width 14 height 14
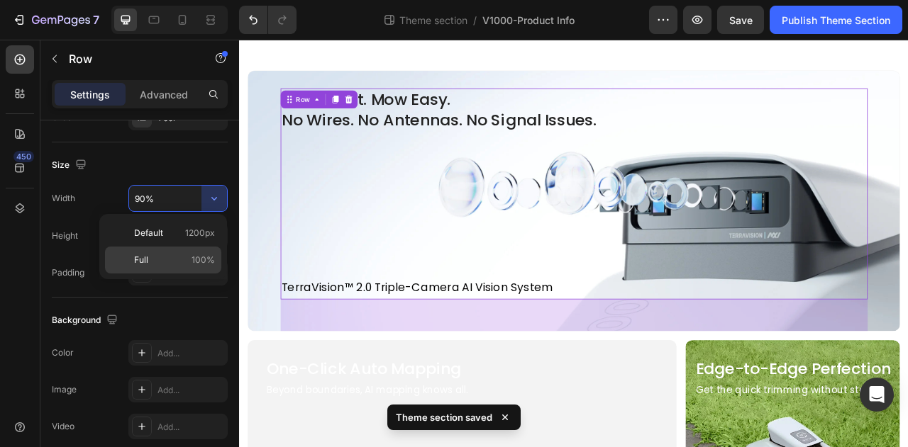
click at [207, 252] on div "Full 100%" at bounding box center [163, 260] width 116 height 27
type input "100%"
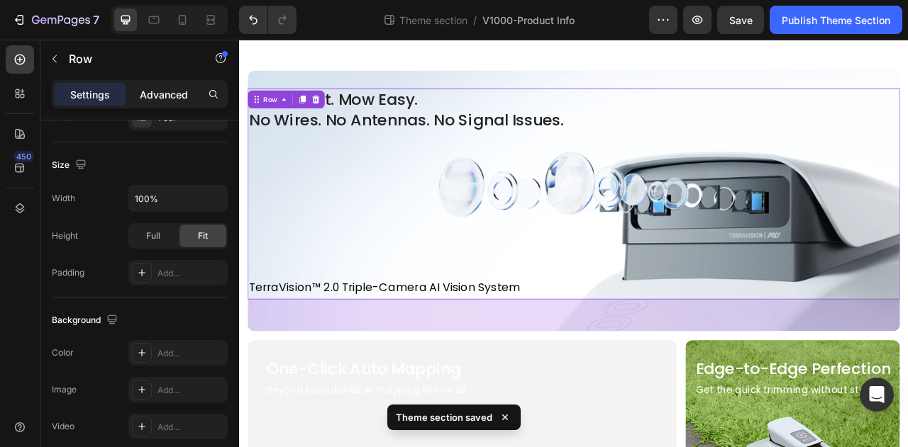
click at [155, 93] on p "Advanced" at bounding box center [164, 94] width 48 height 15
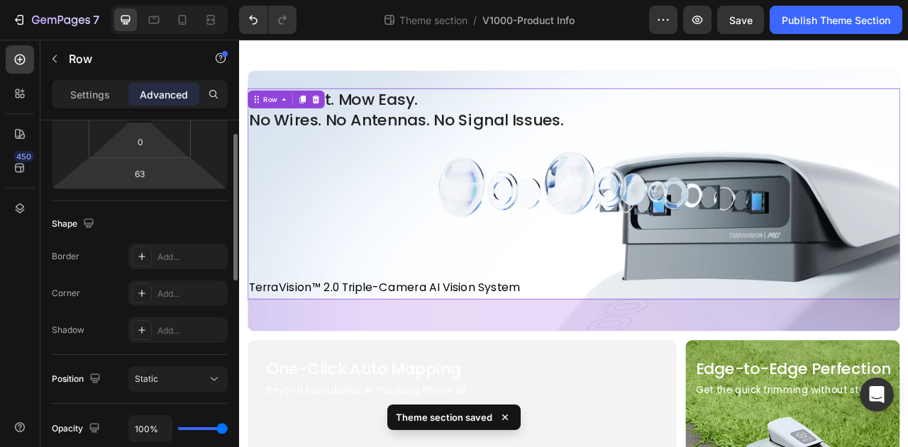
scroll to position [213, 0]
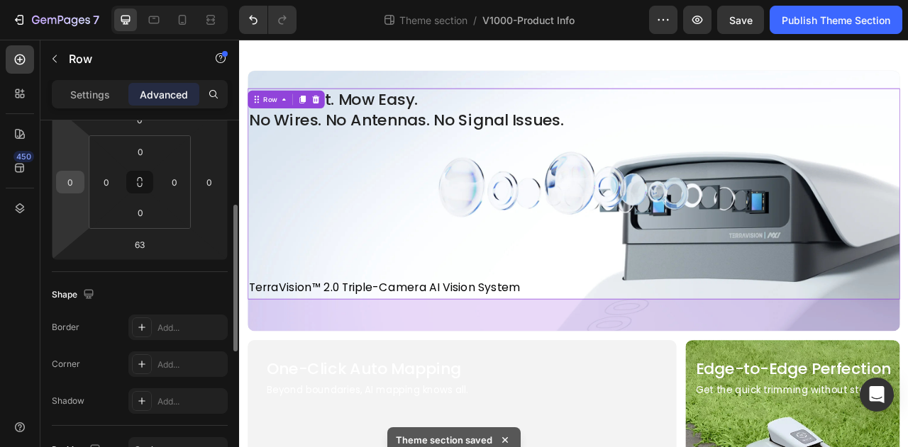
click at [75, 184] on input "0" at bounding box center [70, 182] width 21 height 21
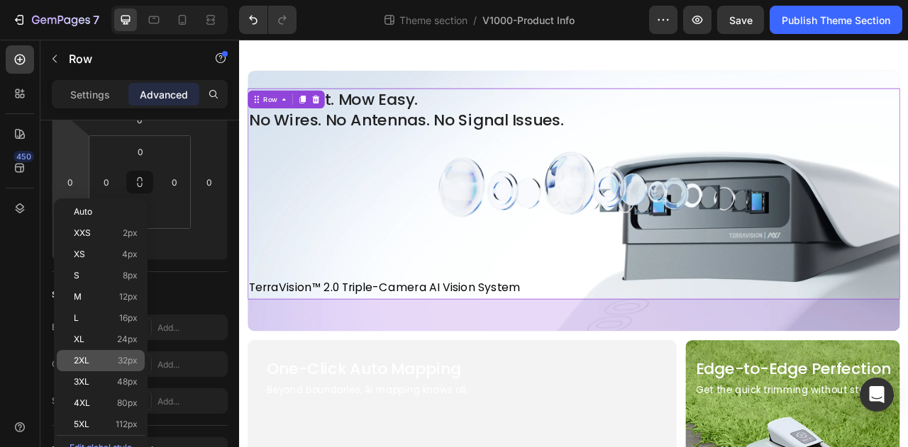
click at [129, 367] on div "2XL 32px" at bounding box center [101, 360] width 88 height 21
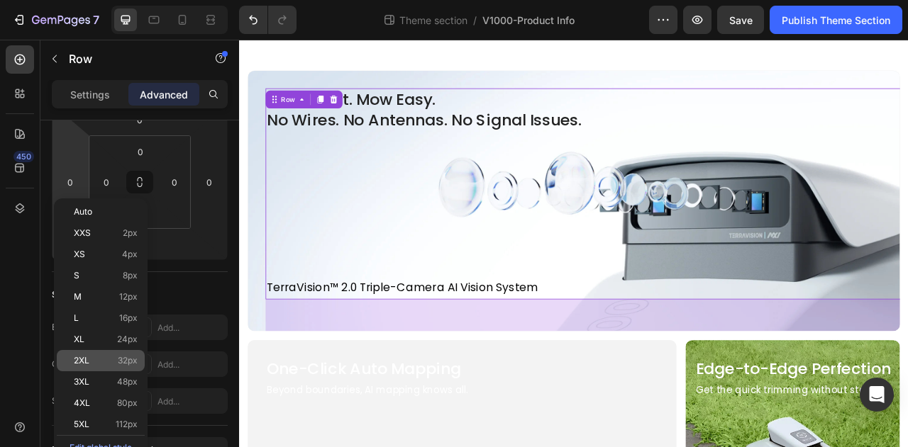
type input "32"
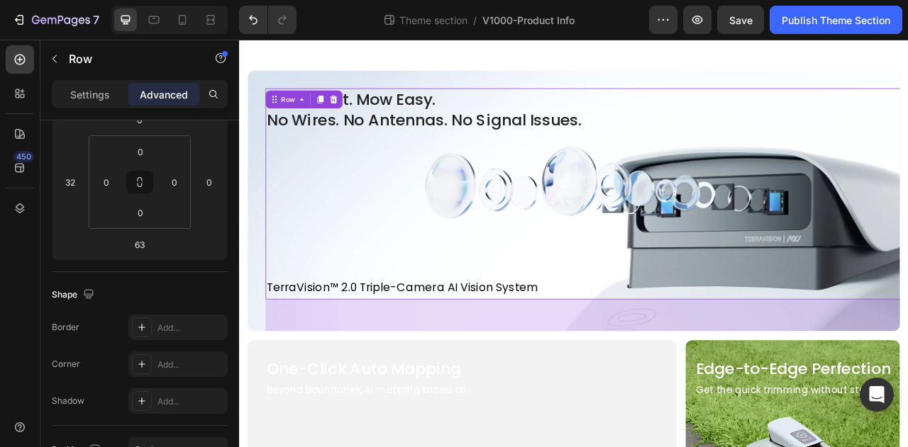
click at [286, 283] on div "See Smart. Mow Easy. No Wires. No Antennas. No Signal Issues. Heading TerraVisi…" at bounding box center [687, 235] width 830 height 269
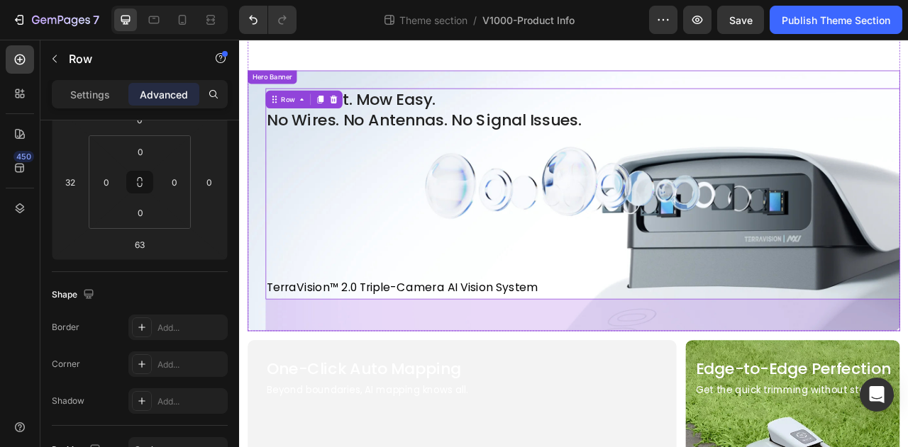
click at [264, 286] on div "See Smart. Mow Easy. No Wires. No Antennas. No Signal Issues. Heading TerraVisi…" at bounding box center [665, 257] width 830 height 313
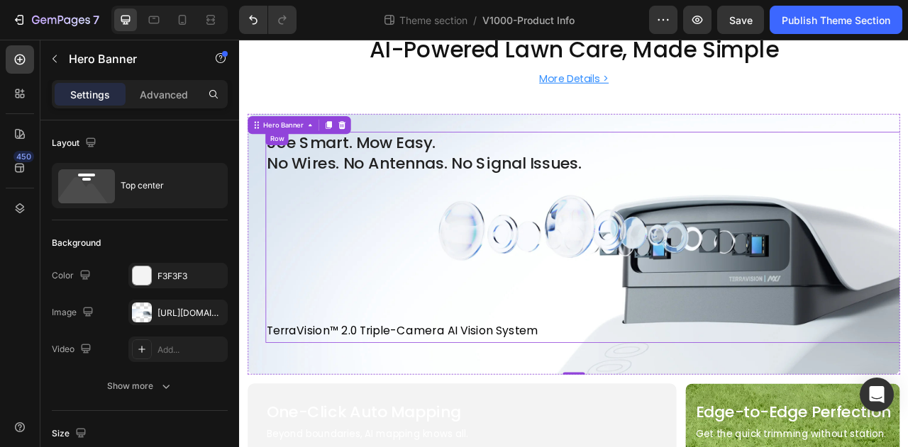
scroll to position [71, 0]
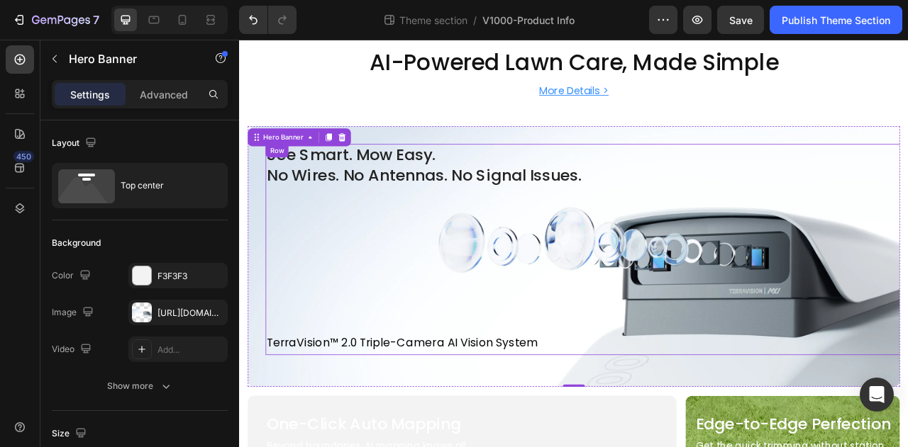
click at [502, 371] on div "See Smart. Mow Easy. No Wires. No Antennas. No Signal Issues. Heading TerraVisi…" at bounding box center [687, 306] width 830 height 269
click at [594, 169] on div "See Smart. Mow Easy. No Wires. No Antennas. No Signal Issues. Heading TerraVisi…" at bounding box center [665, 329] width 830 height 359
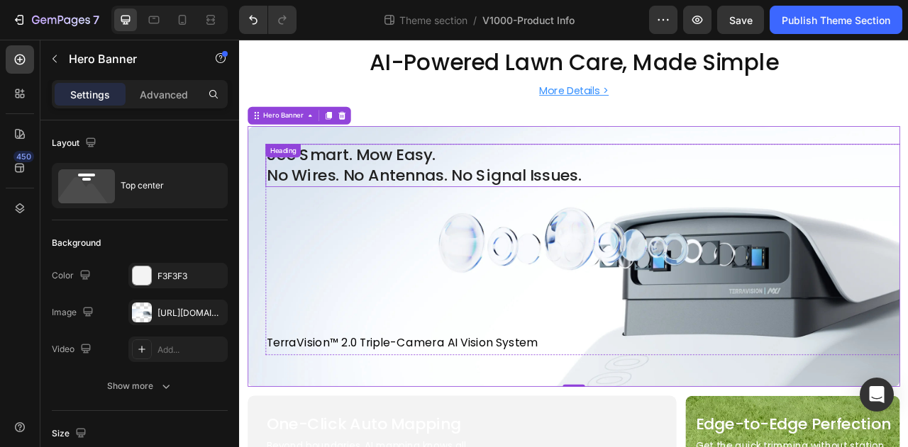
click at [601, 206] on p "See Smart. Mow Easy. No Wires. No Antennas. No Signal Issues." at bounding box center [687, 200] width 827 height 52
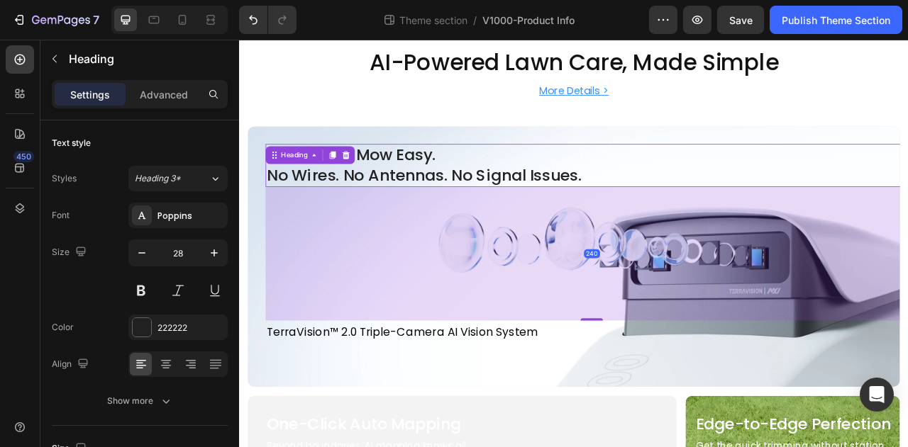
drag, startPoint x: 688, startPoint y: 411, endPoint x: 686, endPoint y: 396, distance: 14.3
click at [686, 396] on div at bounding box center [687, 395] width 28 height 3
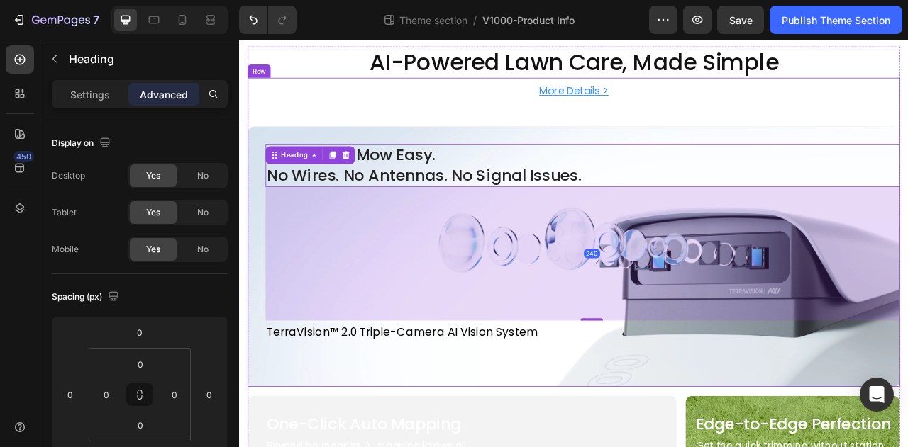
click at [796, 150] on div "See Smart. Mow Easy. No Wires. No Antennas. No Signal Issues. Heading 240 Terra…" at bounding box center [665, 322] width 830 height 345
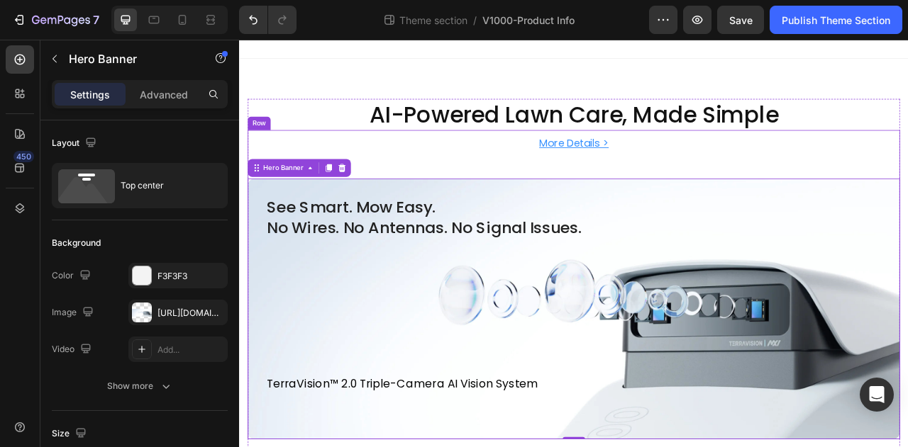
scroll to position [0, 0]
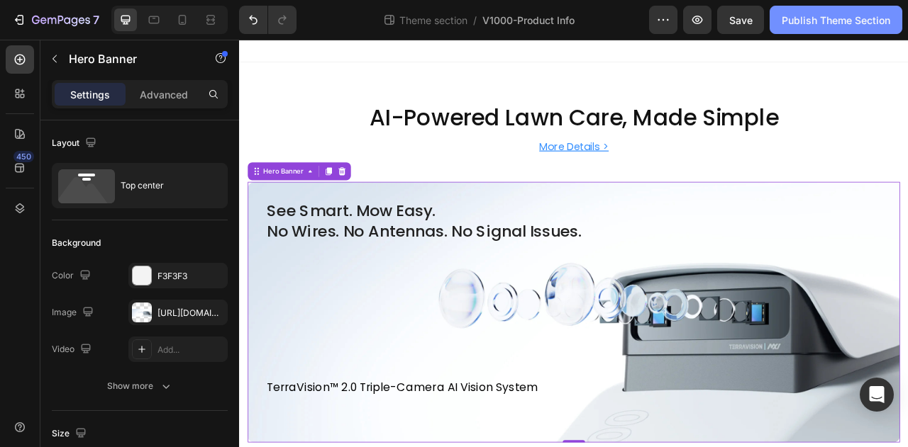
click at [823, 23] on div "Publish Theme Section" at bounding box center [835, 20] width 108 height 15
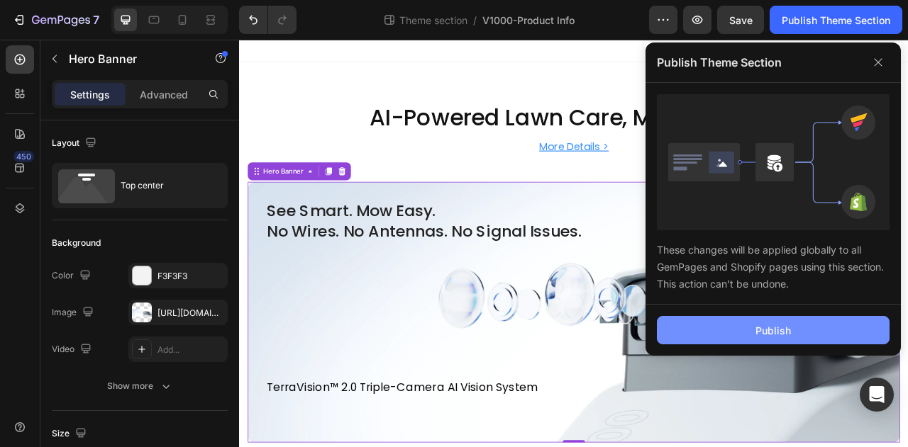
click at [814, 327] on button "Publish" at bounding box center [773, 330] width 233 height 28
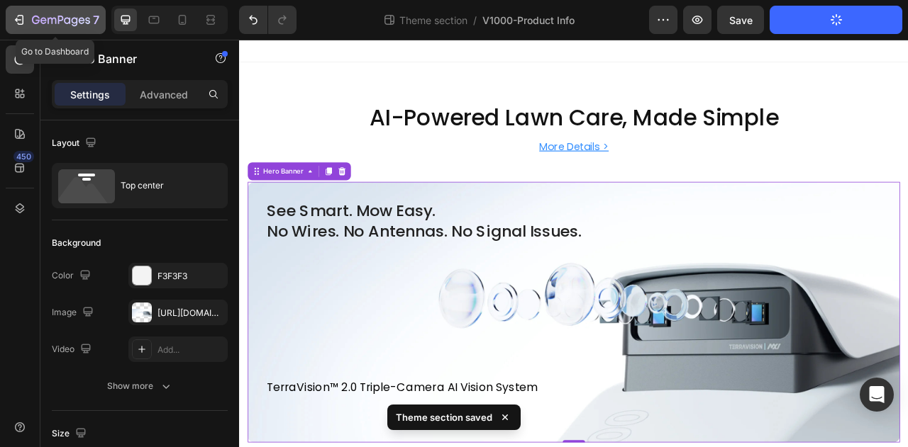
click at [84, 31] on button "7" at bounding box center [56, 20] width 100 height 28
